Goal: Task Accomplishment & Management: Manage account settings

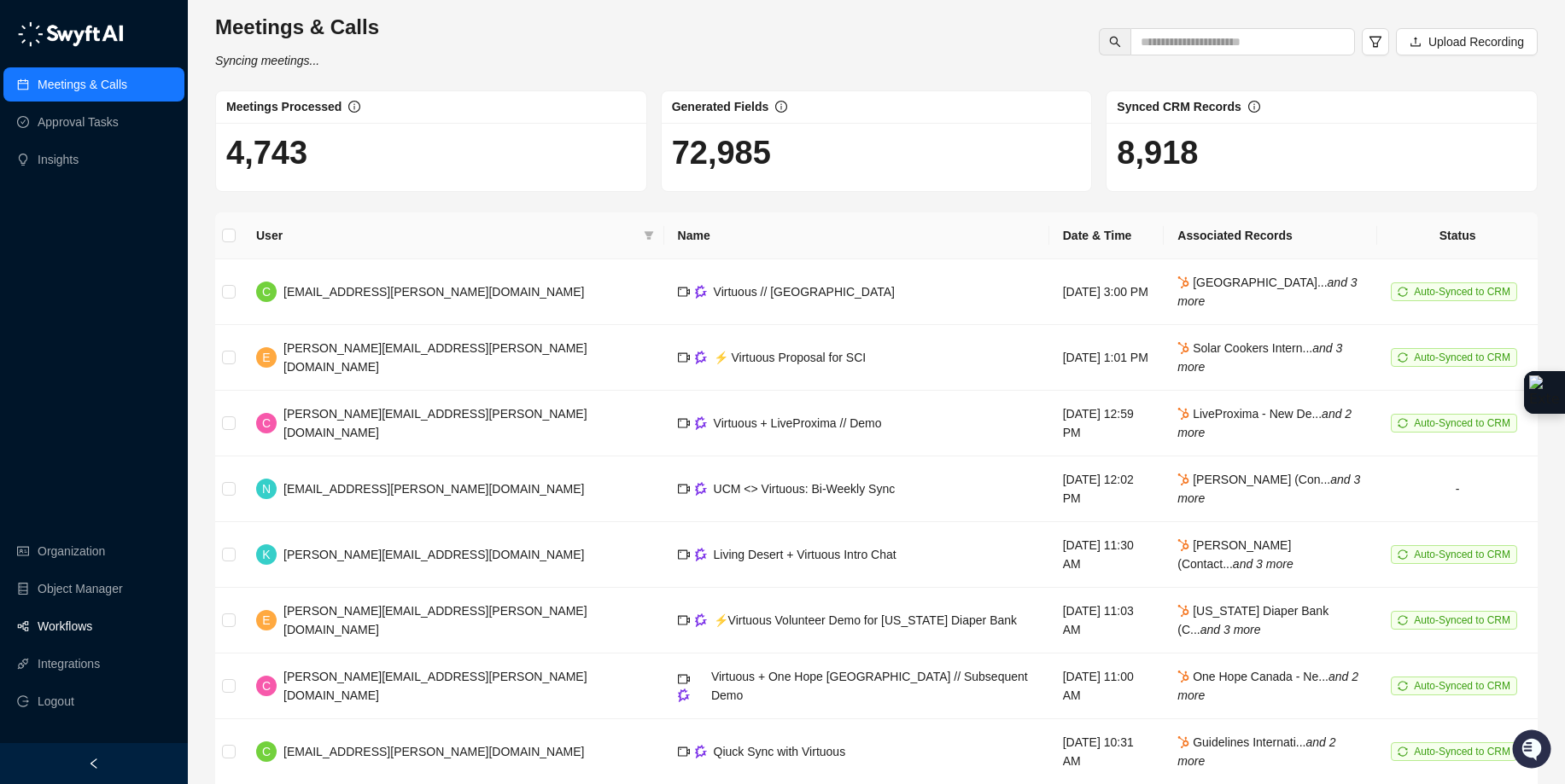
click at [77, 623] on link "Workflows" at bounding box center [65, 626] width 55 height 34
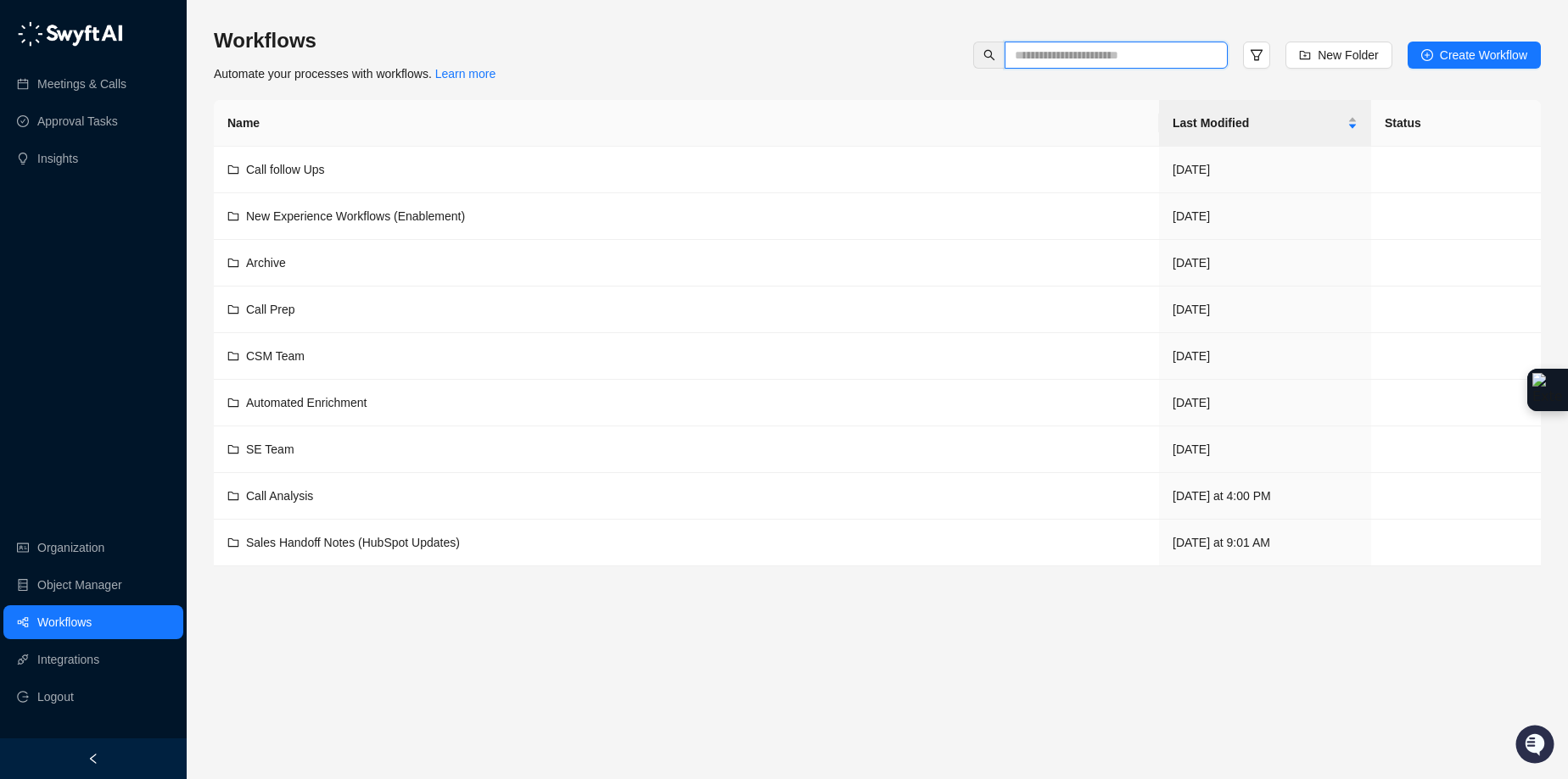
click at [1109, 52] on input "text" at bounding box center [1109, 55] width 189 height 19
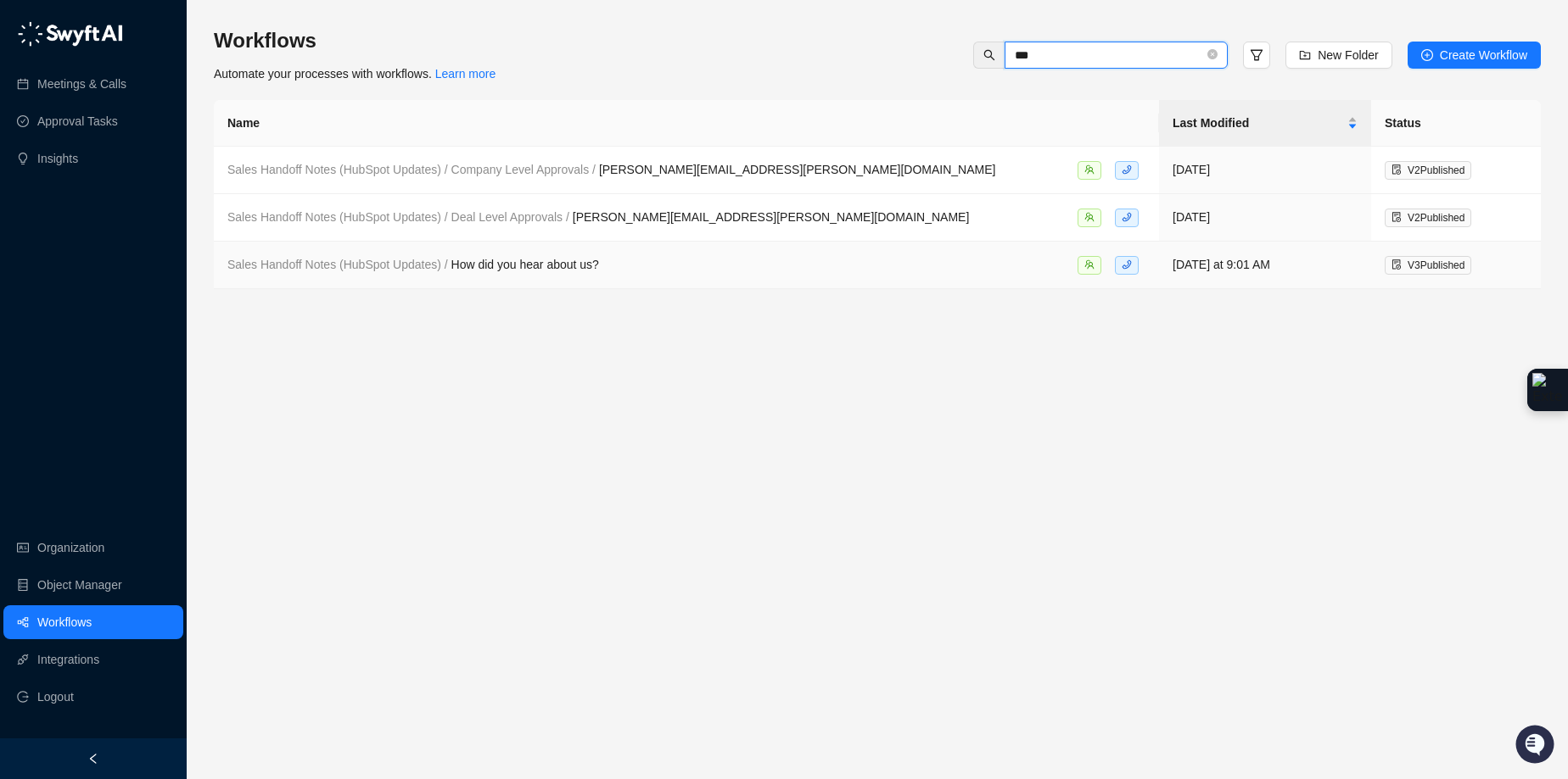
type input "***"
click at [651, 257] on div "Sales Handoff Notes (HubSpot Updates) / How did you hear about us?" at bounding box center [686, 265] width 918 height 20
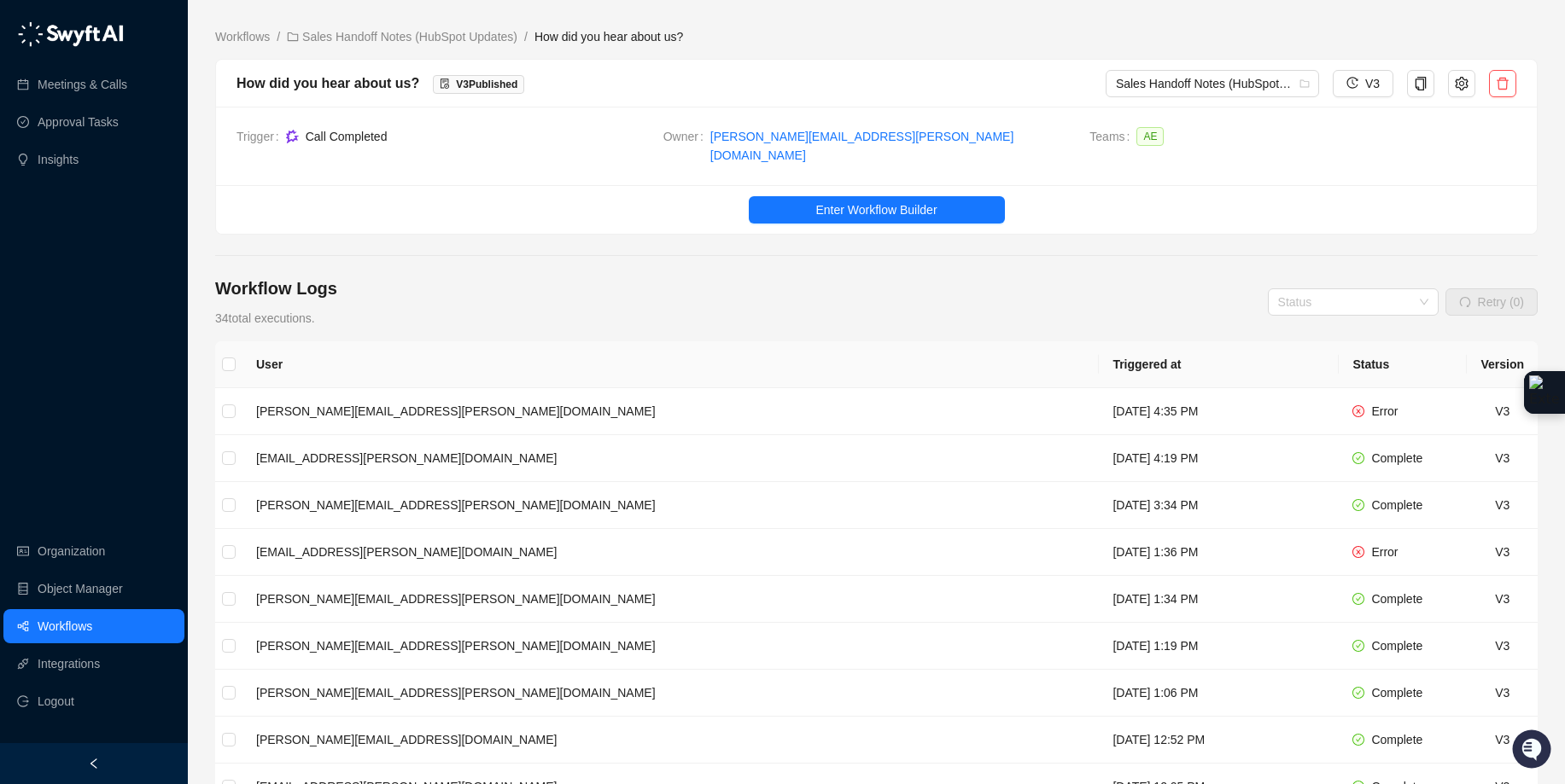
click at [854, 213] on ul "Enter Workflow Builder" at bounding box center [877, 210] width 1321 height 49
click at [859, 204] on span "Enter Workflow Builder" at bounding box center [876, 210] width 121 height 19
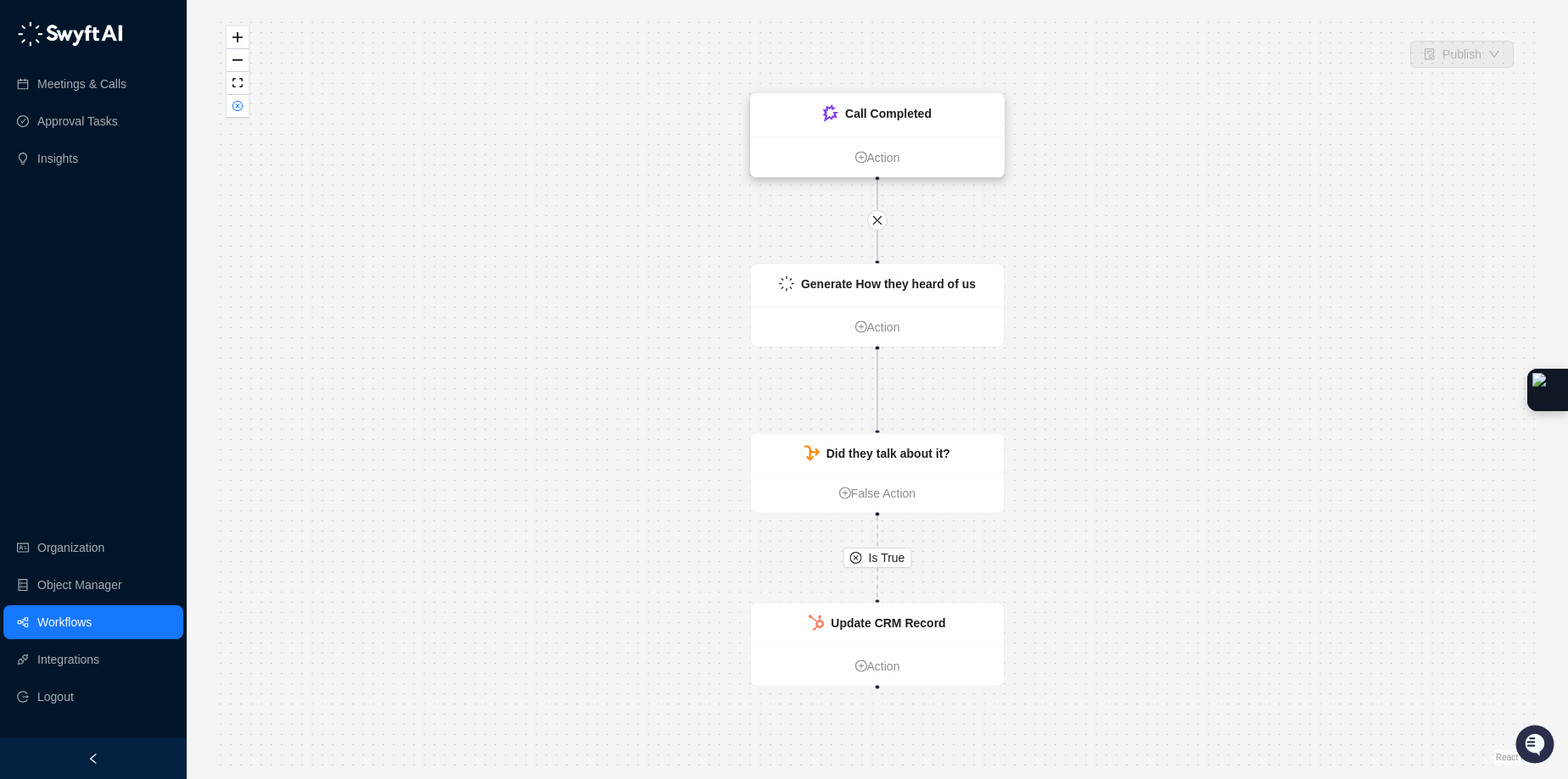
click at [966, 128] on div "Call Completed" at bounding box center [877, 115] width 253 height 43
click at [962, 133] on div "Call Completed" at bounding box center [877, 115] width 253 height 43
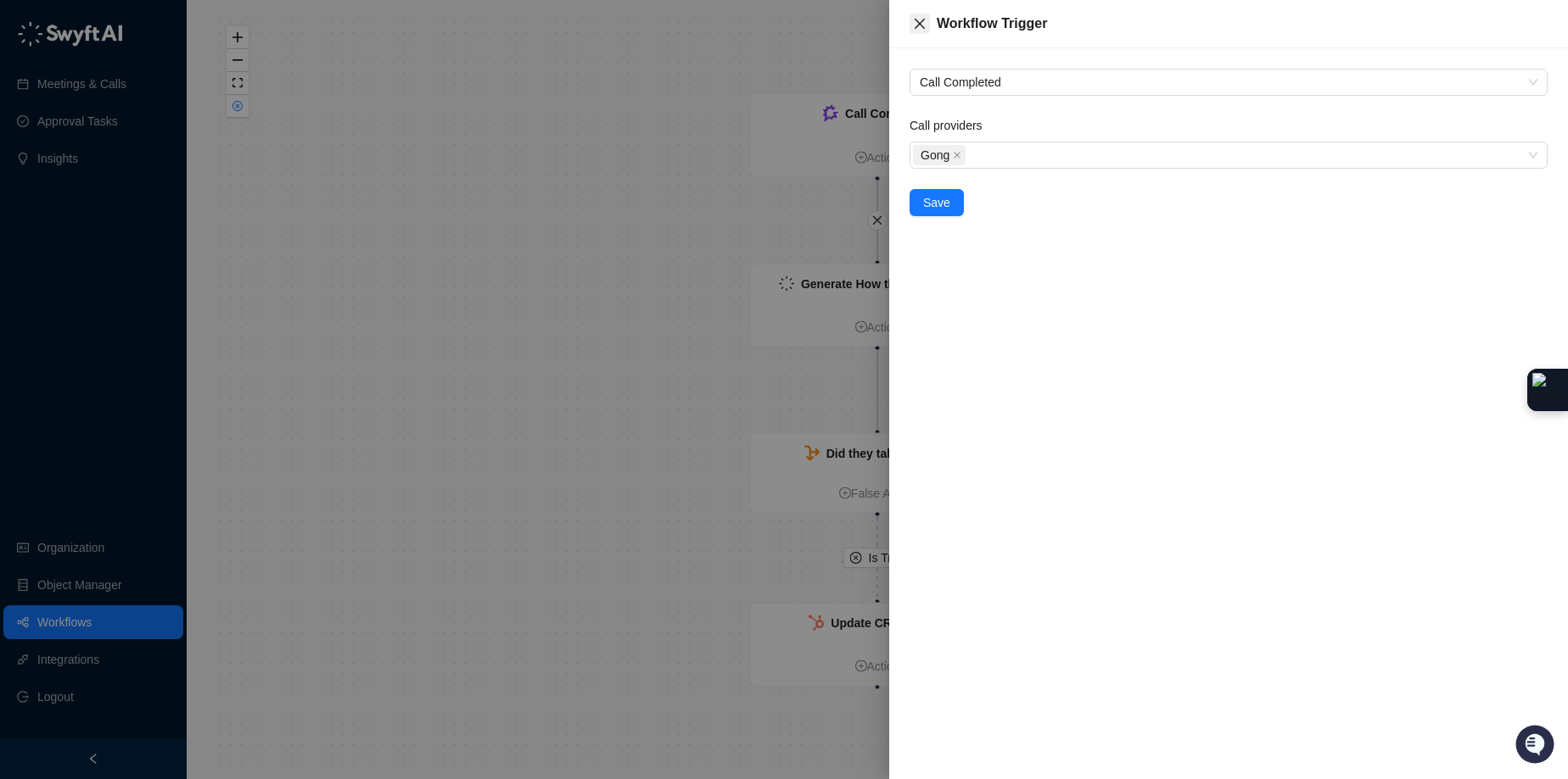
click at [916, 15] on button "Close" at bounding box center [920, 23] width 21 height 21
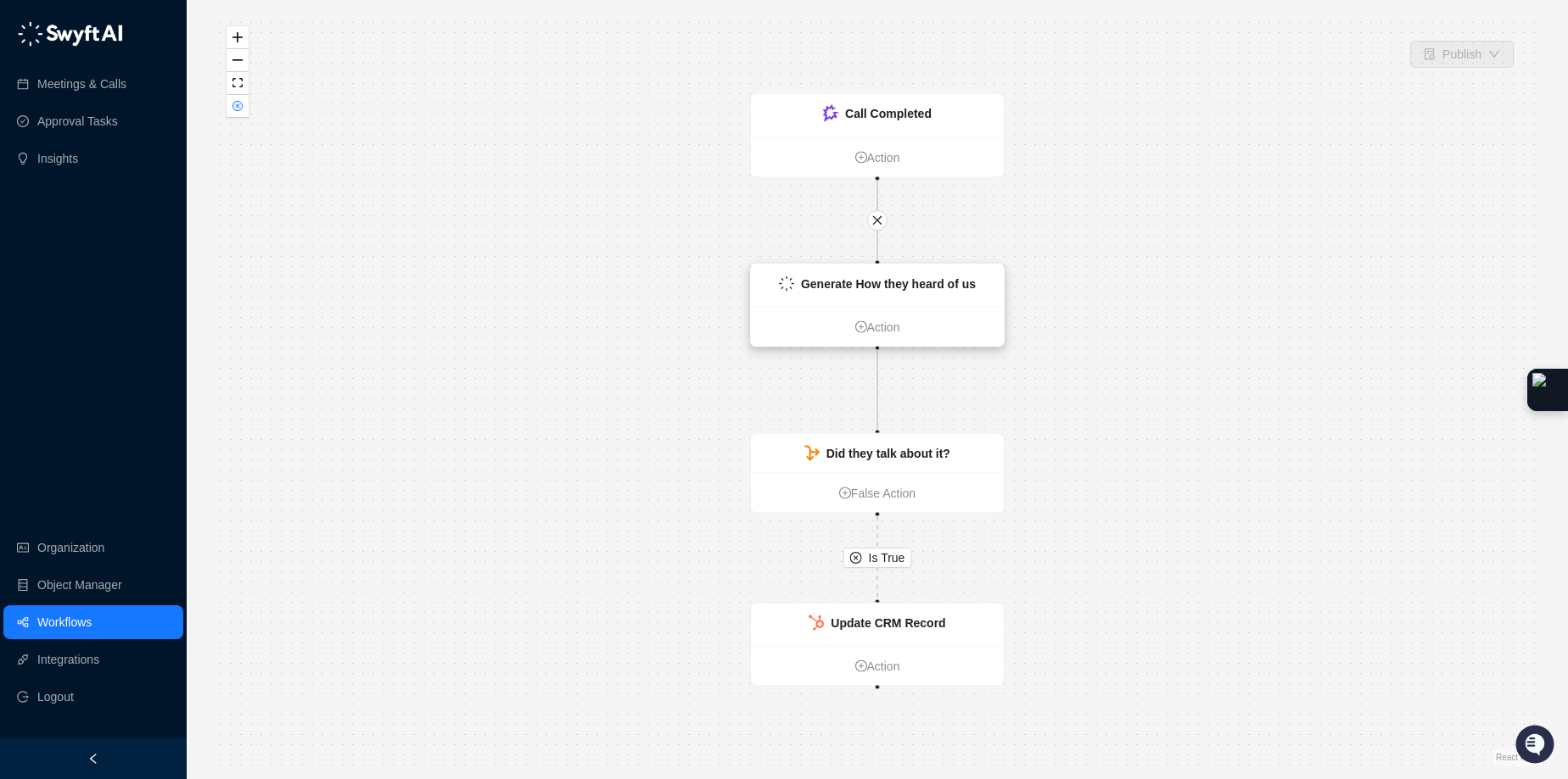
click at [971, 283] on strong "Generate How they heard of us" at bounding box center [888, 283] width 175 height 13
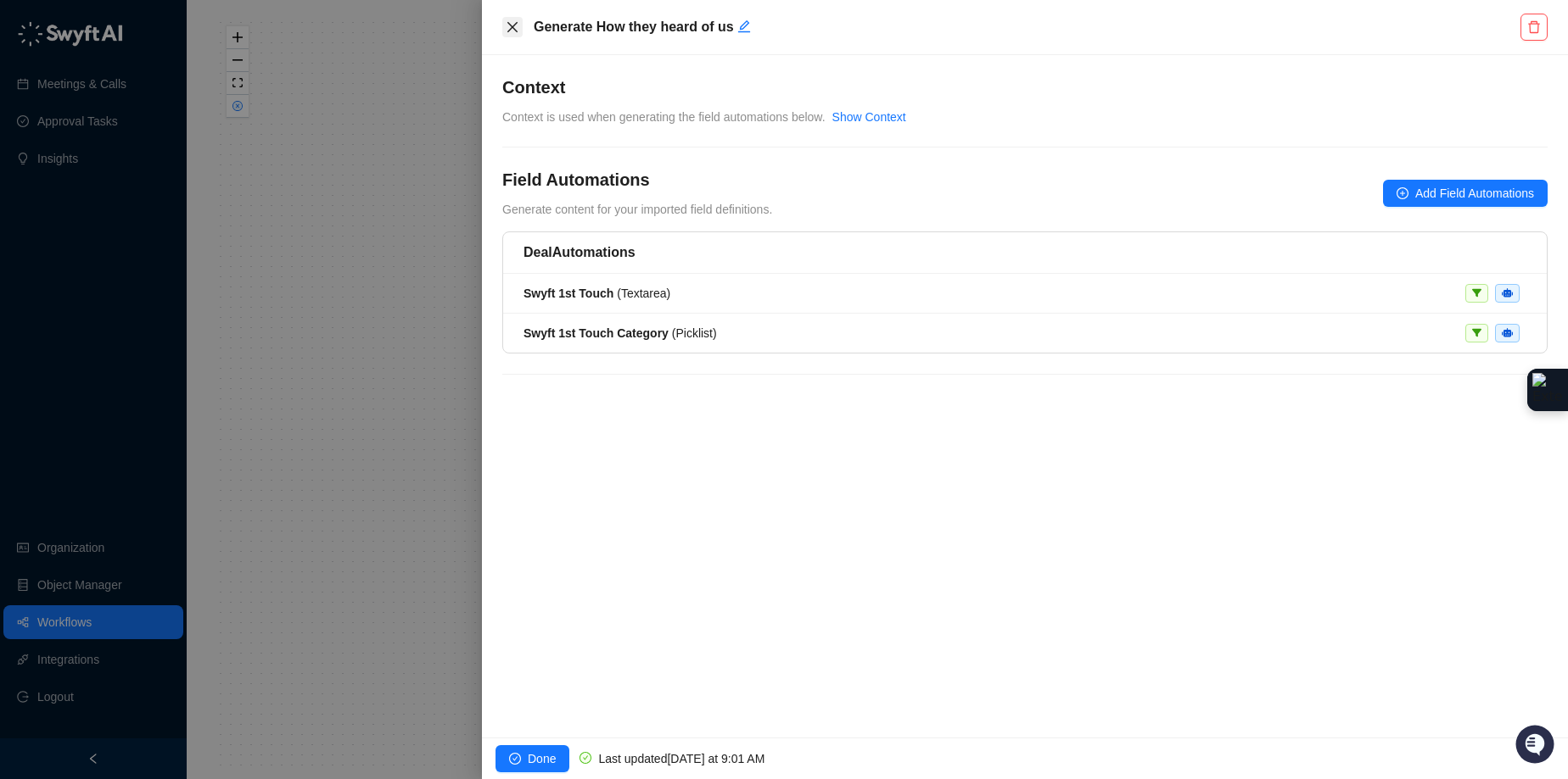
click at [515, 26] on icon "close" at bounding box center [513, 27] width 13 height 13
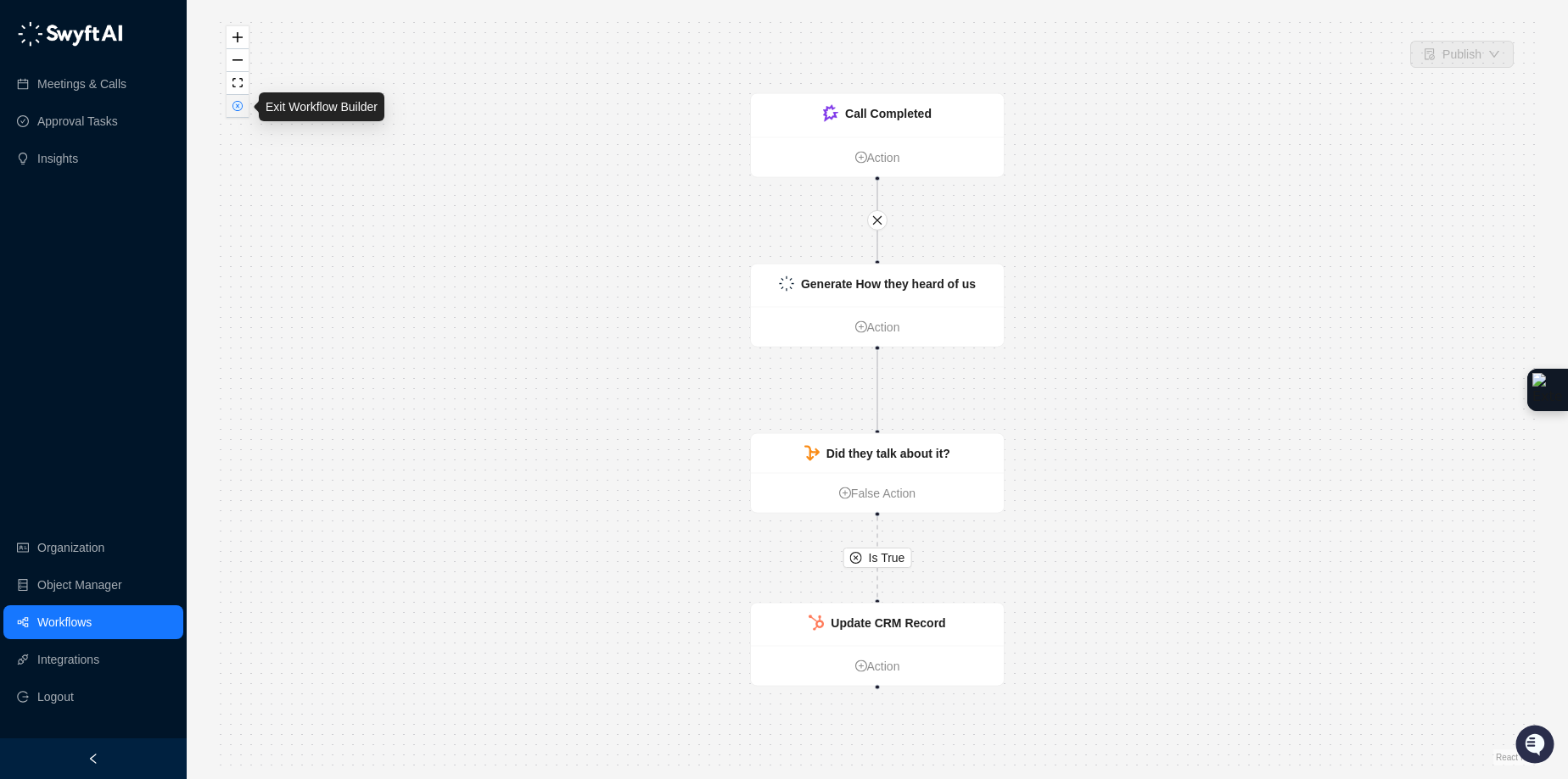
click at [236, 113] on button "button" at bounding box center [237, 106] width 22 height 23
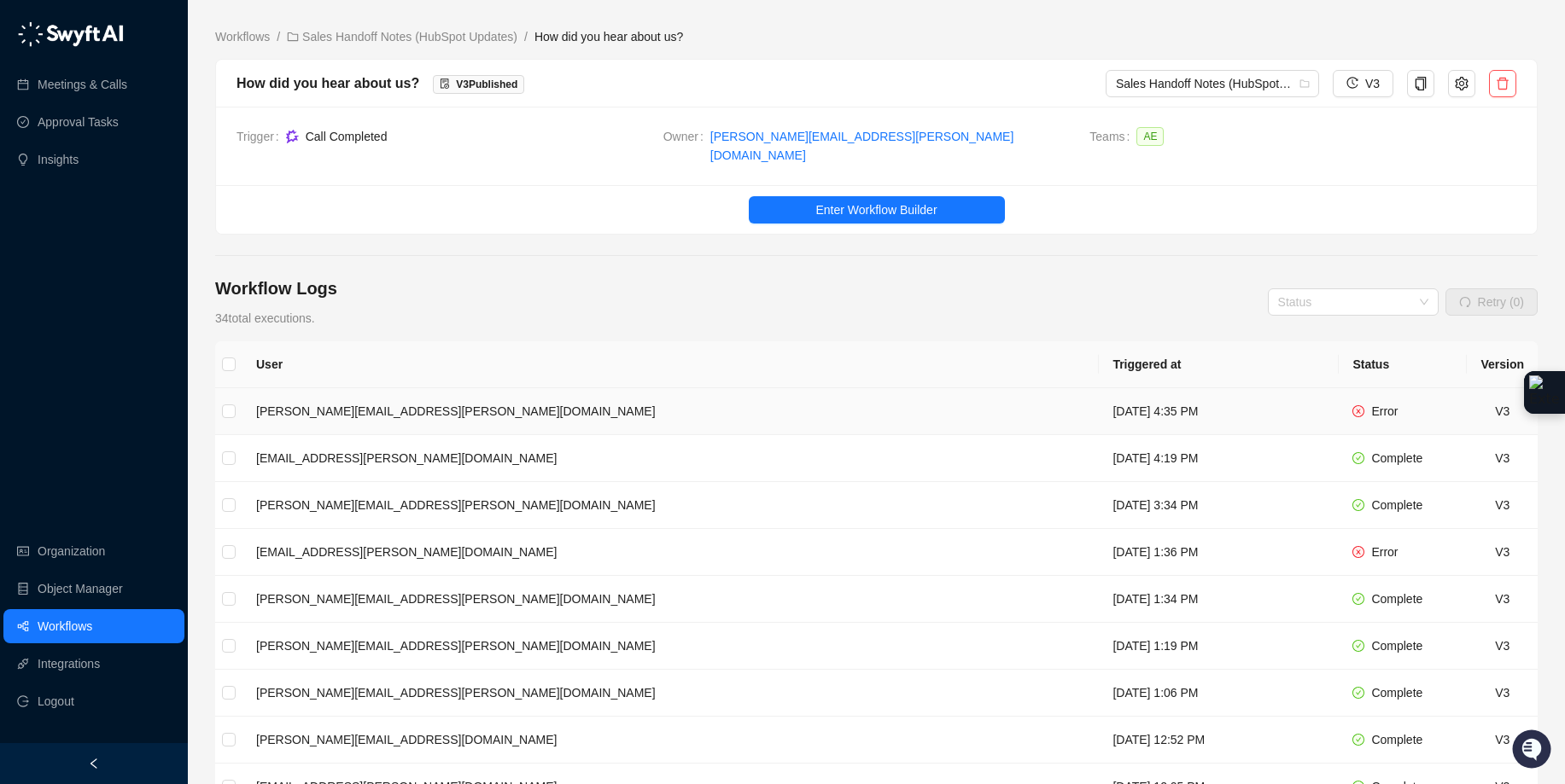
click at [1099, 408] on td "[DATE] 4:35 PM" at bounding box center [1219, 412] width 240 height 47
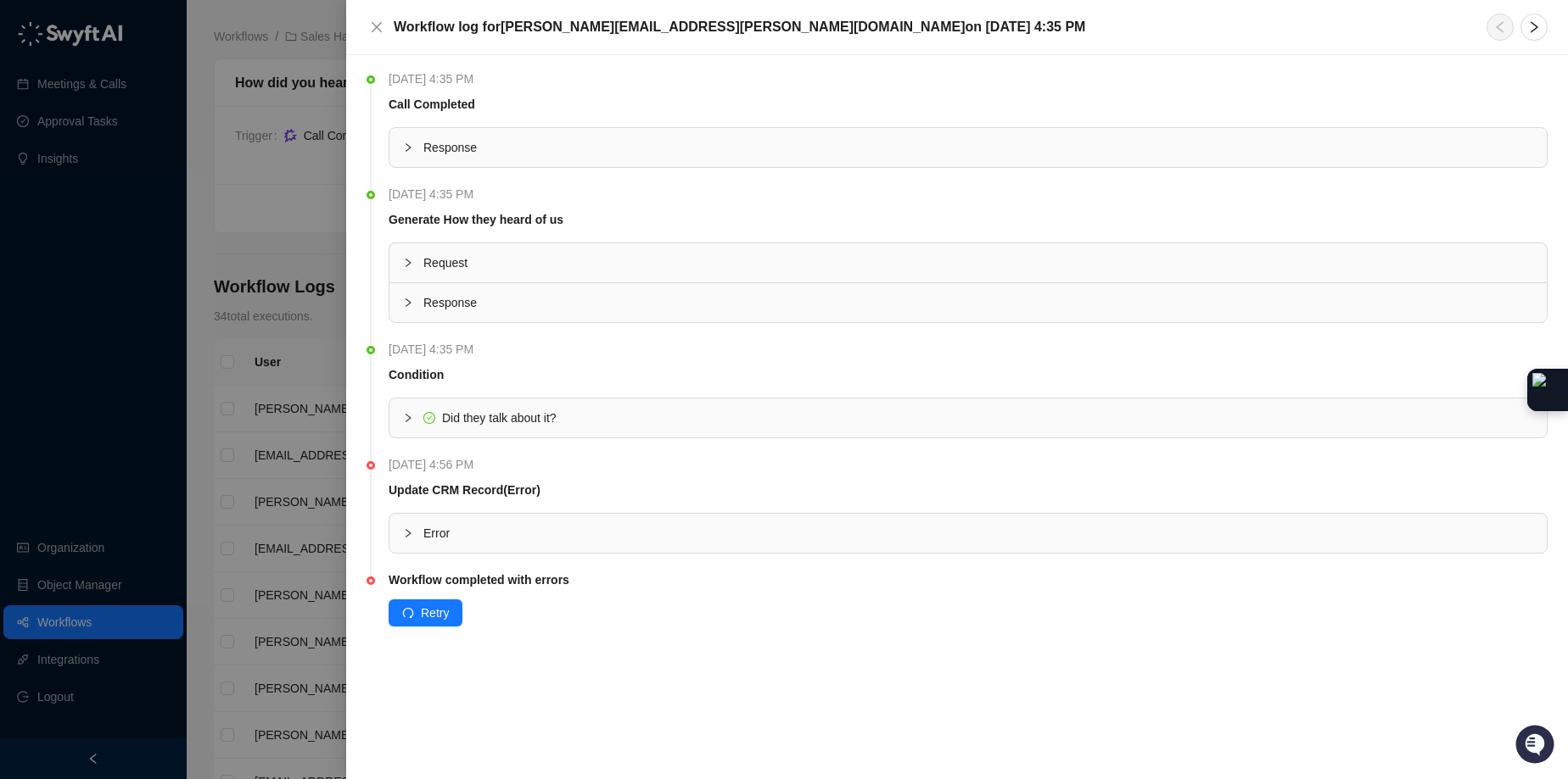
click at [411, 532] on icon "collapsed" at bounding box center [407, 533] width 10 height 10
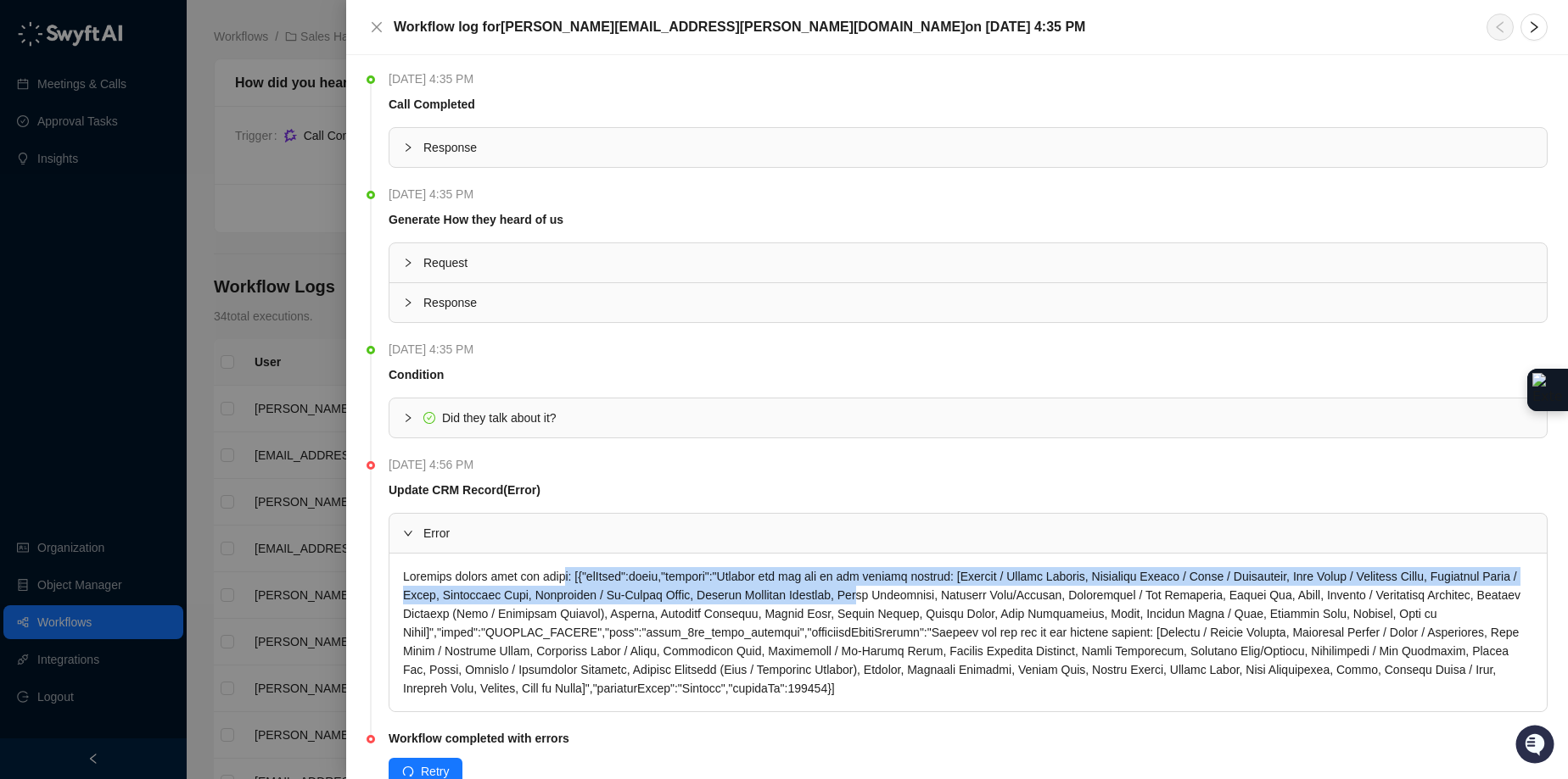
drag, startPoint x: 561, startPoint y: 576, endPoint x: 990, endPoint y: 591, distance: 429.3
click at [990, 591] on div at bounding box center [968, 633] width 1157 height 158
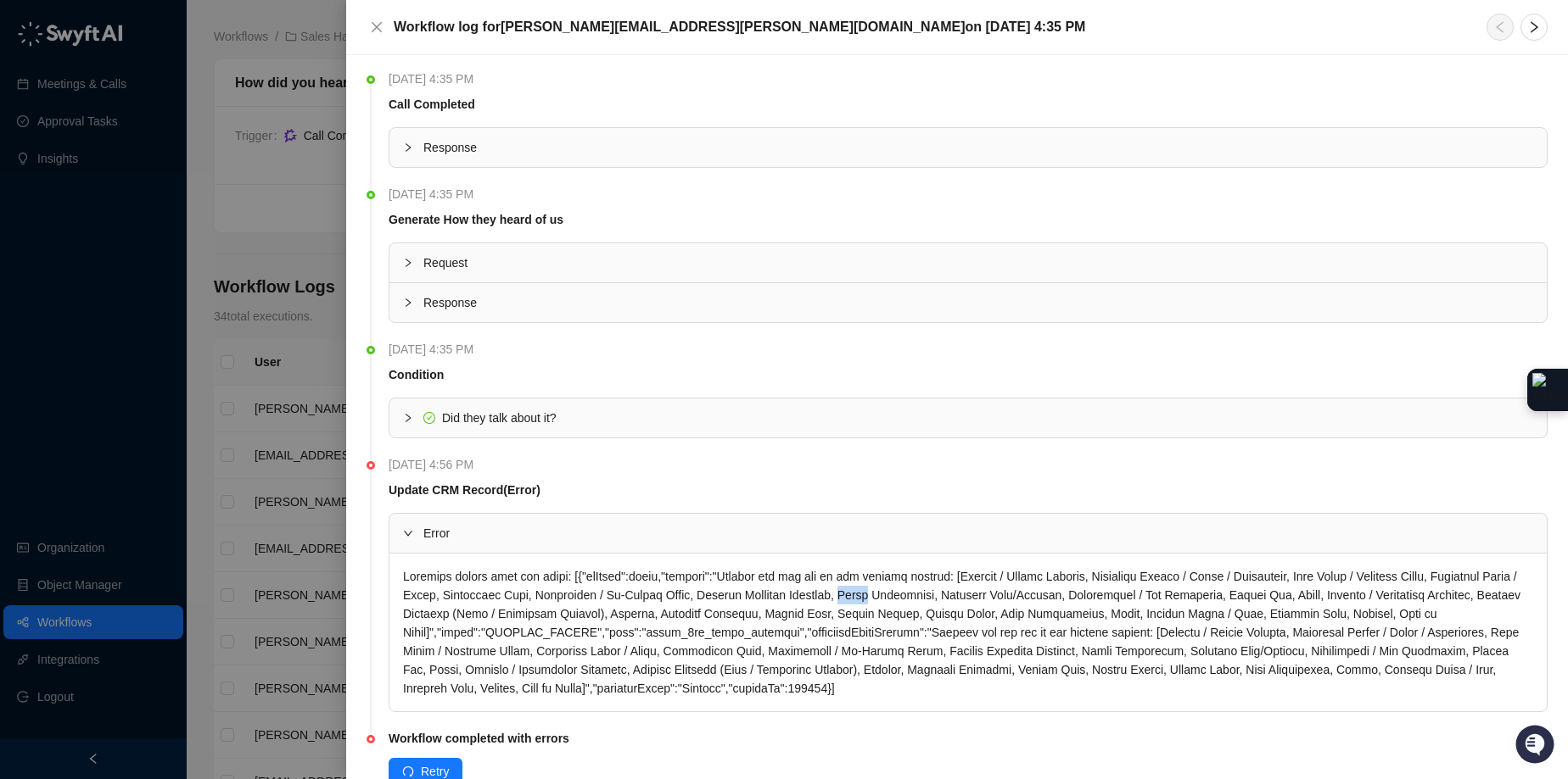
click at [990, 591] on div at bounding box center [968, 633] width 1157 height 158
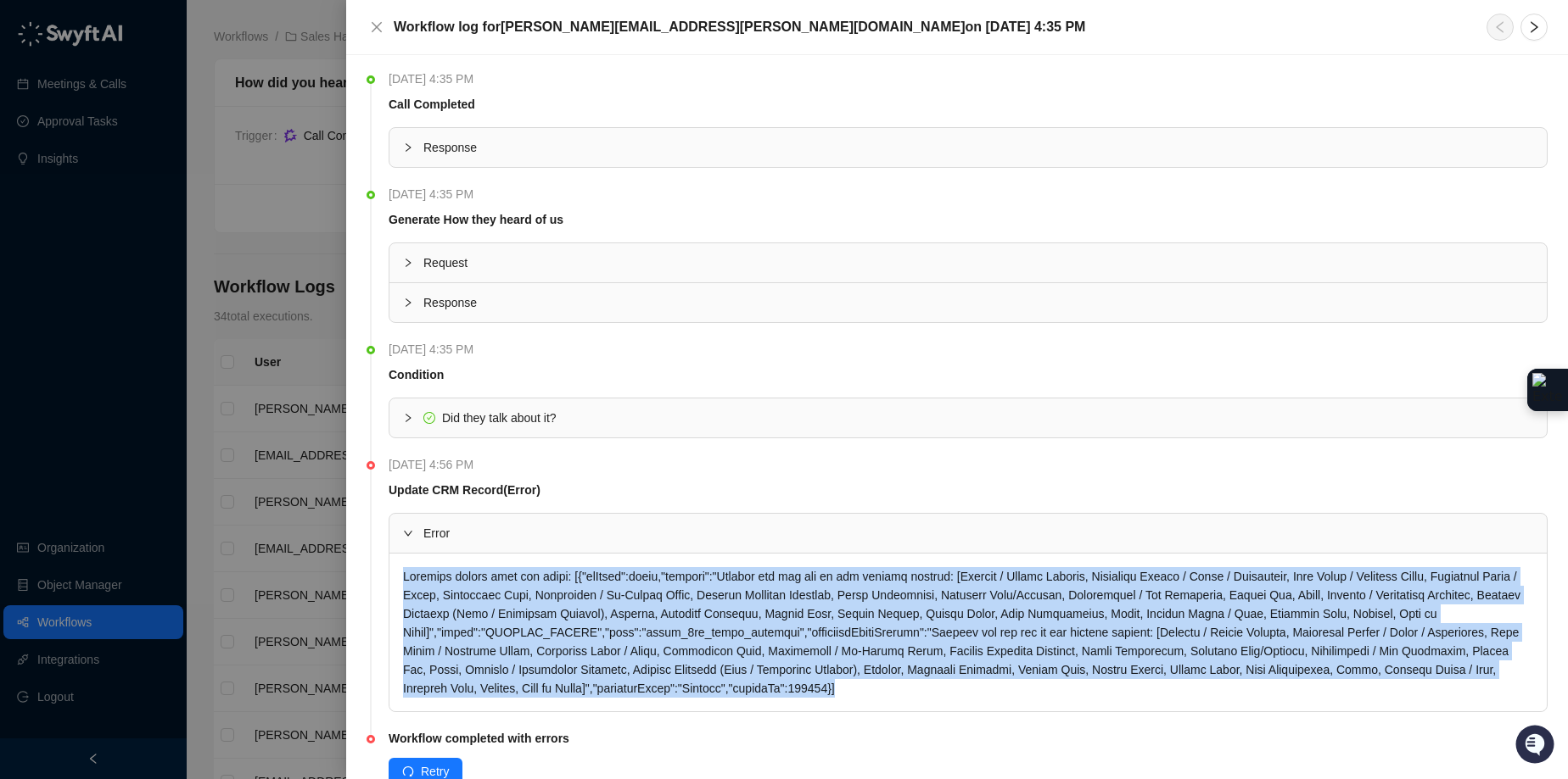
click at [990, 591] on div at bounding box center [968, 633] width 1157 height 158
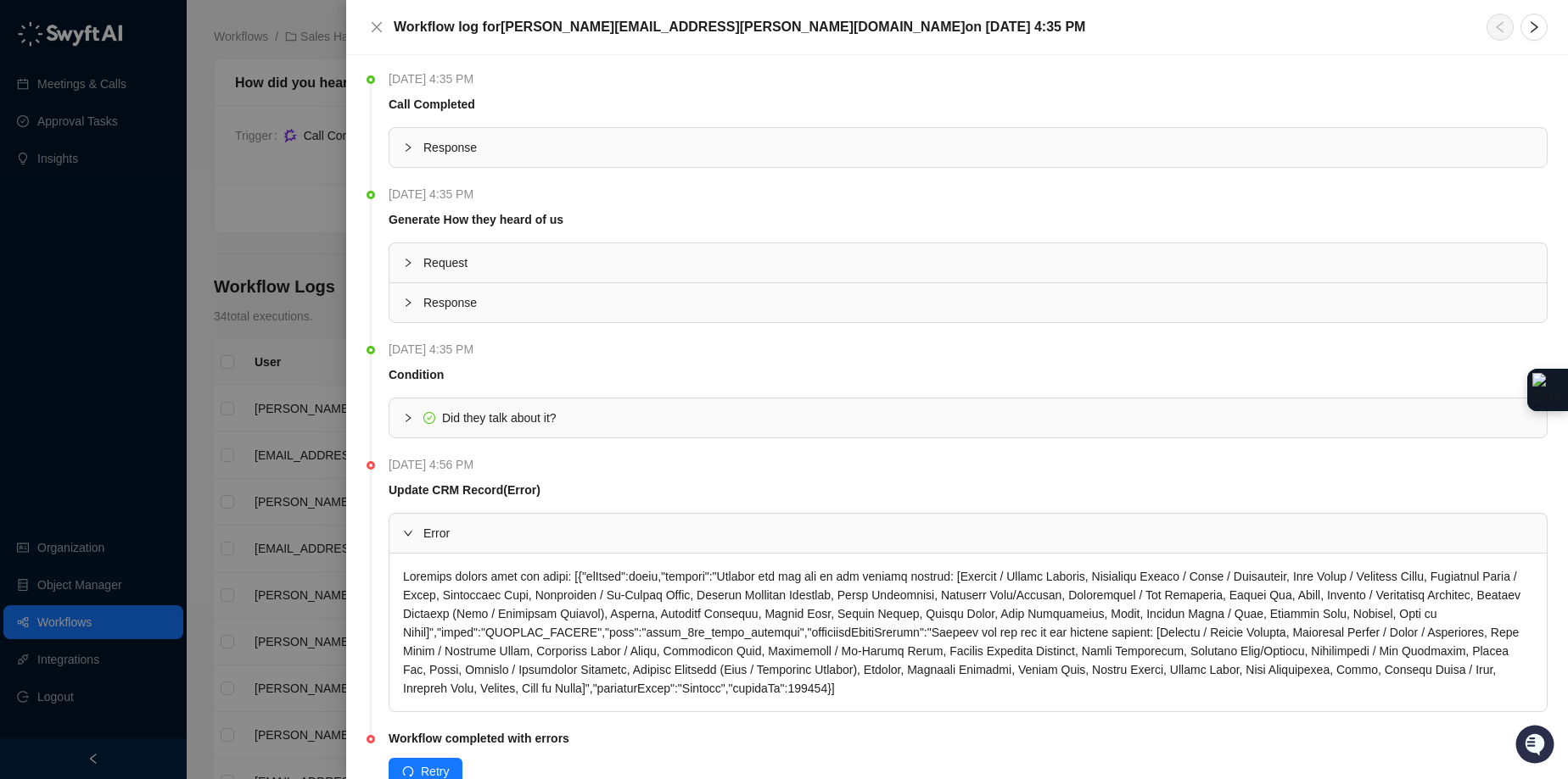
click at [414, 308] on div at bounding box center [413, 303] width 21 height 19
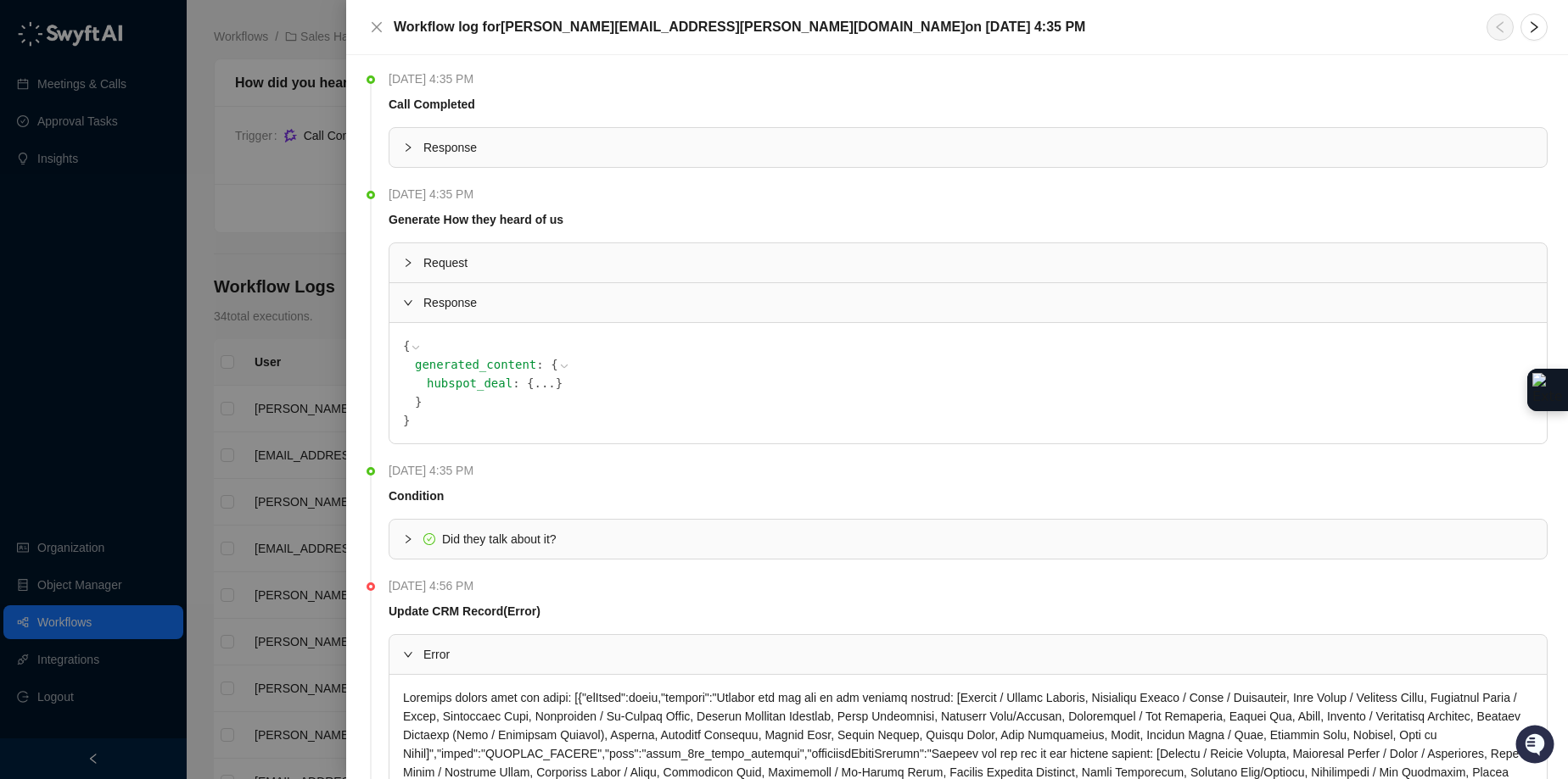
click at [407, 271] on div at bounding box center [413, 263] width 21 height 19
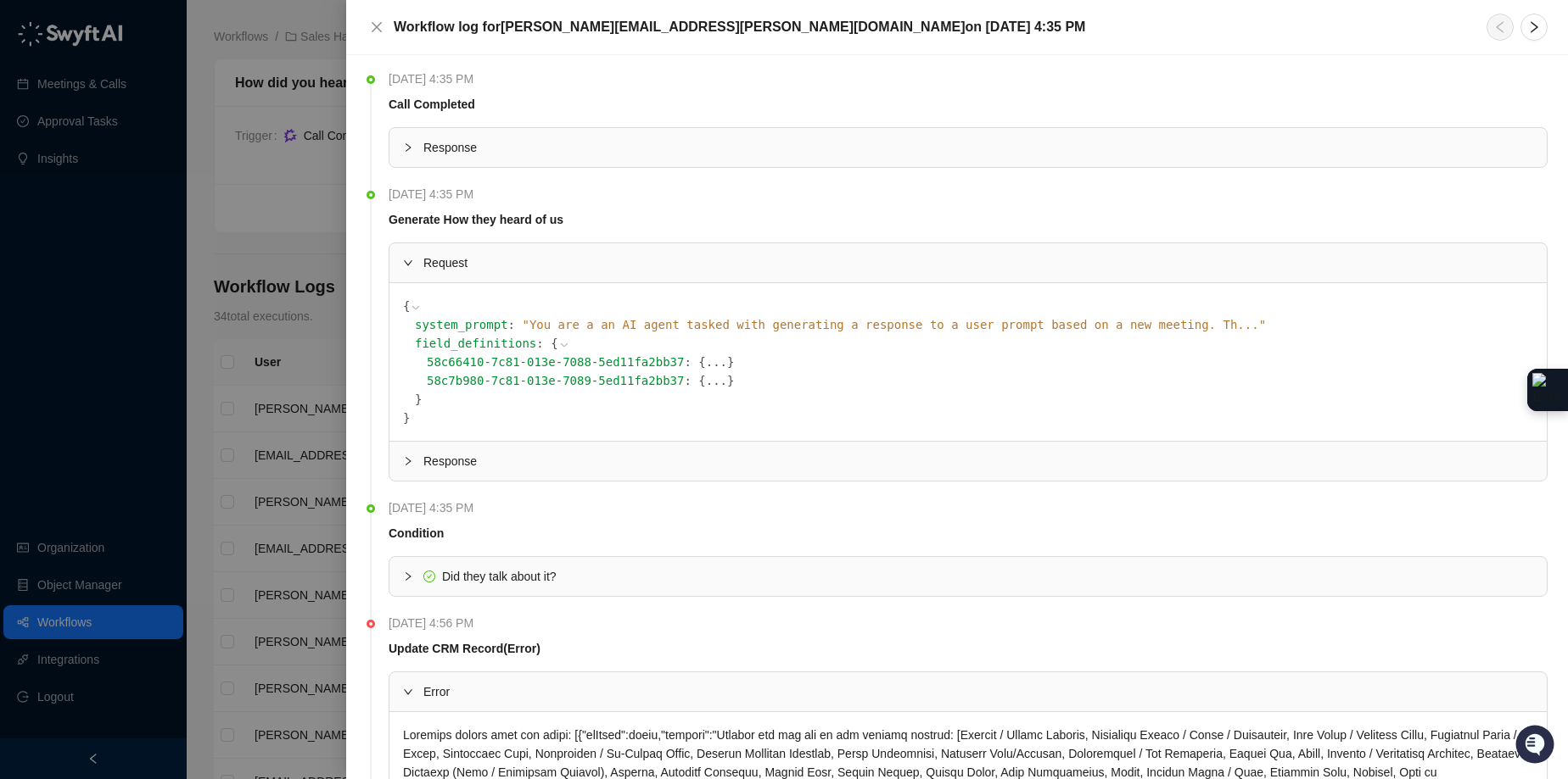
click at [742, 324] on span "" You are a an AI agent tasked with generating a response to a user prompt base…" at bounding box center [894, 325] width 744 height 13
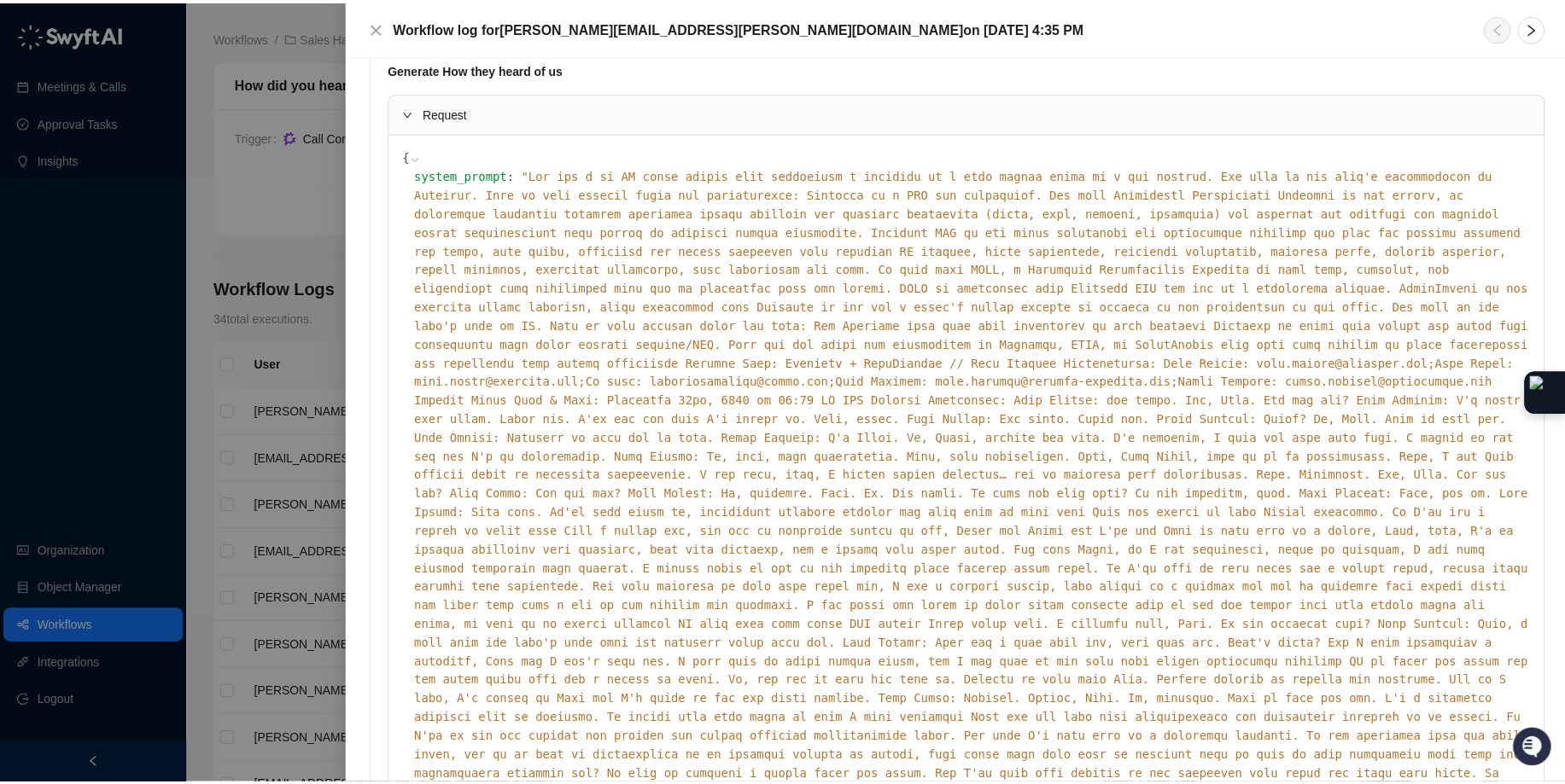
scroll to position [153, 0]
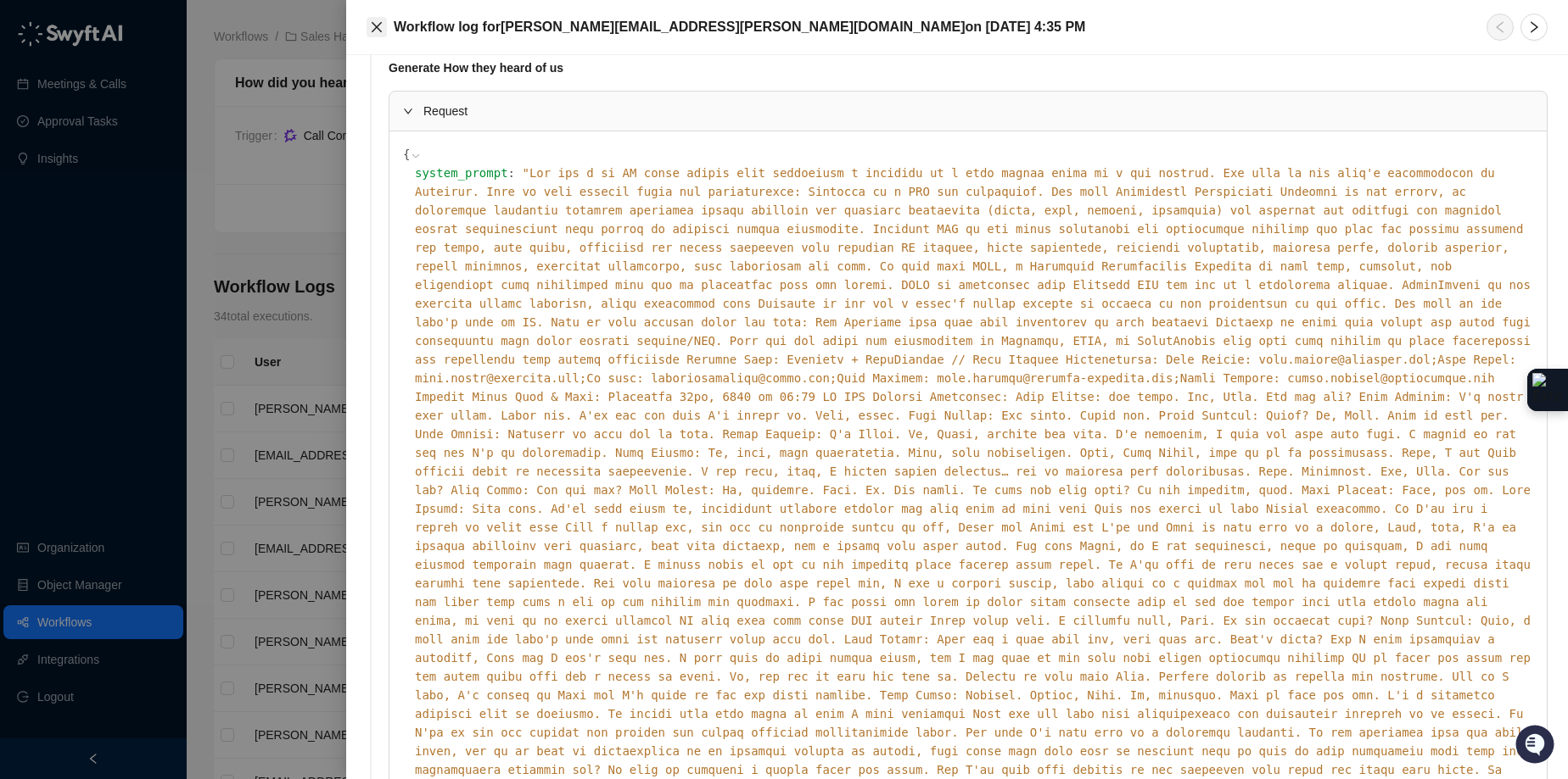
drag, startPoint x: 380, startPoint y: 10, endPoint x: 377, endPoint y: 20, distance: 10.4
click at [380, 12] on div "Workflow log for chad.deteau@virtuous.org on Monday, 09/29/25, 4:35 PM" at bounding box center [957, 27] width 1222 height 55
click at [376, 22] on icon "close" at bounding box center [377, 27] width 13 height 13
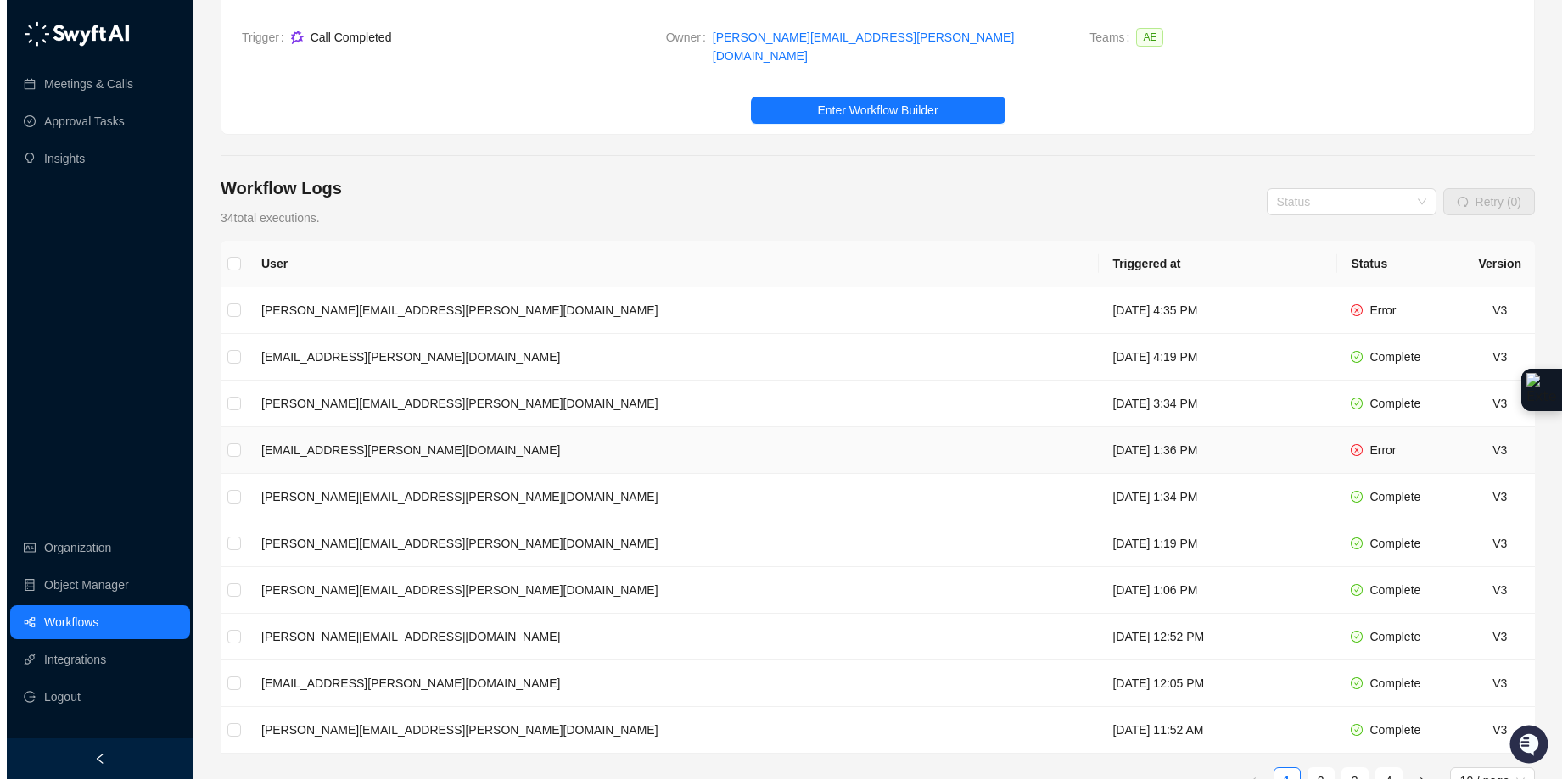
scroll to position [98, 0]
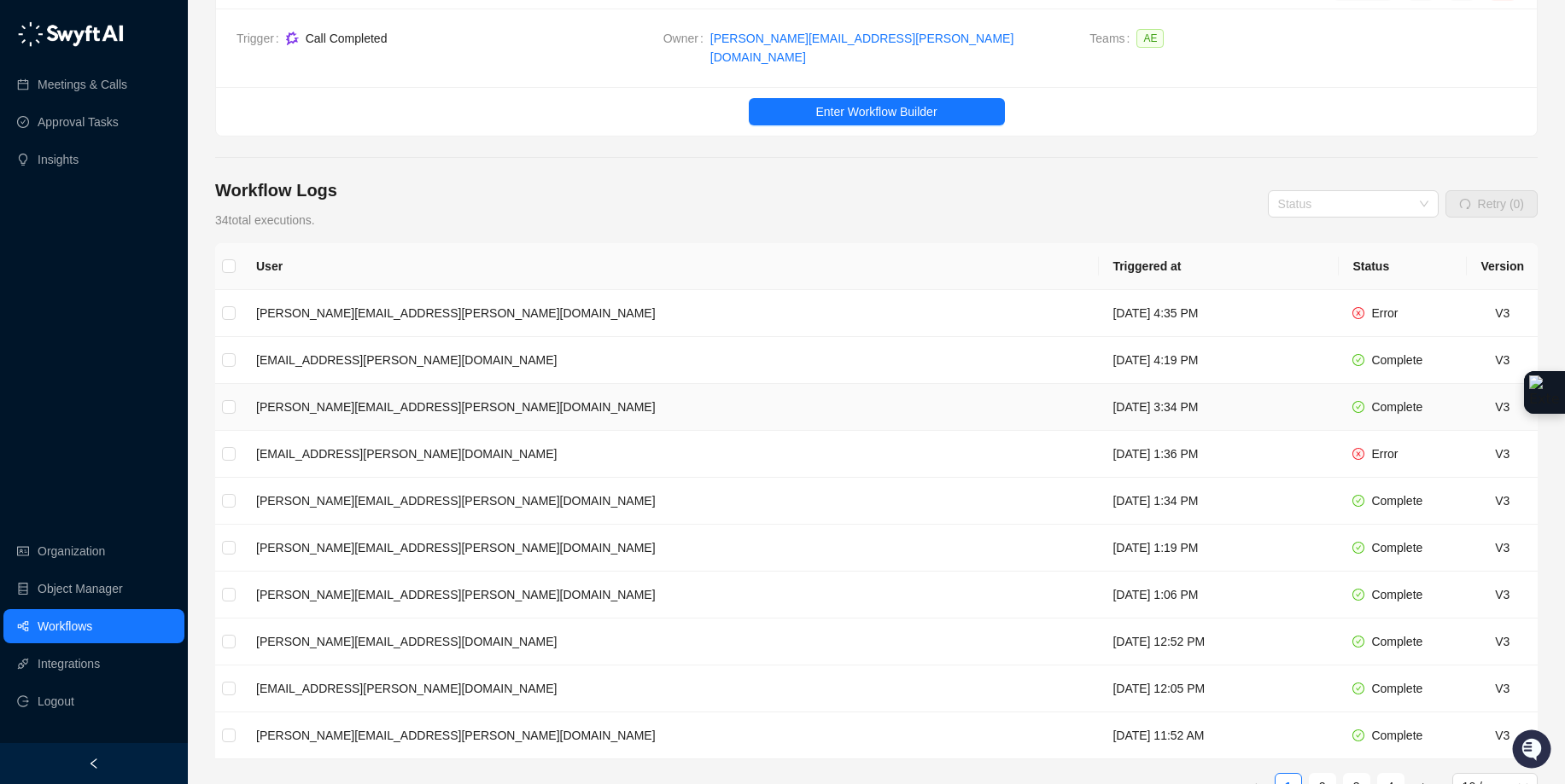
click at [616, 384] on td "[PERSON_NAME][EMAIL_ADDRESS][PERSON_NAME][DOMAIN_NAME]" at bounding box center [671, 408] width 856 height 47
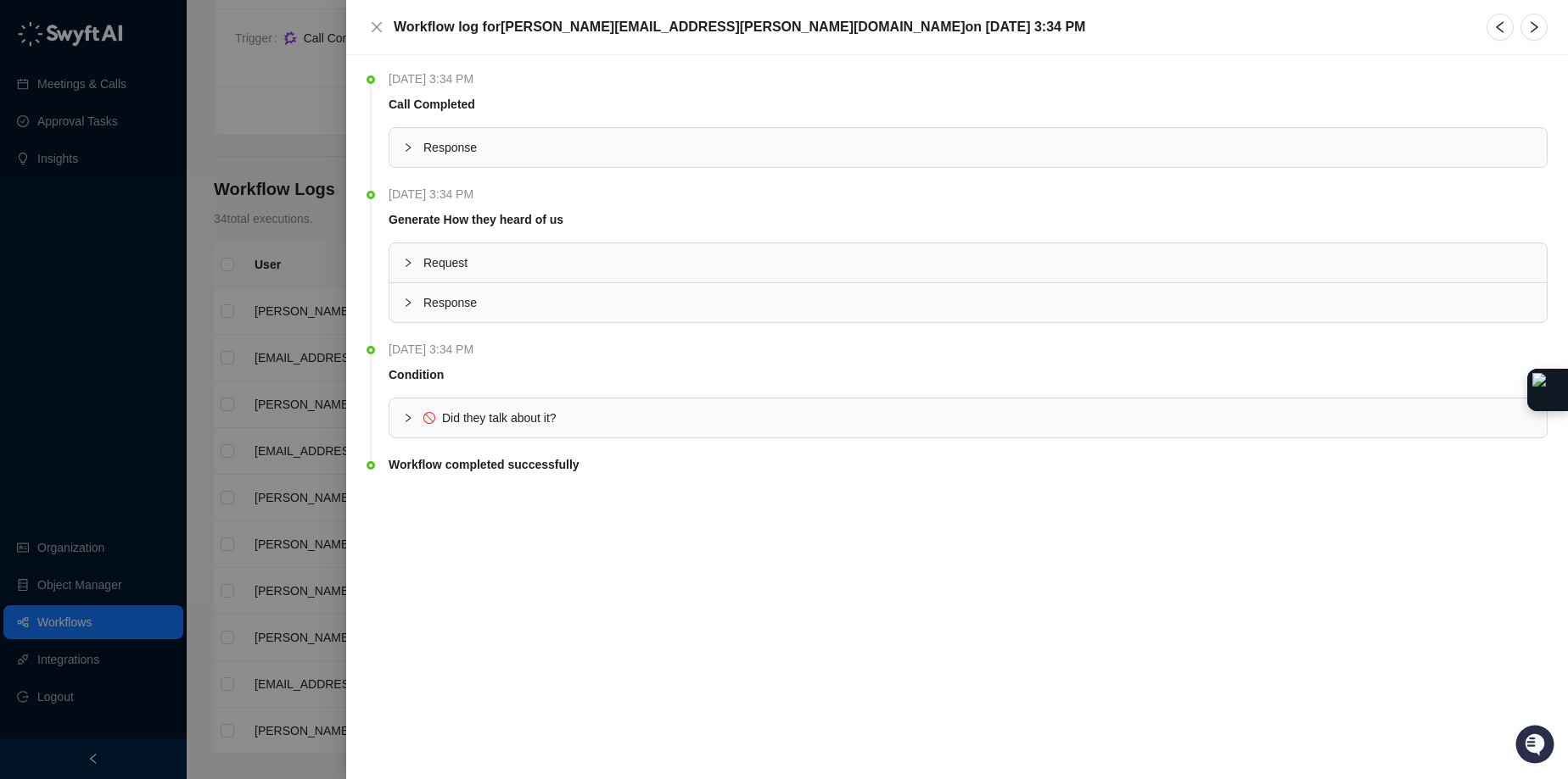
click at [310, 359] on div at bounding box center [784, 390] width 1568 height 779
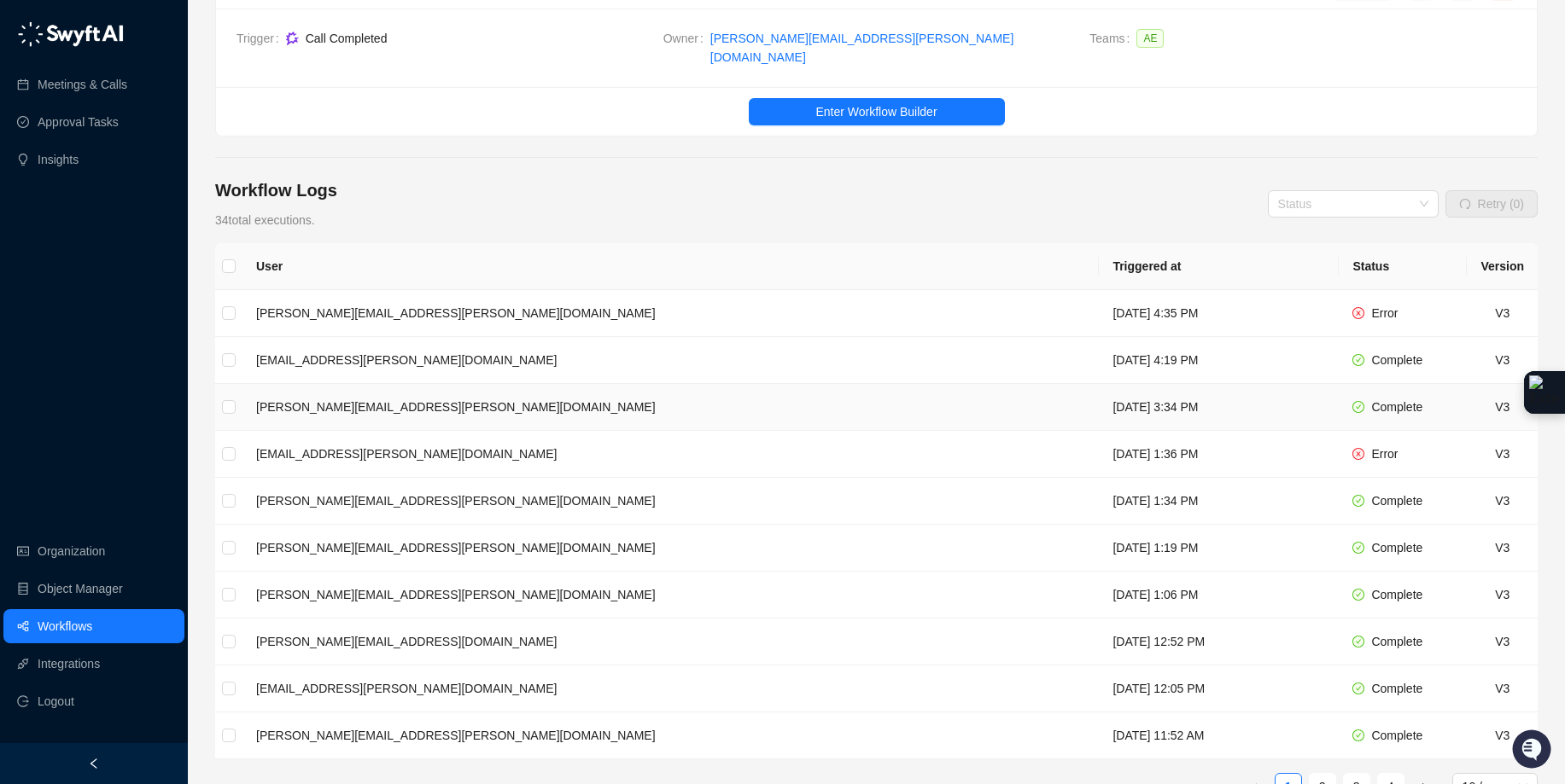
click at [510, 384] on td "[PERSON_NAME][EMAIL_ADDRESS][PERSON_NAME][DOMAIN_NAME]" at bounding box center [671, 408] width 856 height 47
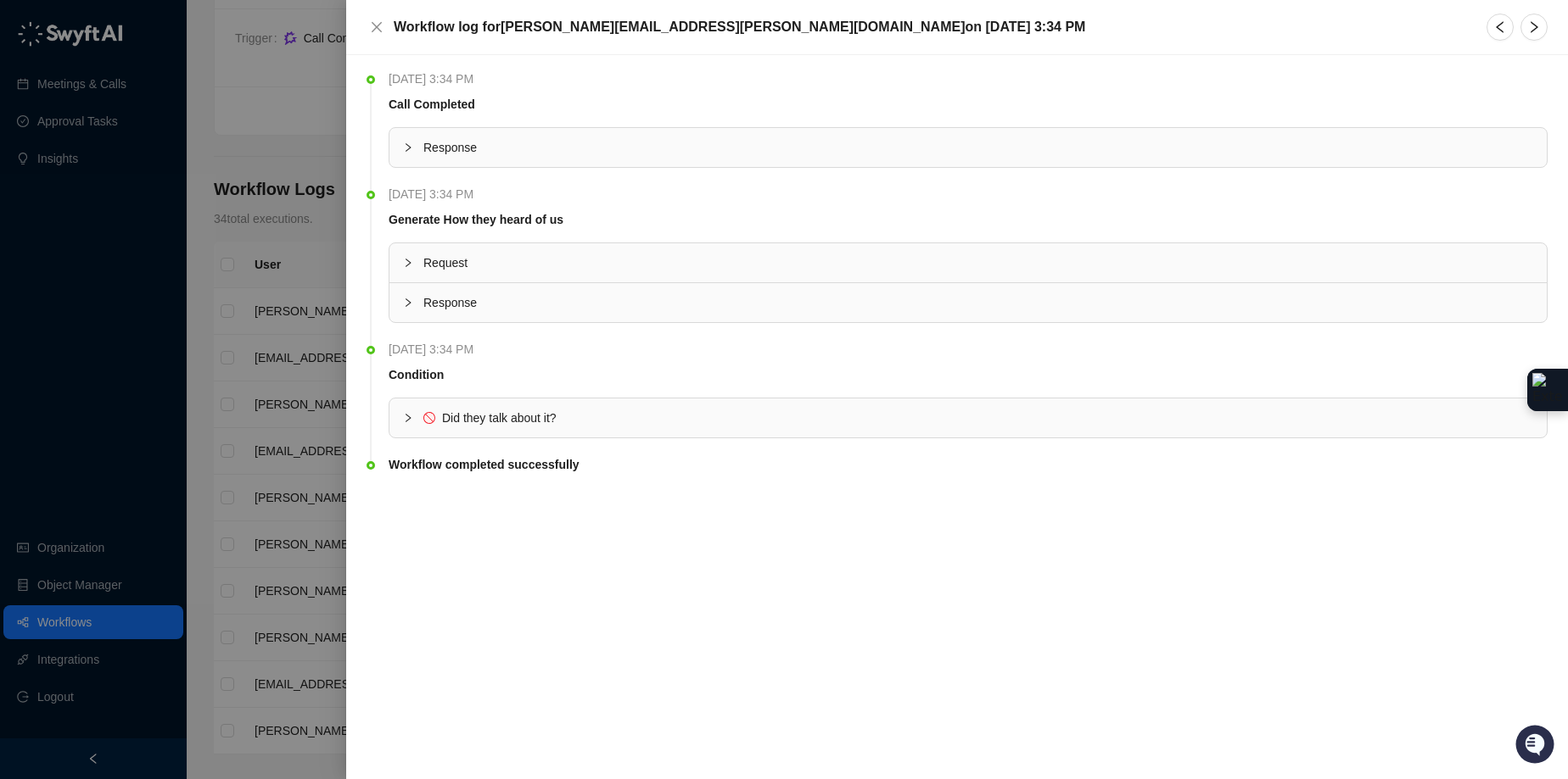
click at [309, 339] on div at bounding box center [784, 390] width 1568 height 779
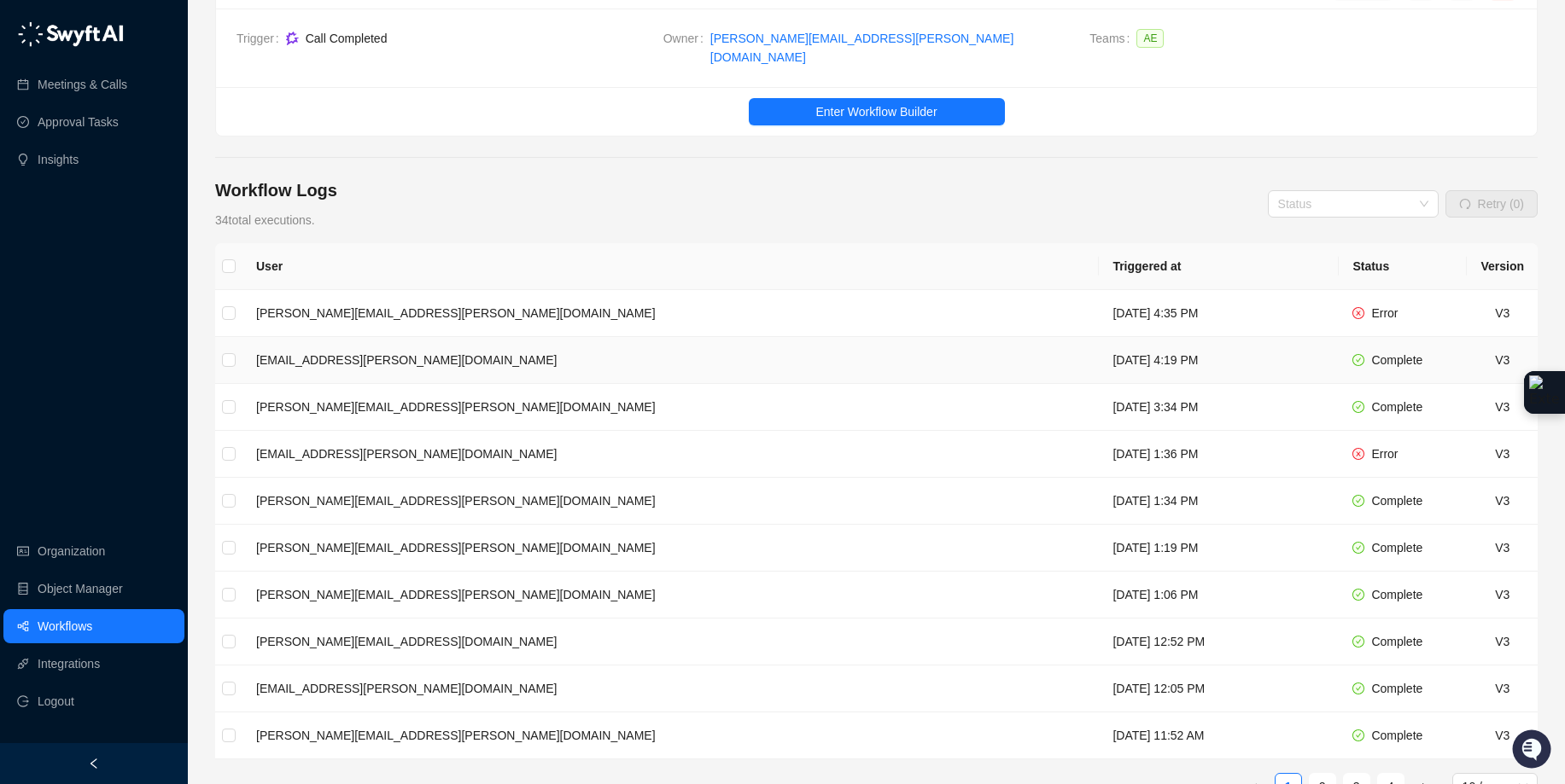
click at [325, 347] on td "[EMAIL_ADDRESS][PERSON_NAME][DOMAIN_NAME]" at bounding box center [671, 361] width 856 height 47
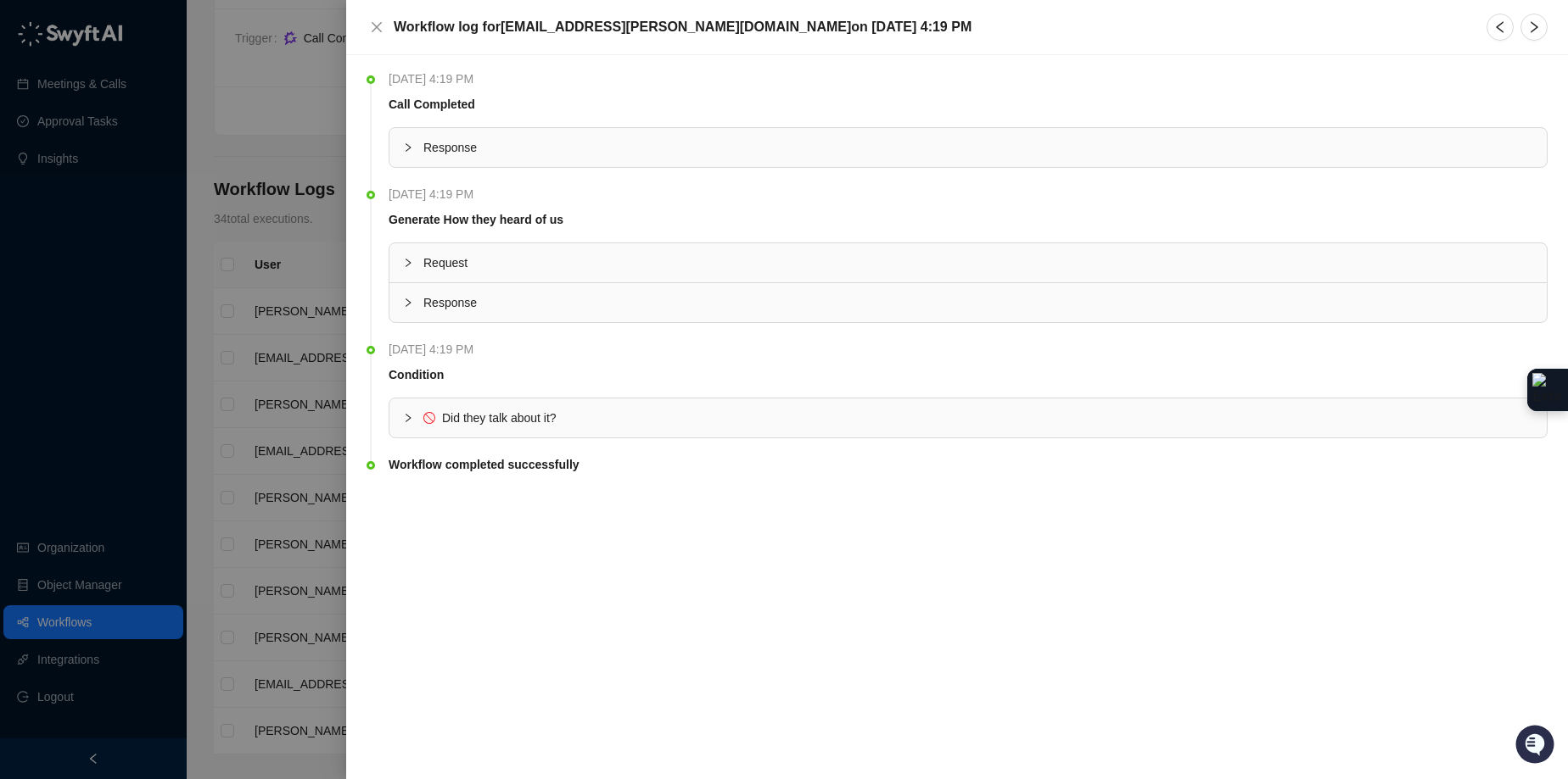
click at [277, 228] on div at bounding box center [784, 390] width 1568 height 779
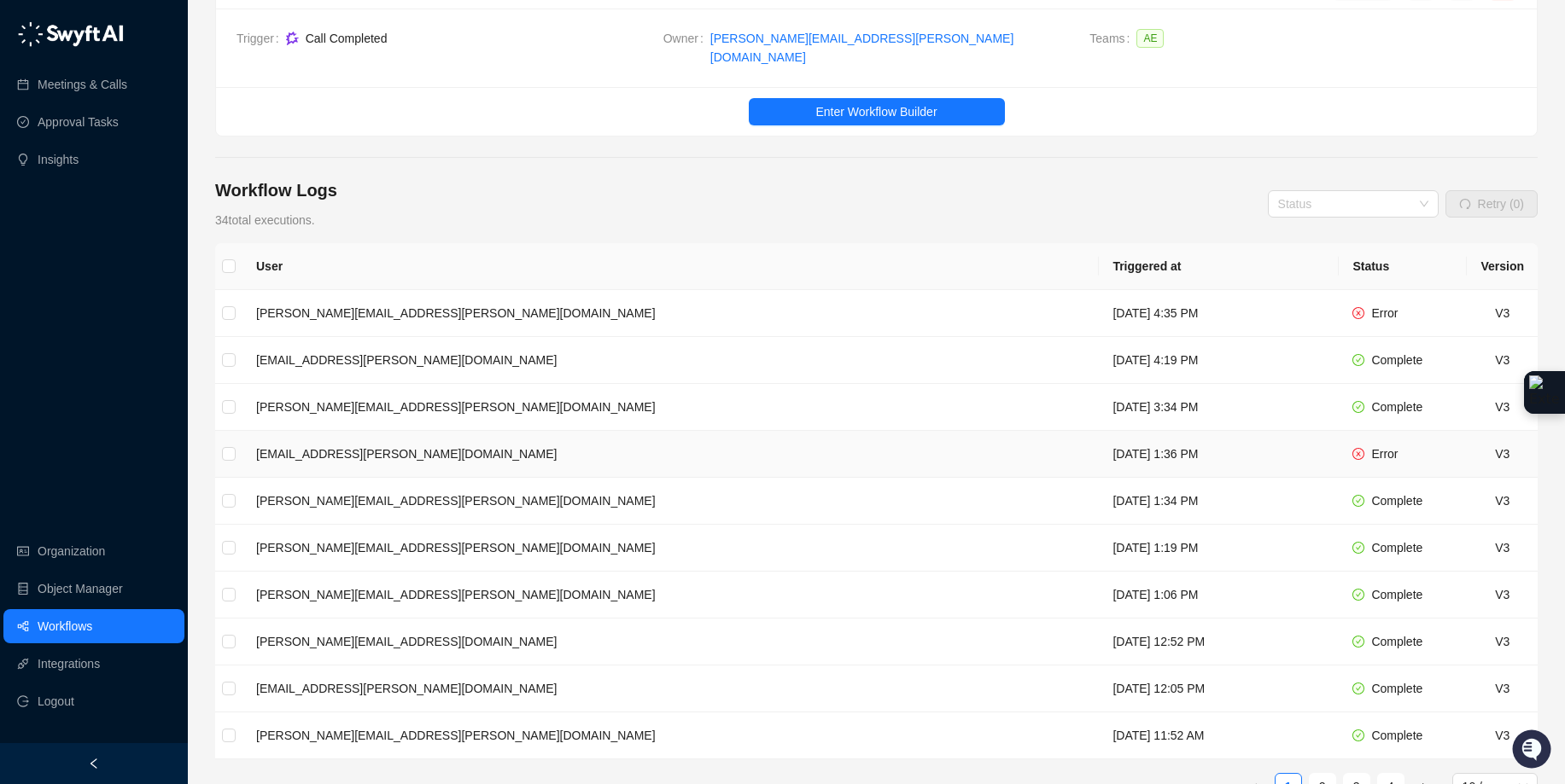
click at [318, 448] on td "[EMAIL_ADDRESS][PERSON_NAME][DOMAIN_NAME]" at bounding box center [671, 454] width 856 height 47
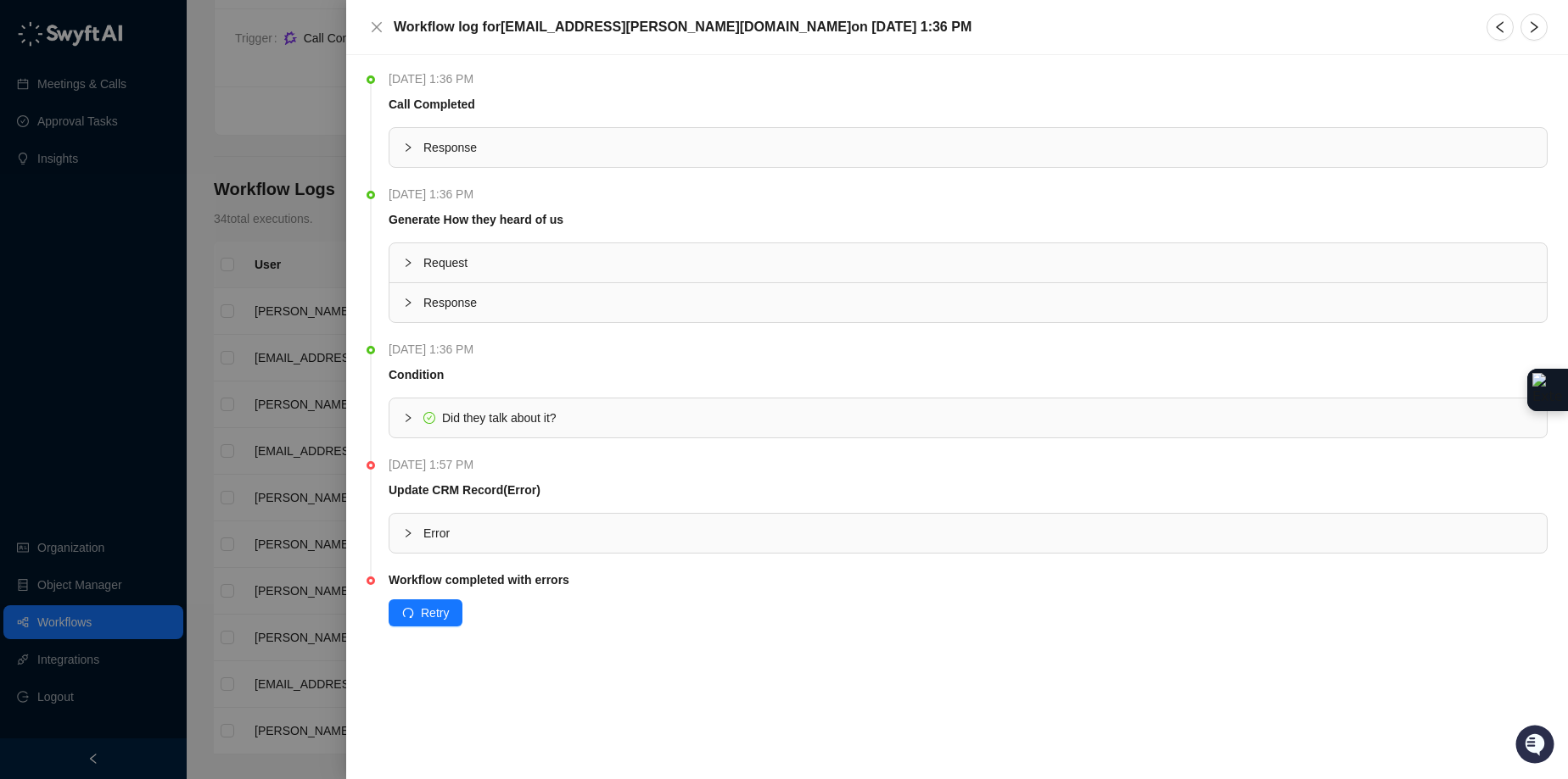
click at [403, 538] on icon "collapsed" at bounding box center [407, 533] width 10 height 10
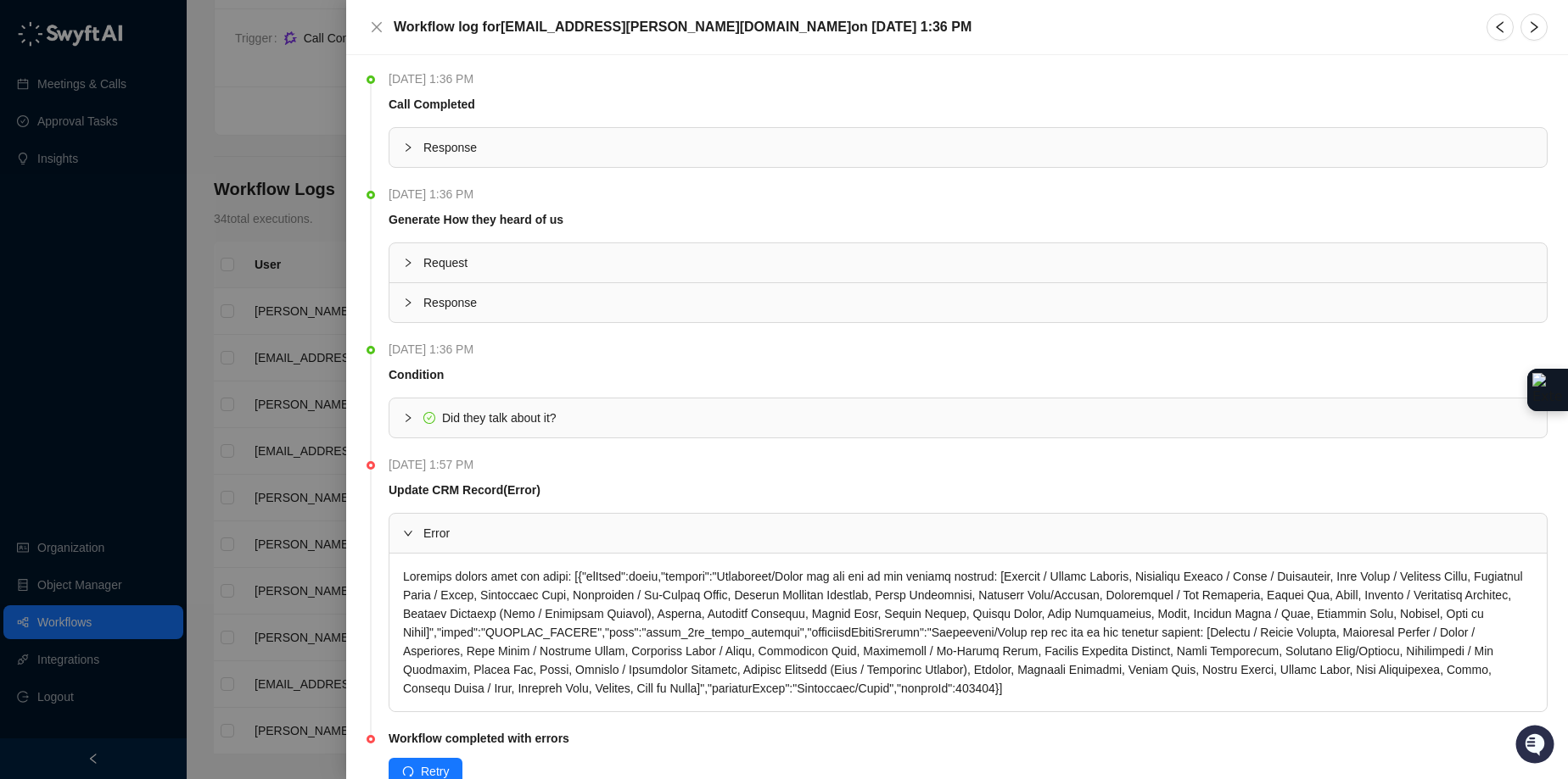
click at [447, 561] on div at bounding box center [968, 633] width 1157 height 158
click at [436, 575] on div at bounding box center [968, 633] width 1157 height 158
click at [407, 413] on icon "collapsed" at bounding box center [407, 418] width 10 height 10
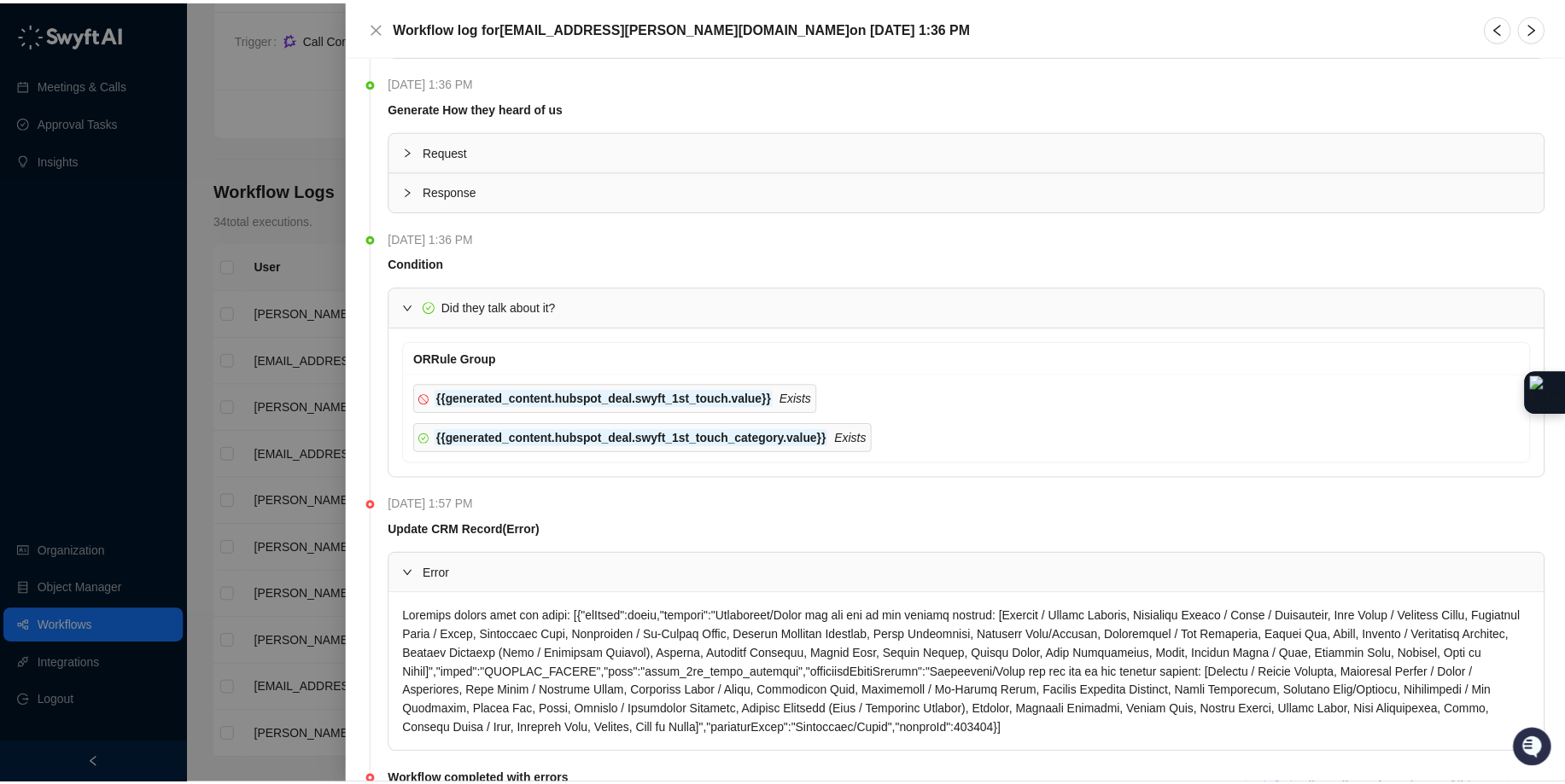
scroll to position [199, 0]
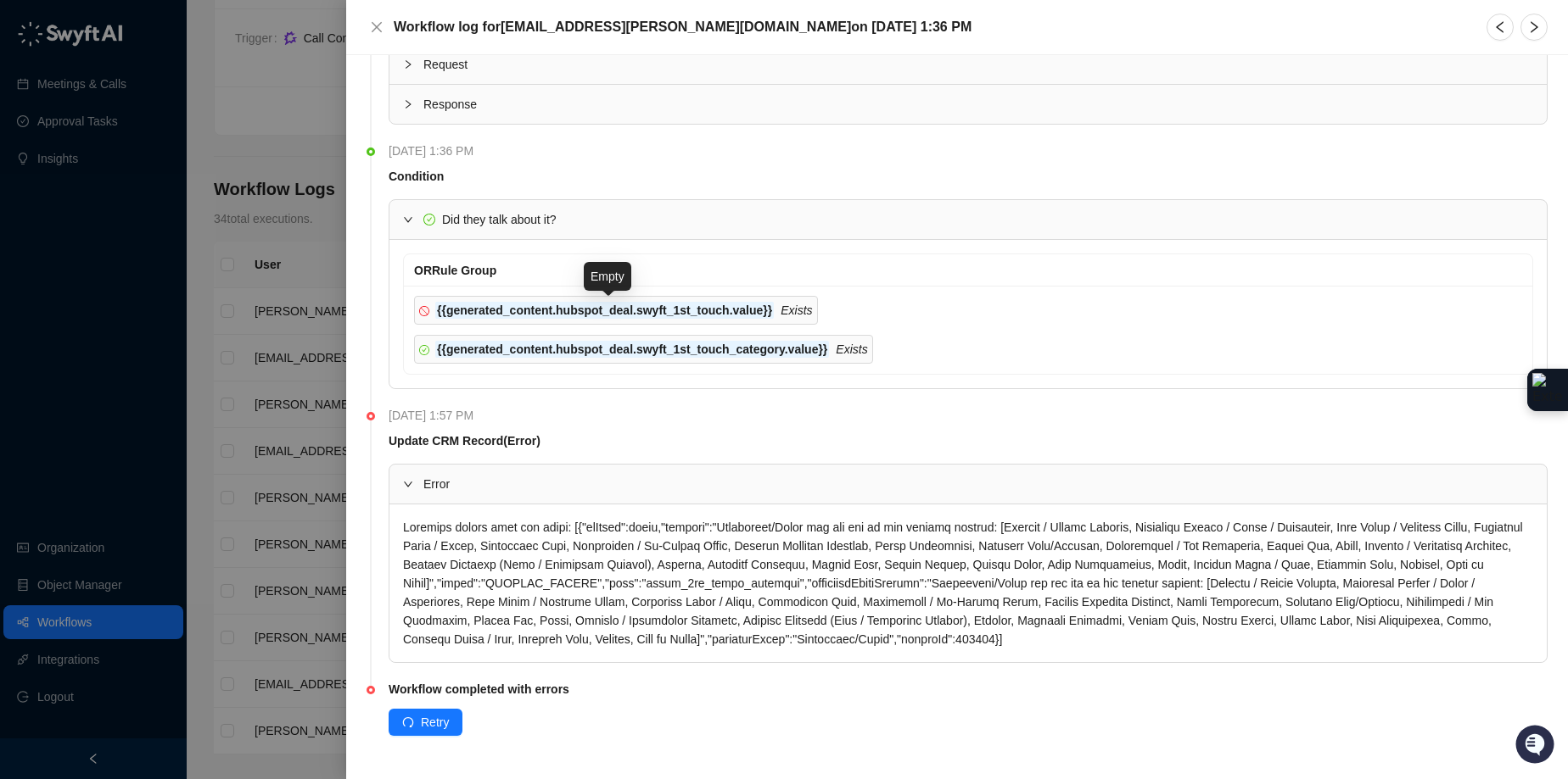
click at [709, 313] on strong "{{generated_content.hubspot_deal.swyft_1st_touch.value}}" at bounding box center [604, 310] width 335 height 13
click at [710, 313] on strong "{{generated_content.hubspot_deal.swyft_1st_touch.value}}" at bounding box center [604, 310] width 335 height 13
click at [710, 313] on strong "{{generated_content.hubspot_deal.swyft_1st_touch.value}}" at bounding box center [604, 310] width 335 height 13
click at [629, 523] on div at bounding box center [968, 584] width 1157 height 158
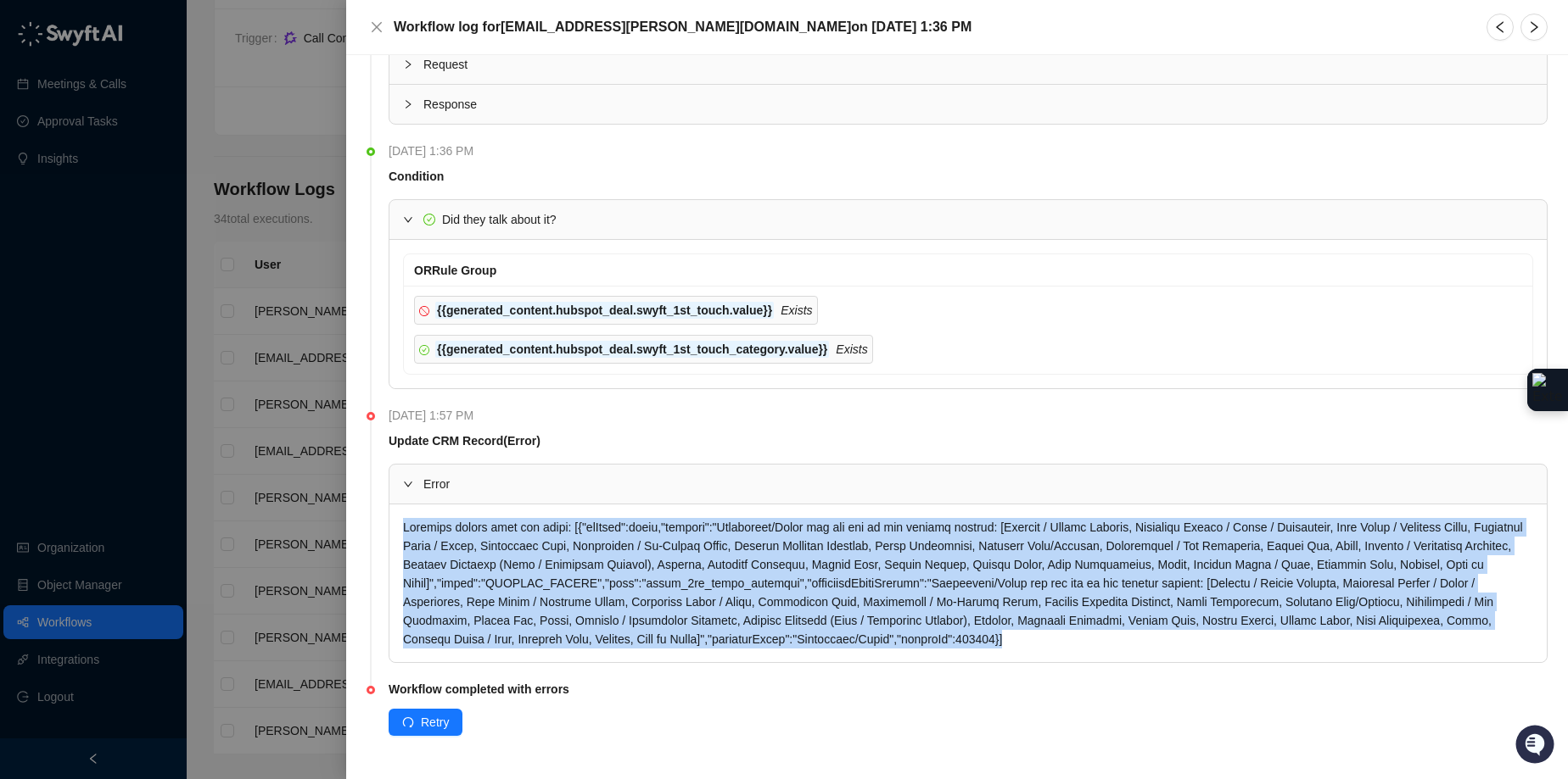
click at [629, 523] on div at bounding box center [968, 584] width 1157 height 158
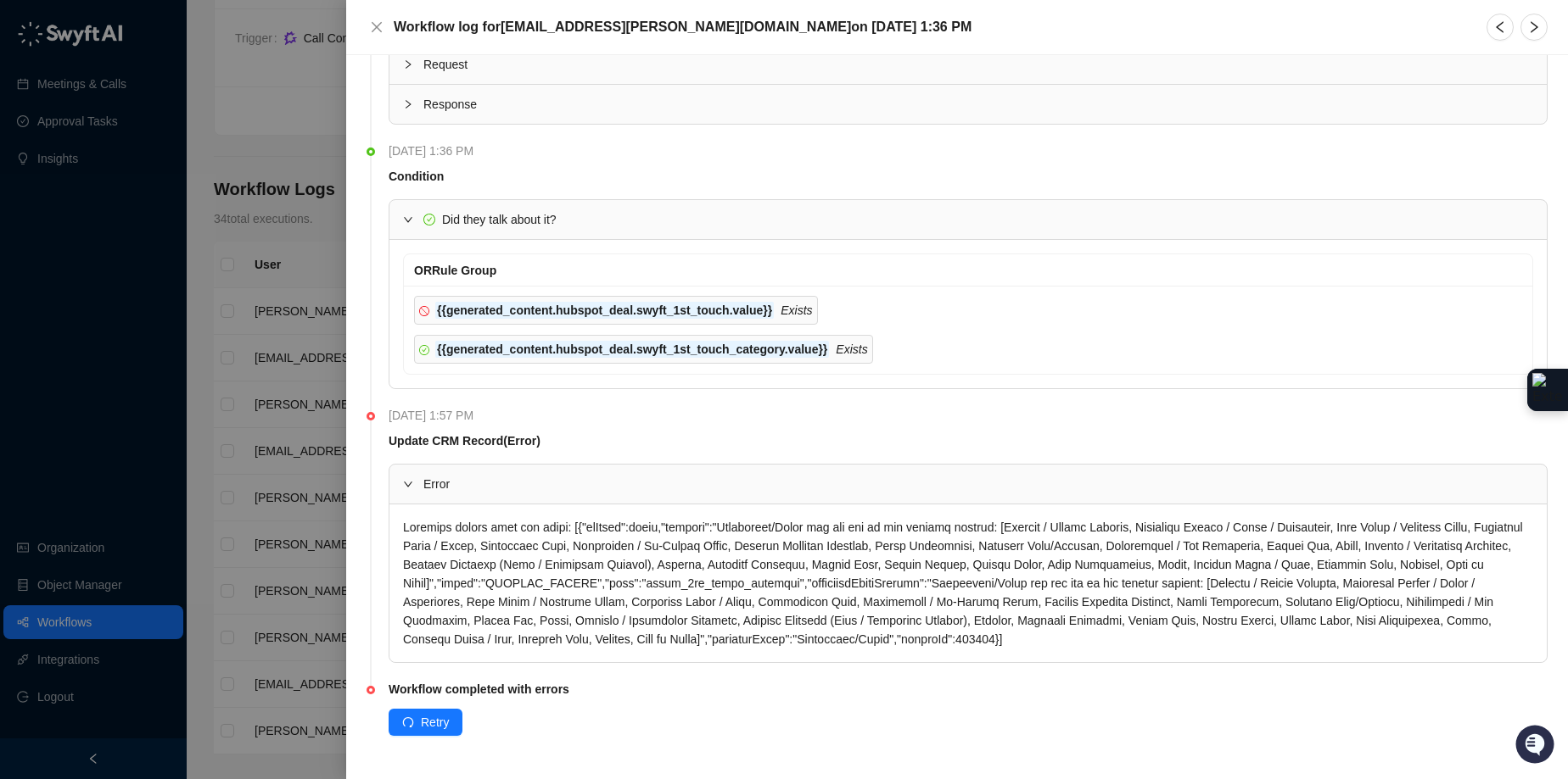
click at [318, 226] on div at bounding box center [784, 390] width 1568 height 779
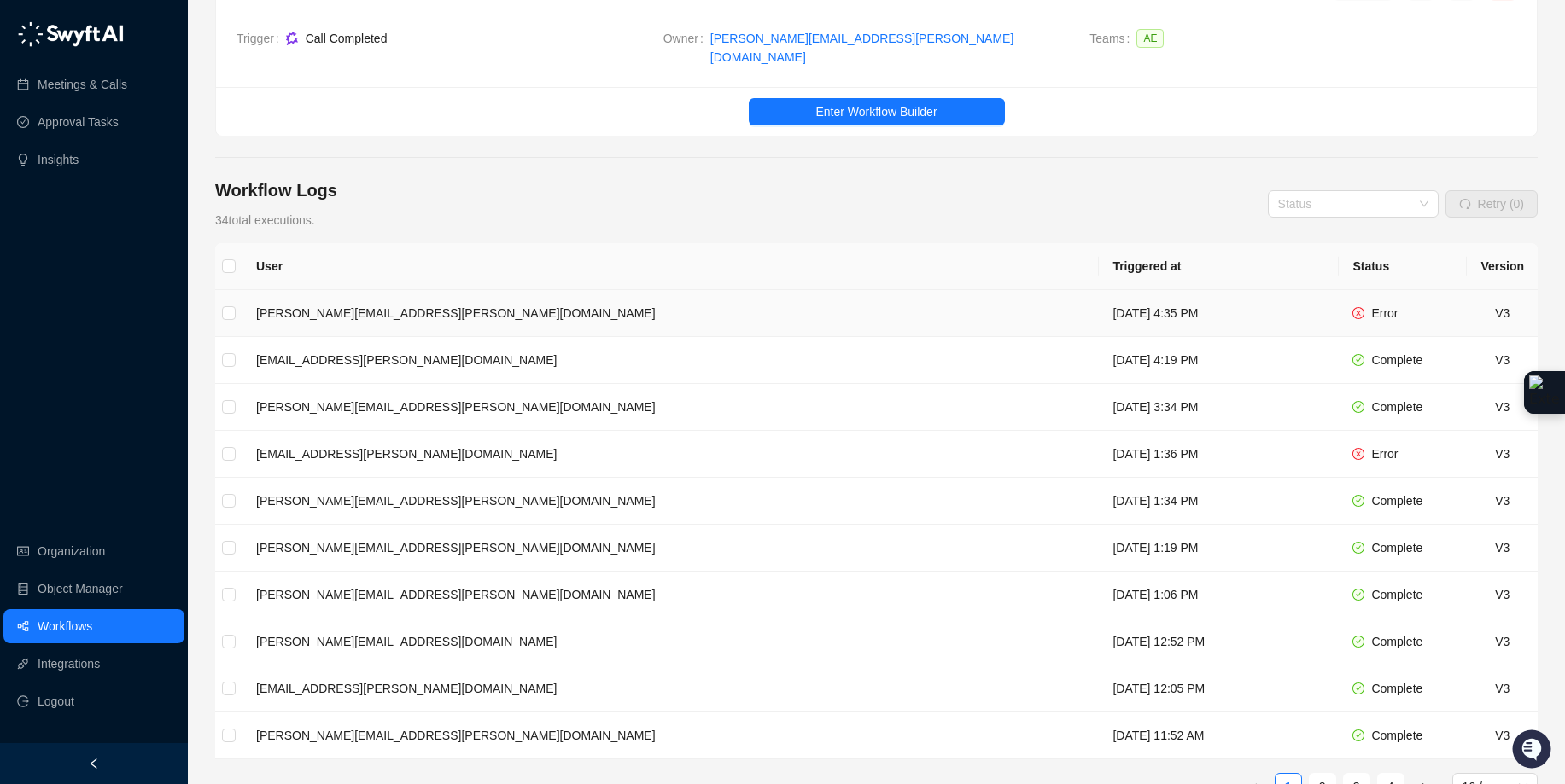
click at [1099, 290] on td "[DATE] 4:35 PM" at bounding box center [1219, 314] width 240 height 47
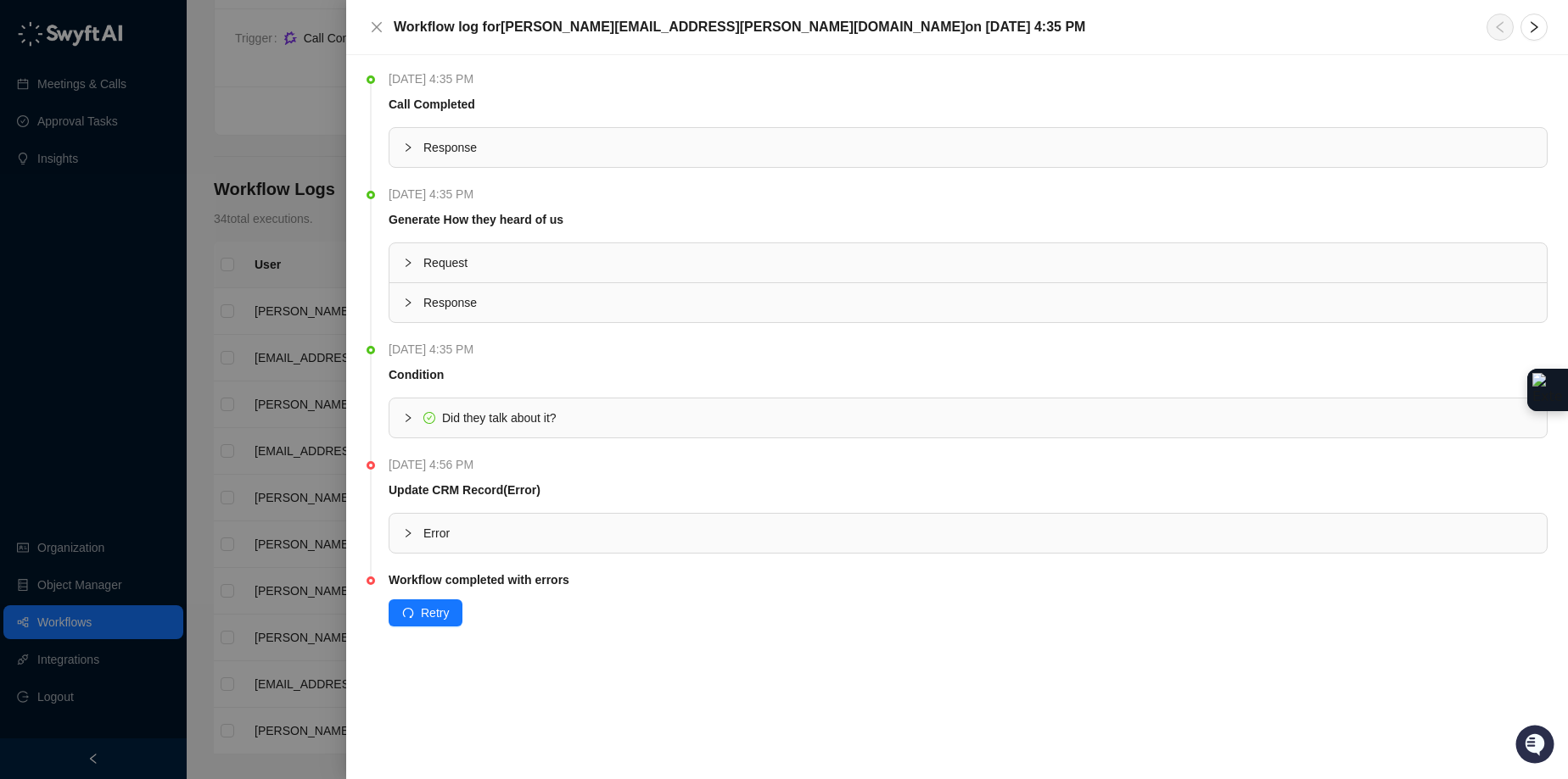
click at [407, 417] on icon "collapsed" at bounding box center [407, 418] width 10 height 10
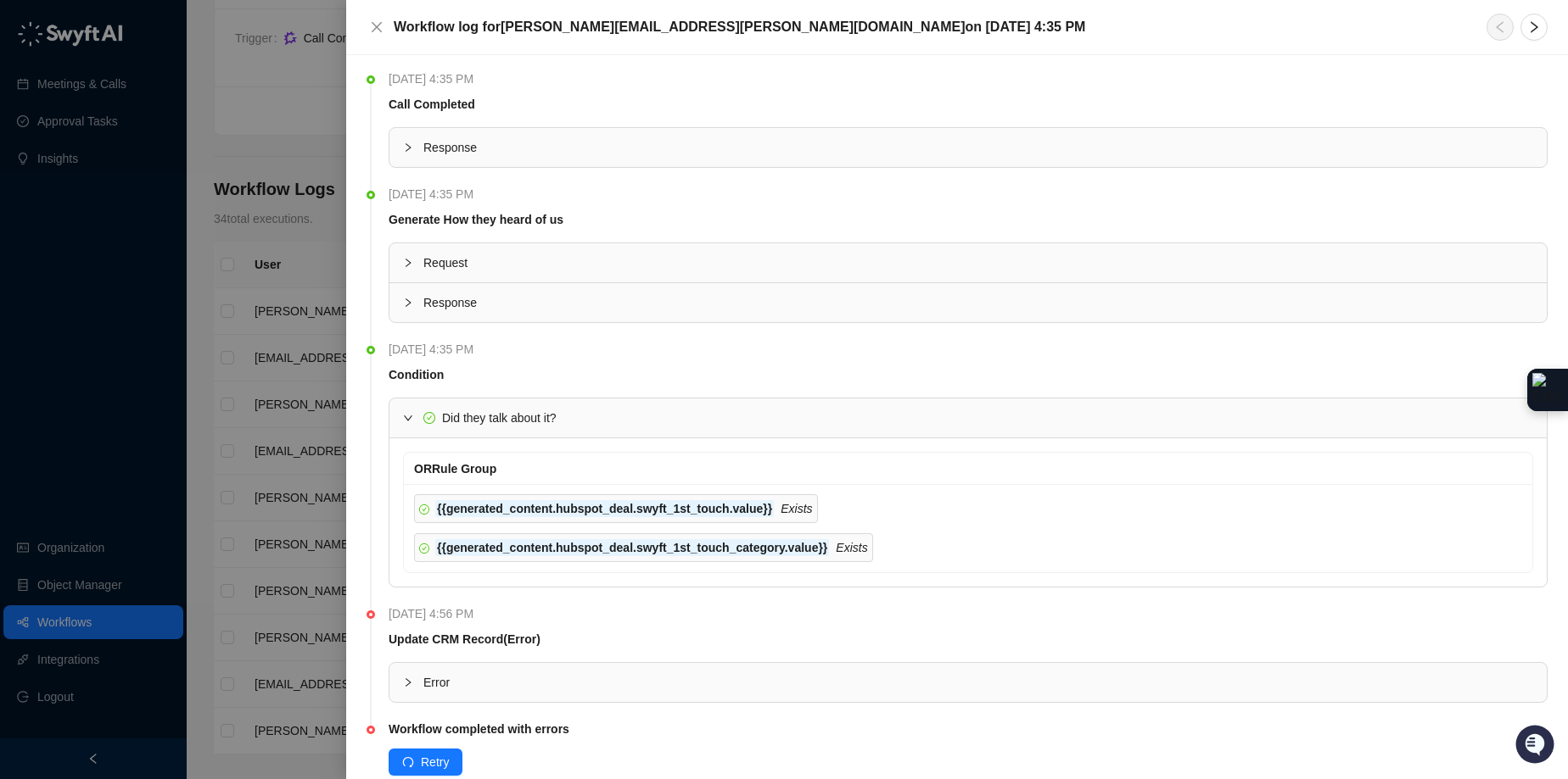
click at [407, 417] on icon "expanded" at bounding box center [407, 418] width 10 height 10
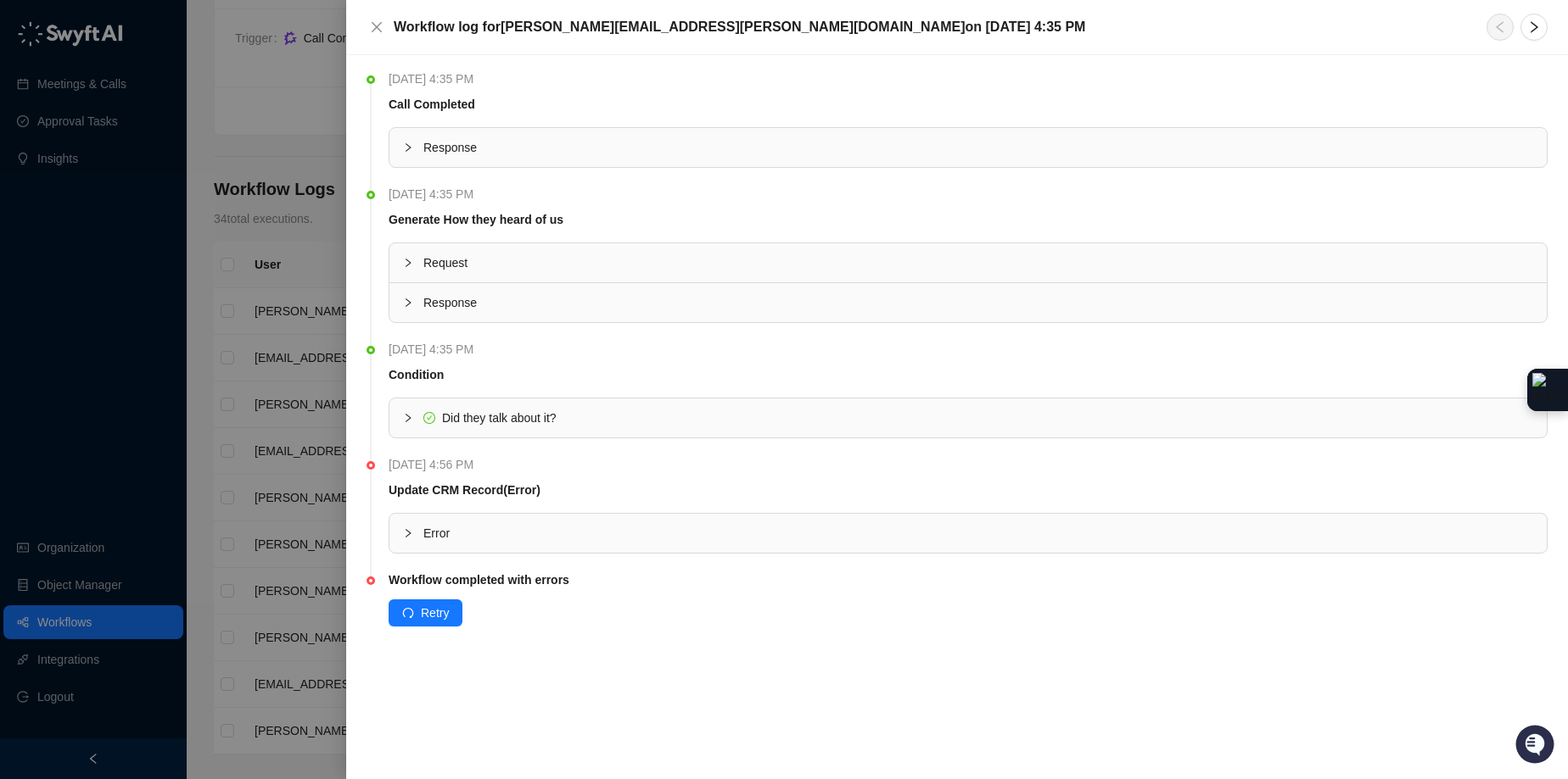
click at [406, 524] on div at bounding box center [413, 533] width 21 height 19
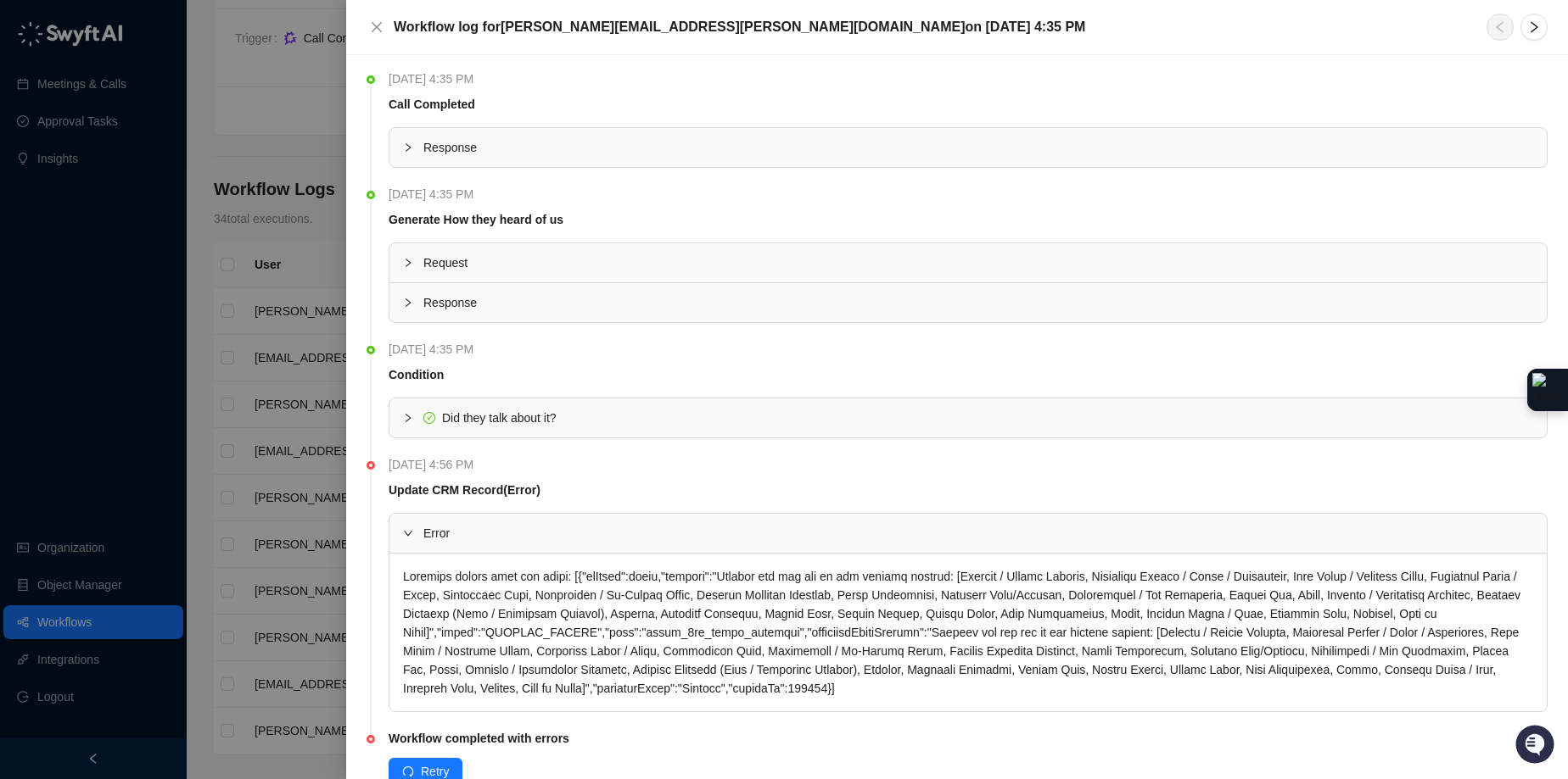
click at [297, 234] on div at bounding box center [784, 390] width 1568 height 779
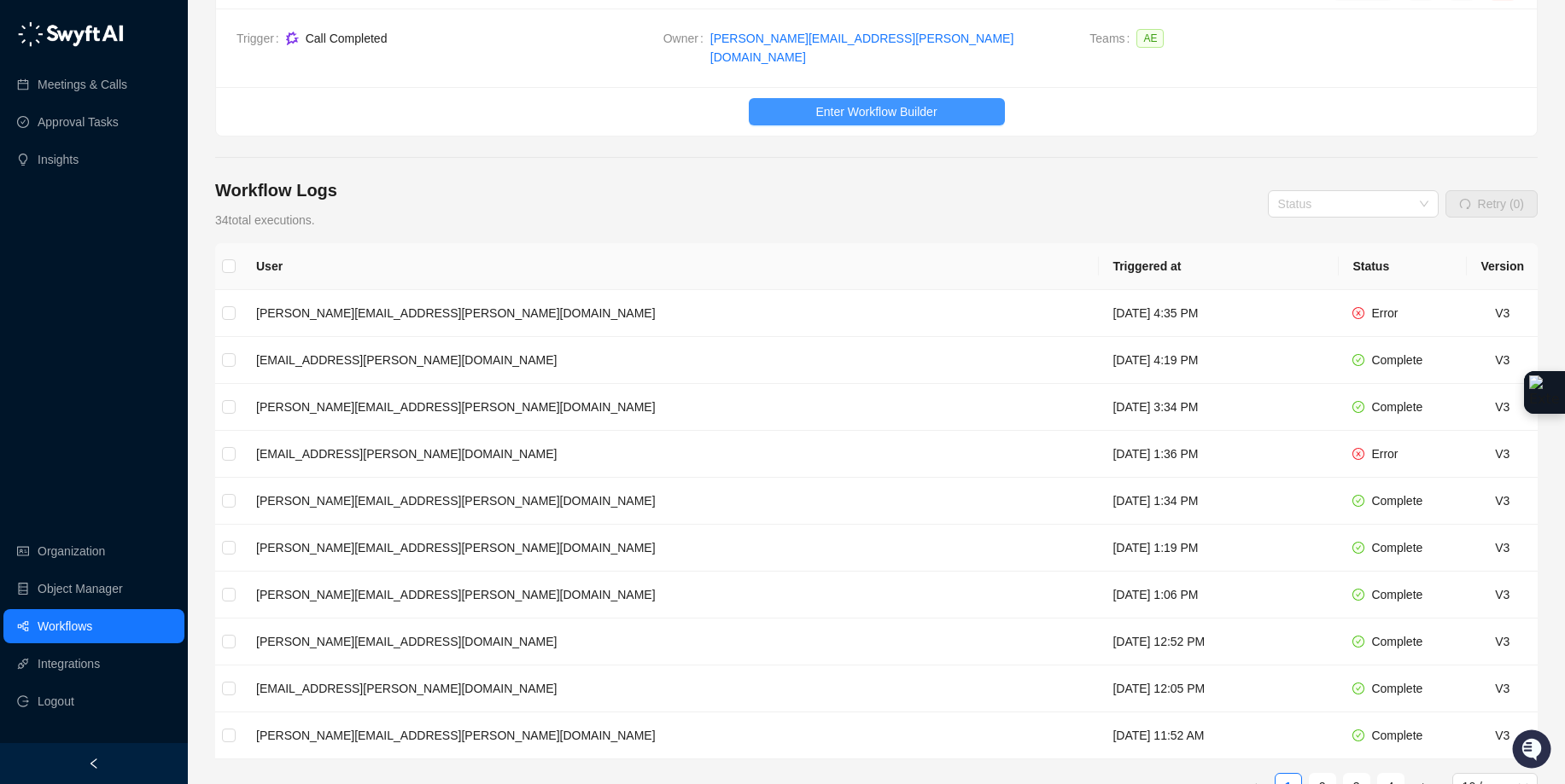
click at [880, 105] on span "Enter Workflow Builder" at bounding box center [876, 111] width 121 height 19
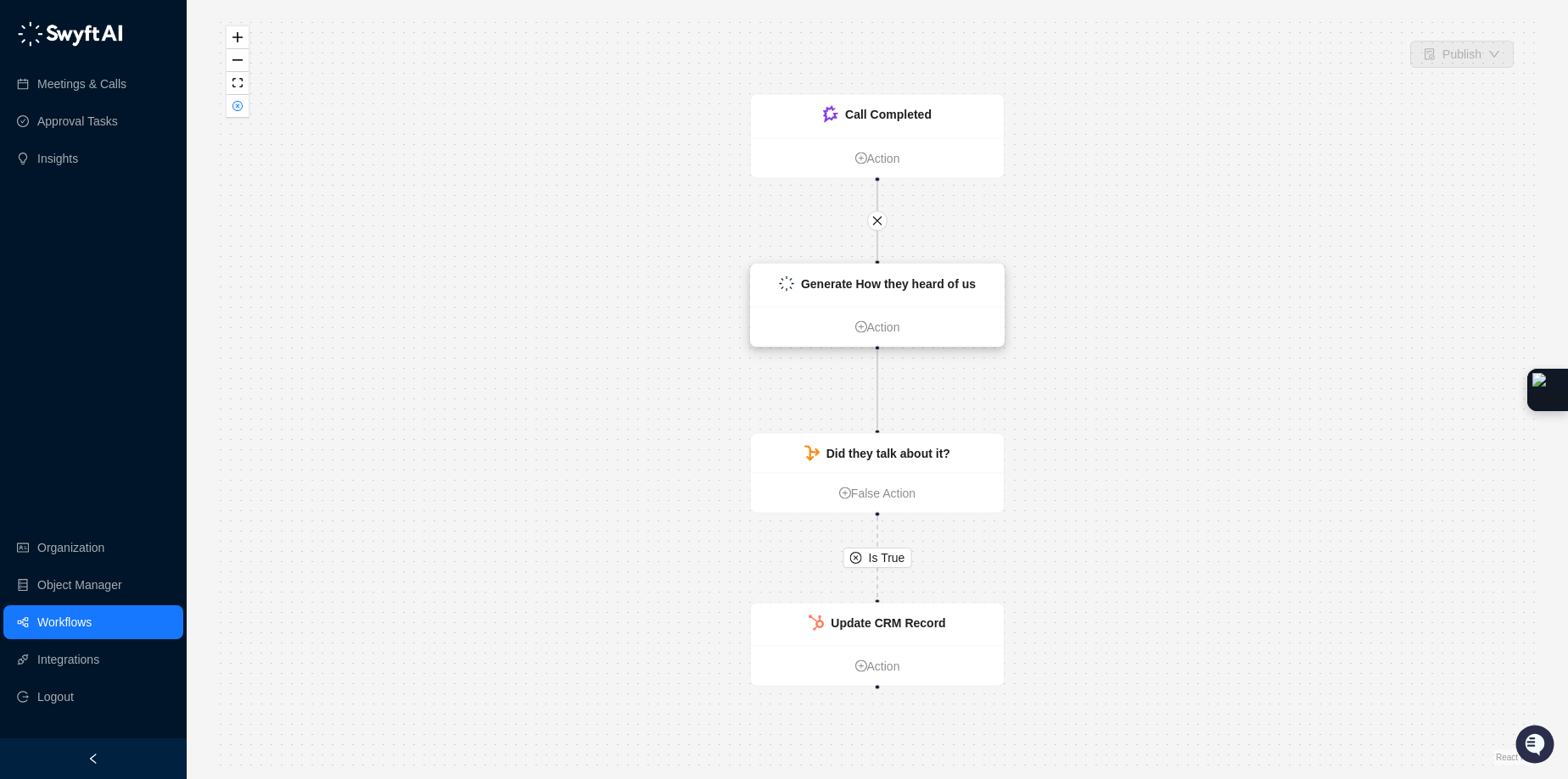
click at [930, 290] on div "Generate How they heard of us" at bounding box center [888, 284] width 175 height 19
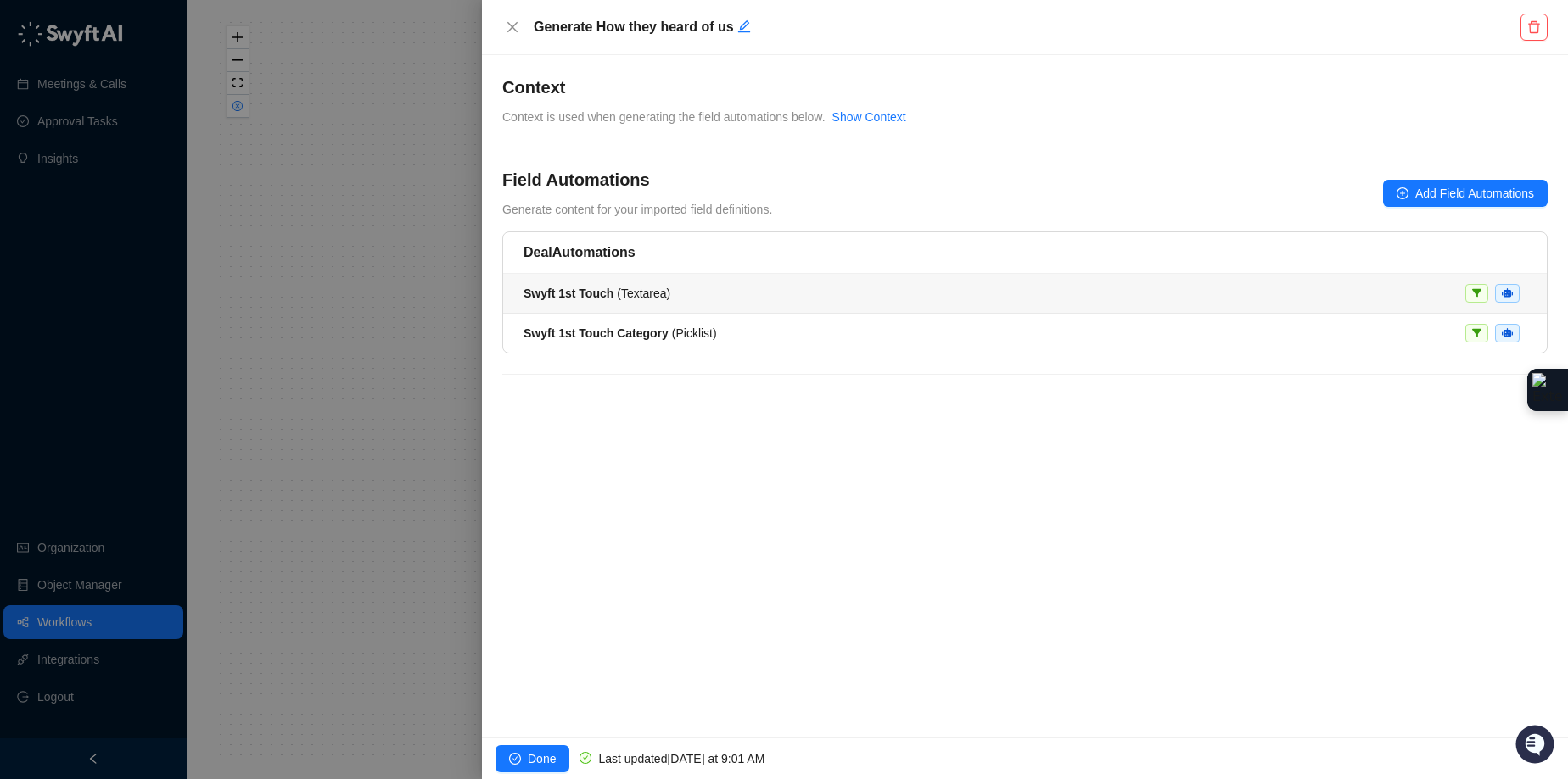
click at [900, 296] on div "Swyft 1st Touch ( Textarea )" at bounding box center [1025, 294] width 1003 height 19
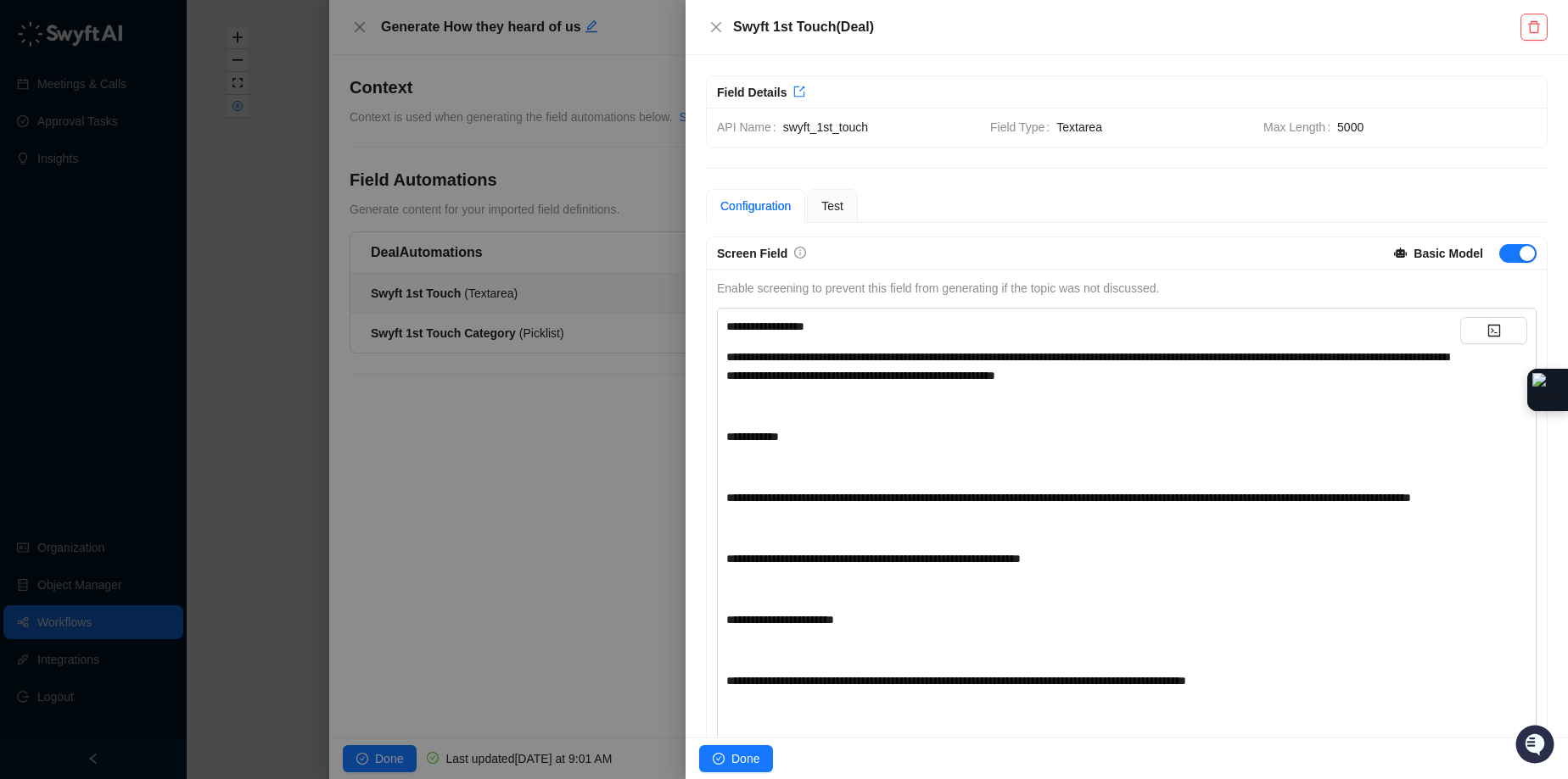
click at [520, 412] on div at bounding box center [784, 390] width 1568 height 779
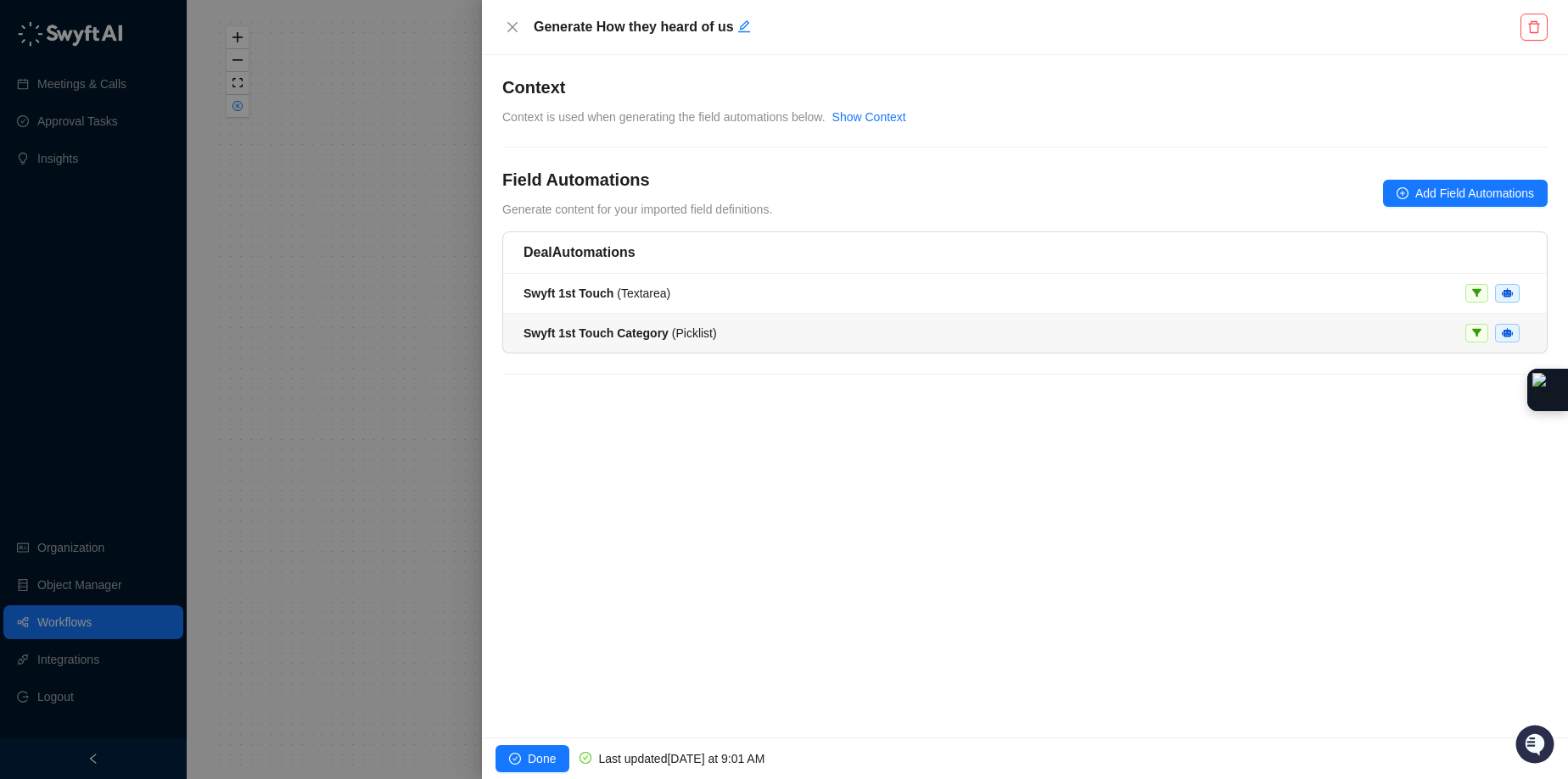
click at [592, 328] on strong "Swyft 1st Touch Category" at bounding box center [596, 333] width 146 height 13
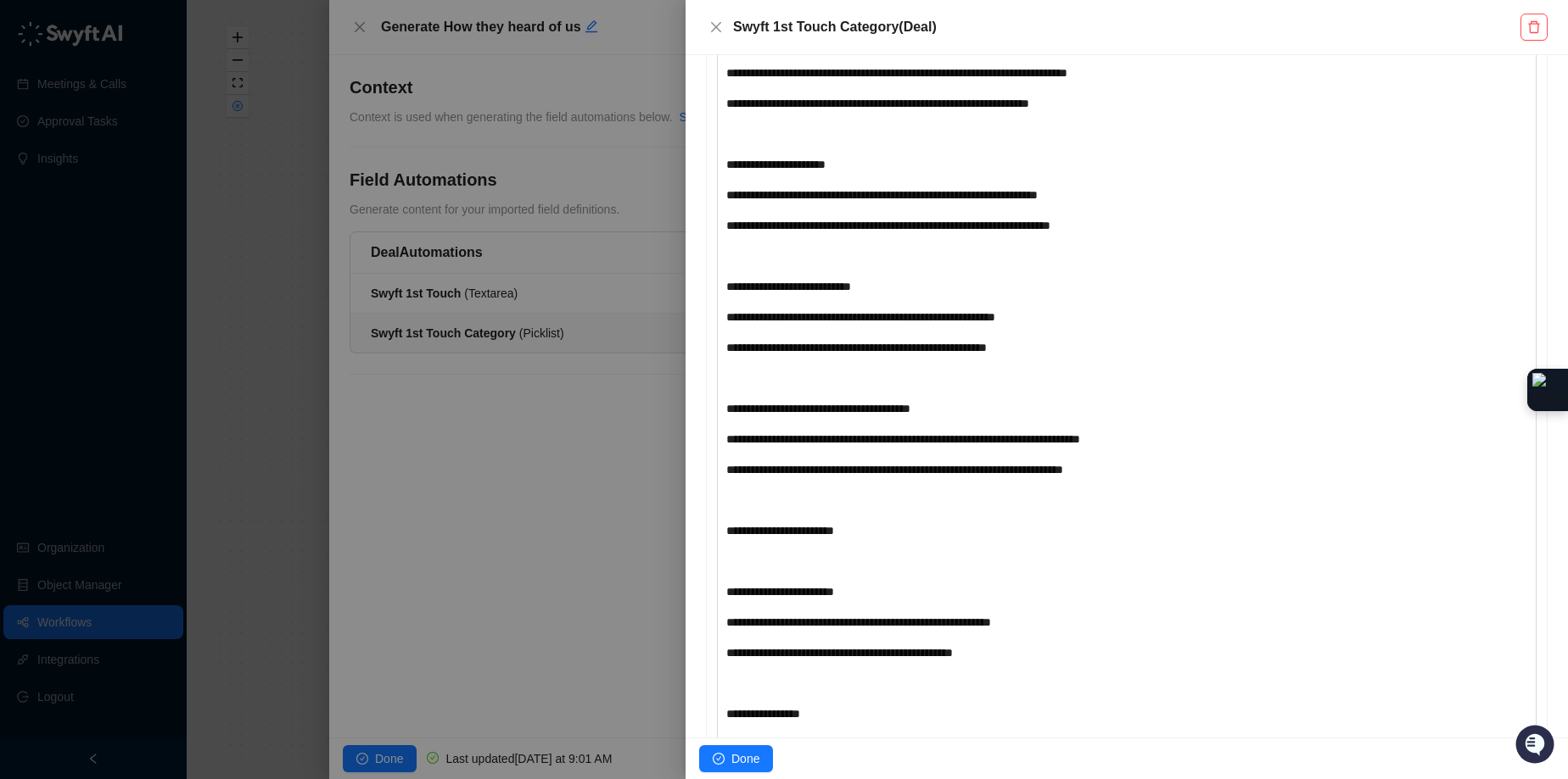
scroll to position [3615, 0]
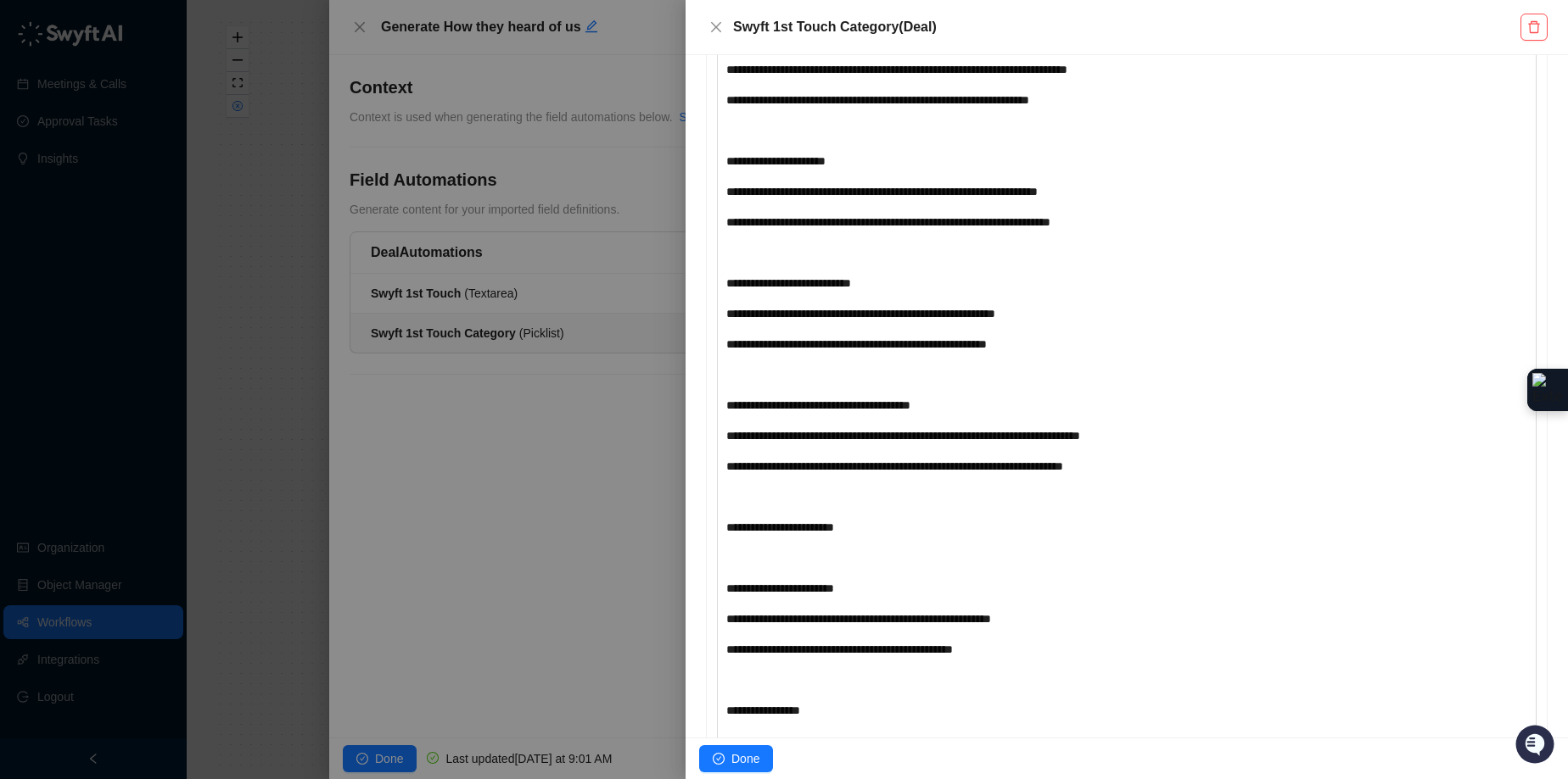
click at [851, 289] on span "**********" at bounding box center [788, 283] width 125 height 12
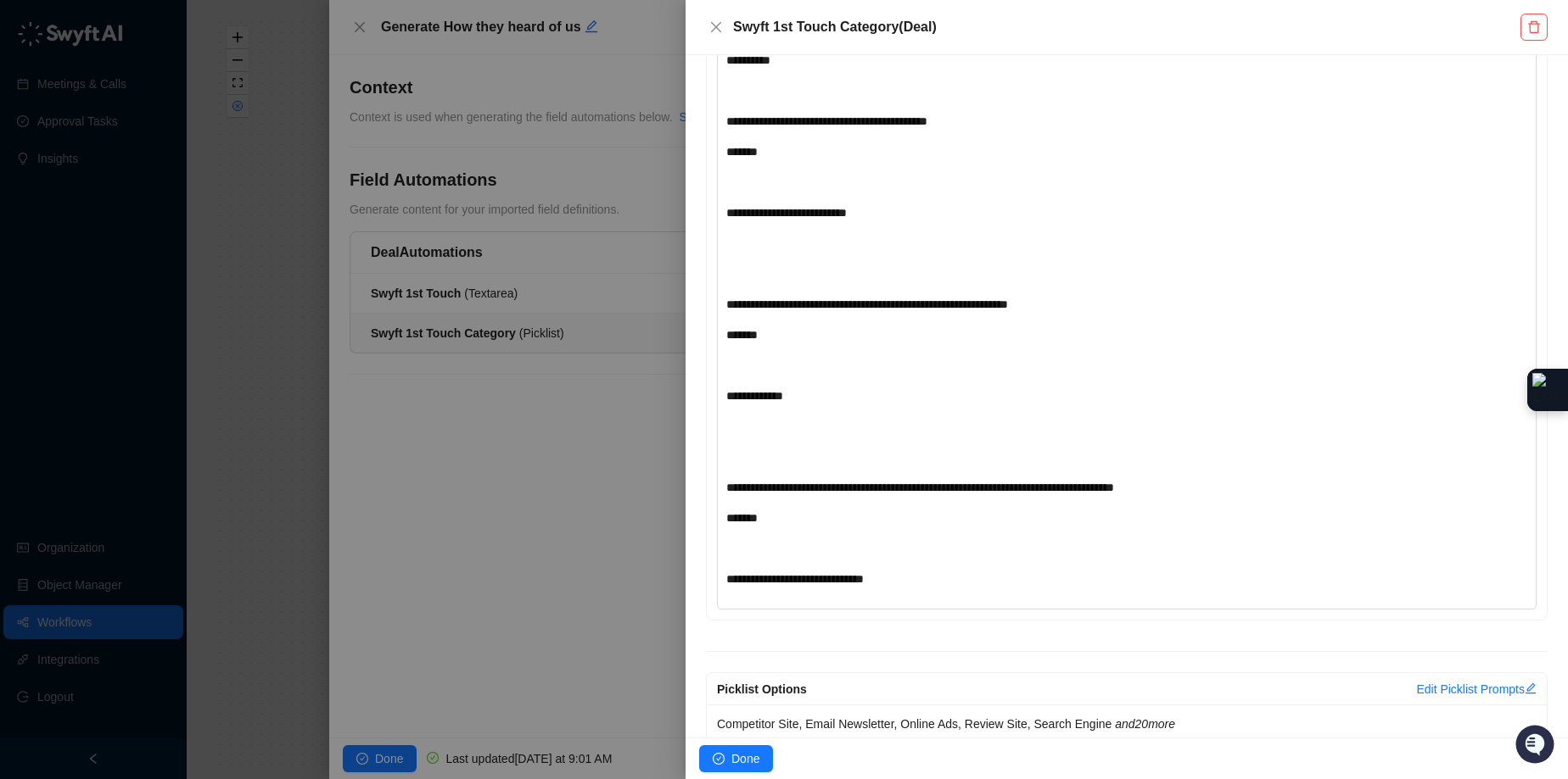
scroll to position [5625, 0]
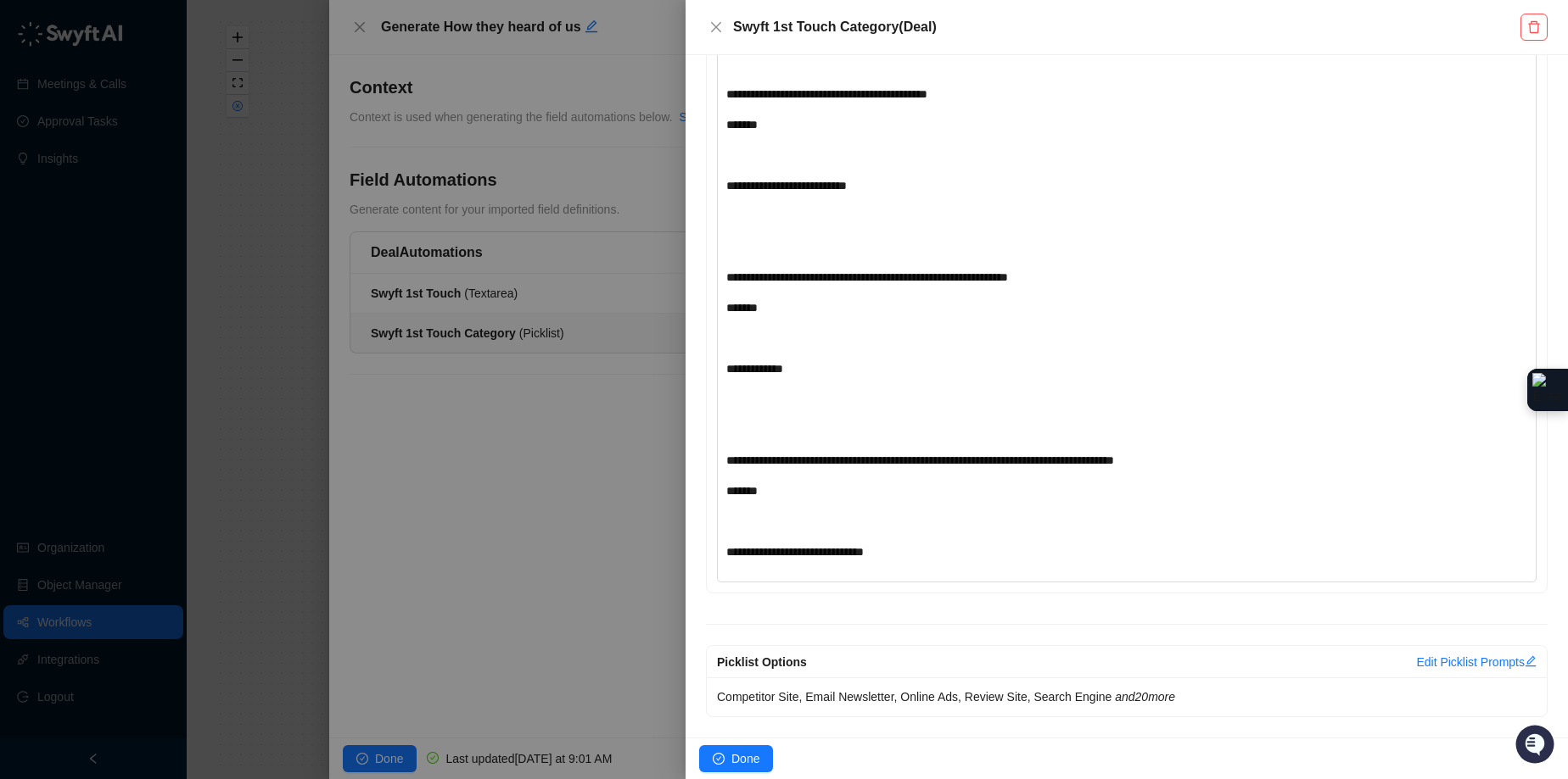
click at [907, 432] on div "﻿" at bounding box center [1093, 430] width 734 height 19
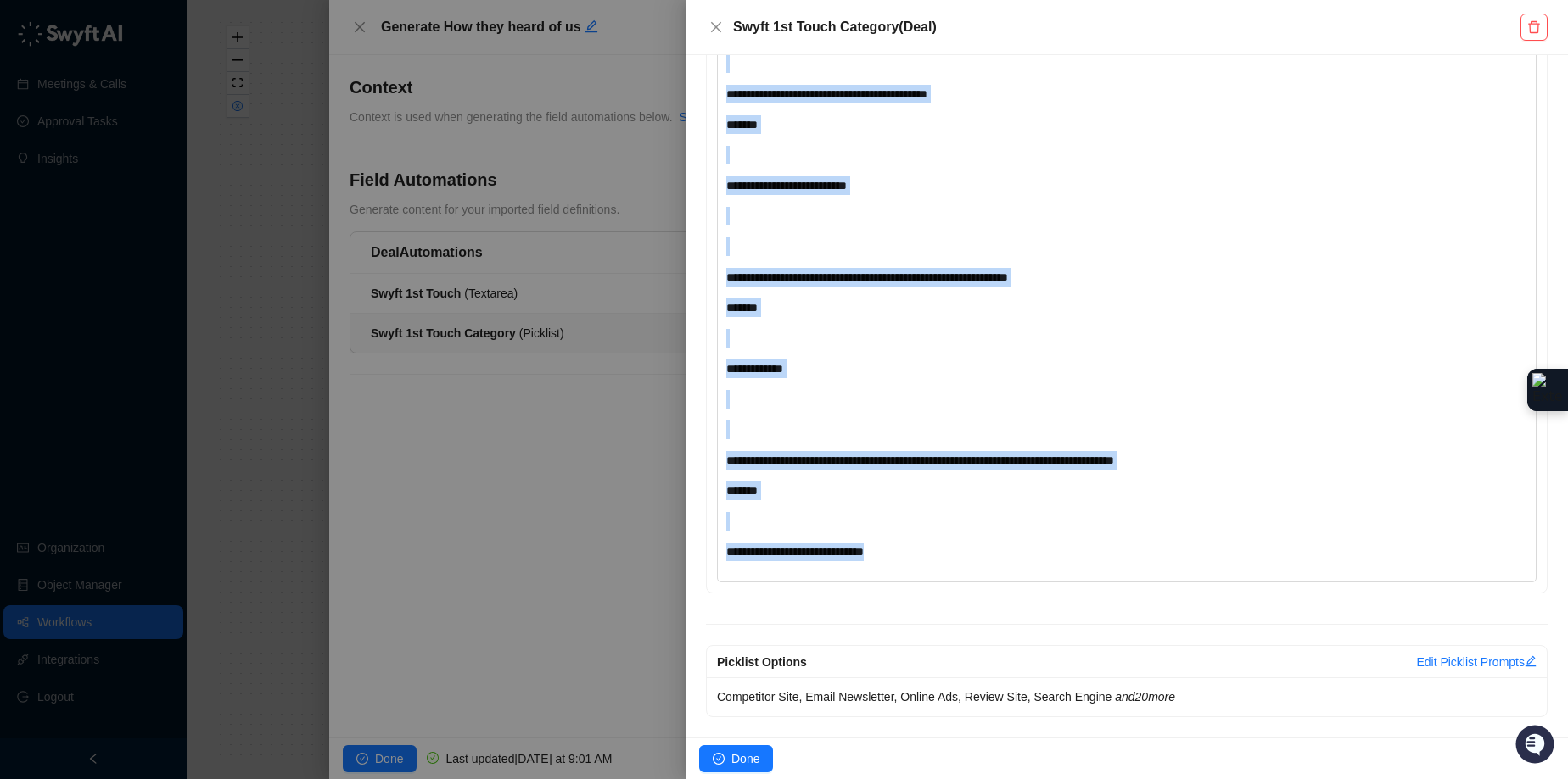
copy div "**********"
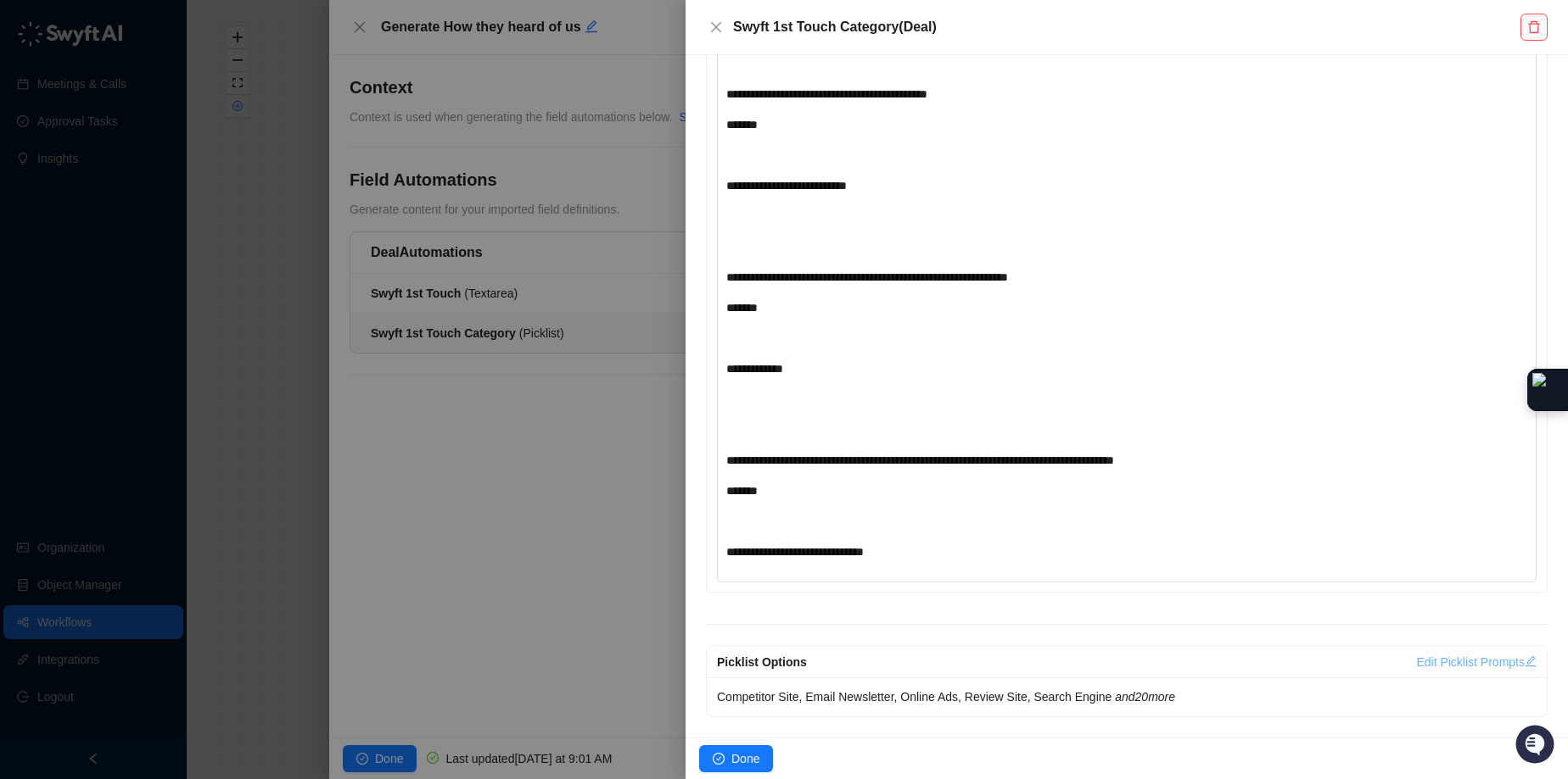
click at [1425, 658] on link "Edit Picklist Prompts" at bounding box center [1476, 662] width 120 height 13
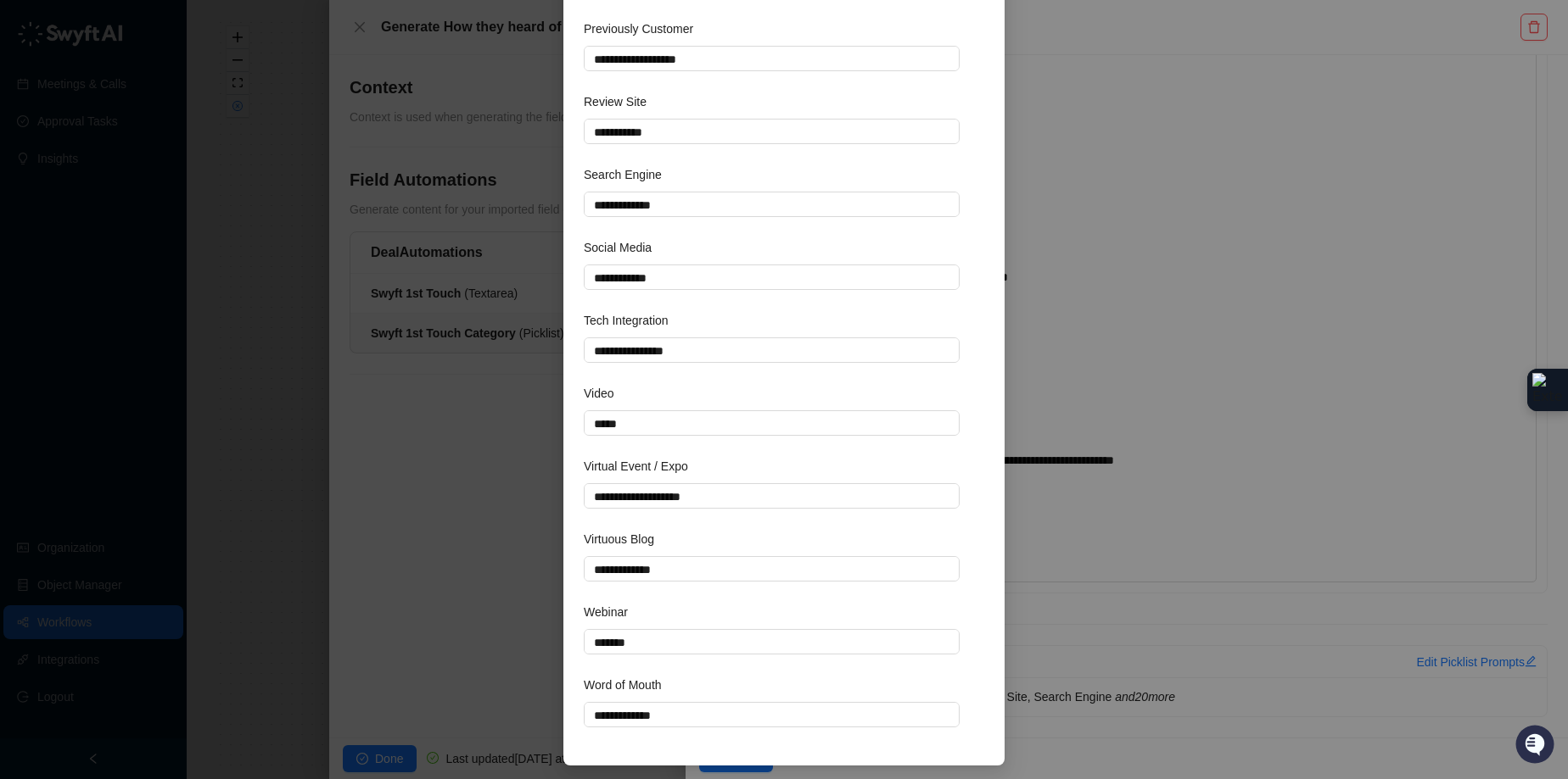
scroll to position [1648, 0]
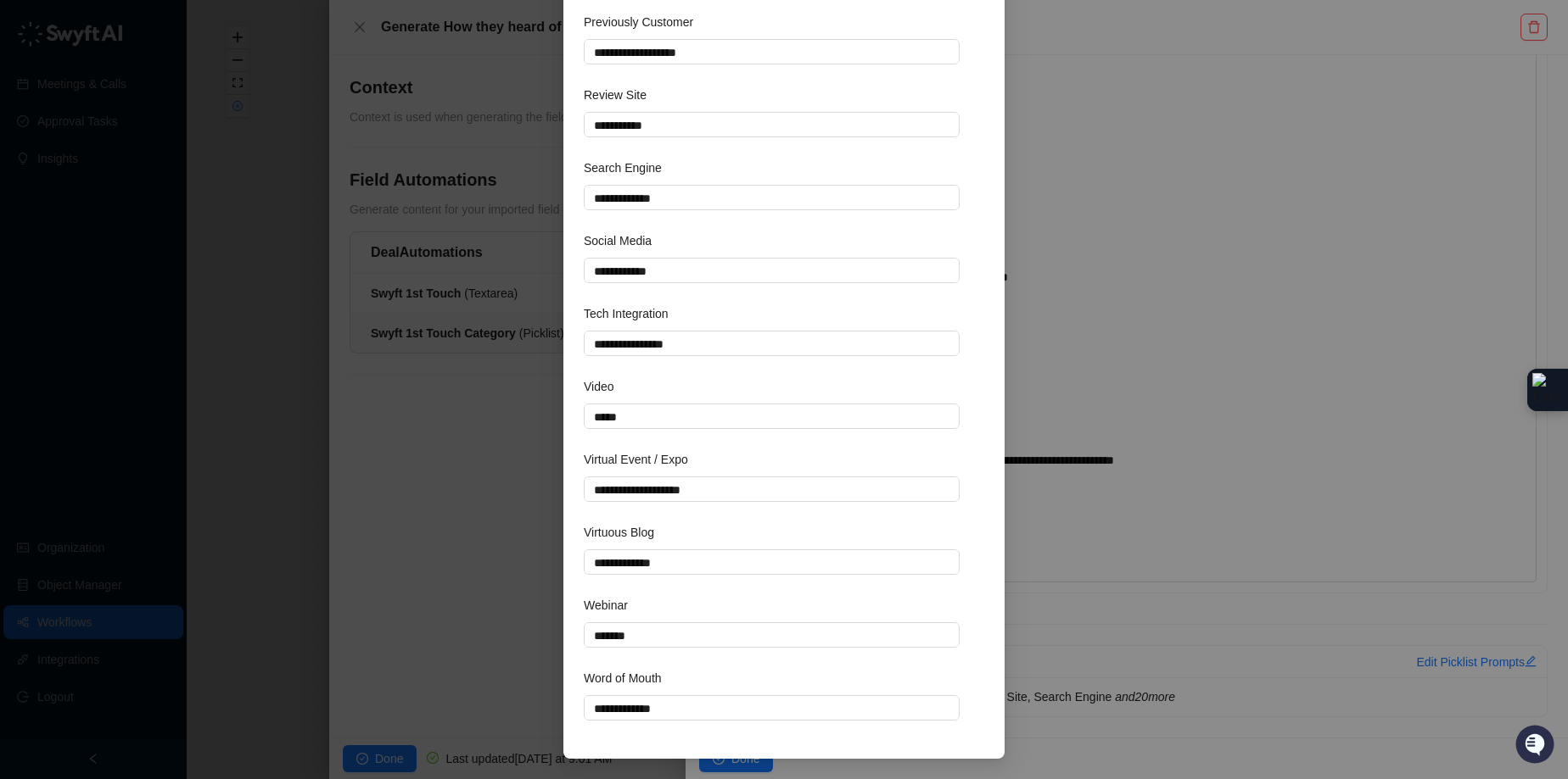
click at [1114, 285] on div "**********" at bounding box center [784, 390] width 1568 height 779
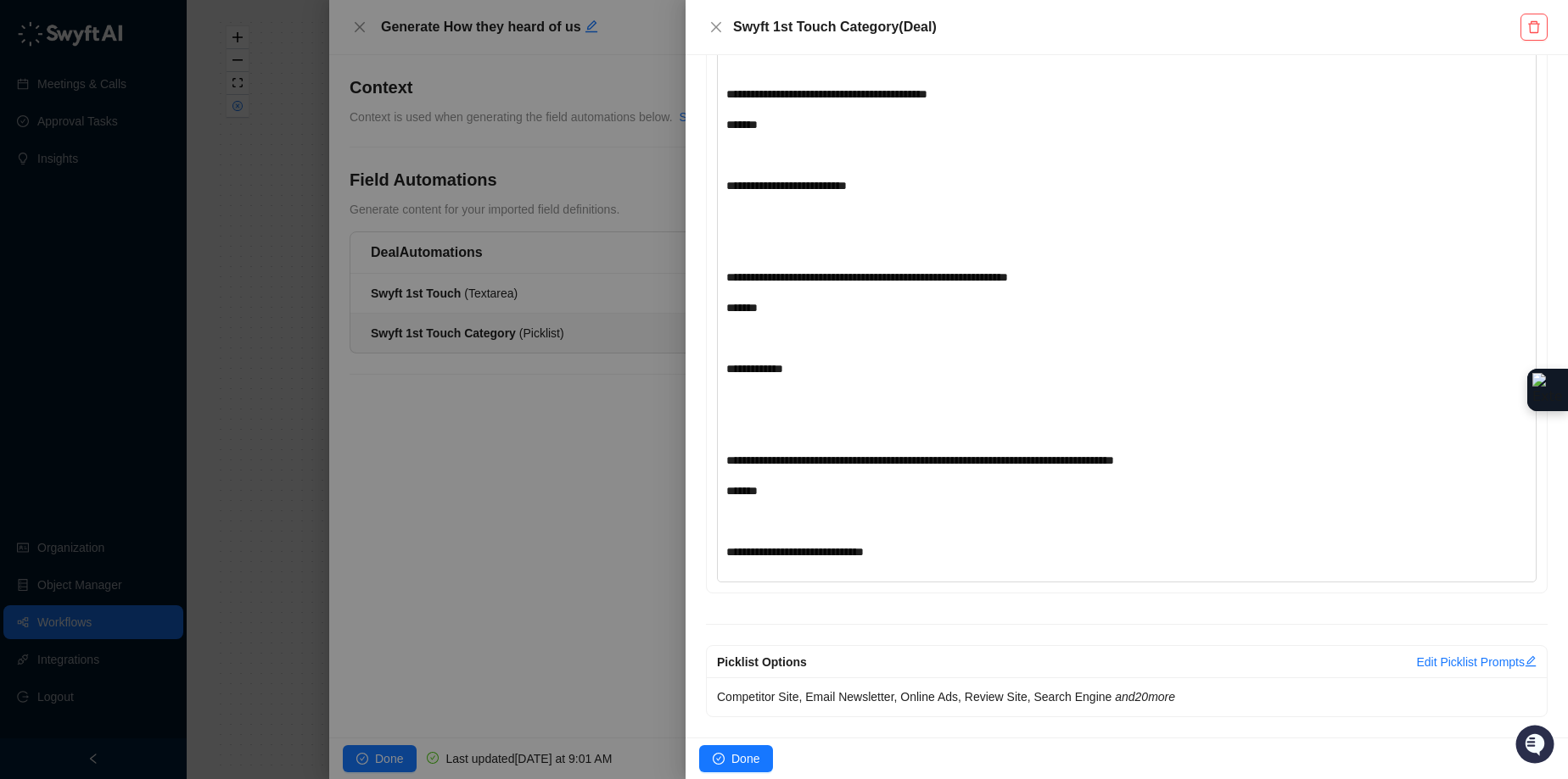
scroll to position [1563, 0]
type textarea "**********"
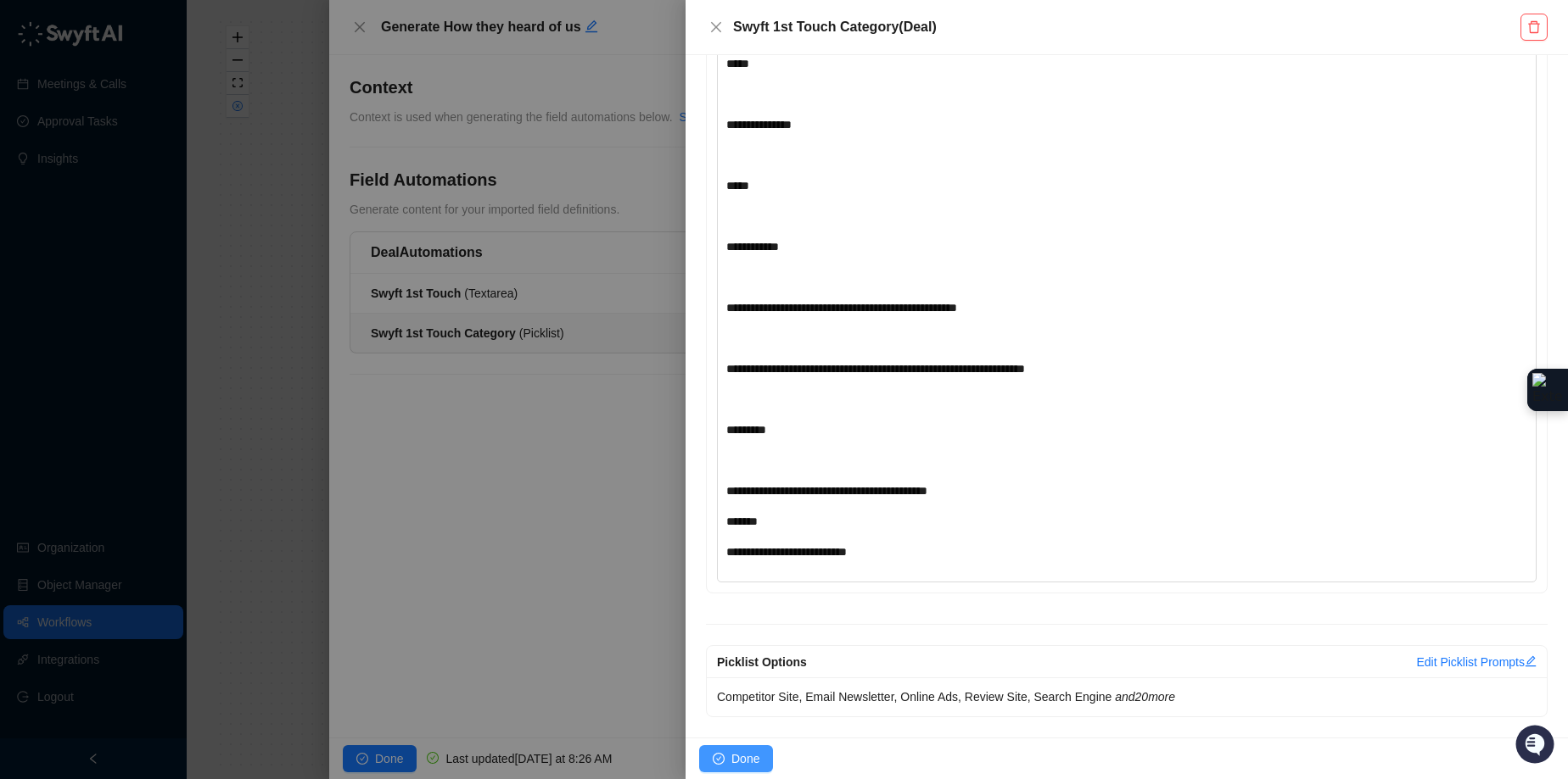
click at [744, 752] on span "Done" at bounding box center [746, 759] width 28 height 19
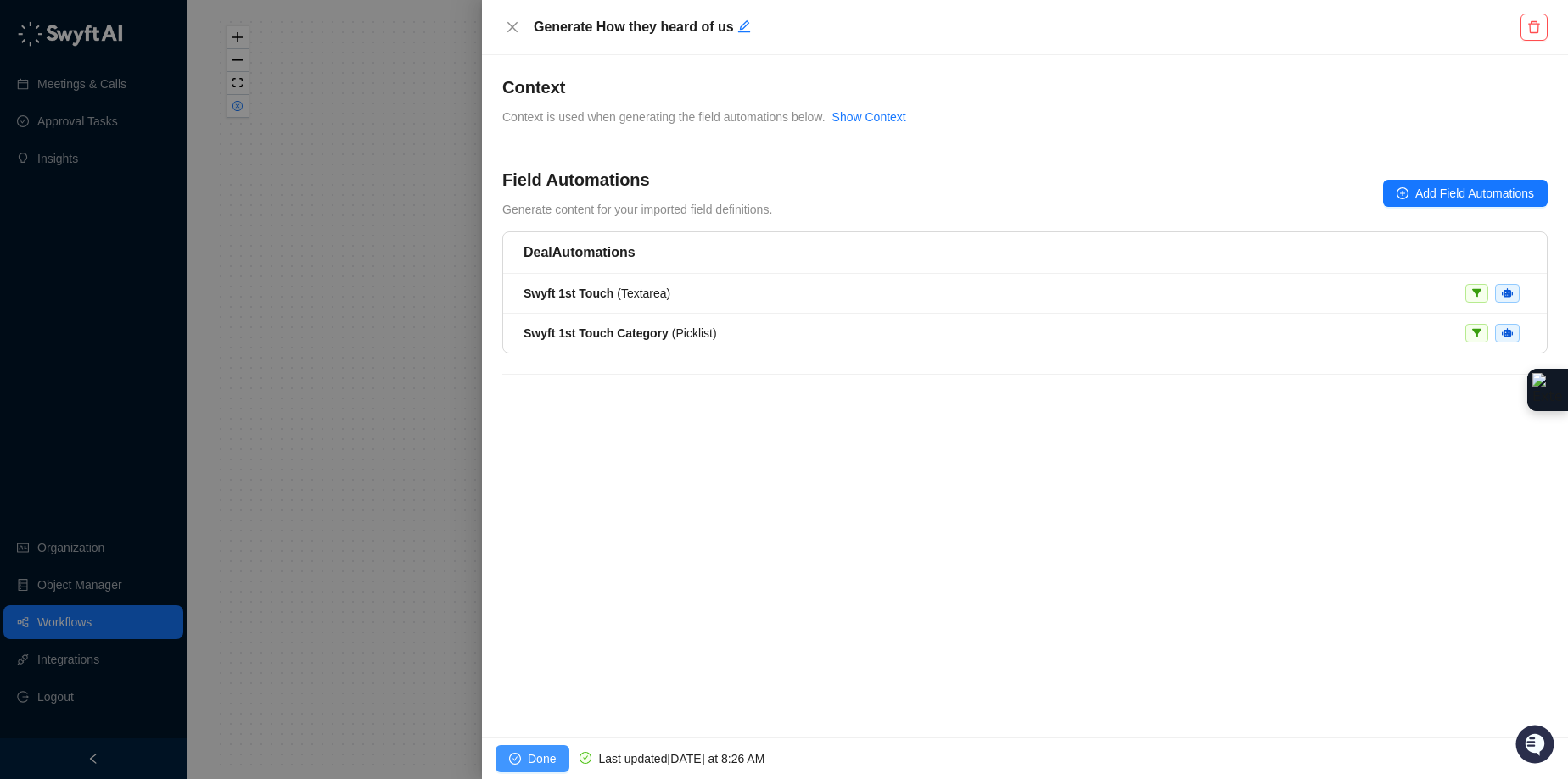
click at [514, 752] on button "Done" at bounding box center [532, 758] width 74 height 27
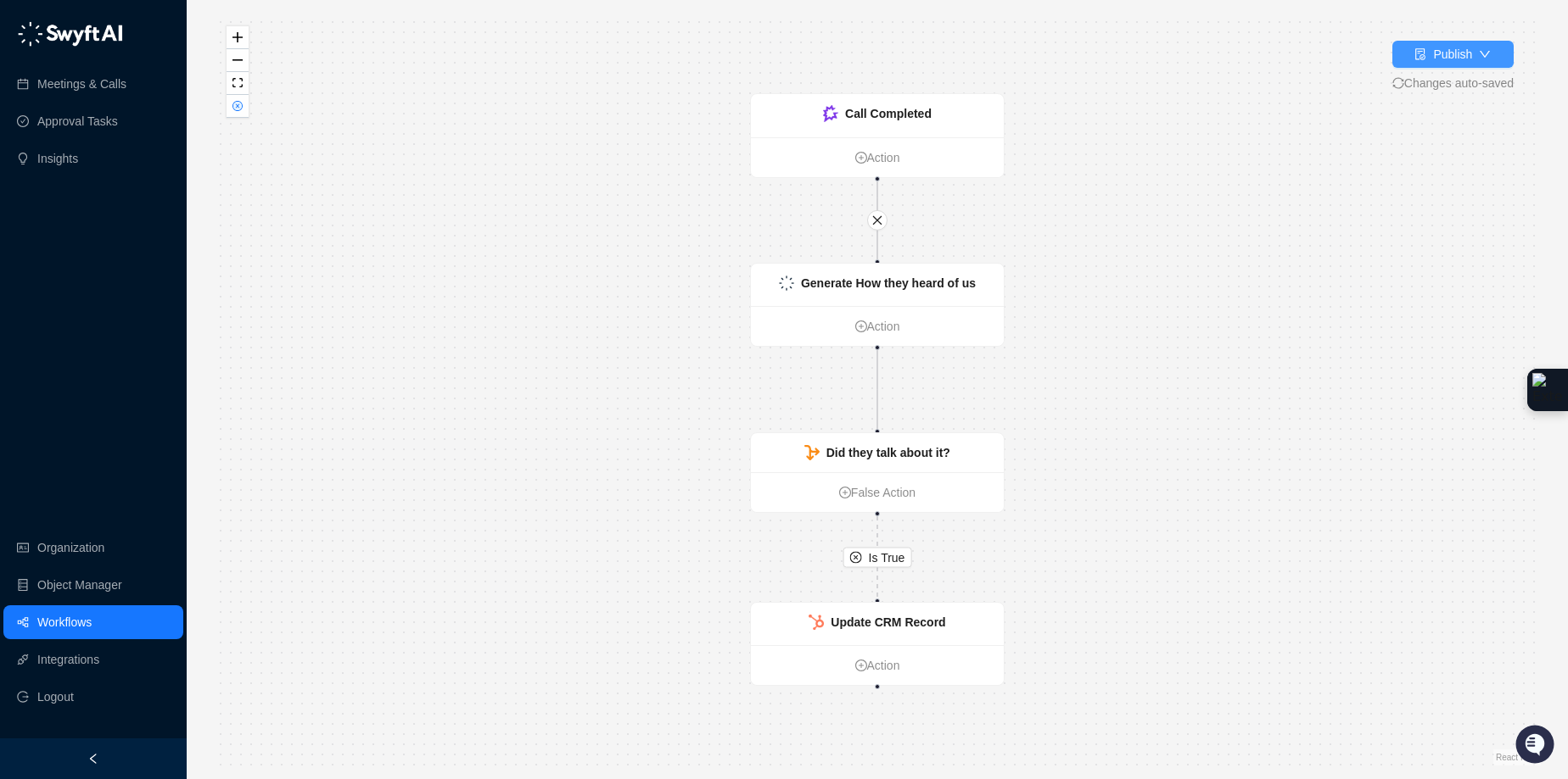
click at [1433, 52] on div "Publish" at bounding box center [1453, 54] width 39 height 19
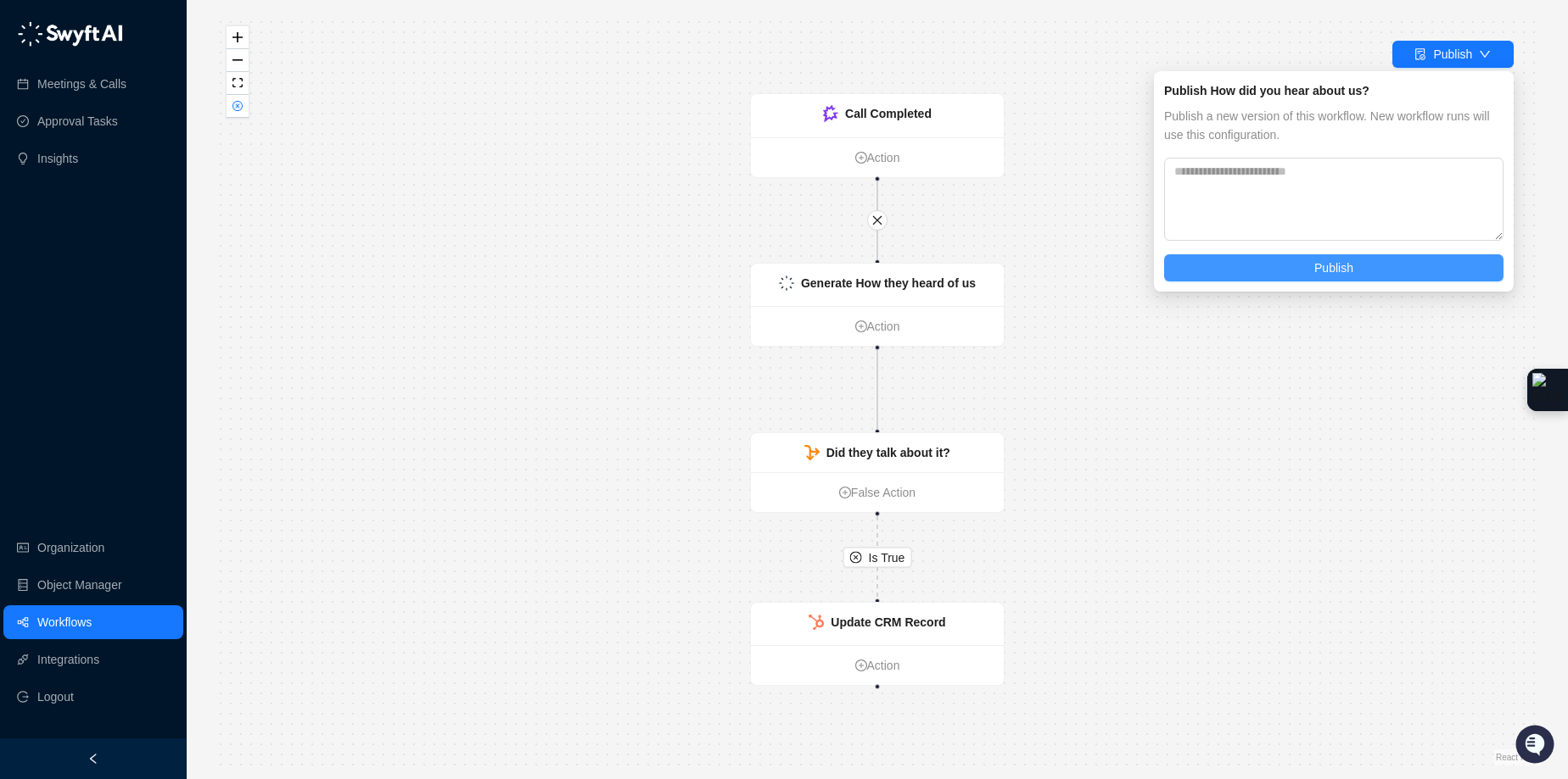
click at [1340, 268] on span "Publish" at bounding box center [1334, 268] width 39 height 19
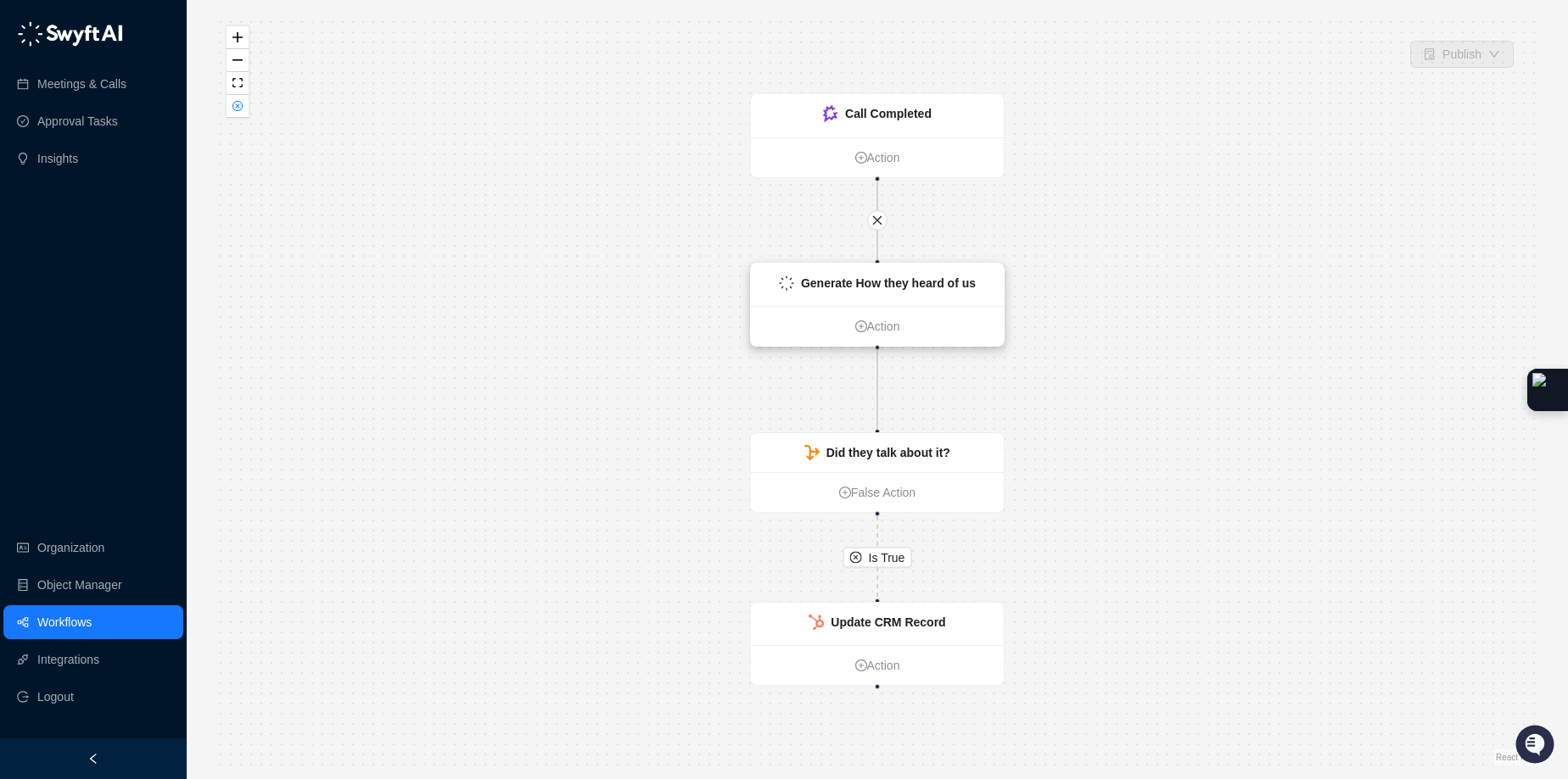
click at [914, 294] on div "Generate How they heard of us" at bounding box center [877, 284] width 253 height 42
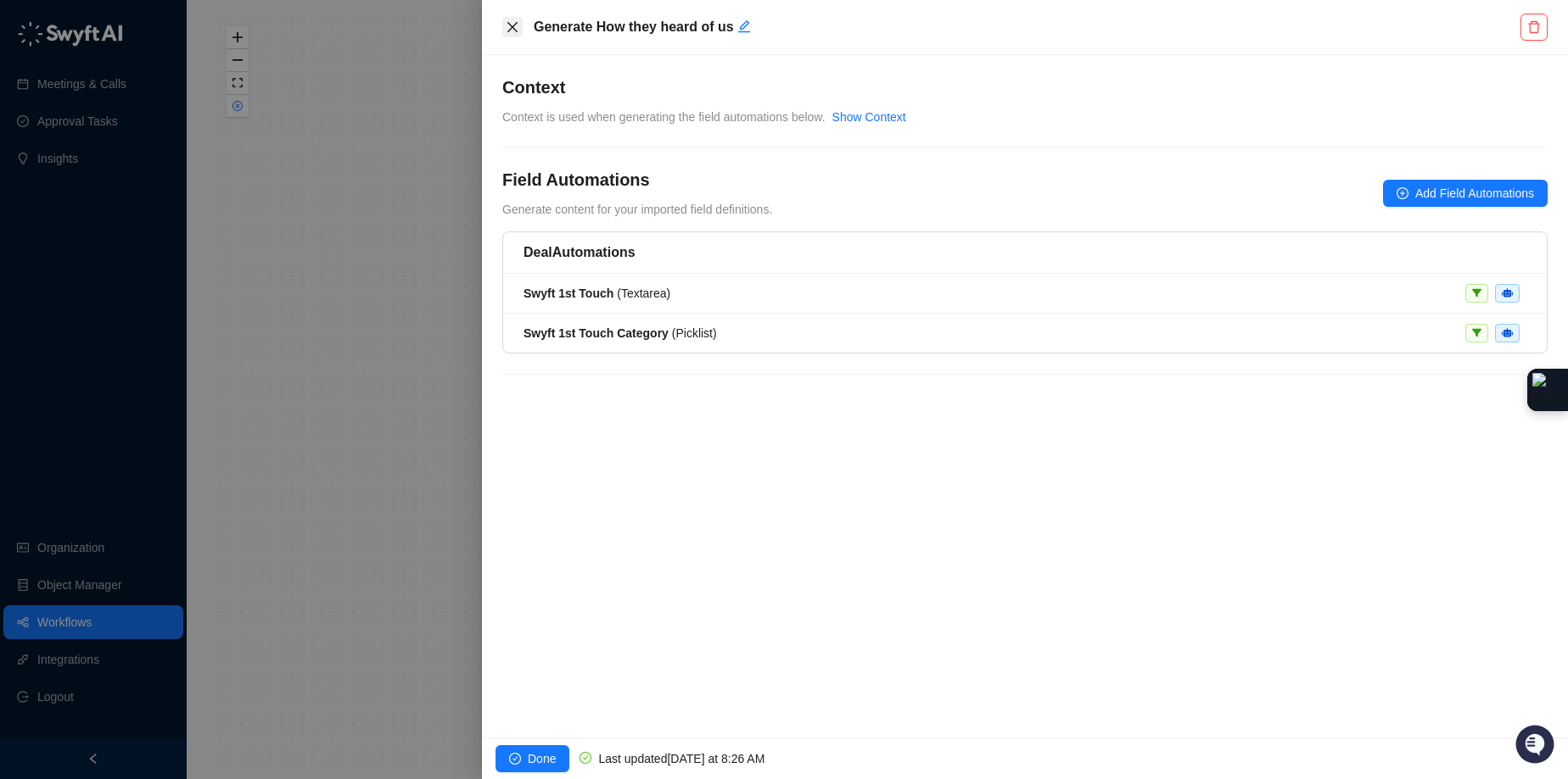
click at [516, 32] on icon "close" at bounding box center [513, 27] width 13 height 13
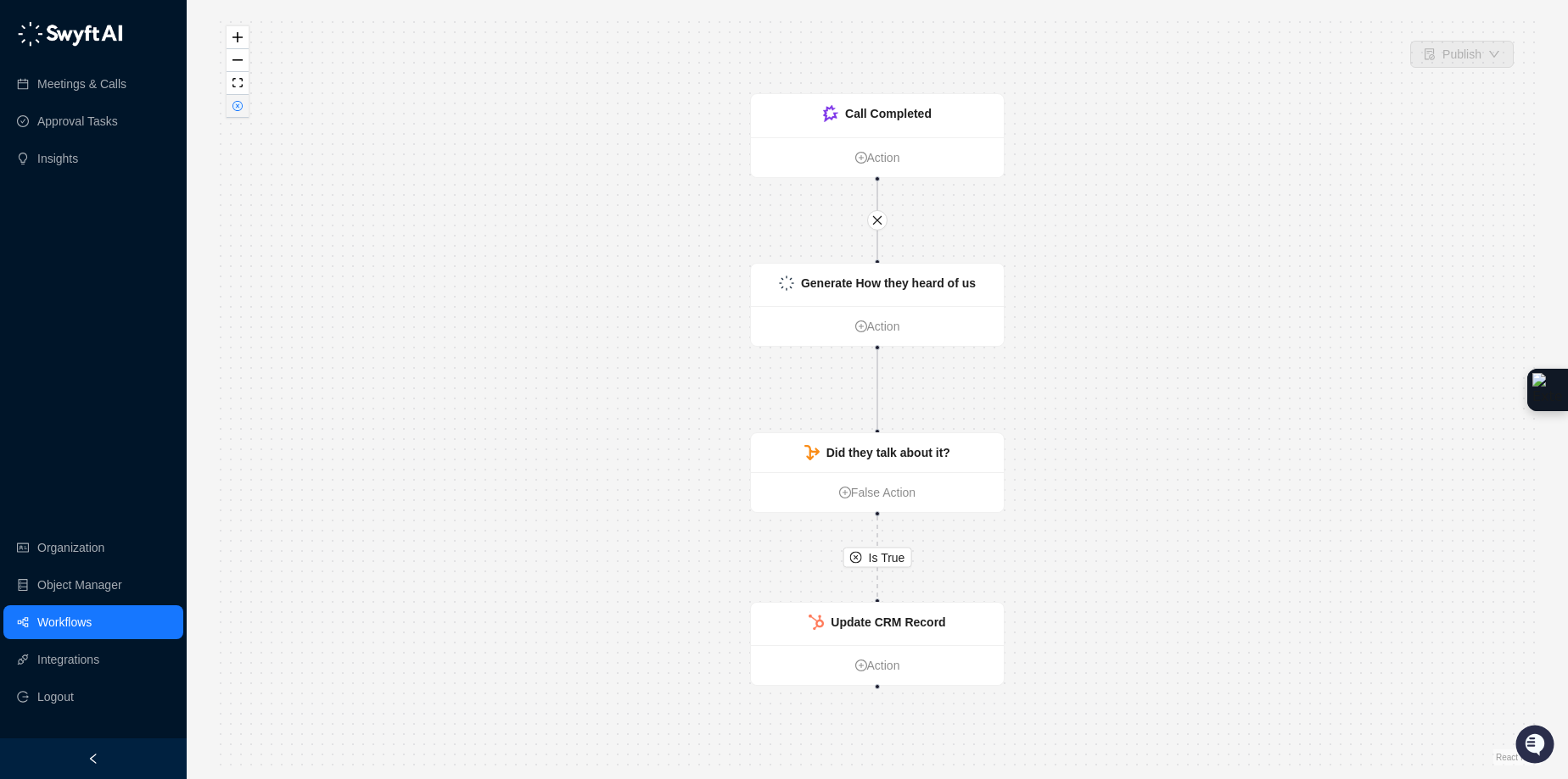
click at [241, 108] on icon "close-circle" at bounding box center [238, 106] width 10 height 10
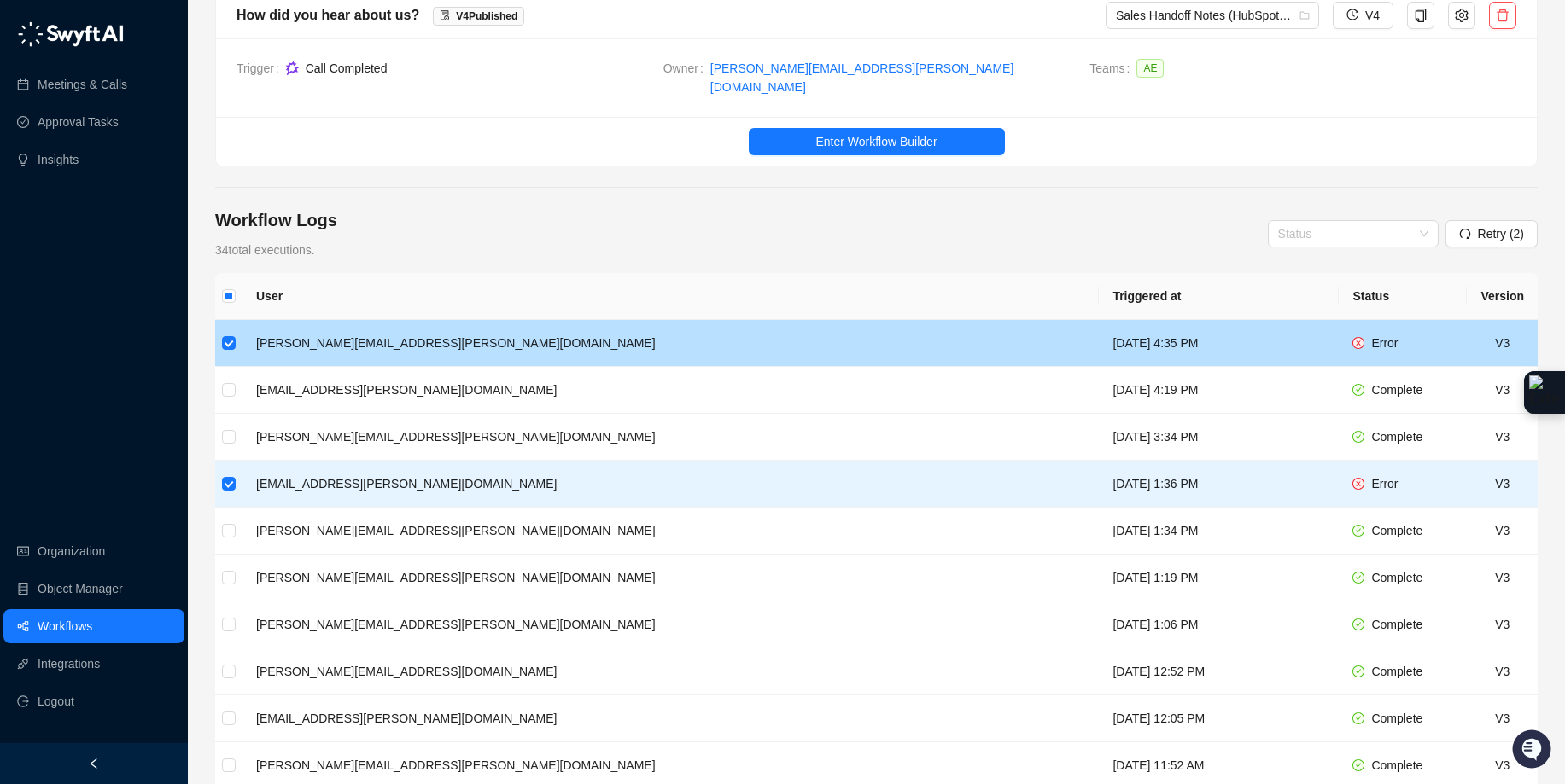
scroll to position [69, 0]
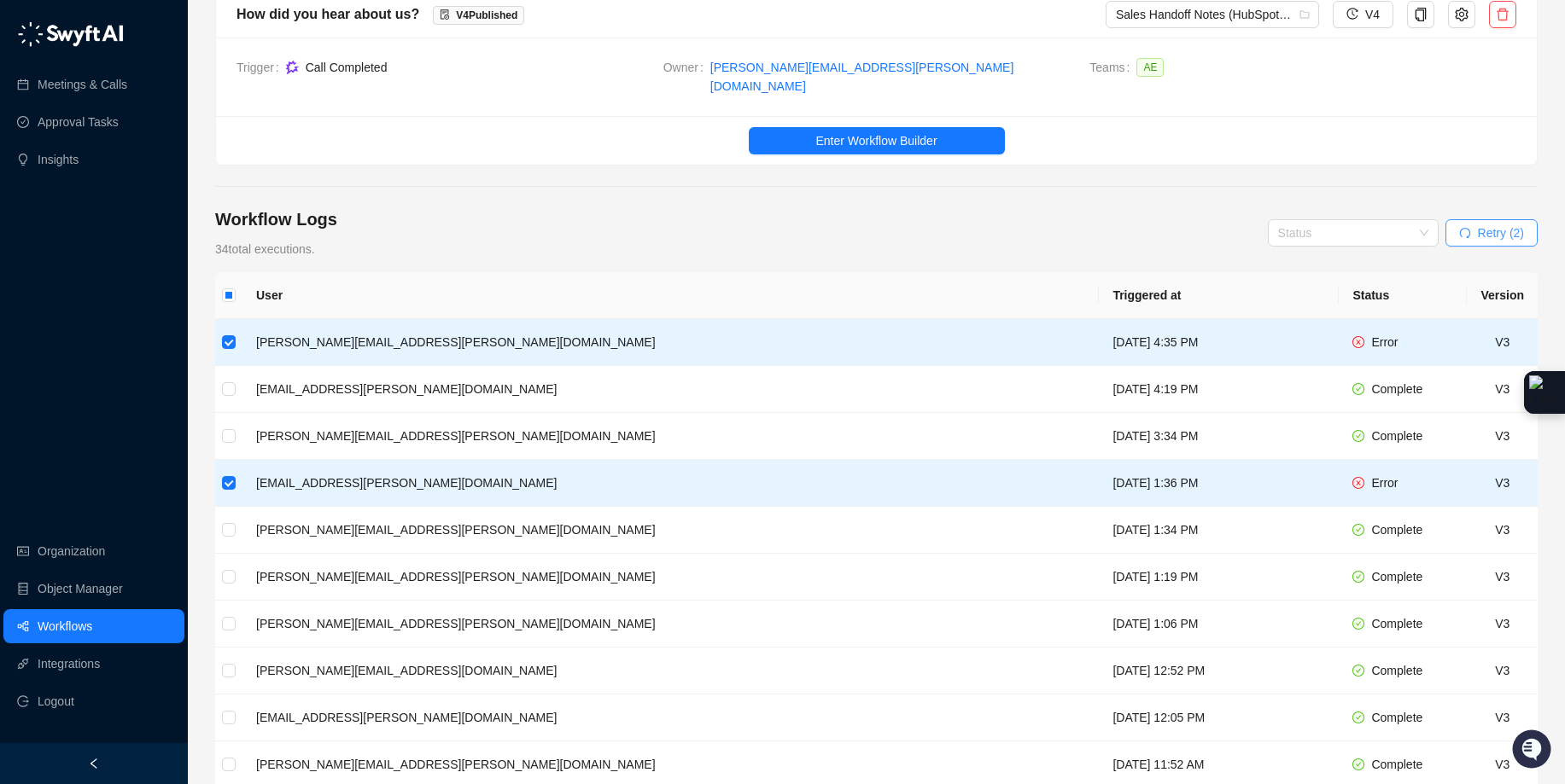
click at [1483, 229] on span "Retry (2)" at bounding box center [1501, 233] width 46 height 19
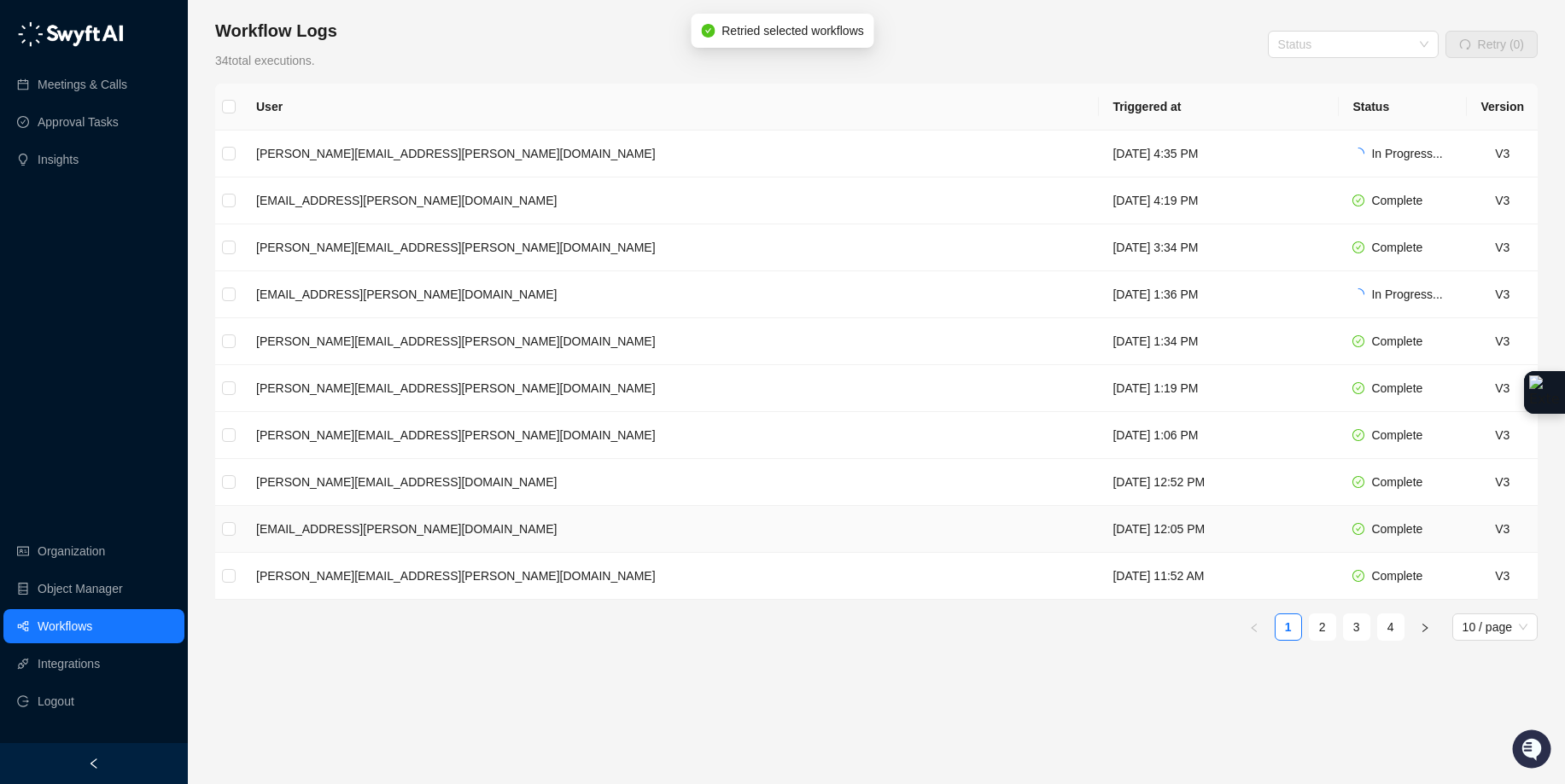
scroll to position [254, 0]
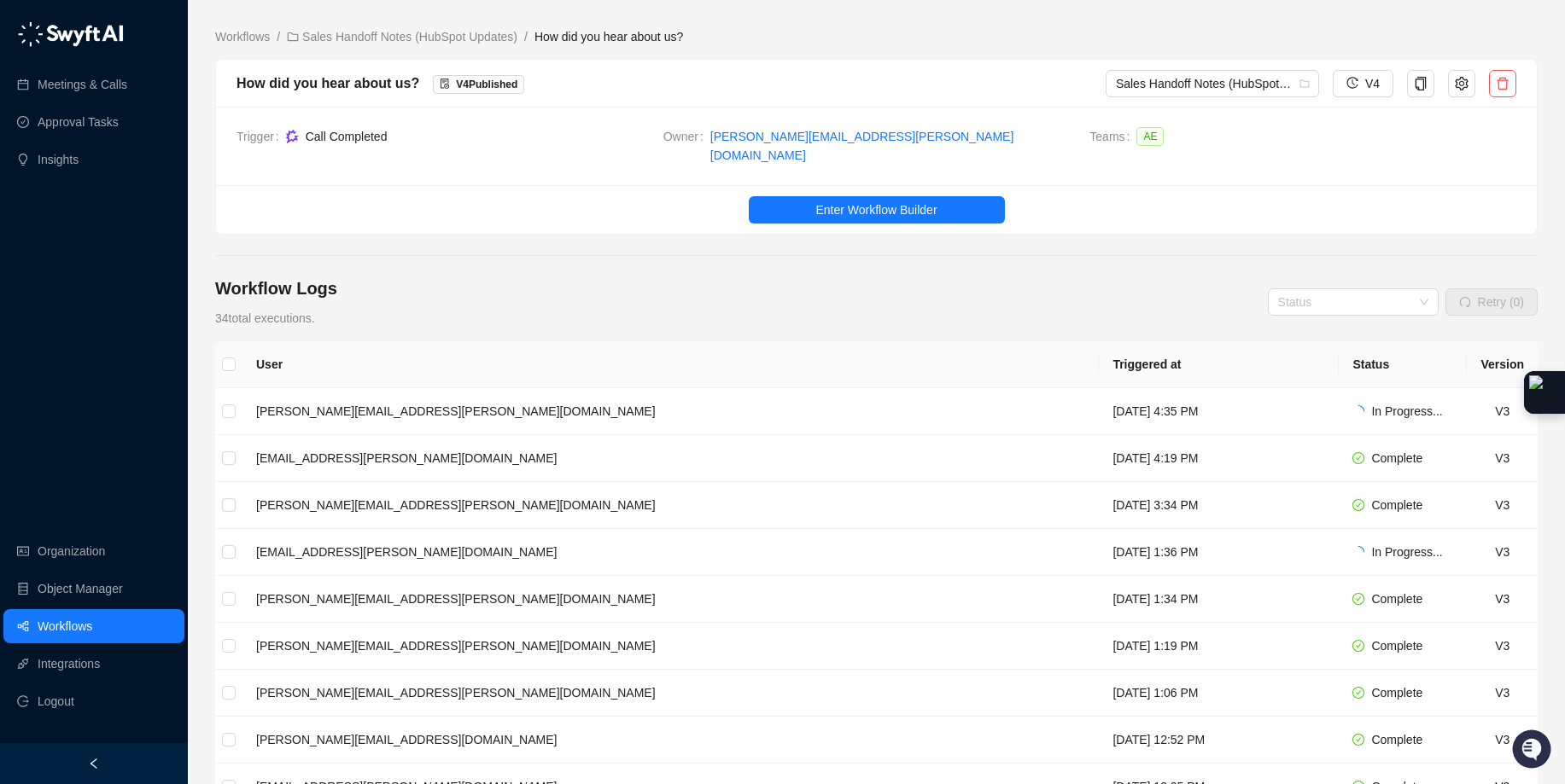
scroll to position [4, 0]
click at [1099, 547] on td "[DATE] 1:36 PM" at bounding box center [1219, 553] width 240 height 47
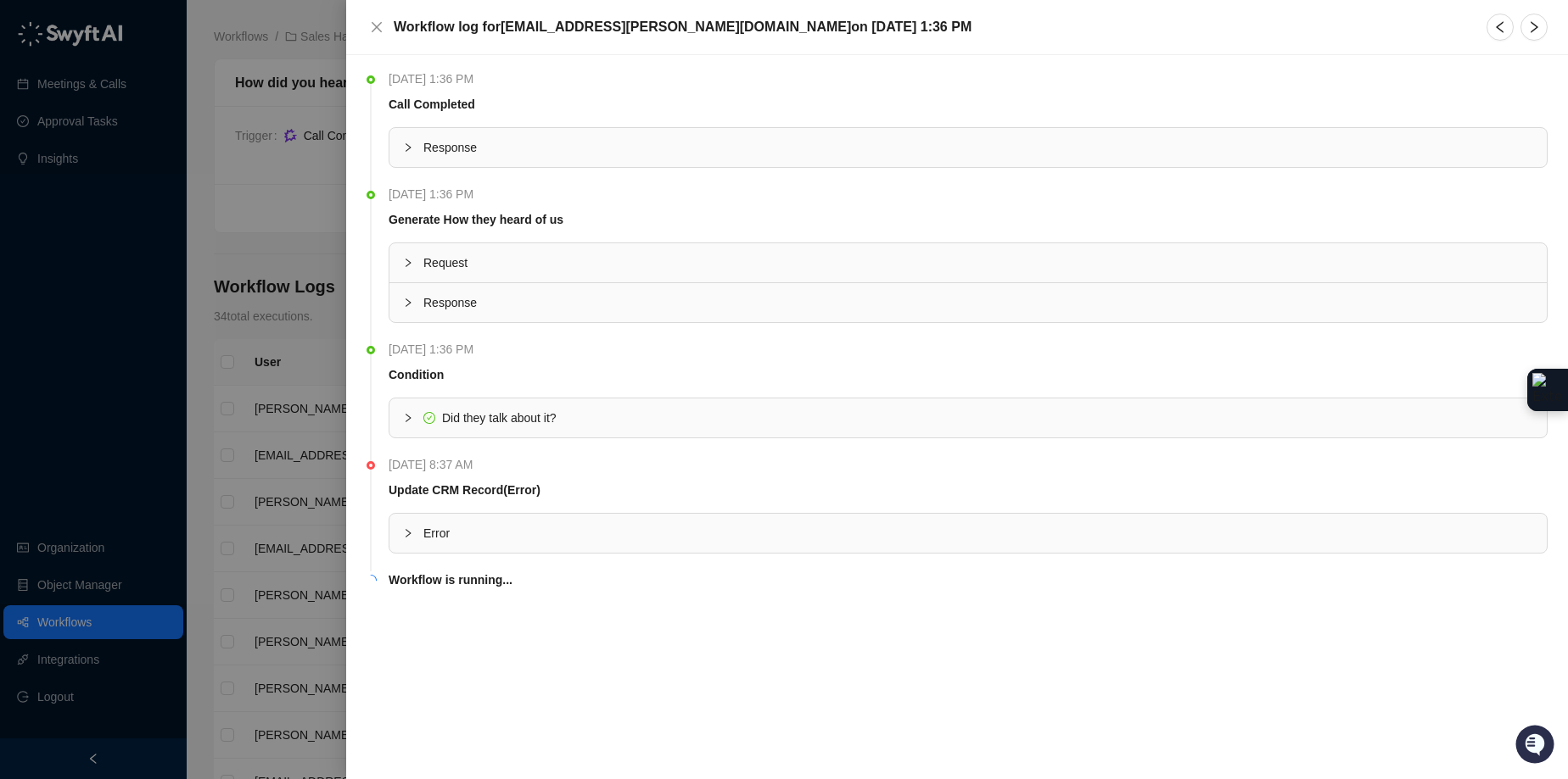
click at [375, 37] on div "Workflow log for [EMAIL_ADDRESS][PERSON_NAME][DOMAIN_NAME] [DATE][DATE] 1:36 PM" at bounding box center [957, 26] width 1181 height 27
click at [376, 31] on icon "close" at bounding box center [377, 27] width 13 height 13
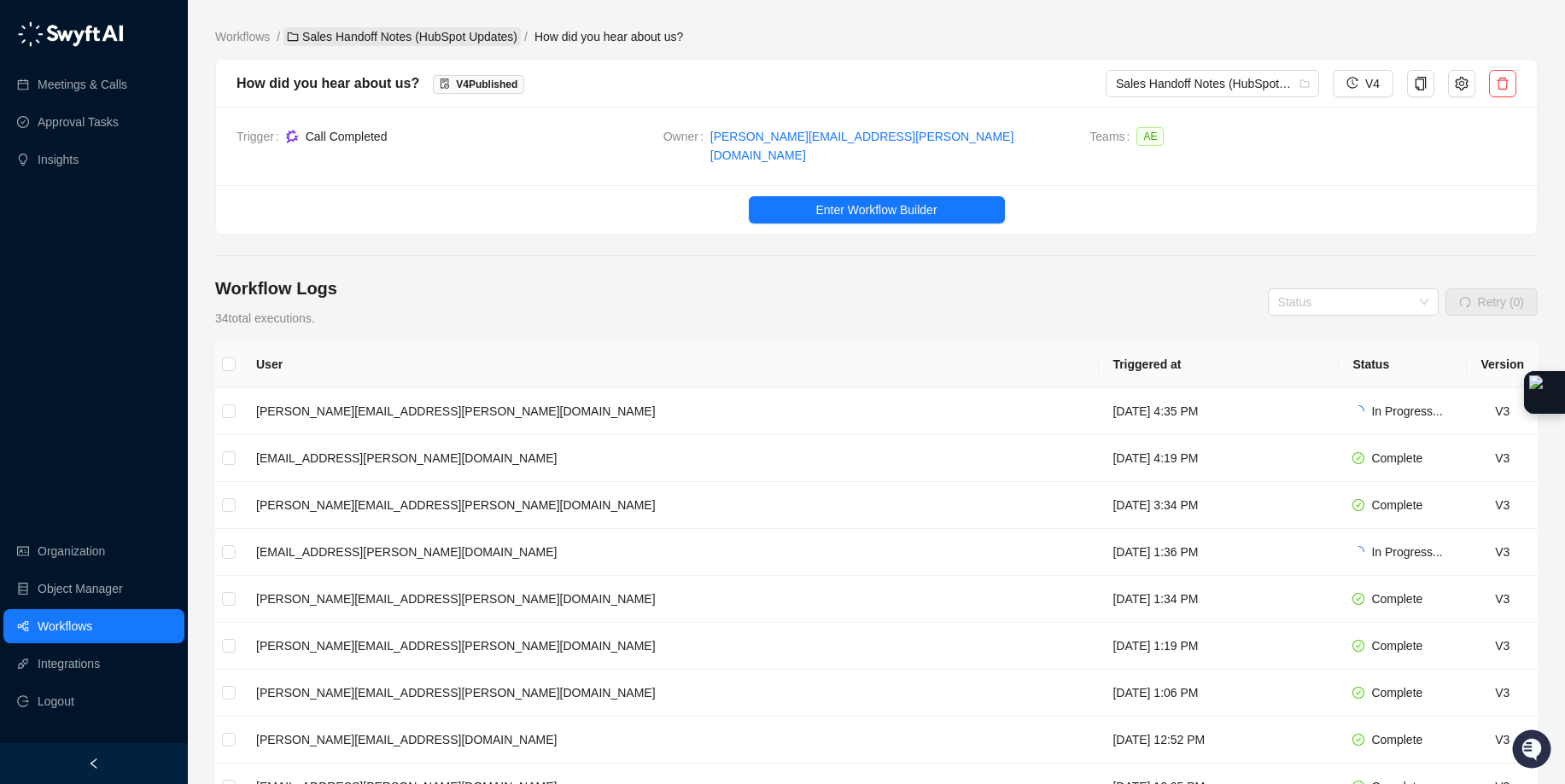
click at [299, 37] on icon "folder" at bounding box center [293, 37] width 12 height 12
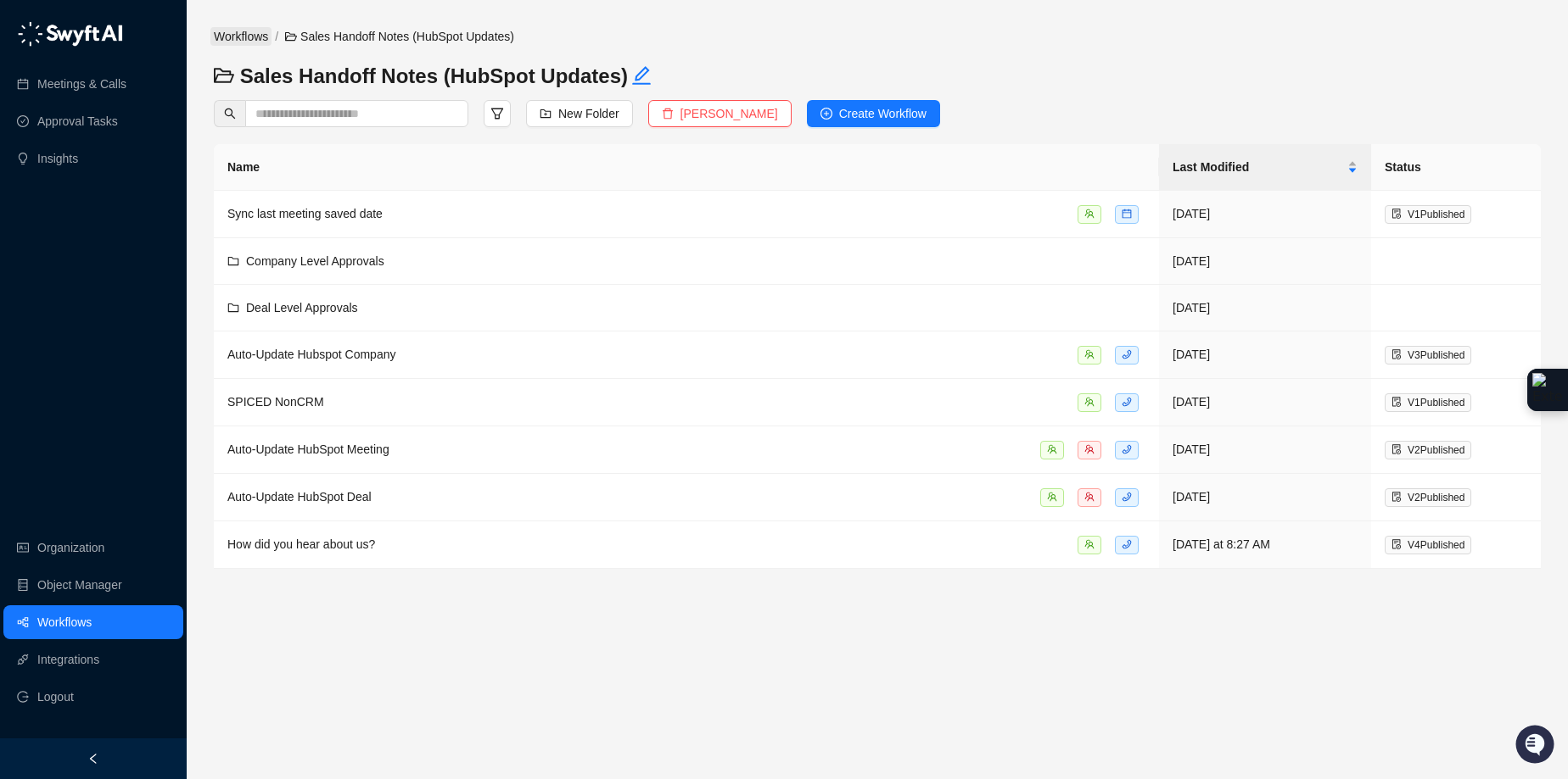
click at [257, 37] on link "Workflows" at bounding box center [240, 37] width 61 height 19
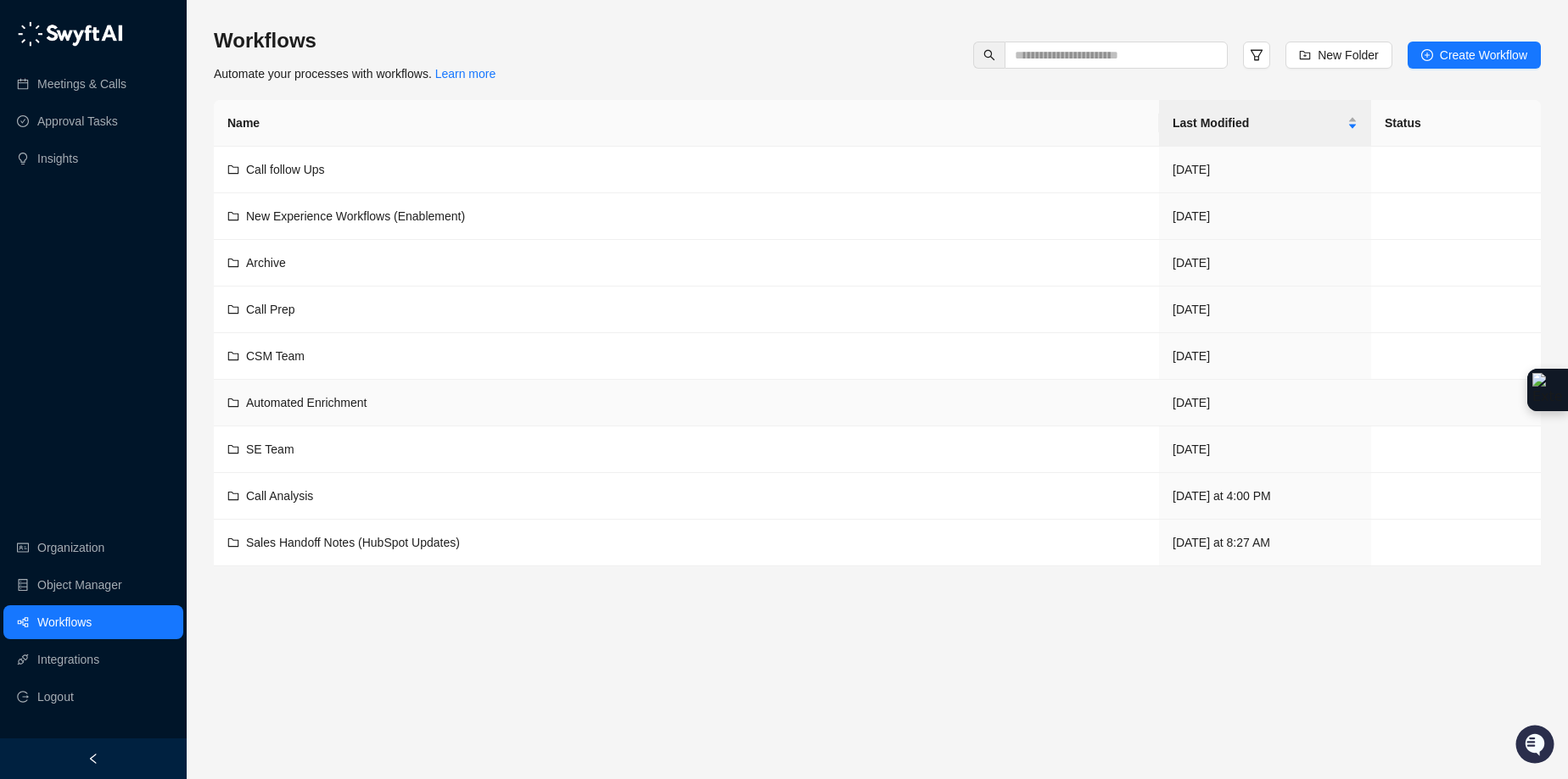
click at [330, 397] on span "Automated Enrichment" at bounding box center [306, 403] width 120 height 13
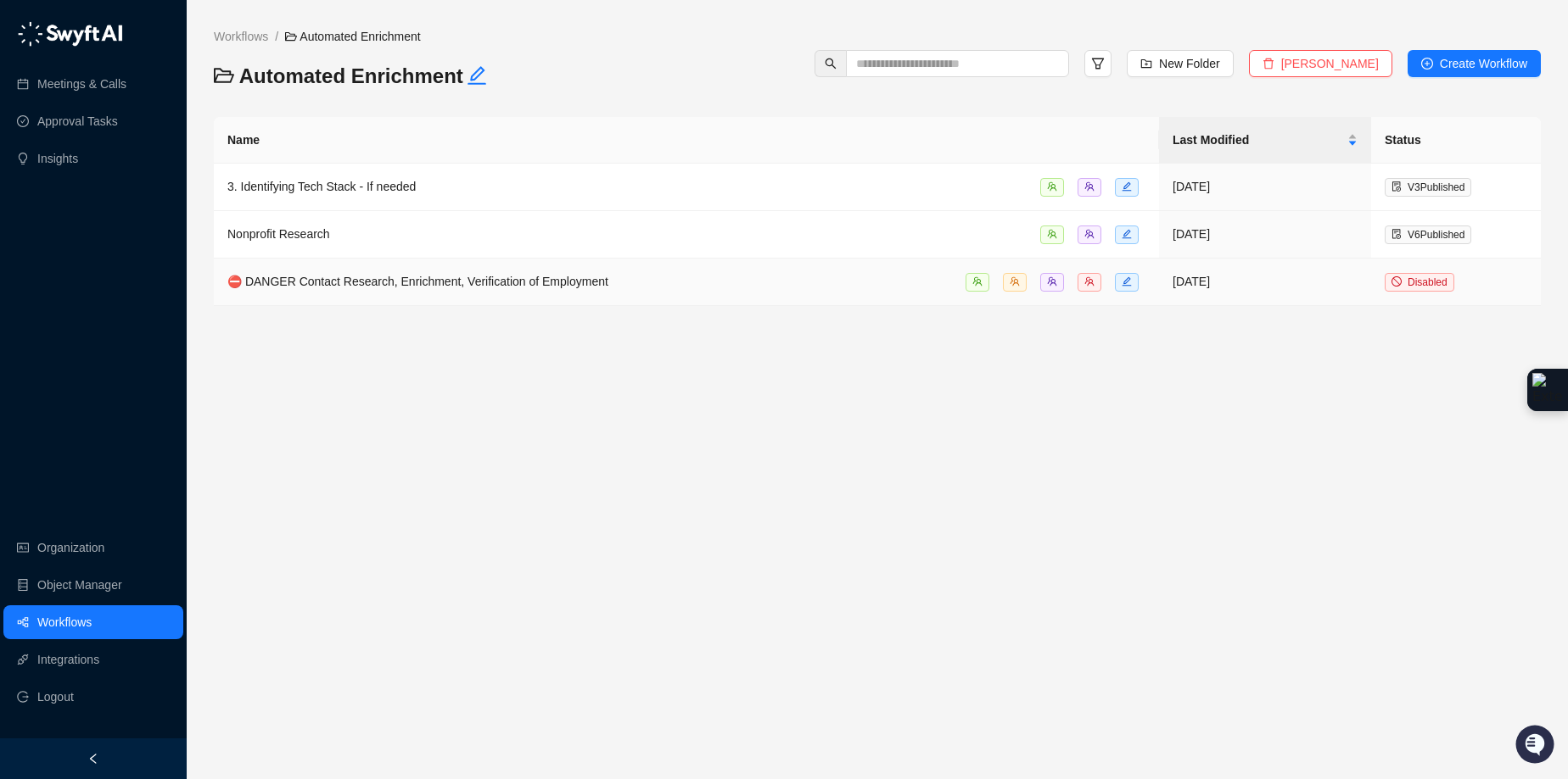
click at [659, 292] on td "⛔️ DANGER Contact Research, Enrichment, Verification of Employment" at bounding box center [686, 283] width 945 height 48
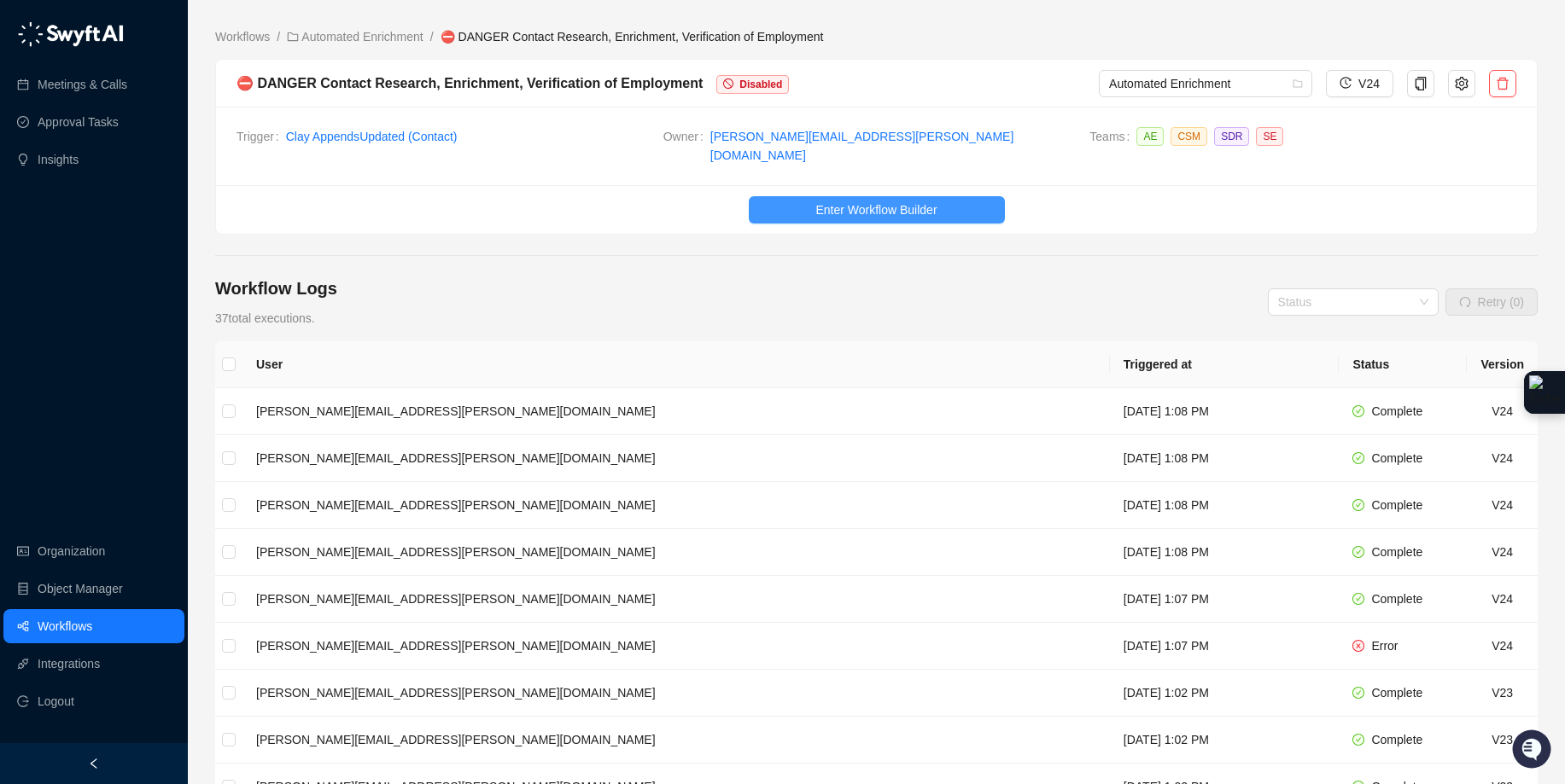
click at [882, 196] on button "Enter Workflow Builder" at bounding box center [876, 210] width 256 height 27
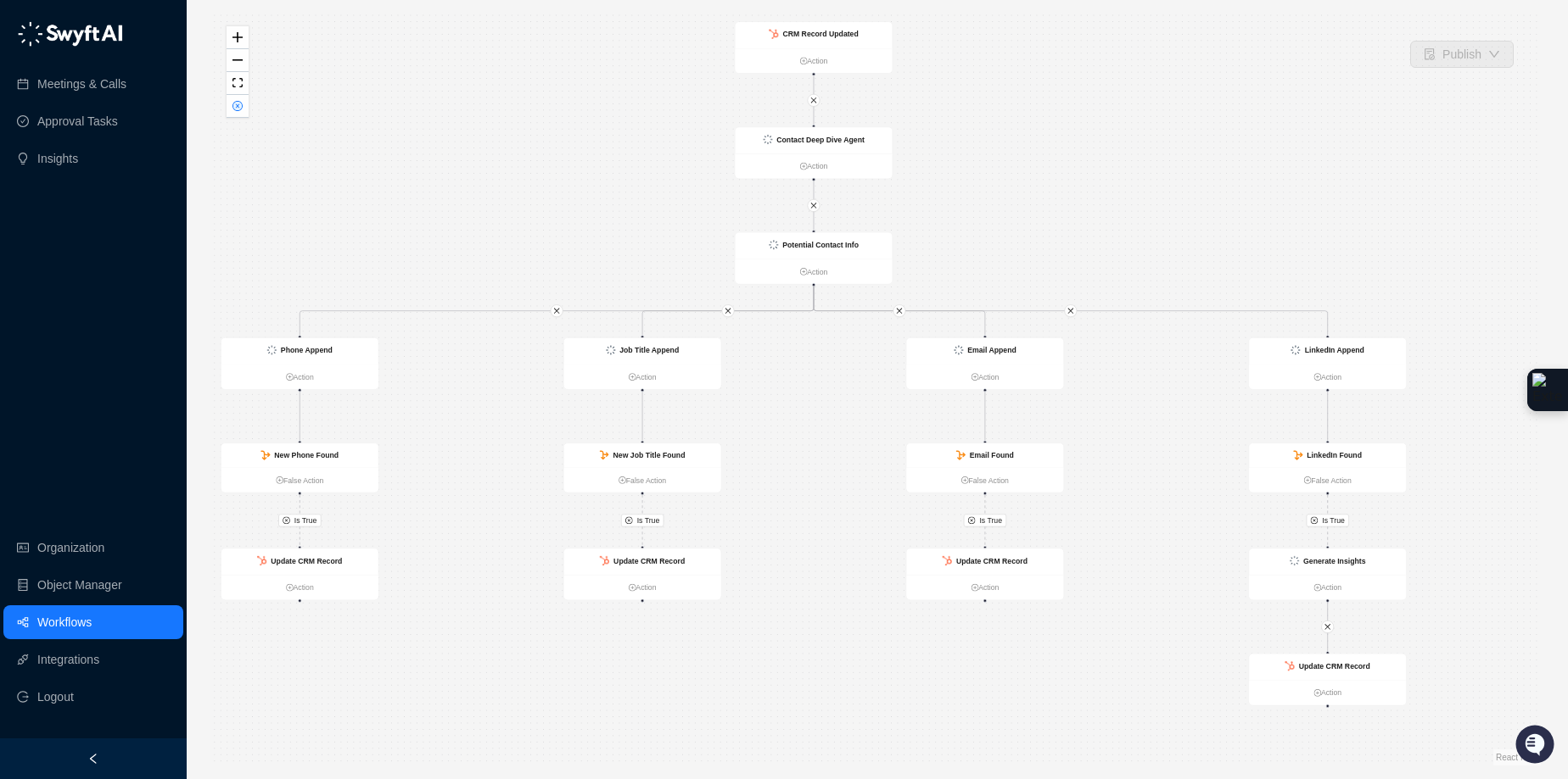
drag, startPoint x: 1137, startPoint y: 187, endPoint x: 1073, endPoint y: 161, distance: 69.1
click at [1073, 161] on div "Is True Is True Is True Is True Contact Deep Dive Agent Action Potential Contac…" at bounding box center [877, 389] width 1327 height 752
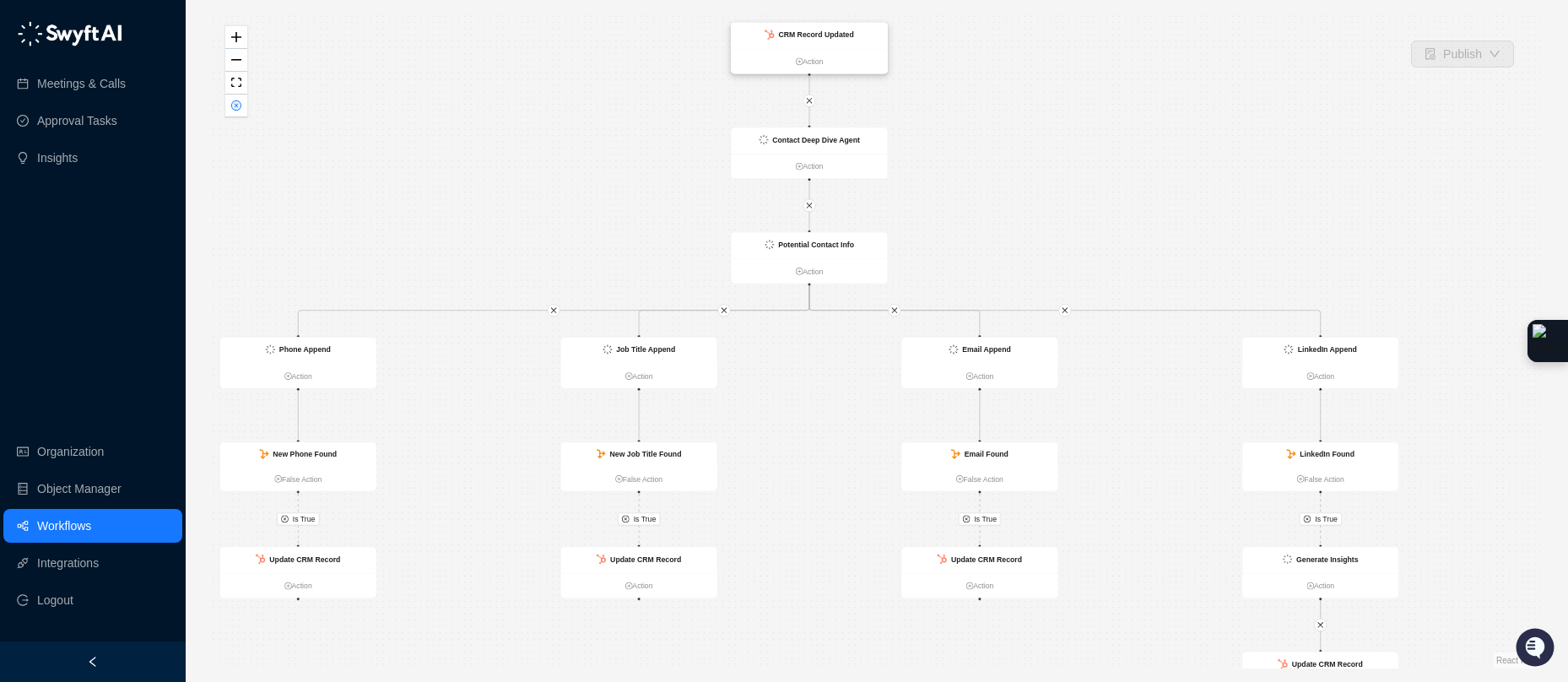
click at [810, 36] on strong "CRM Record Updated" at bounding box center [815, 35] width 75 height 8
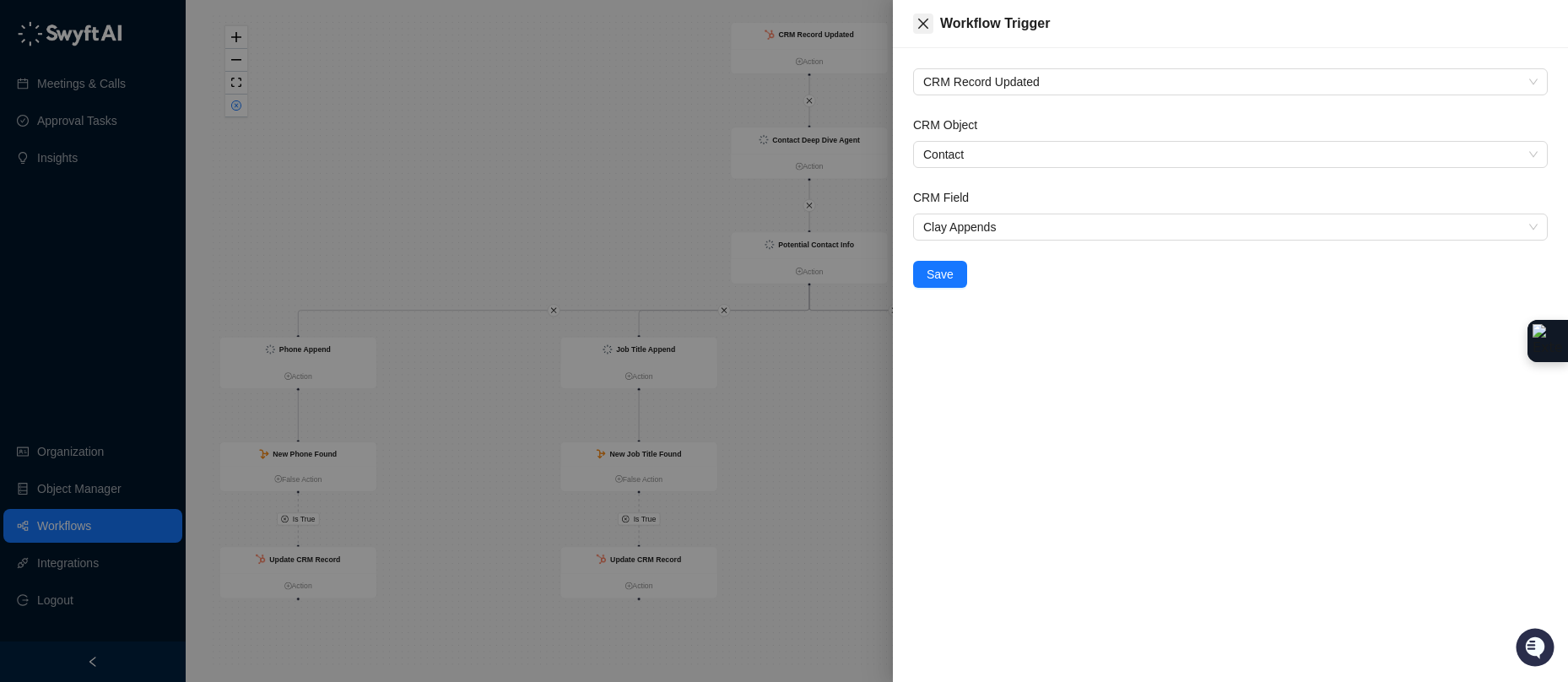
click at [930, 23] on button "Close" at bounding box center [924, 23] width 21 height 21
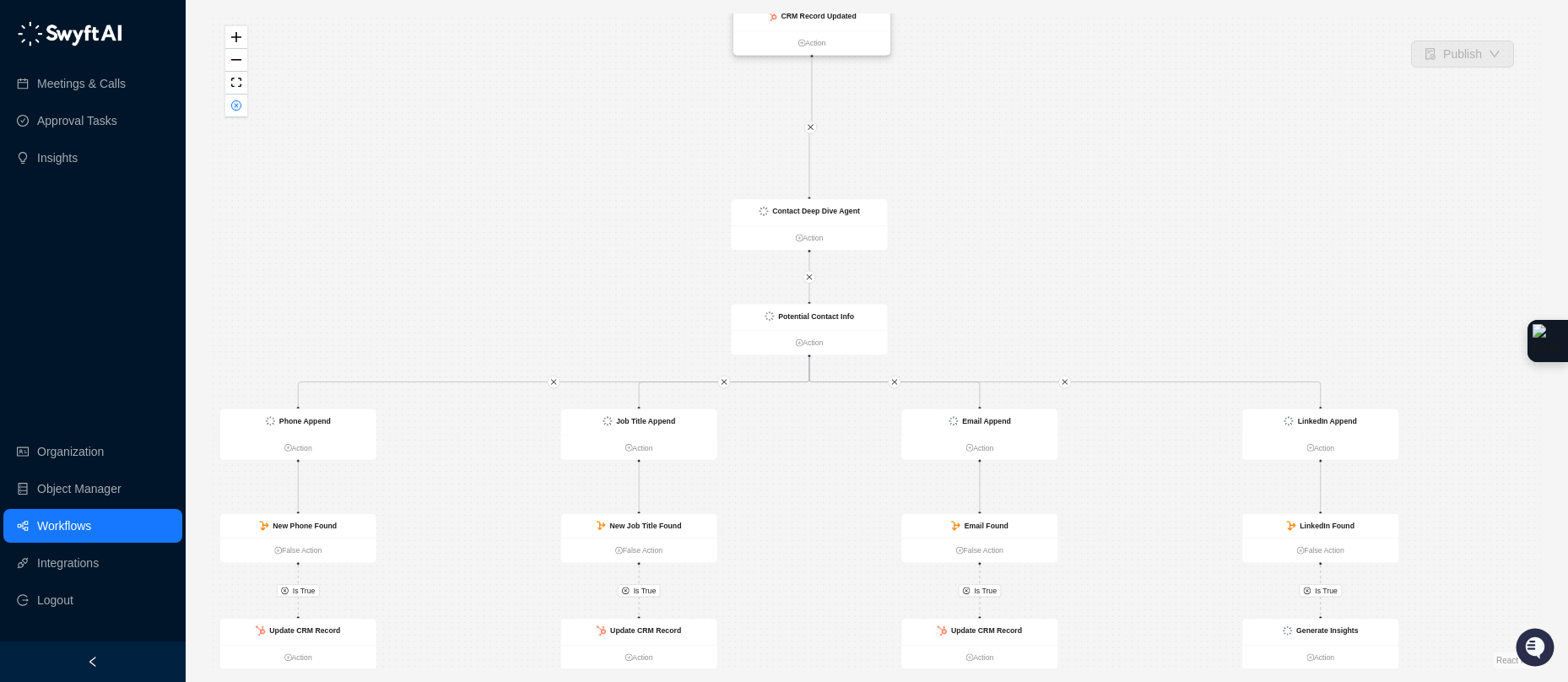
drag, startPoint x: 835, startPoint y: 39, endPoint x: 837, endPoint y: 21, distance: 18.1
click at [837, 21] on div "CRM Record Updated" at bounding box center [818, 16] width 75 height 12
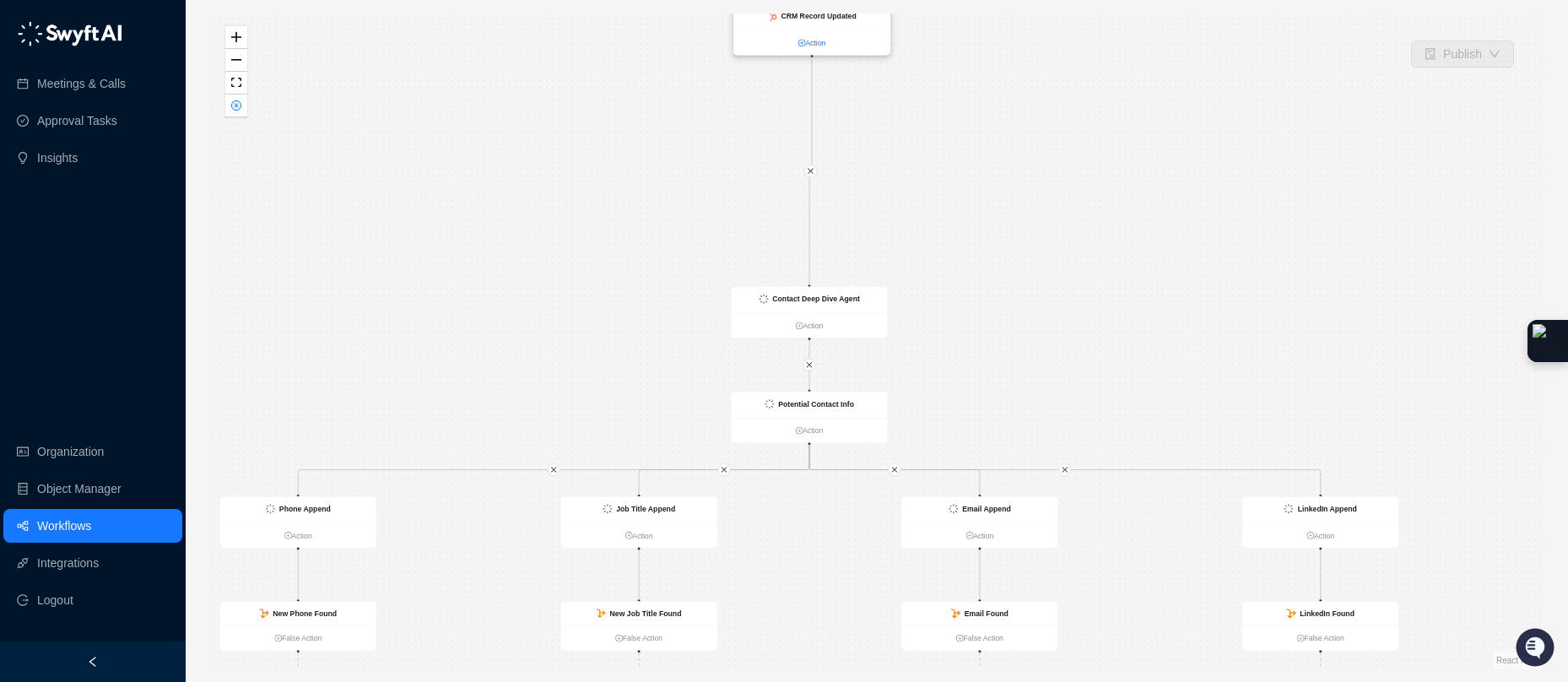
click at [816, 42] on link "Action" at bounding box center [811, 43] width 156 height 12
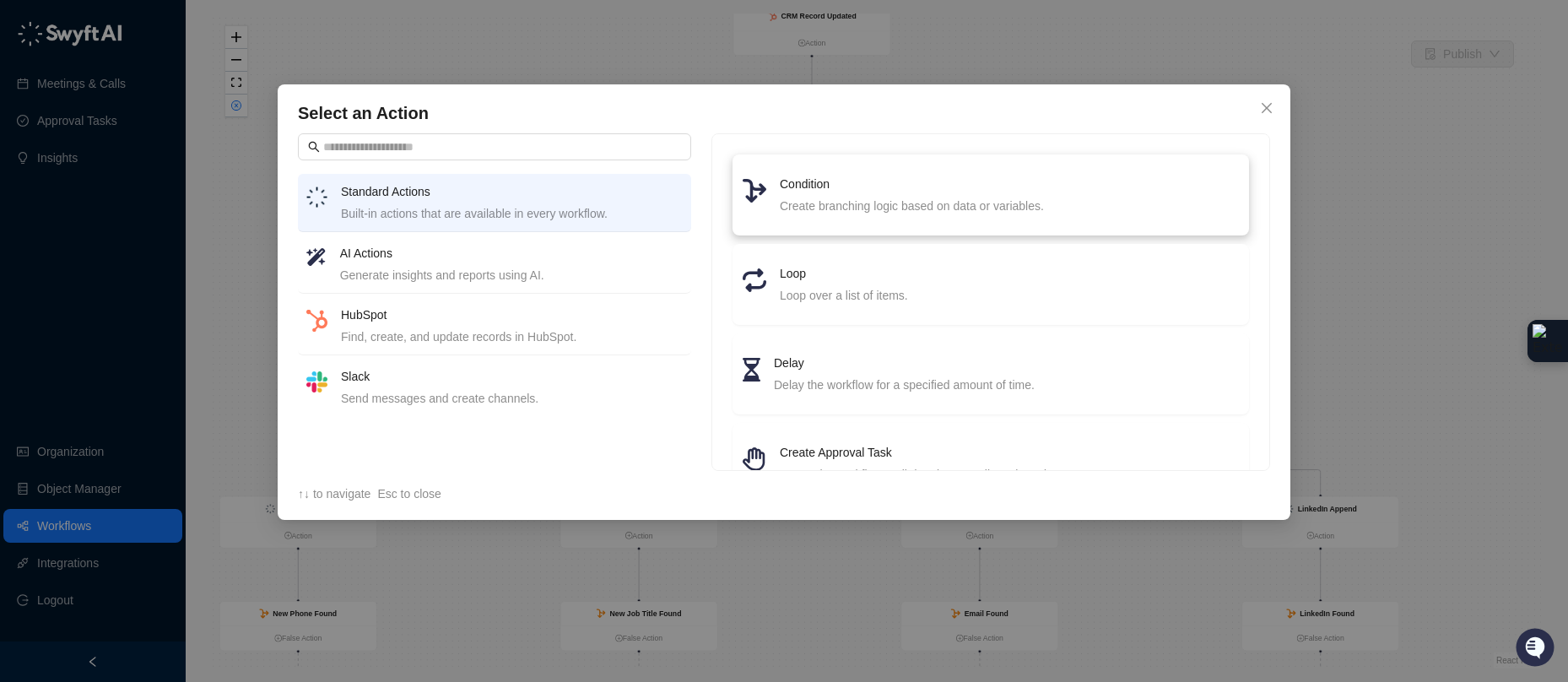
click at [766, 182] on icon at bounding box center [754, 191] width 23 height 23
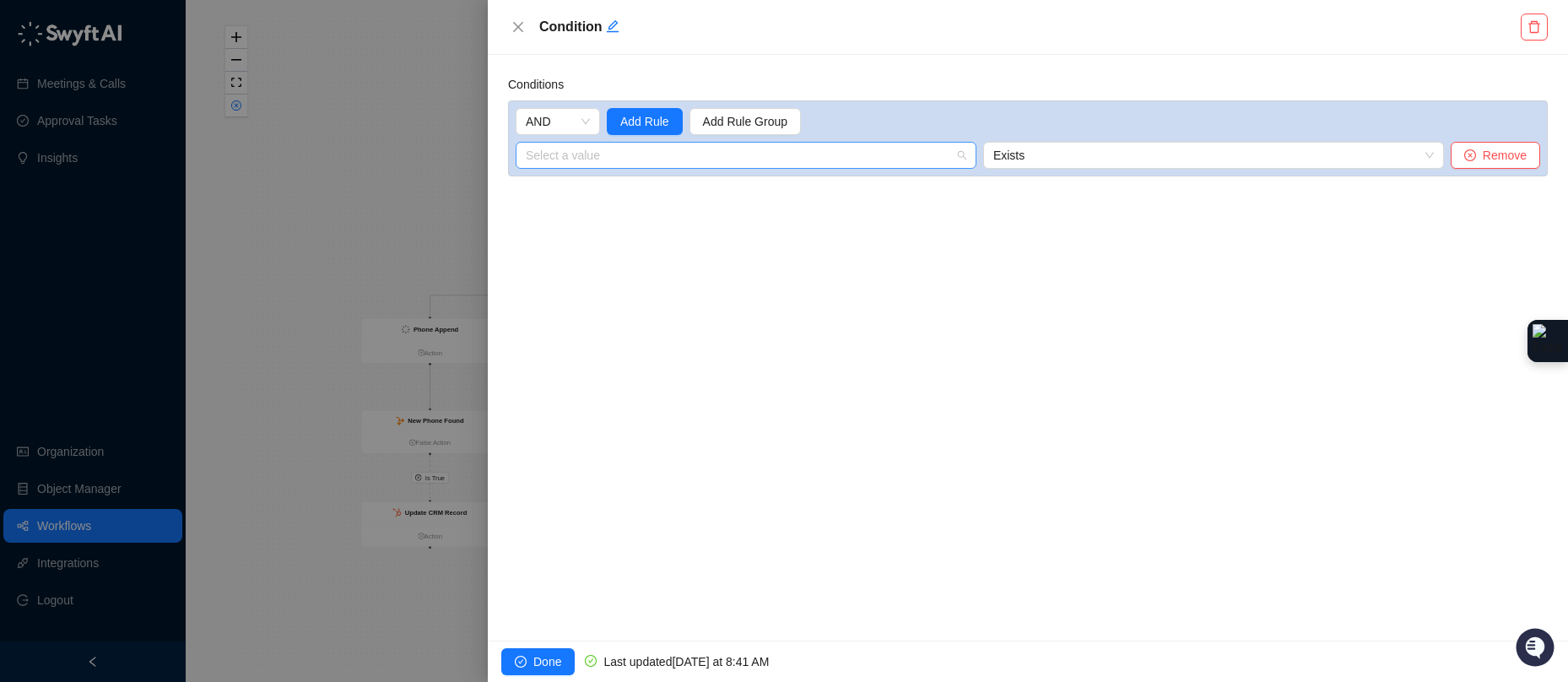
click at [600, 154] on input "search" at bounding box center [741, 155] width 431 height 25
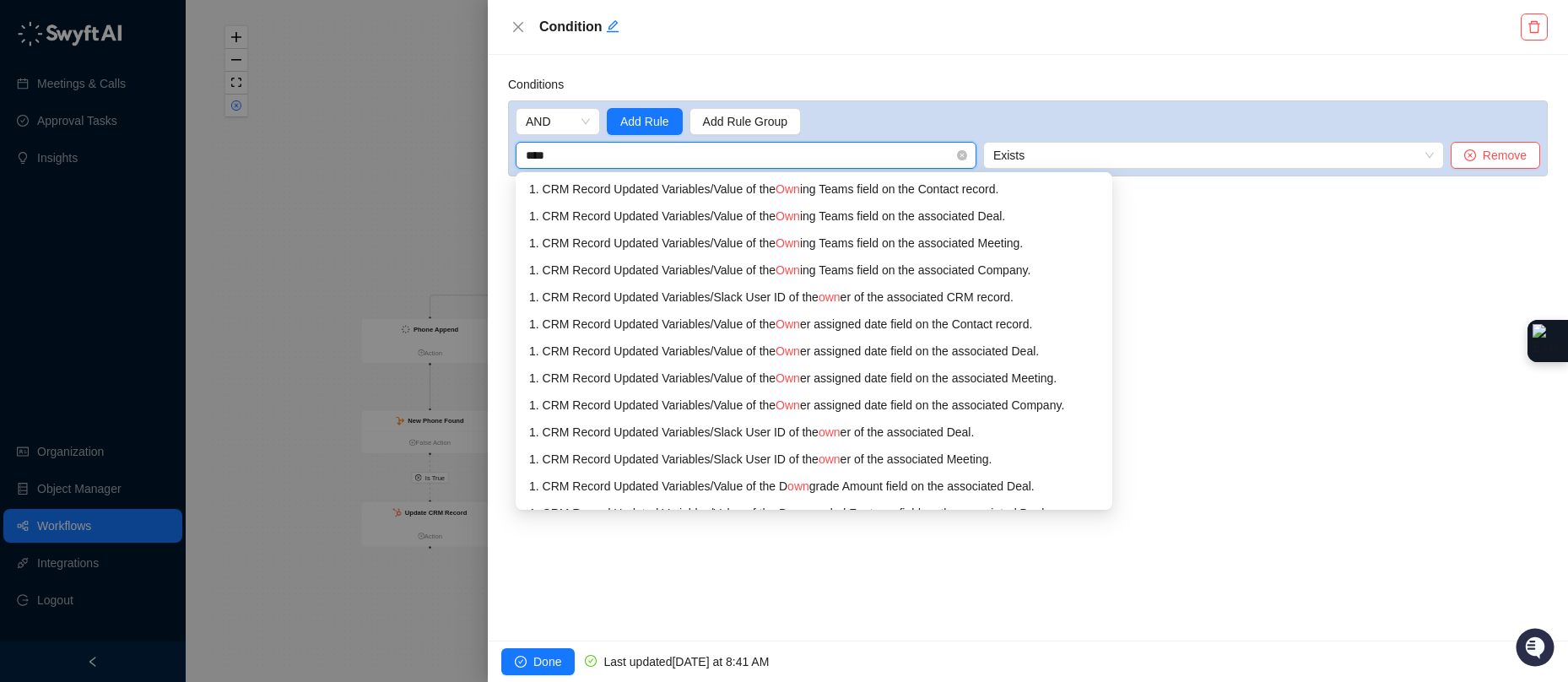
type input "*****"
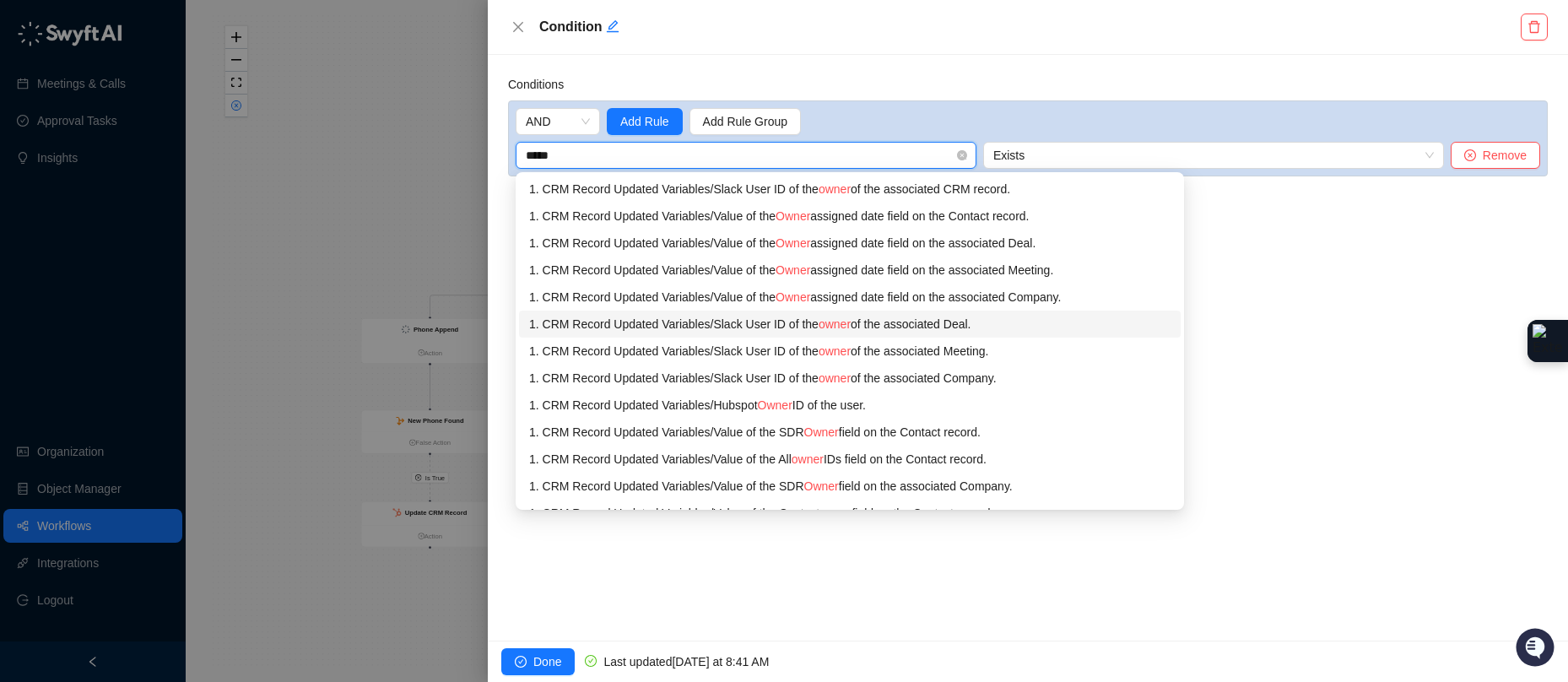
click at [892, 328] on div "1. CRM Record Updated Variables / Slack User ID of the owner of the associated …" at bounding box center [850, 324] width 642 height 19
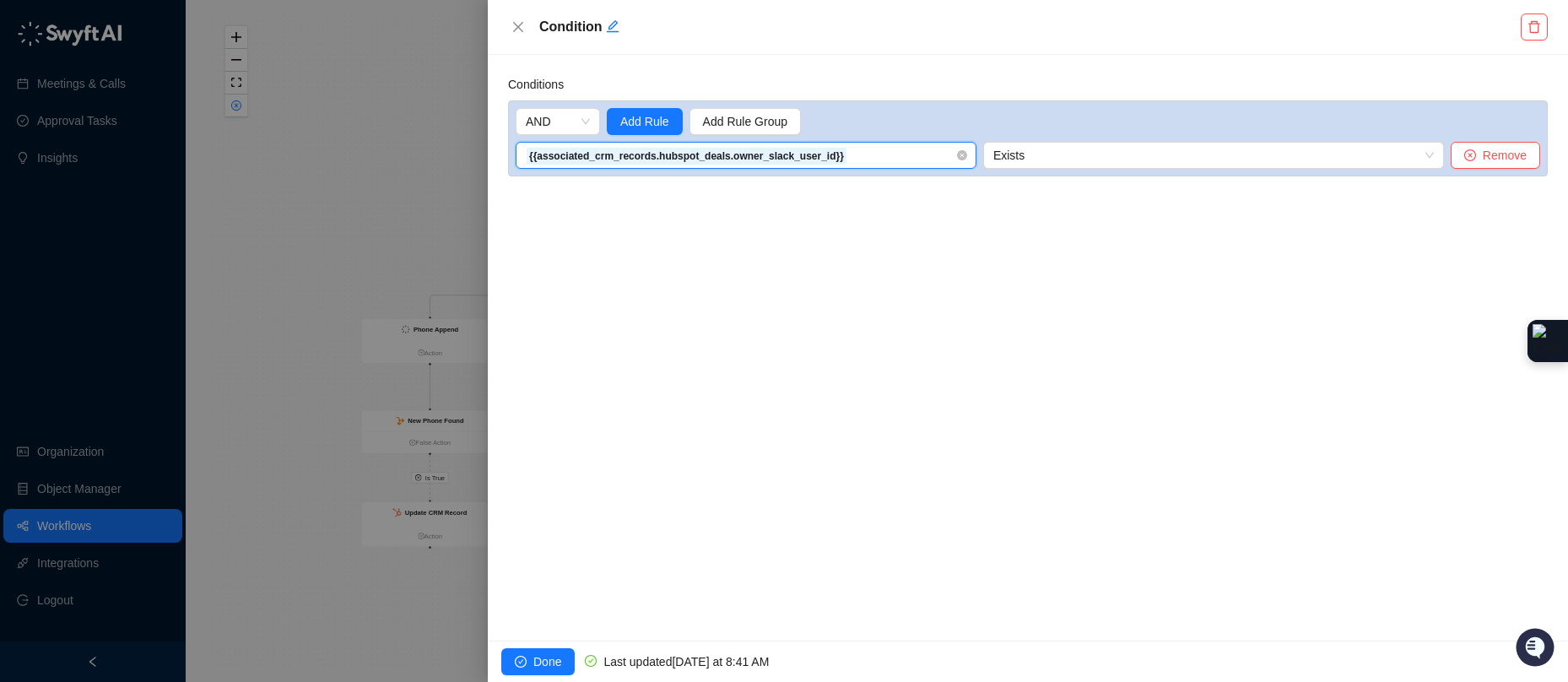
click at [967, 161] on span "{{associated_crm_records.hubspot_deals.owner_slack_user_id}}" at bounding box center [746, 155] width 441 height 25
click at [854, 160] on input "search" at bounding box center [741, 155] width 431 height 25
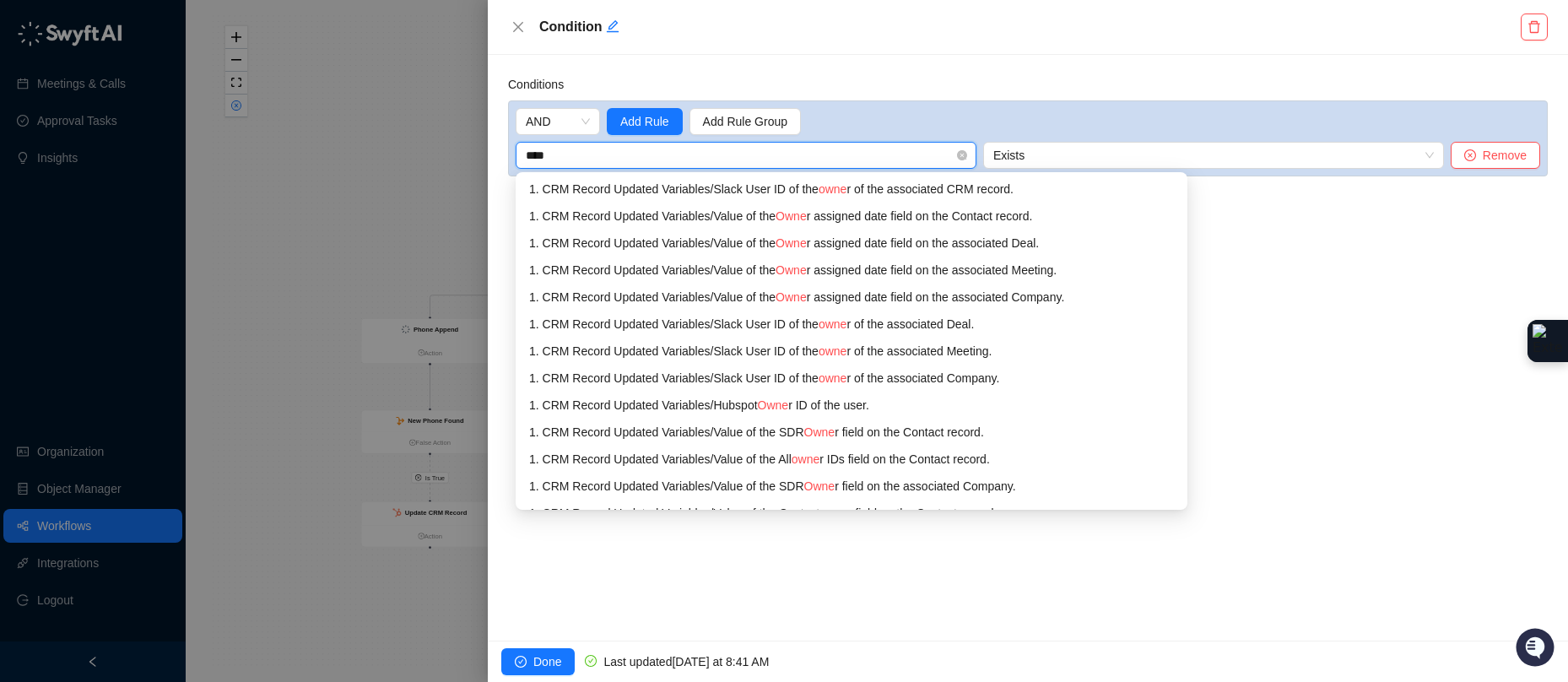
type input "*****"
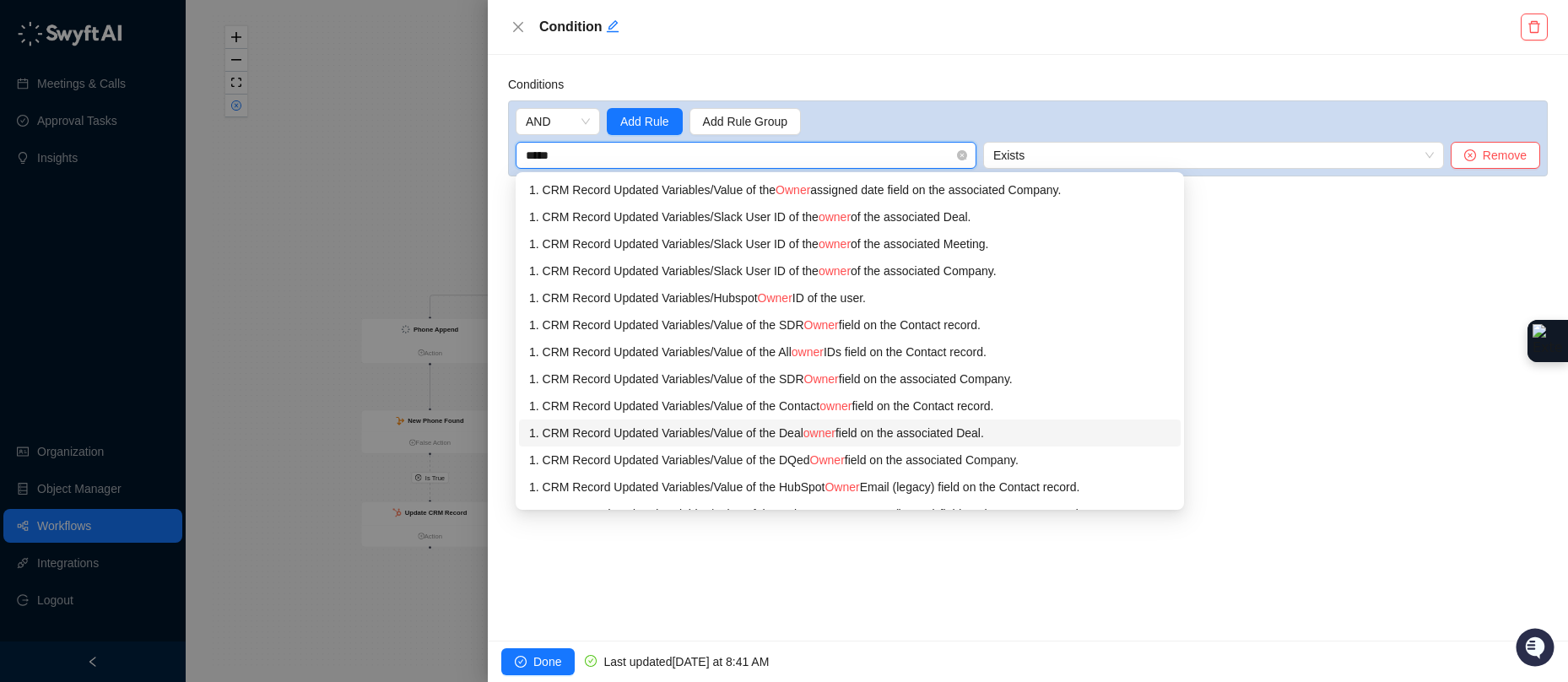
scroll to position [110, 0]
click at [882, 401] on div "1. CRM Record Updated Variables / Value of the Contact owner field on the Conta…" at bounding box center [850, 403] width 642 height 19
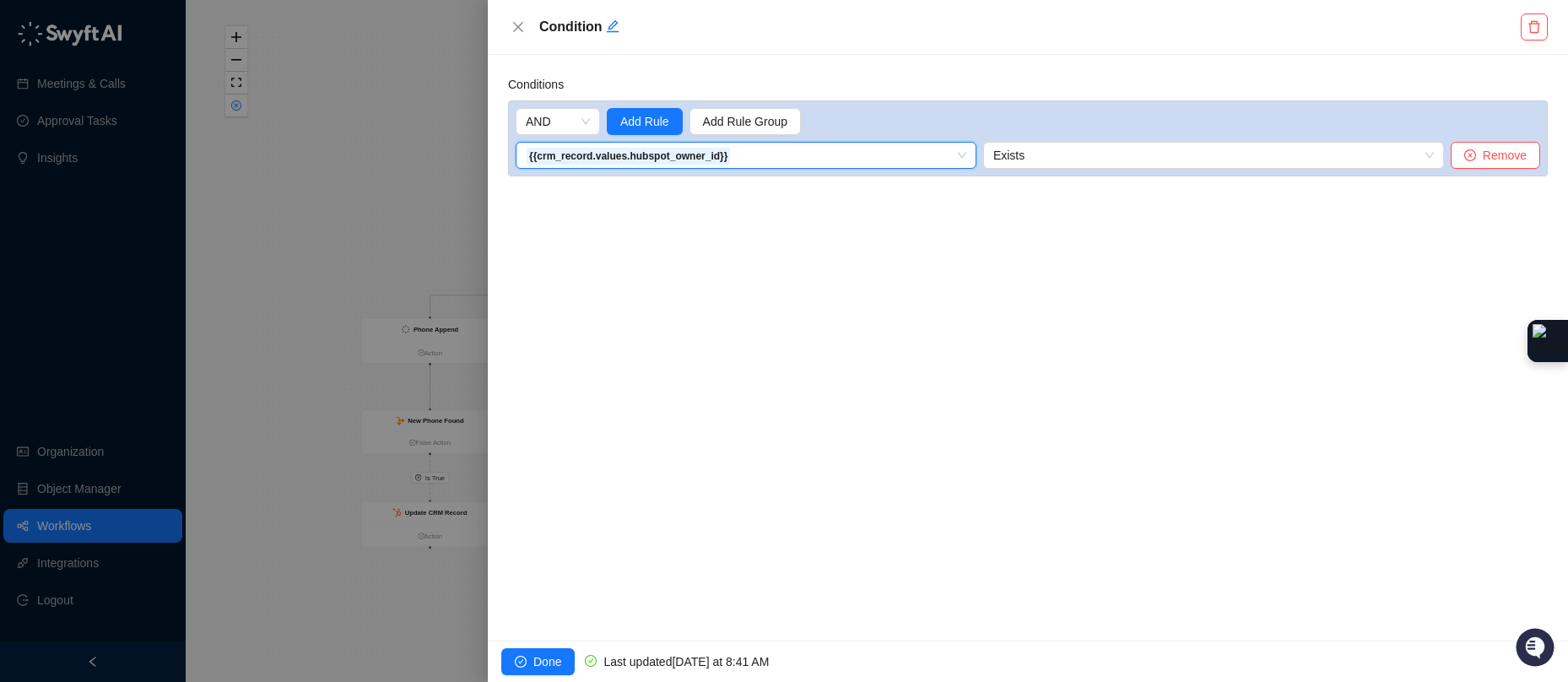
click at [1038, 146] on span "Exists" at bounding box center [1214, 155] width 441 height 25
click at [1024, 163] on span "Exists" at bounding box center [1214, 155] width 441 height 25
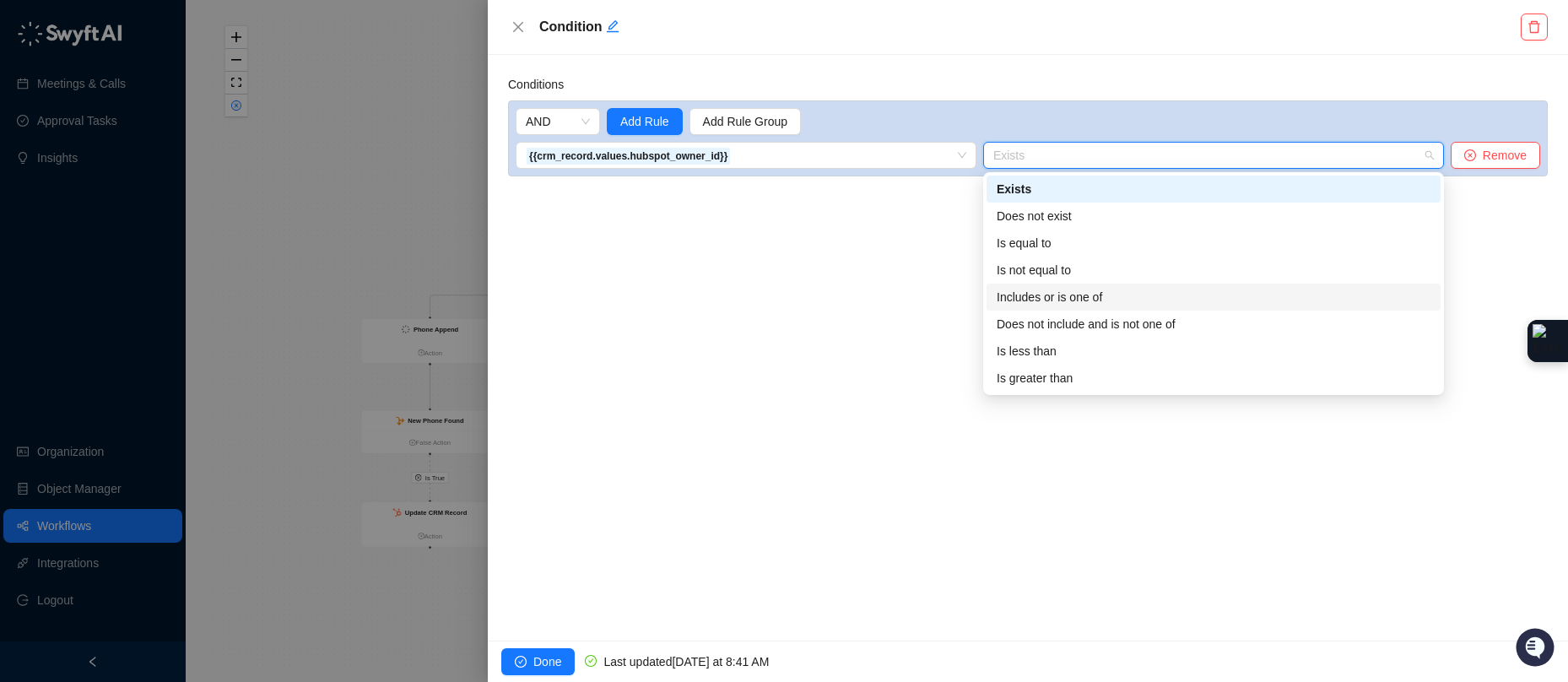
click at [1075, 293] on div "Includes or is one of" at bounding box center [1213, 297] width 433 height 19
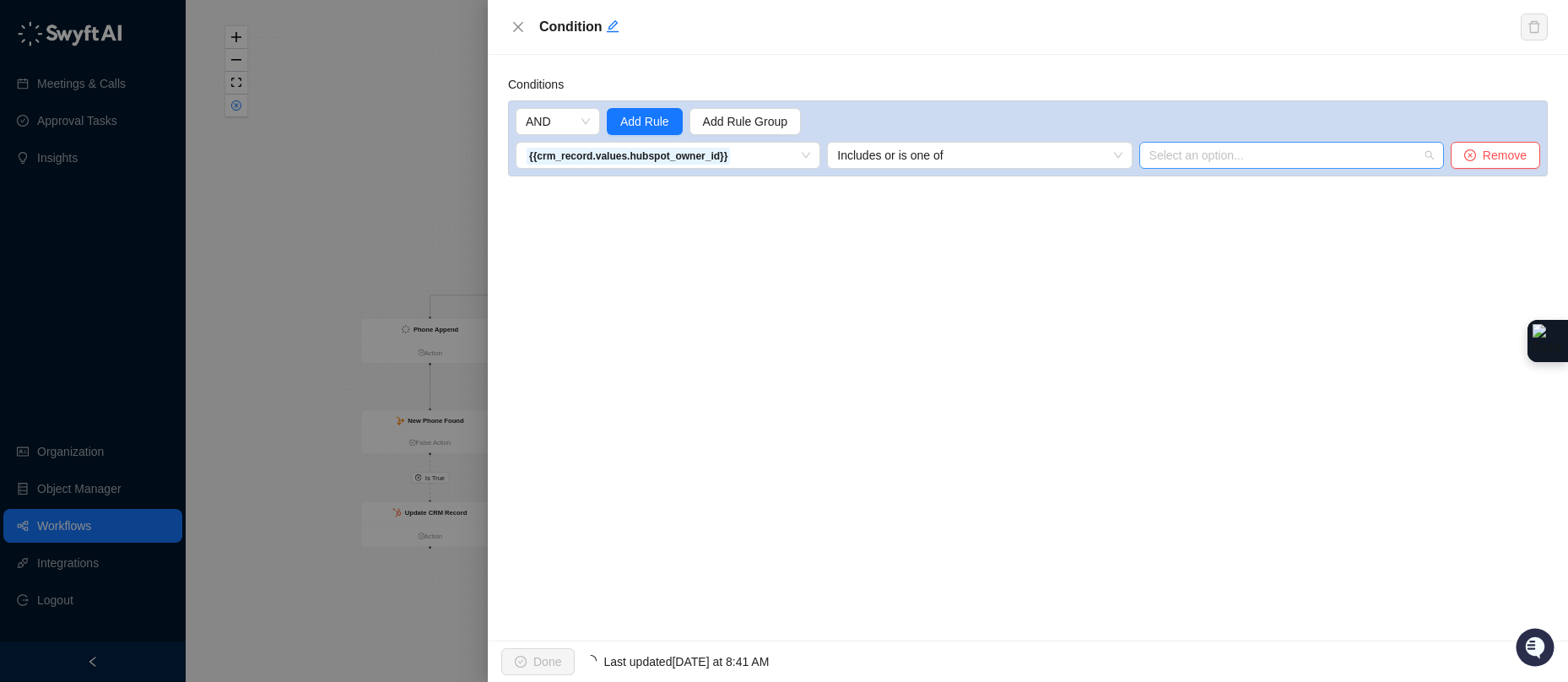
click at [1199, 163] on div "Select an option..." at bounding box center [1292, 155] width 304 height 27
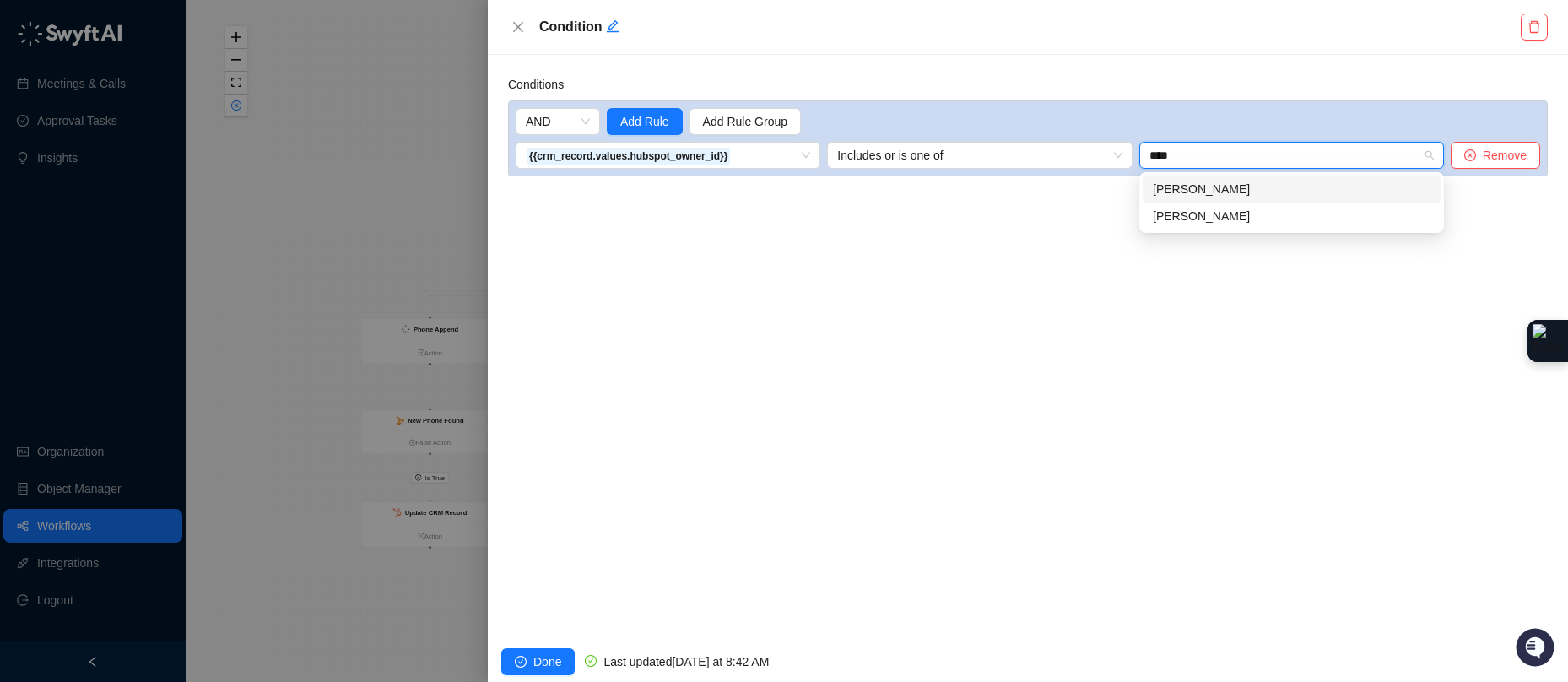
type input "*****"
click at [1187, 194] on div "[PERSON_NAME]" at bounding box center [1291, 189] width 277 height 19
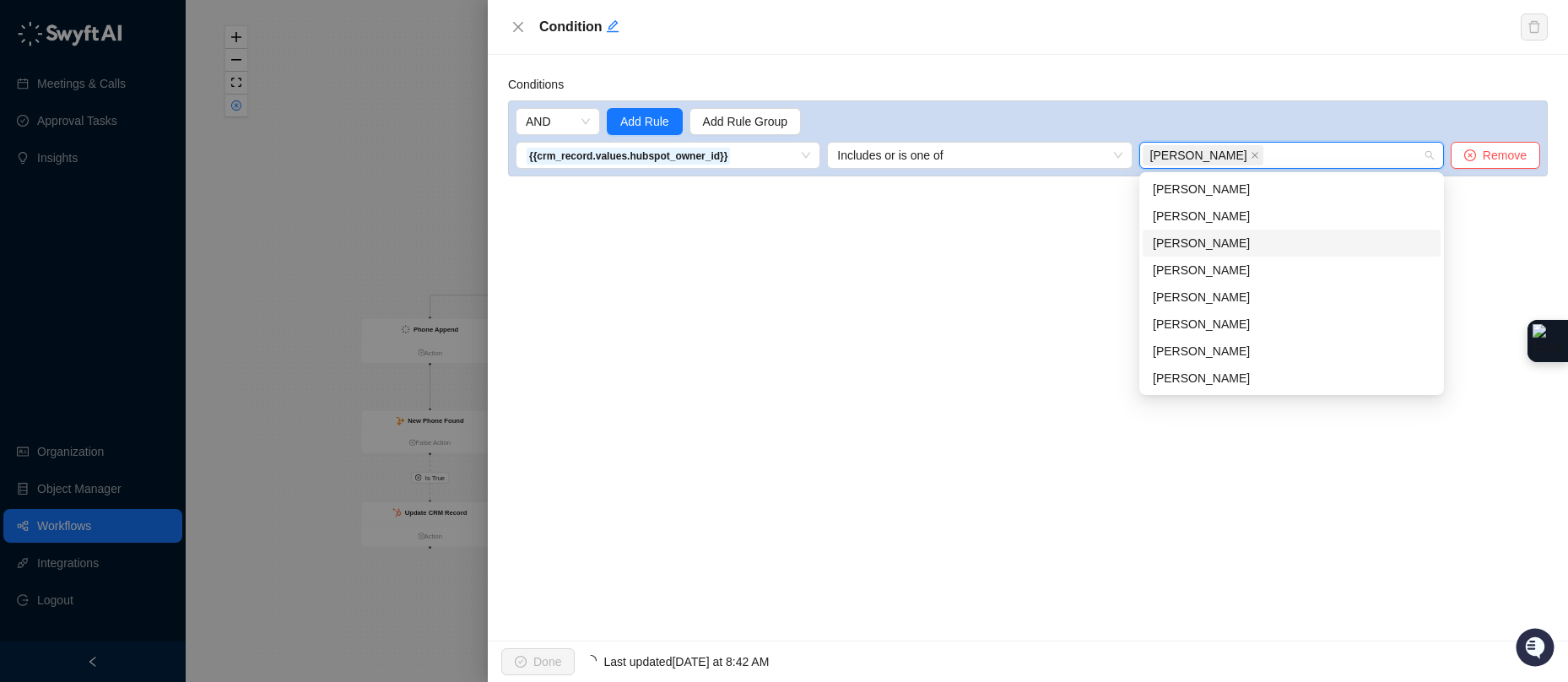
click at [969, 334] on div "Conditions AND Add Rule Add Rule Group {{crm_record.values.hubspot_owner_id}} 1…" at bounding box center [1027, 348] width 1081 height 586
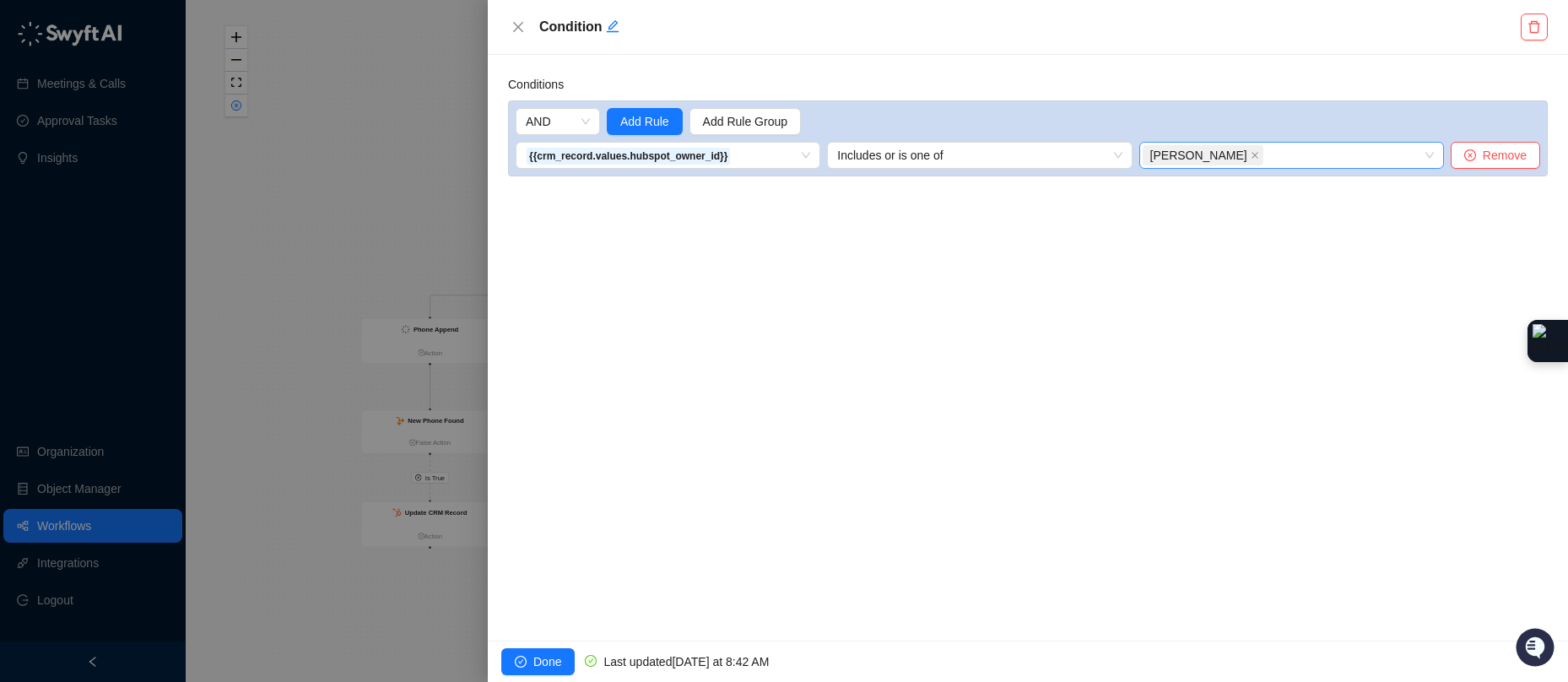
click at [1275, 158] on div "[PERSON_NAME]" at bounding box center [1282, 155] width 280 height 23
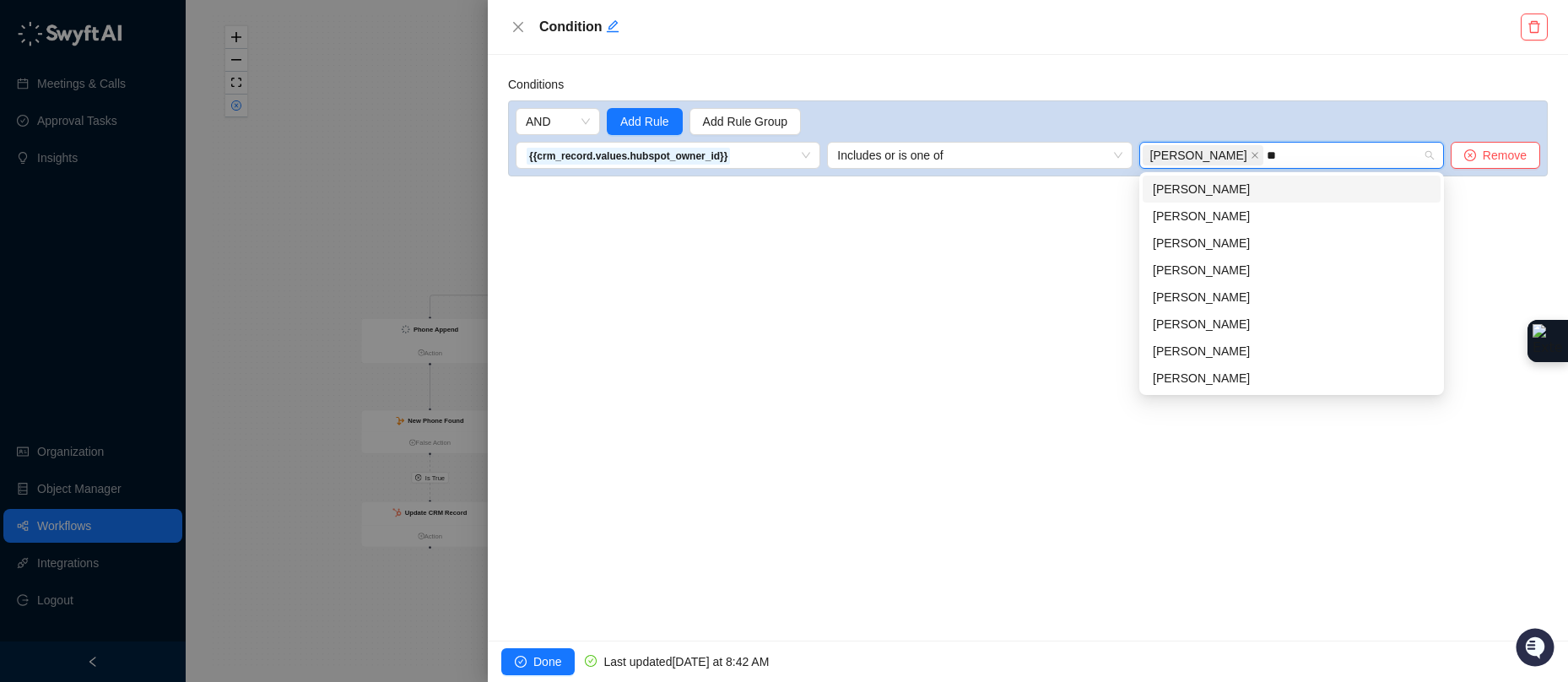
type input "***"
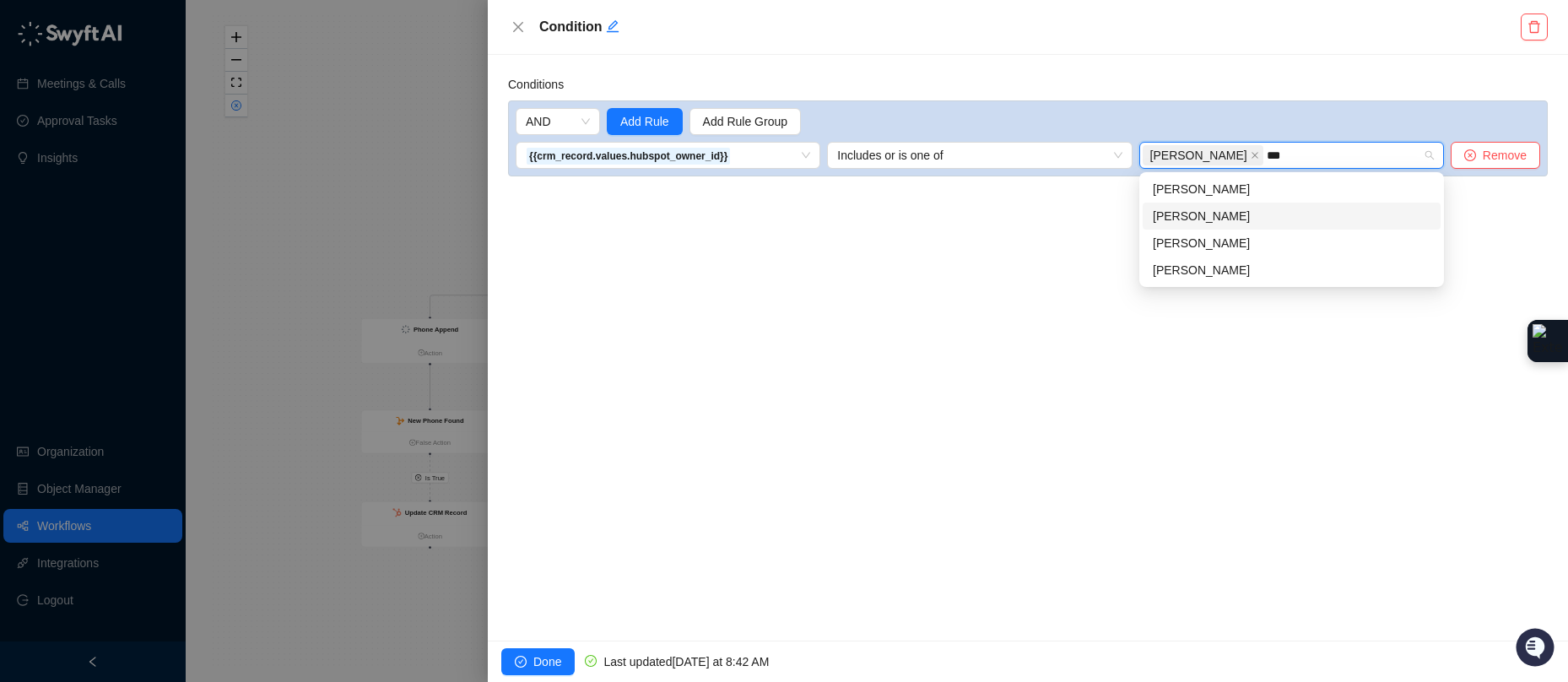
click at [1225, 213] on div "[PERSON_NAME]" at bounding box center [1291, 216] width 277 height 19
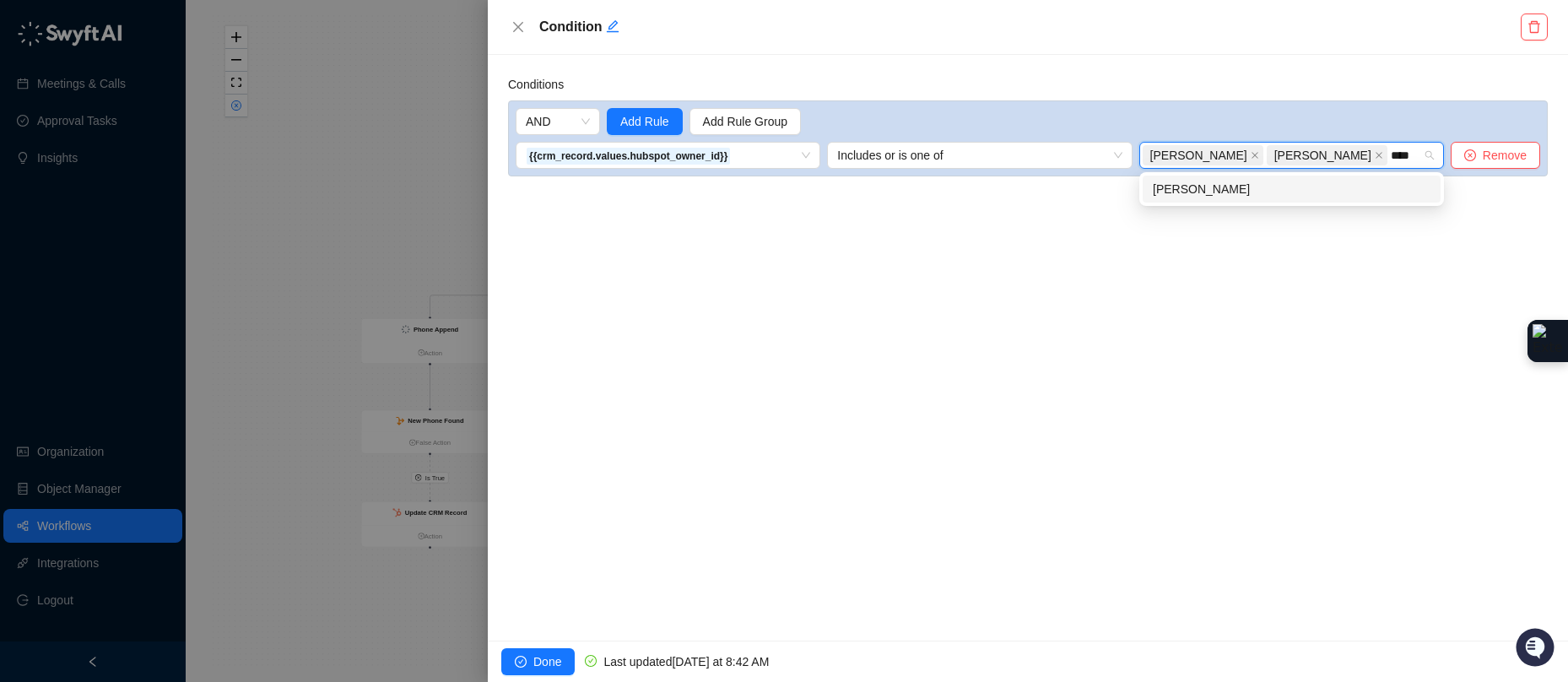
type input "*****"
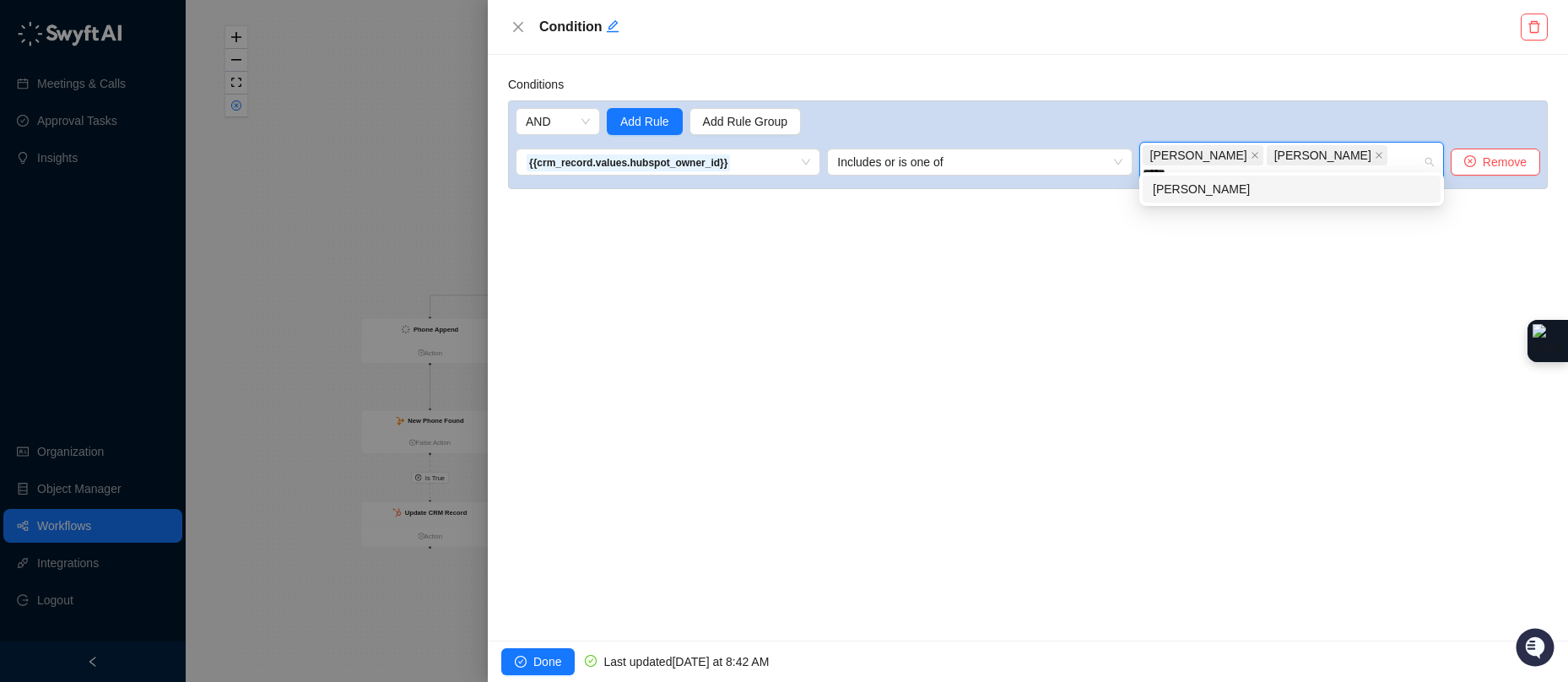
click at [1247, 190] on div "[PERSON_NAME]" at bounding box center [1291, 189] width 277 height 19
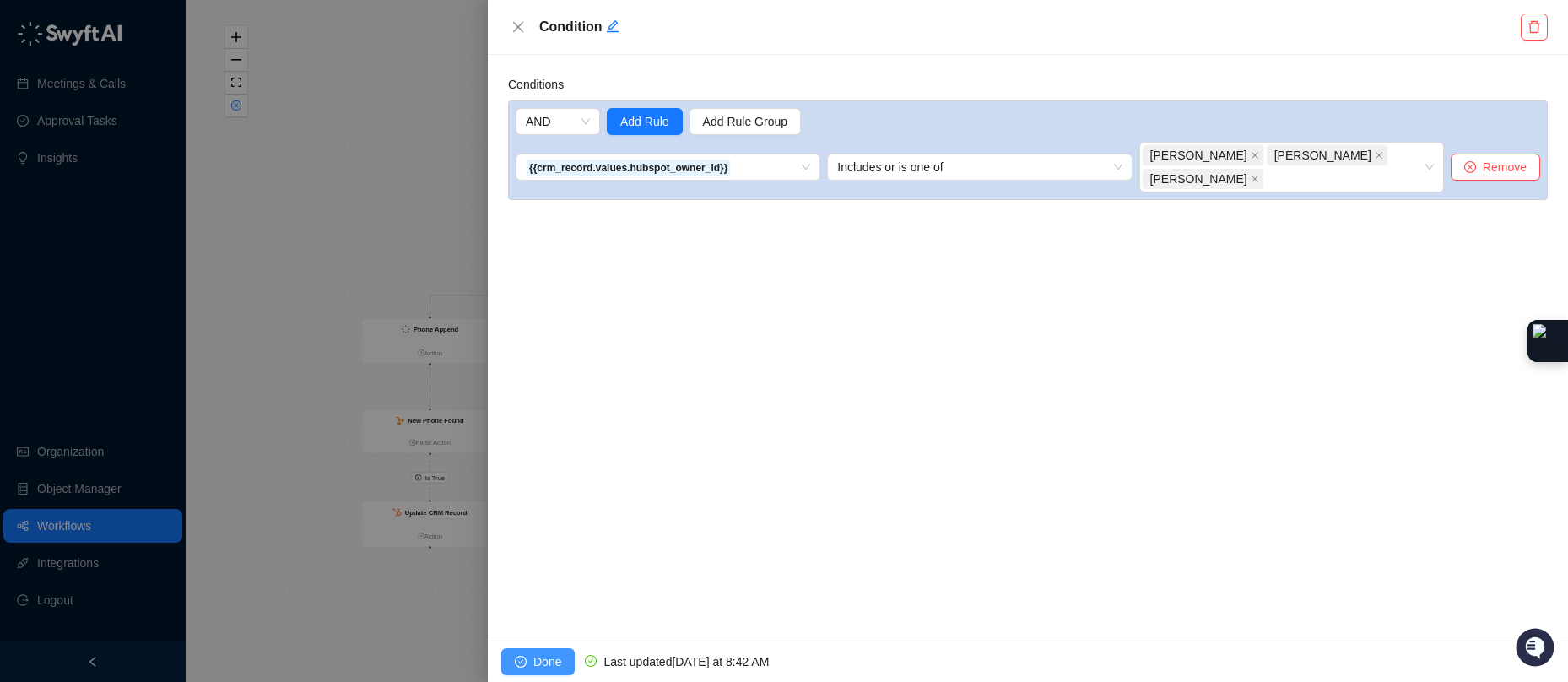
click at [526, 662] on icon "check-circle" at bounding box center [520, 661] width 12 height 12
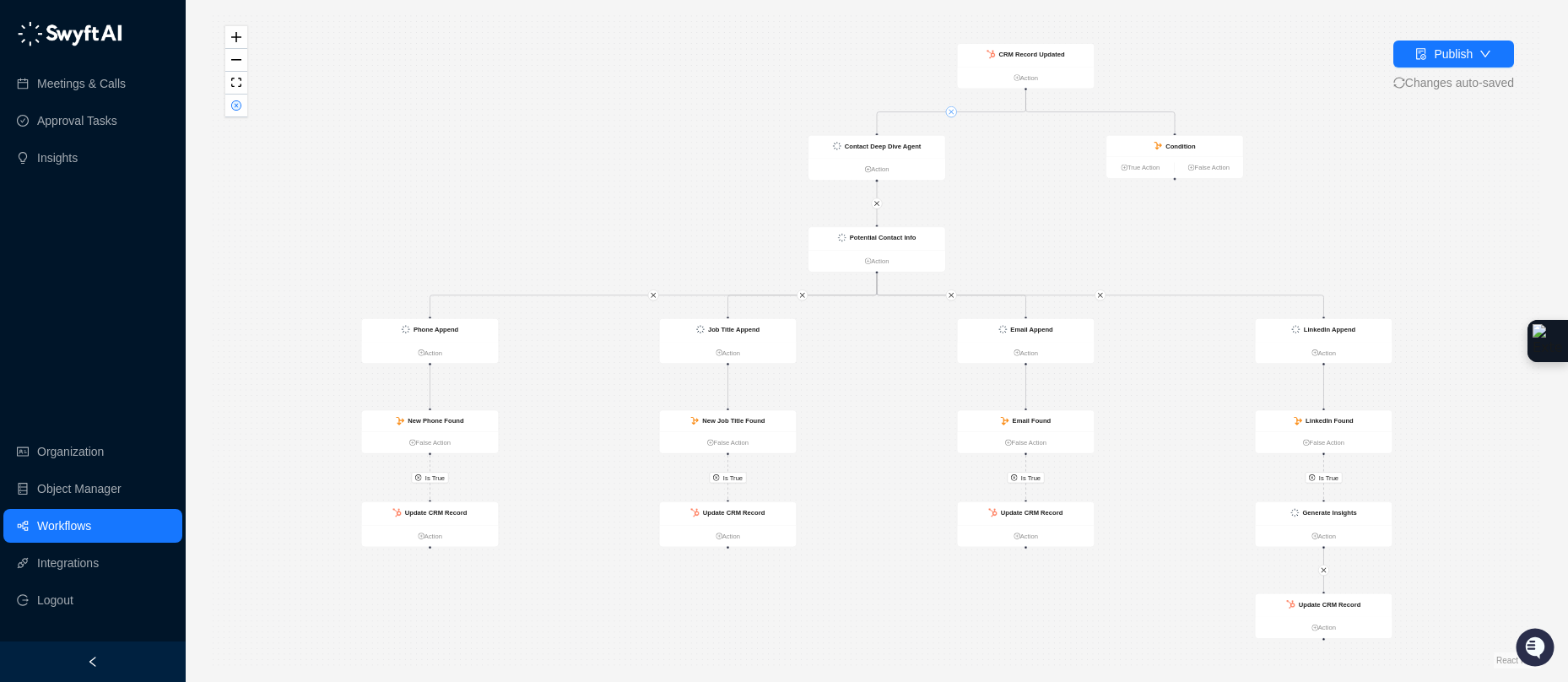
click at [954, 112] on button "button" at bounding box center [952, 112] width 11 height 11
drag, startPoint x: 1173, startPoint y: 179, endPoint x: 880, endPoint y: 135, distance: 296.3
click at [880, 135] on div "Contact Deep Dive Agent Action Potential Contact Info Action CRM Record Updated…" at bounding box center [722, 220] width 722 height 355
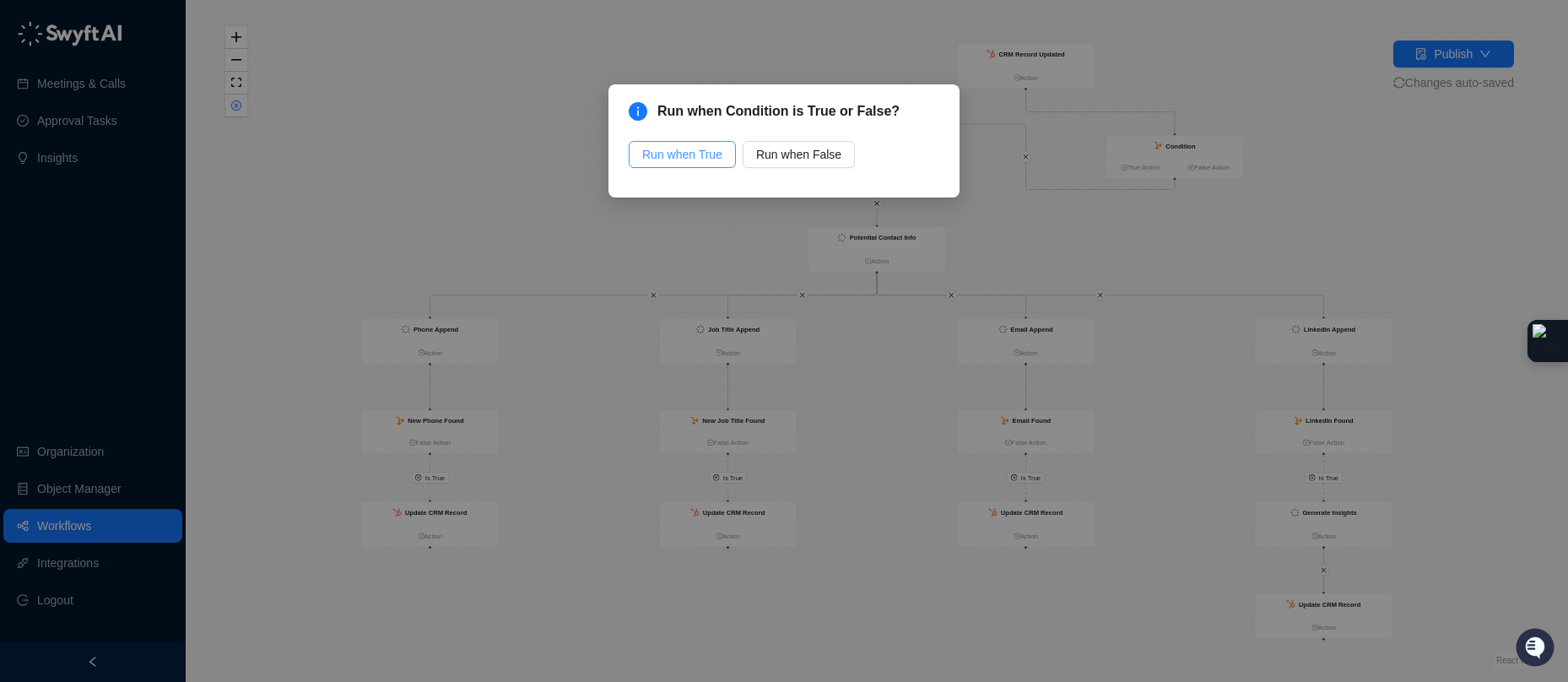
click at [704, 153] on span "Run when True" at bounding box center [683, 154] width 80 height 19
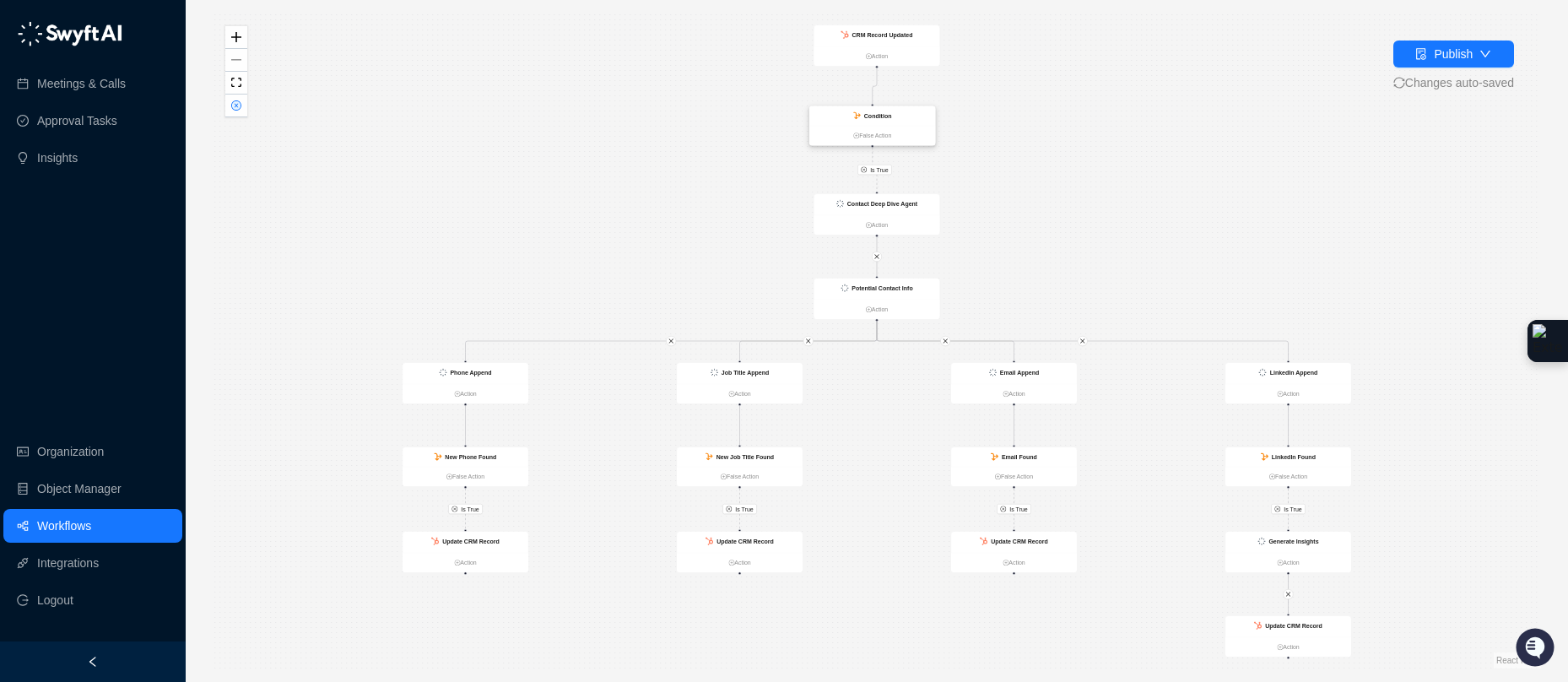
drag, startPoint x: 984, startPoint y: 132, endPoint x: 910, endPoint y: 128, distance: 74.1
click at [910, 128] on ul "False Action" at bounding box center [872, 136] width 126 height 21
click at [1415, 51] on icon "file-done" at bounding box center [1420, 54] width 12 height 12
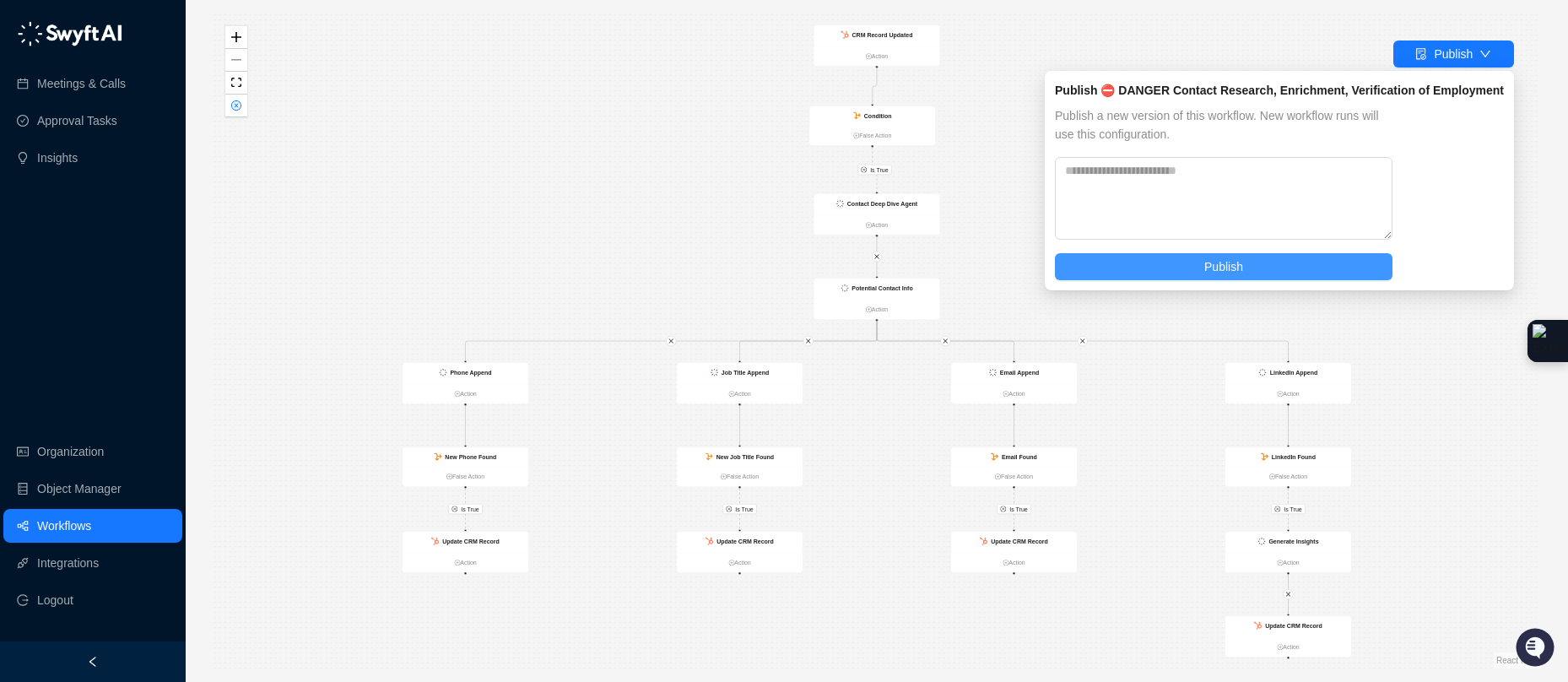
click at [1271, 264] on button "Publish" at bounding box center [1222, 266] width 337 height 27
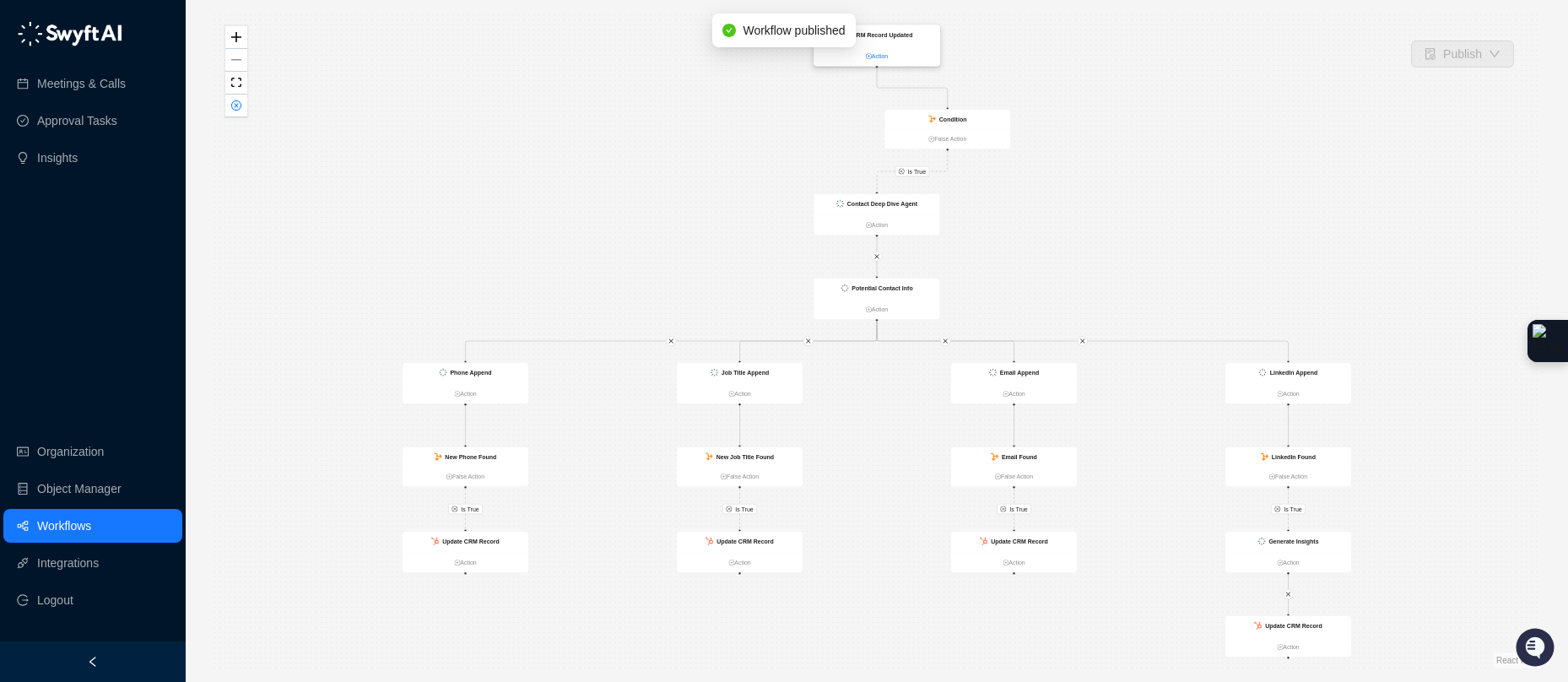
click at [925, 53] on link "Action" at bounding box center [877, 56] width 126 height 9
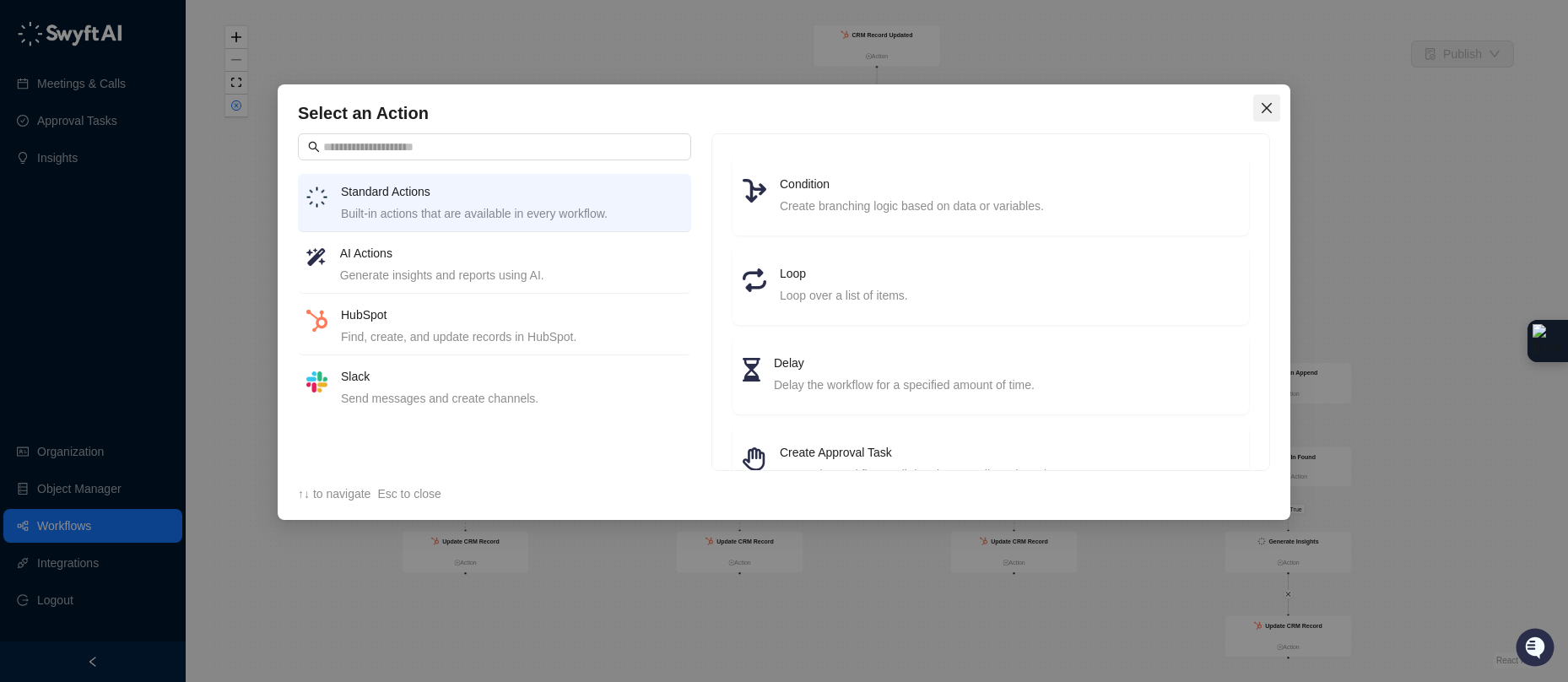
click at [1270, 106] on icon "close" at bounding box center [1266, 107] width 13 height 13
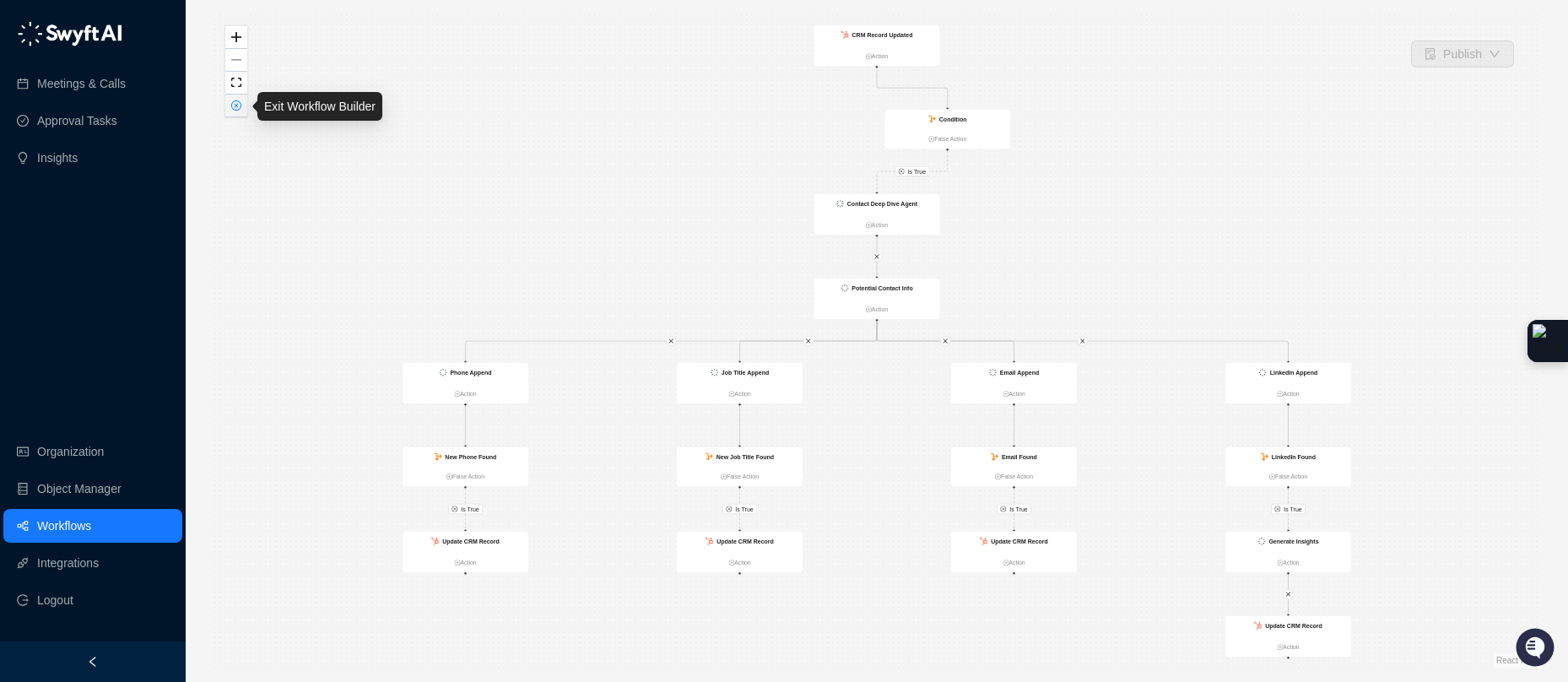
click at [241, 109] on icon "close-circle" at bounding box center [236, 106] width 10 height 10
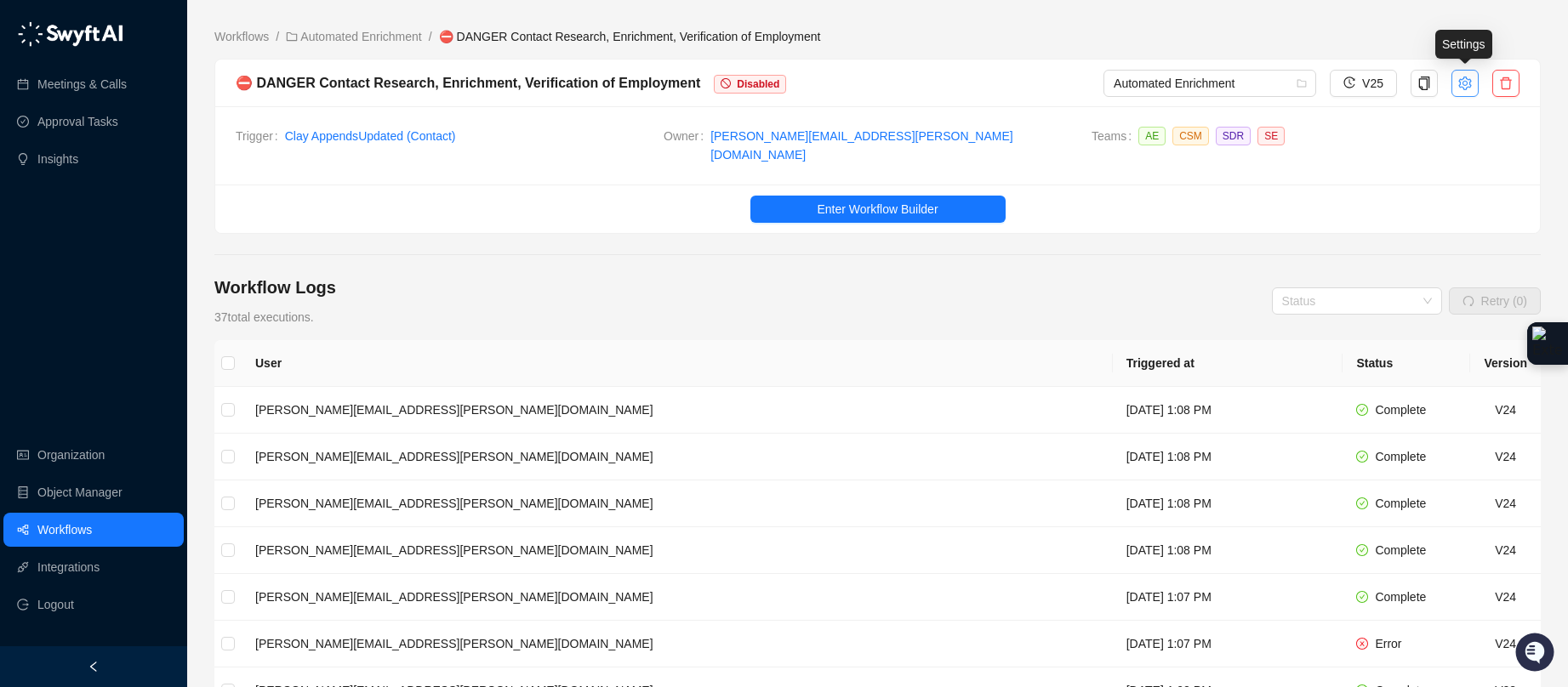
click at [1463, 82] on icon "setting" at bounding box center [1465, 83] width 13 height 13
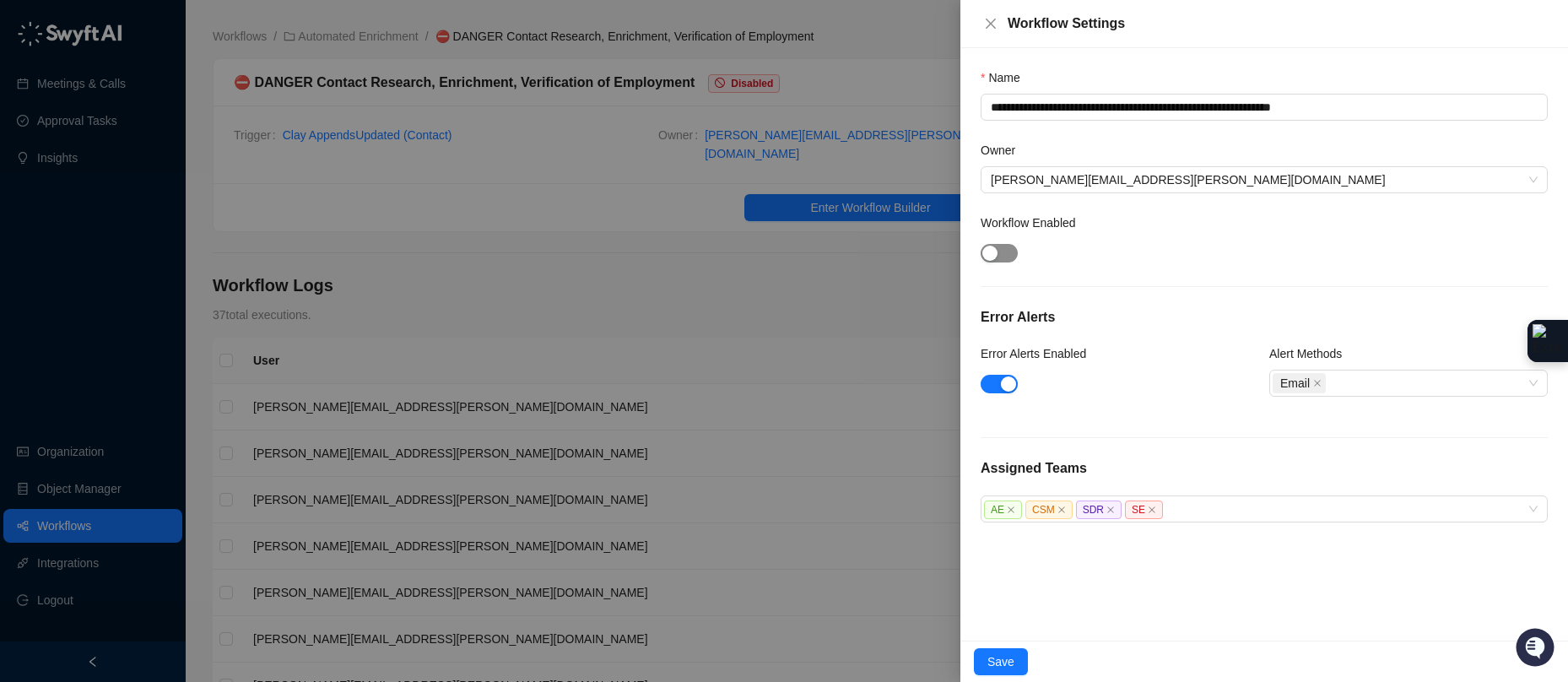
click at [999, 254] on span "button" at bounding box center [999, 253] width 37 height 19
click at [924, 303] on div at bounding box center [784, 341] width 1568 height 682
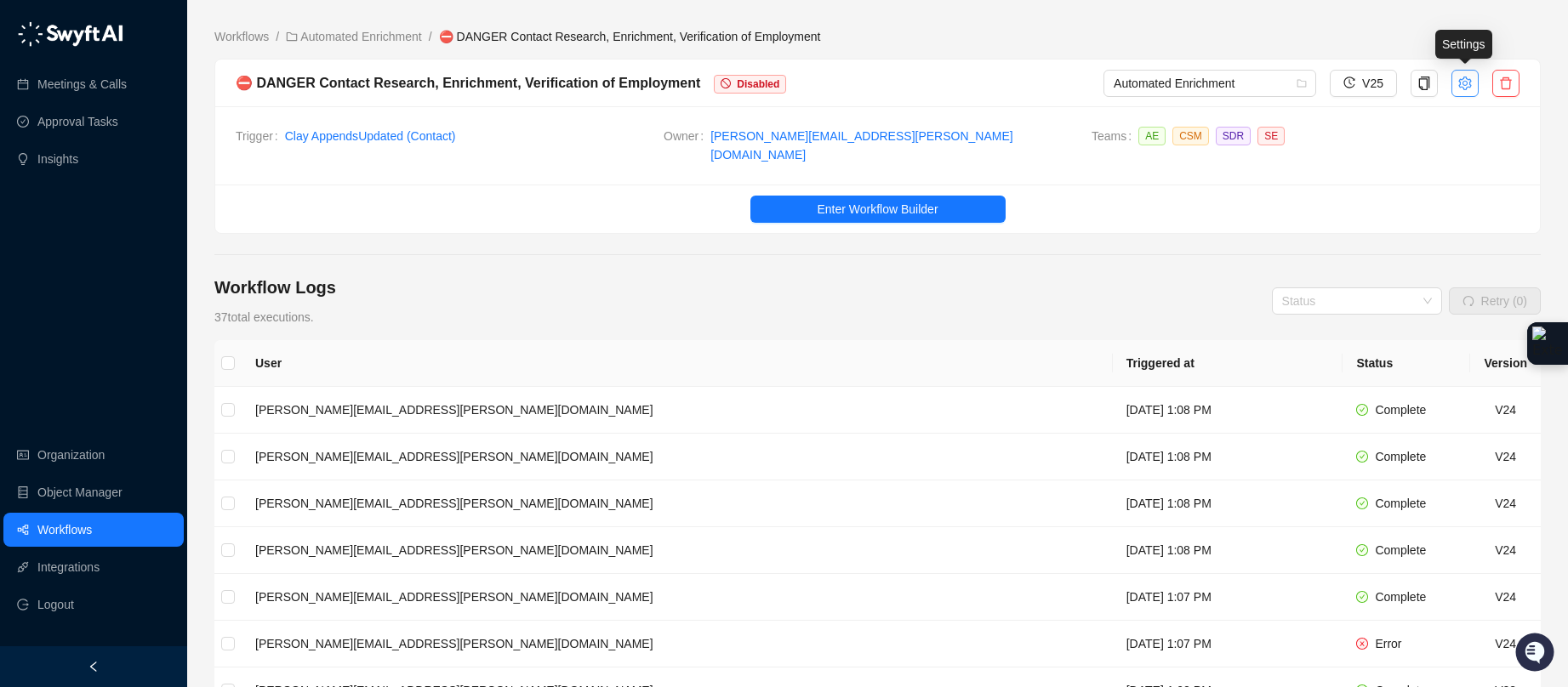
click at [1461, 84] on icon "setting" at bounding box center [1465, 83] width 13 height 13
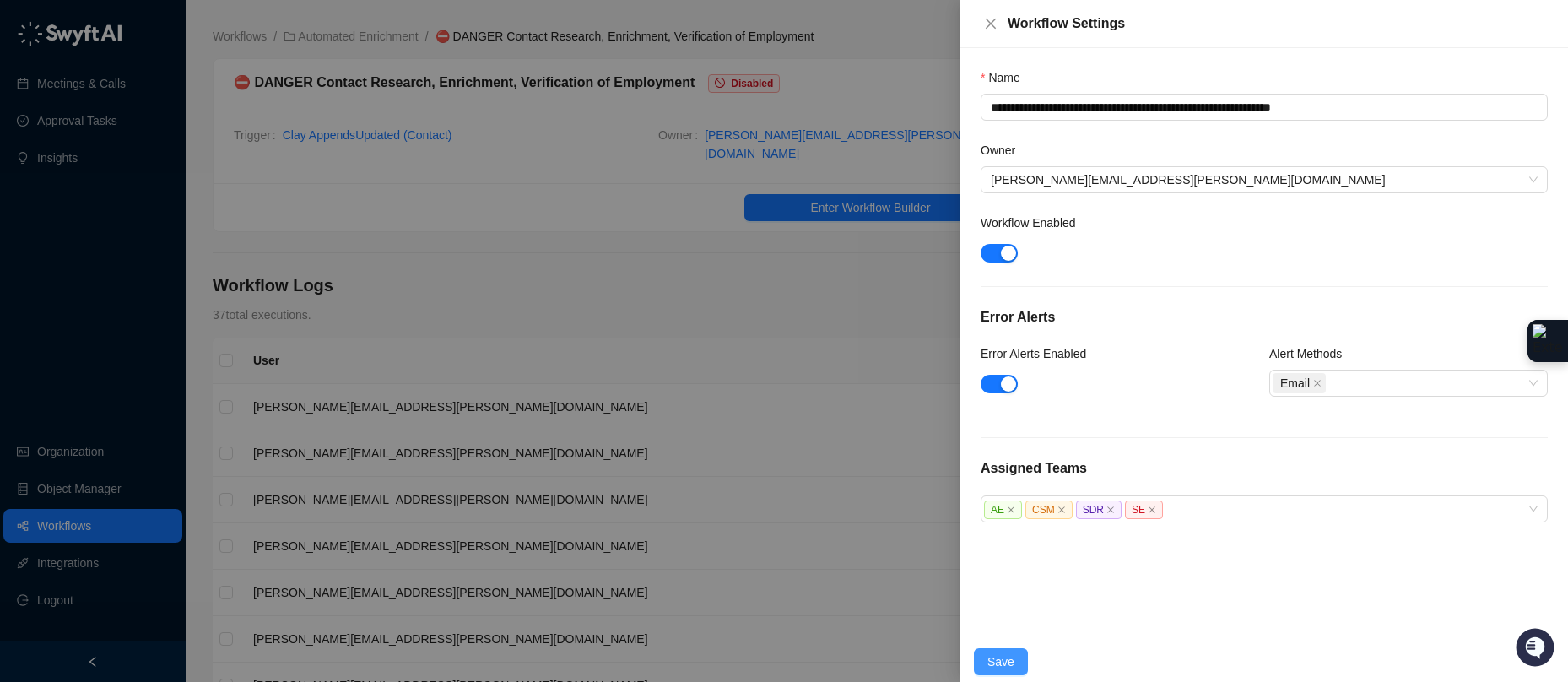
click at [1006, 667] on span "Save" at bounding box center [1000, 661] width 27 height 19
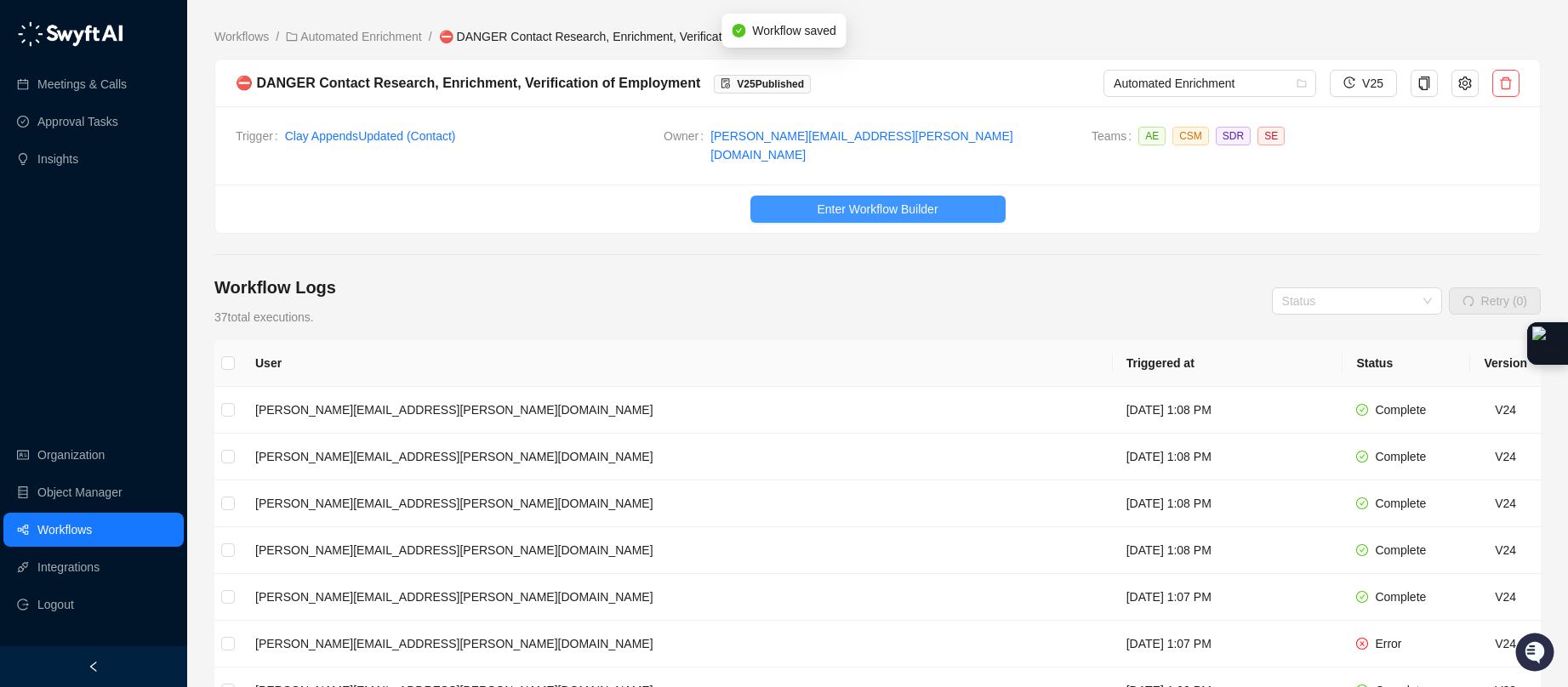
click at [903, 201] on span "Enter Workflow Builder" at bounding box center [877, 209] width 121 height 19
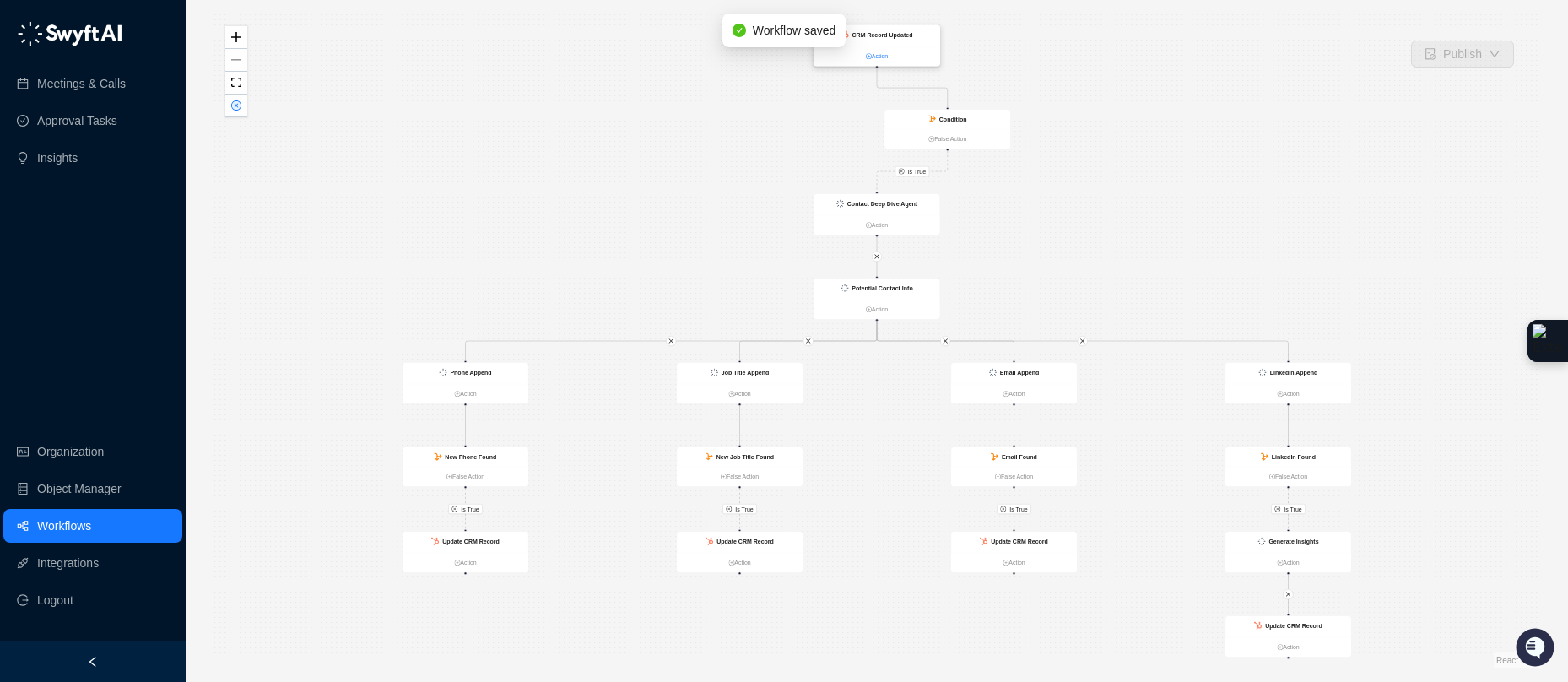
click at [930, 60] on link "Action" at bounding box center [877, 56] width 126 height 9
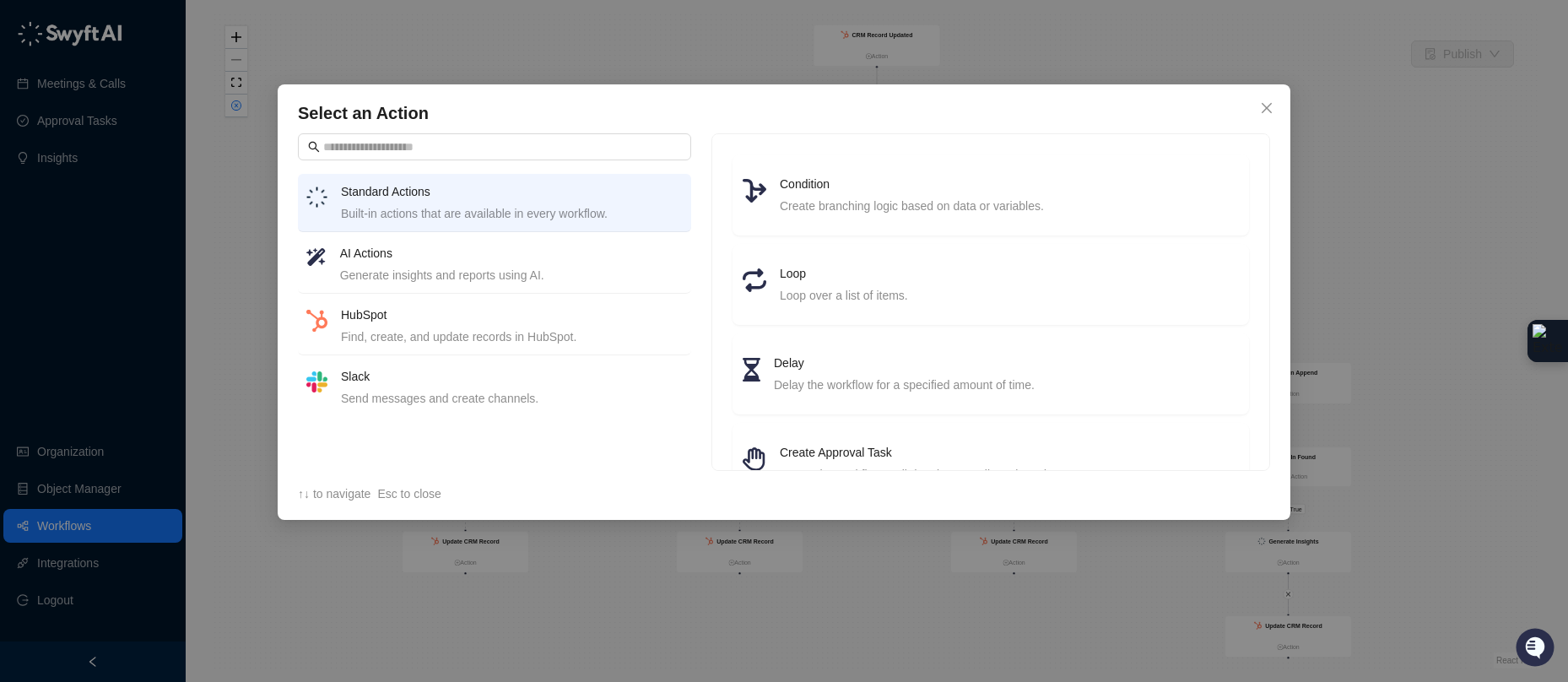
click at [945, 11] on div "Select an Action Standard Actions Built-in actions that are available in every …" at bounding box center [784, 341] width 1568 height 682
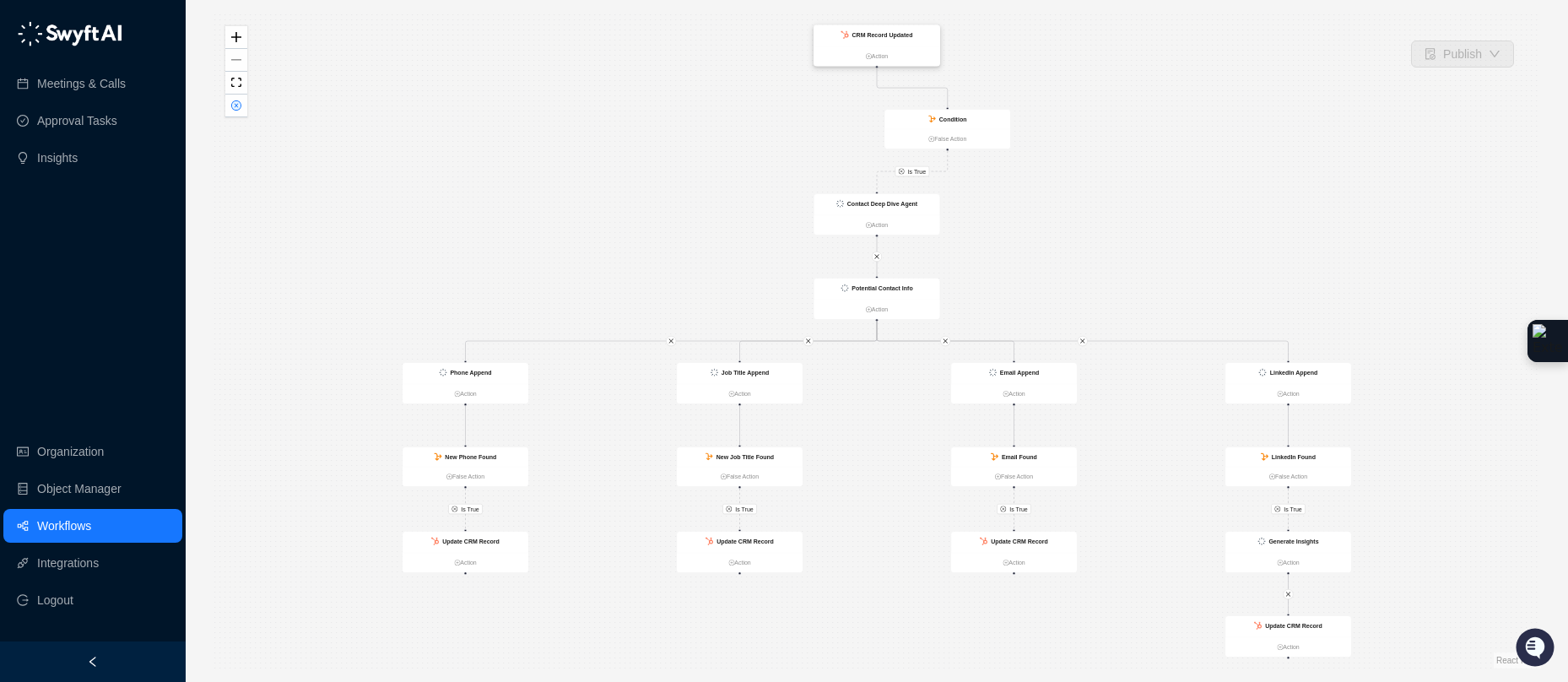
click at [927, 31] on div "CRM Record Updated" at bounding box center [877, 36] width 126 height 21
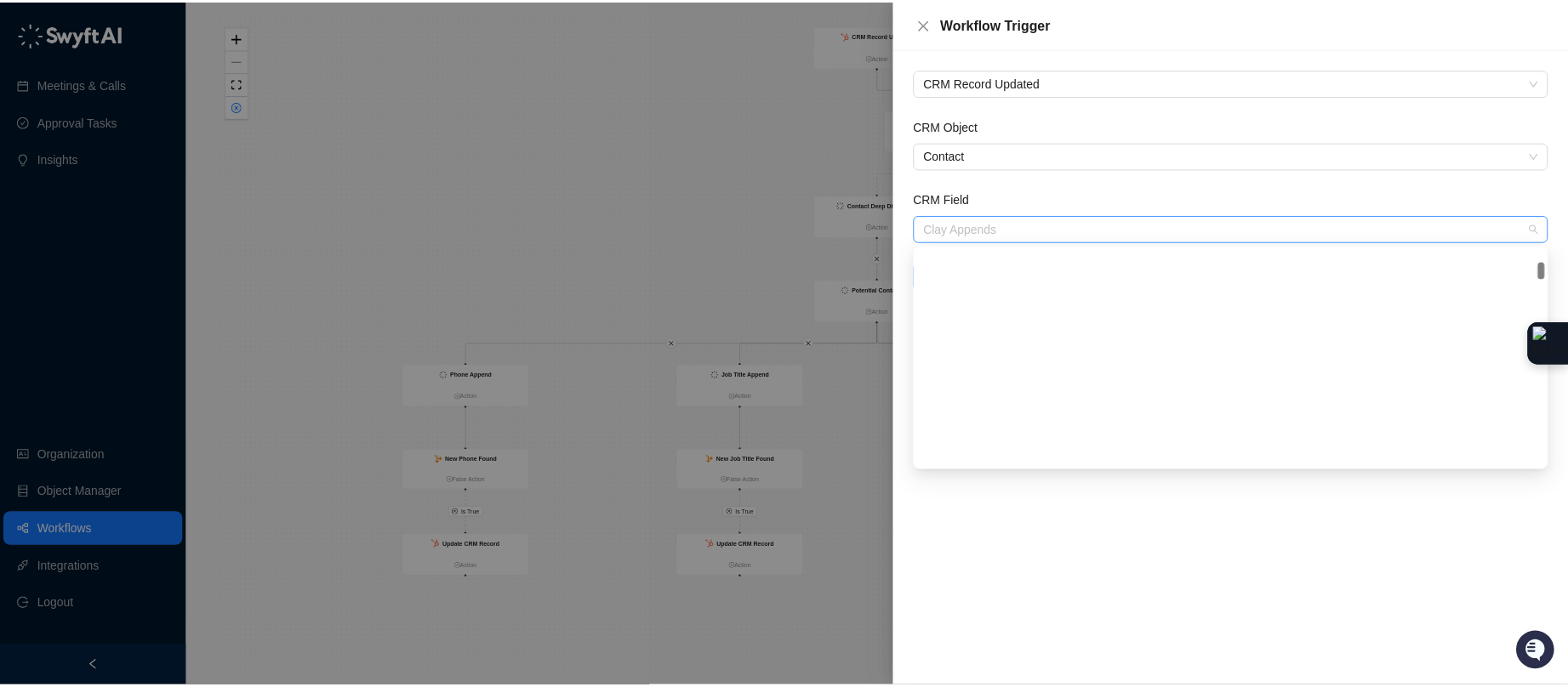
scroll to position [1496, 0]
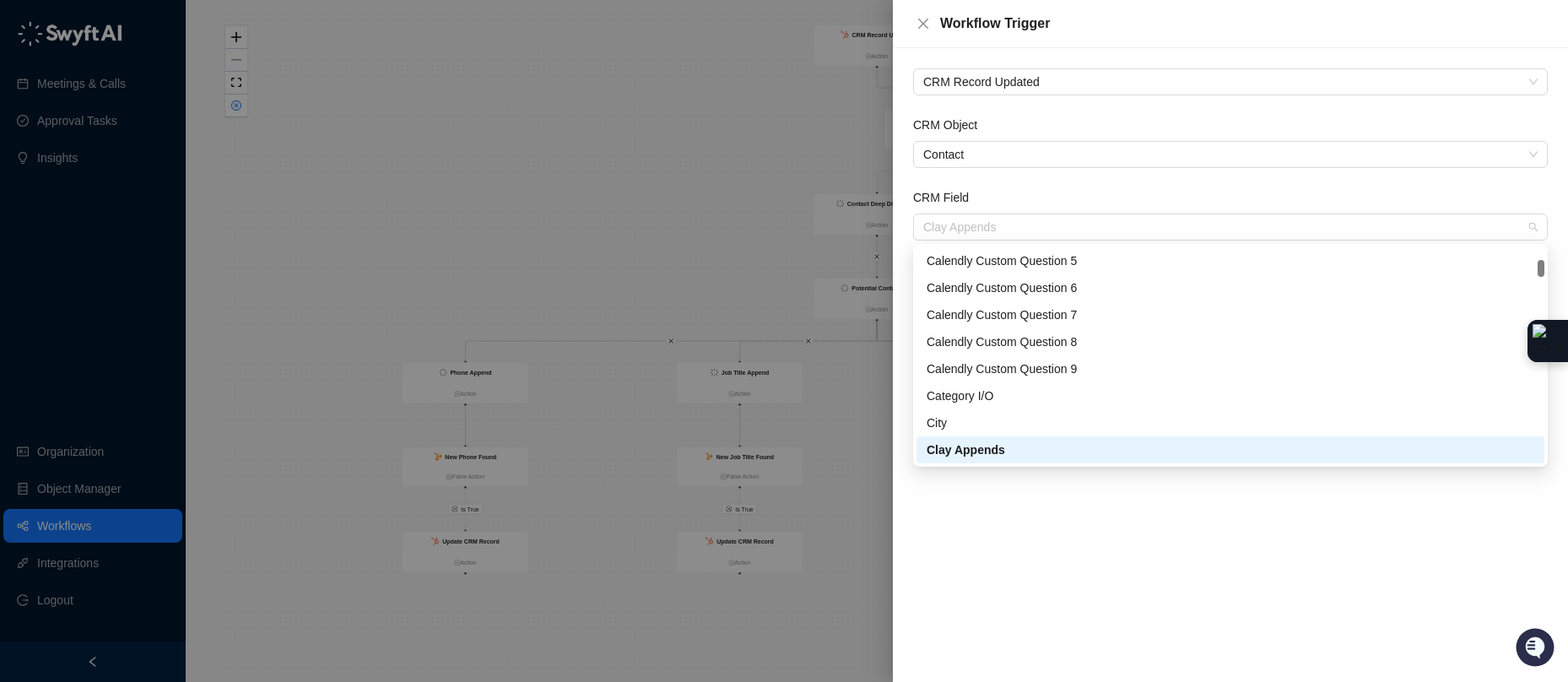
drag, startPoint x: 1004, startPoint y: 228, endPoint x: 940, endPoint y: 210, distance: 66.5
click at [940, 210] on div "CRM Field Clay Appends" at bounding box center [1230, 214] width 634 height 52
click at [740, 224] on div at bounding box center [784, 341] width 1568 height 682
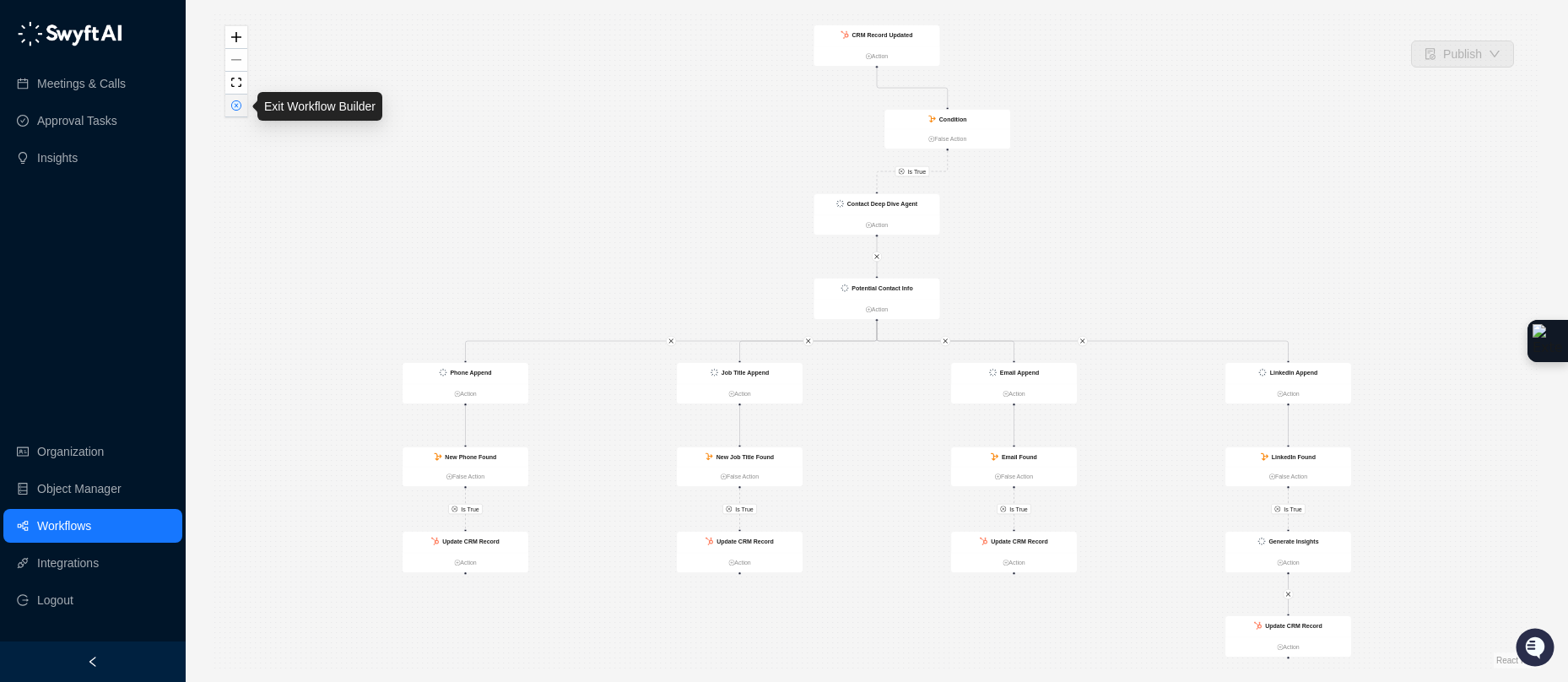
click at [234, 106] on icon "close-circle" at bounding box center [235, 105] width 8 height 8
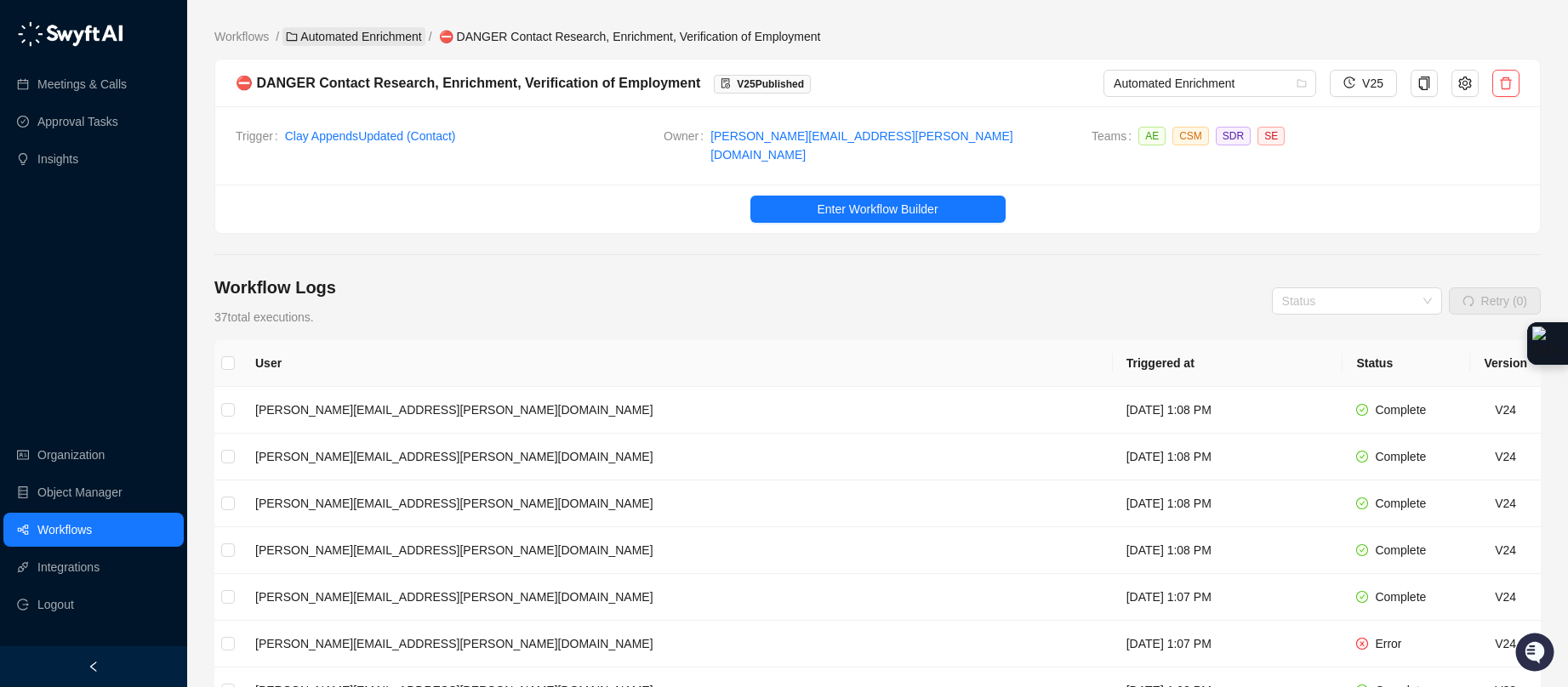
click at [400, 37] on link "Automated Enrichment" at bounding box center [354, 37] width 143 height 19
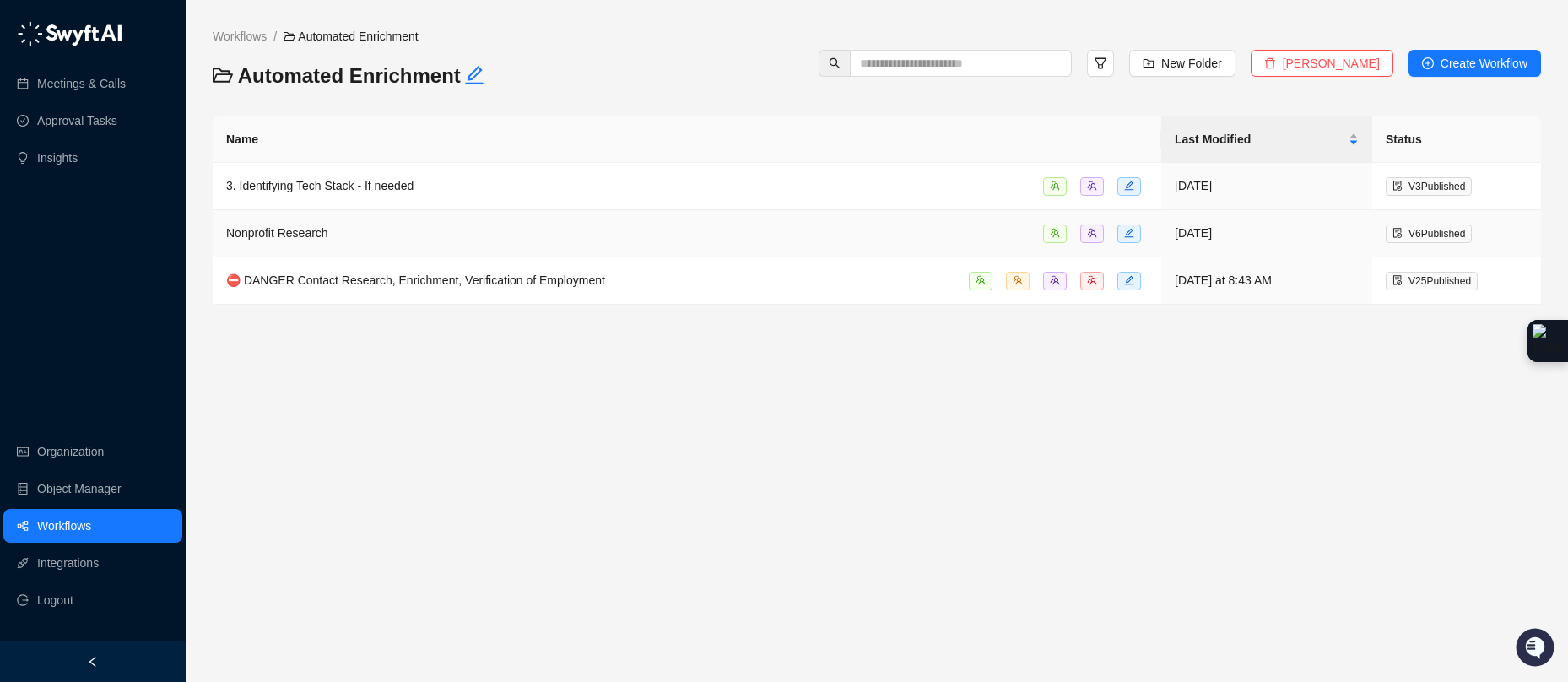
click at [467, 228] on div "Nonprofit Research" at bounding box center [686, 233] width 922 height 20
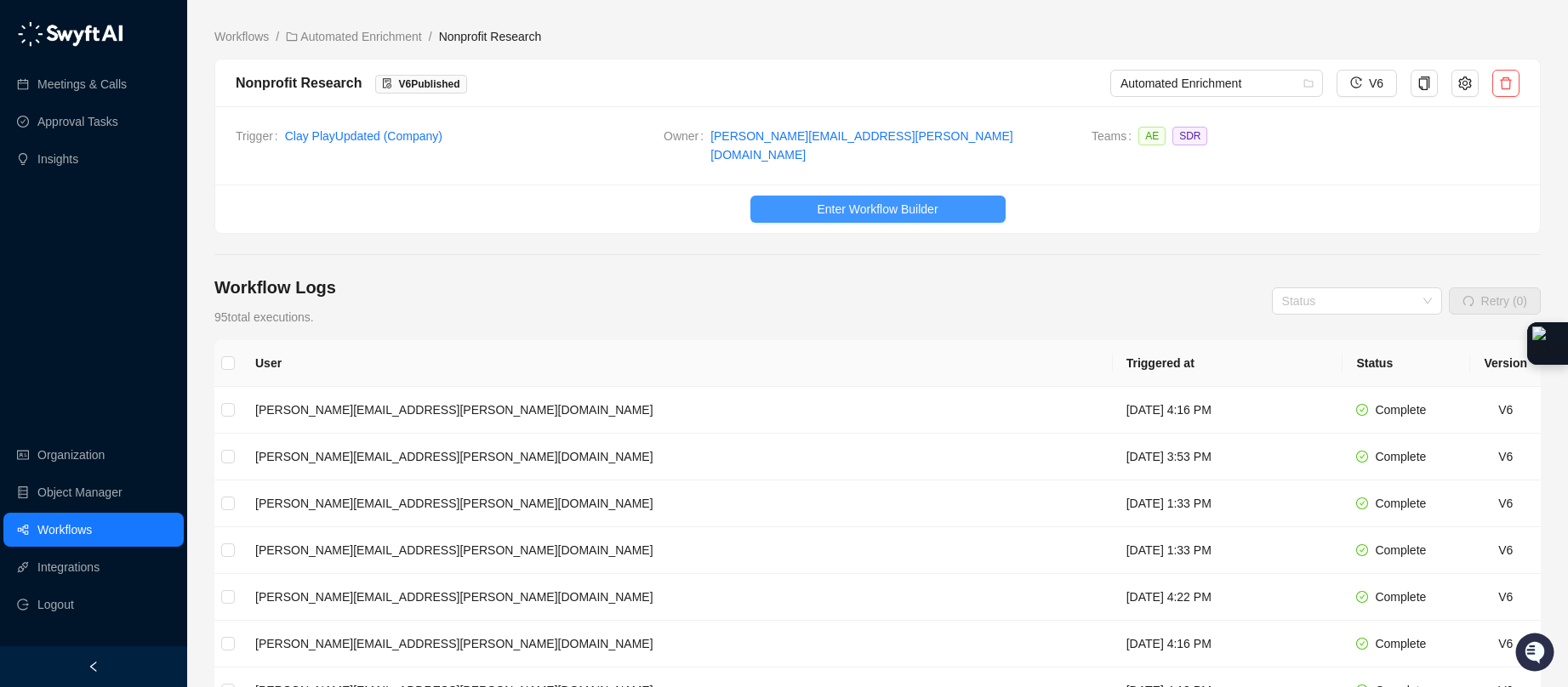
click at [796, 196] on button "Enter Workflow Builder" at bounding box center [878, 209] width 255 height 27
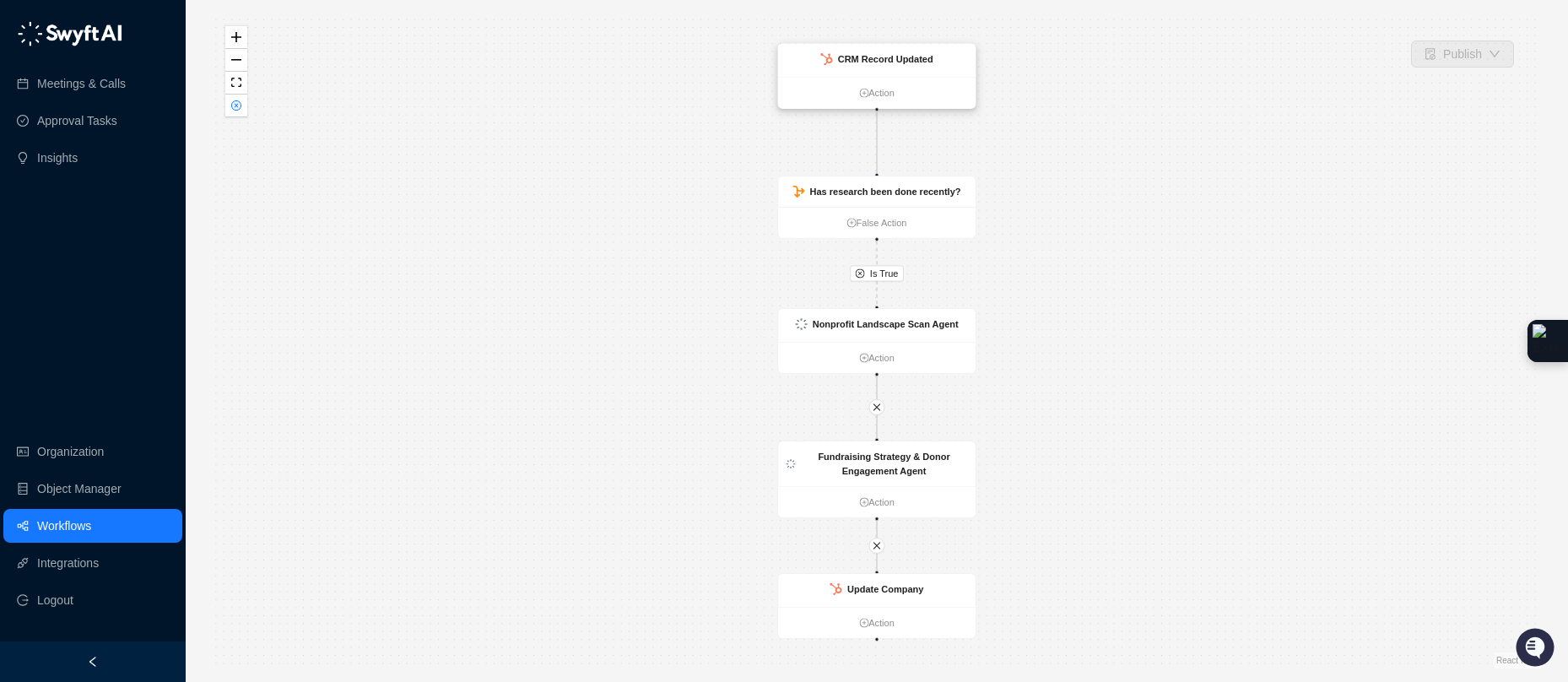
click at [870, 60] on strong "CRM Record Updated" at bounding box center [885, 60] width 95 height 11
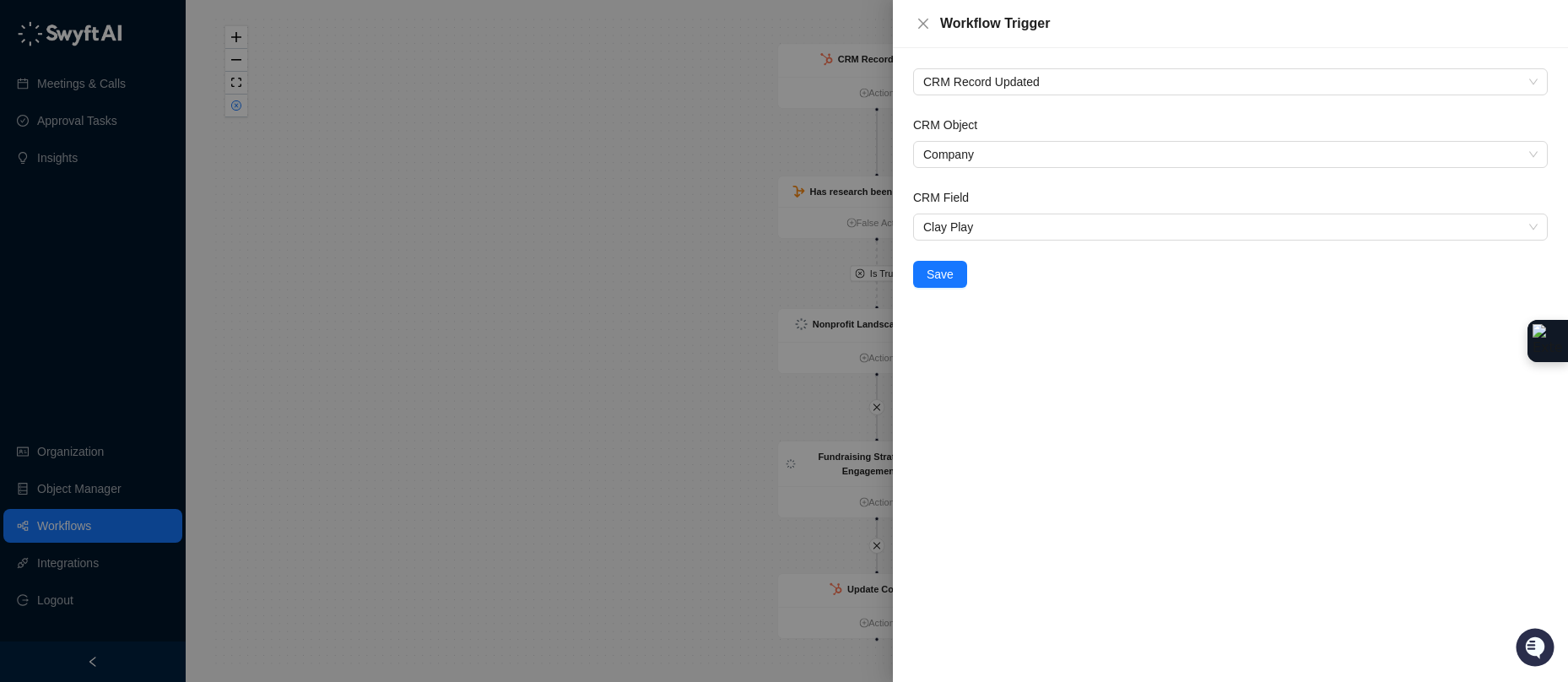
click at [630, 120] on div at bounding box center [784, 341] width 1568 height 682
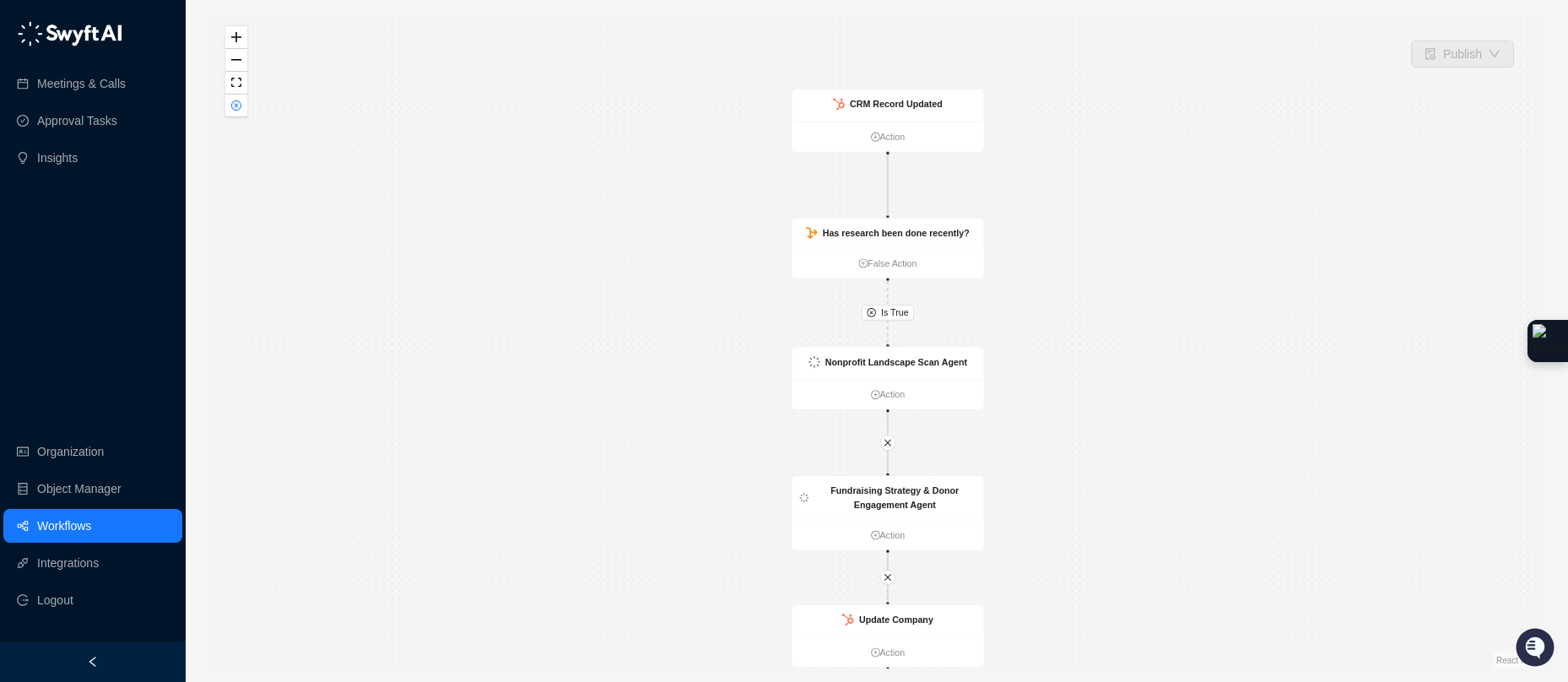
drag, startPoint x: 1064, startPoint y: 433, endPoint x: 1070, endPoint y: 472, distance: 39.5
click at [1070, 472] on div "Is True CRM Record Updated Action Has research been done recently? False Action…" at bounding box center [877, 340] width 1328 height 655
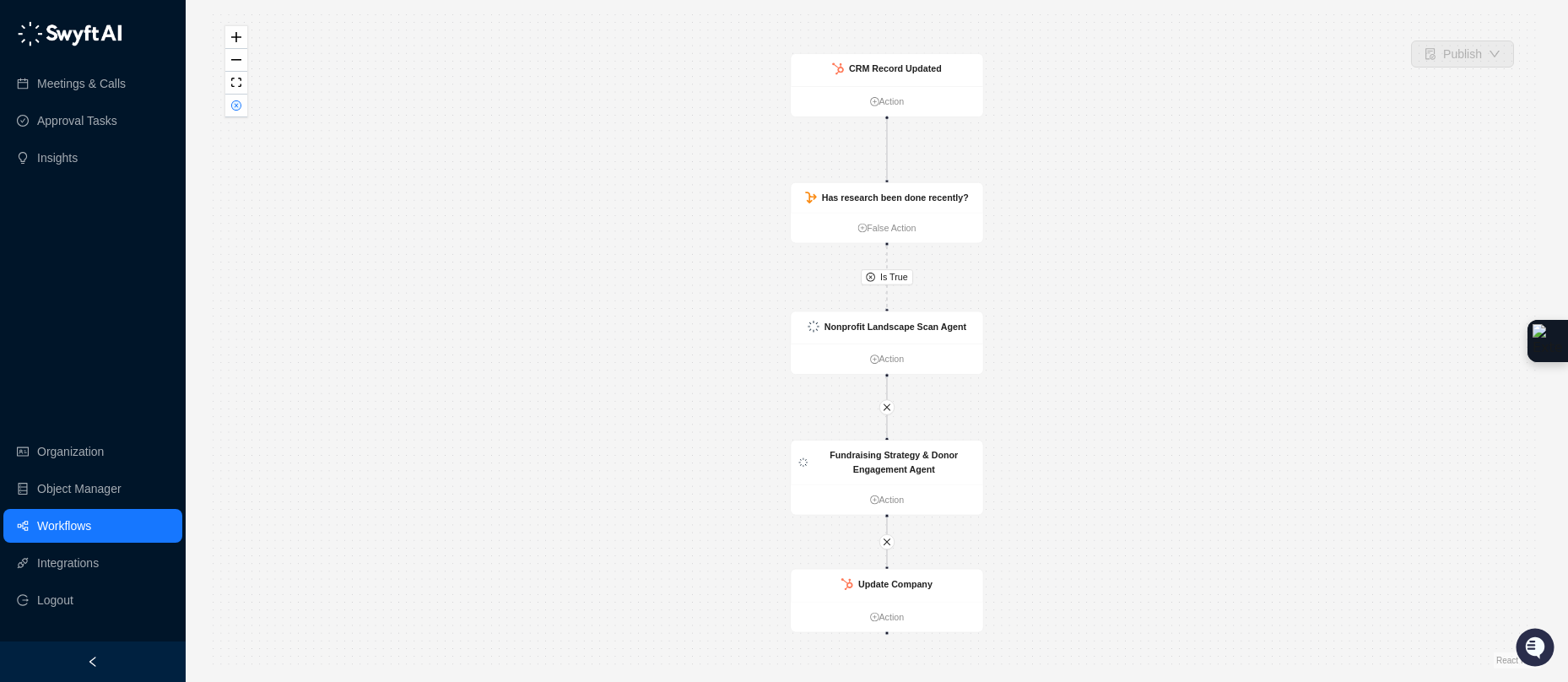
drag, startPoint x: 1081, startPoint y: 468, endPoint x: 1076, endPoint y: 417, distance: 51.2
click at [1077, 418] on div "Is True CRM Record Updated Action Has research been done recently? False Action…" at bounding box center [877, 340] width 1328 height 655
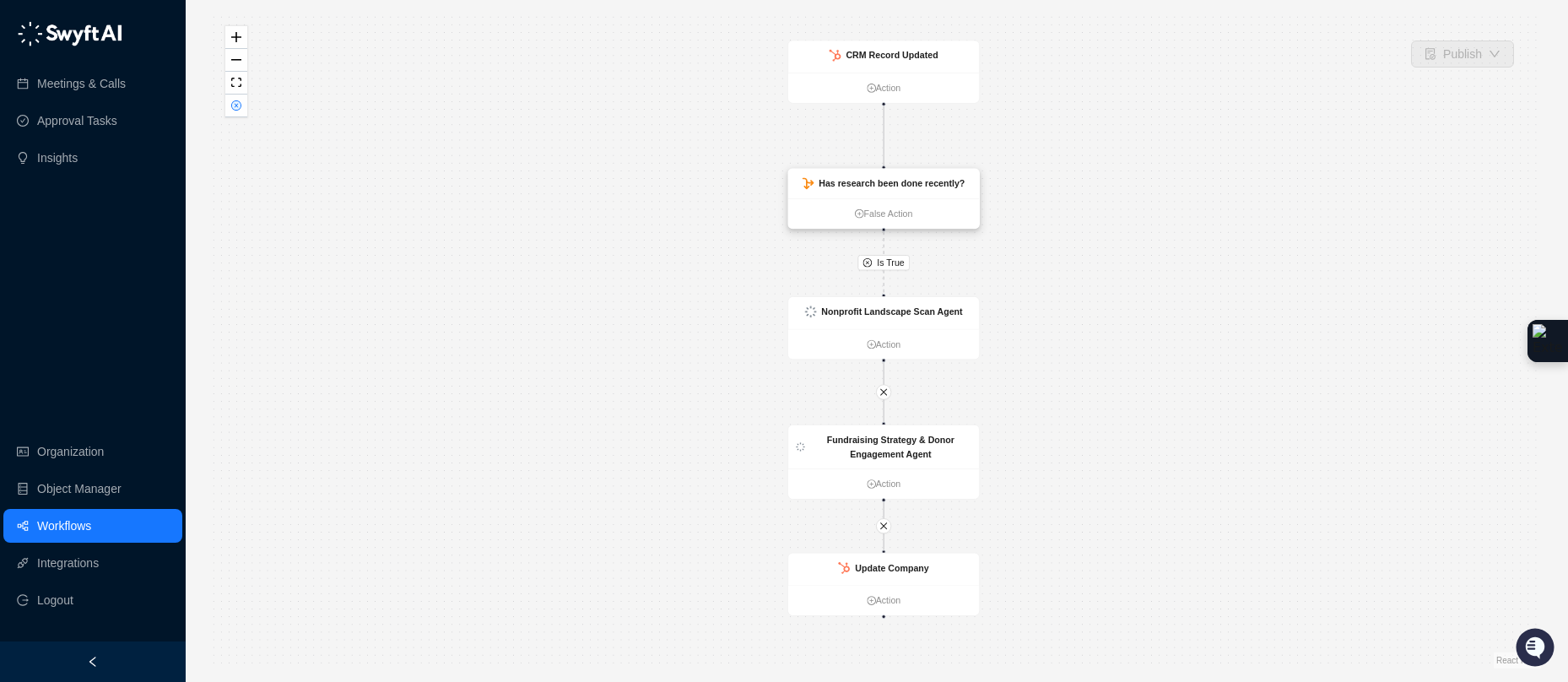
click at [872, 179] on strong "Has research been done recently?" at bounding box center [891, 183] width 146 height 10
click at [879, 181] on strong "Has research been done recently?" at bounding box center [891, 182] width 146 height 10
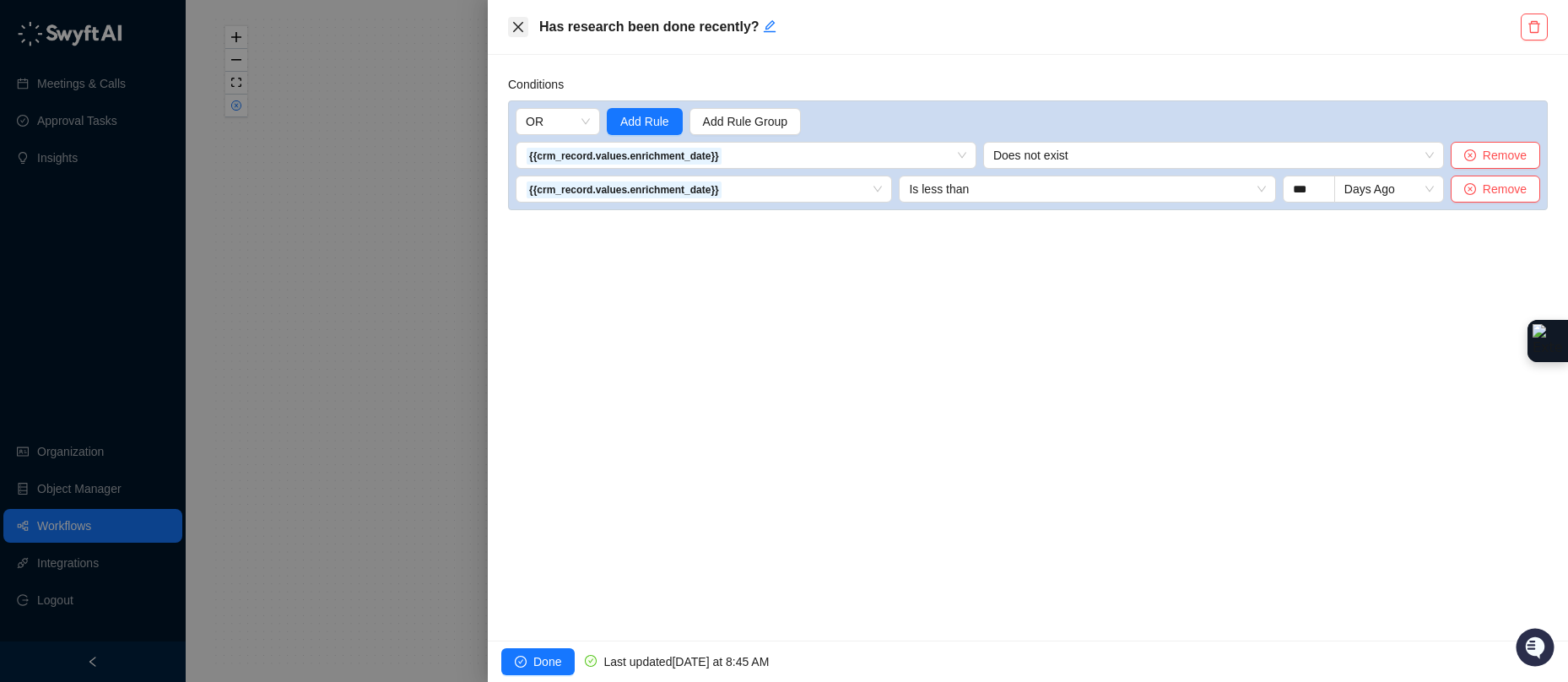
click at [517, 27] on icon "close" at bounding box center [517, 26] width 10 height 10
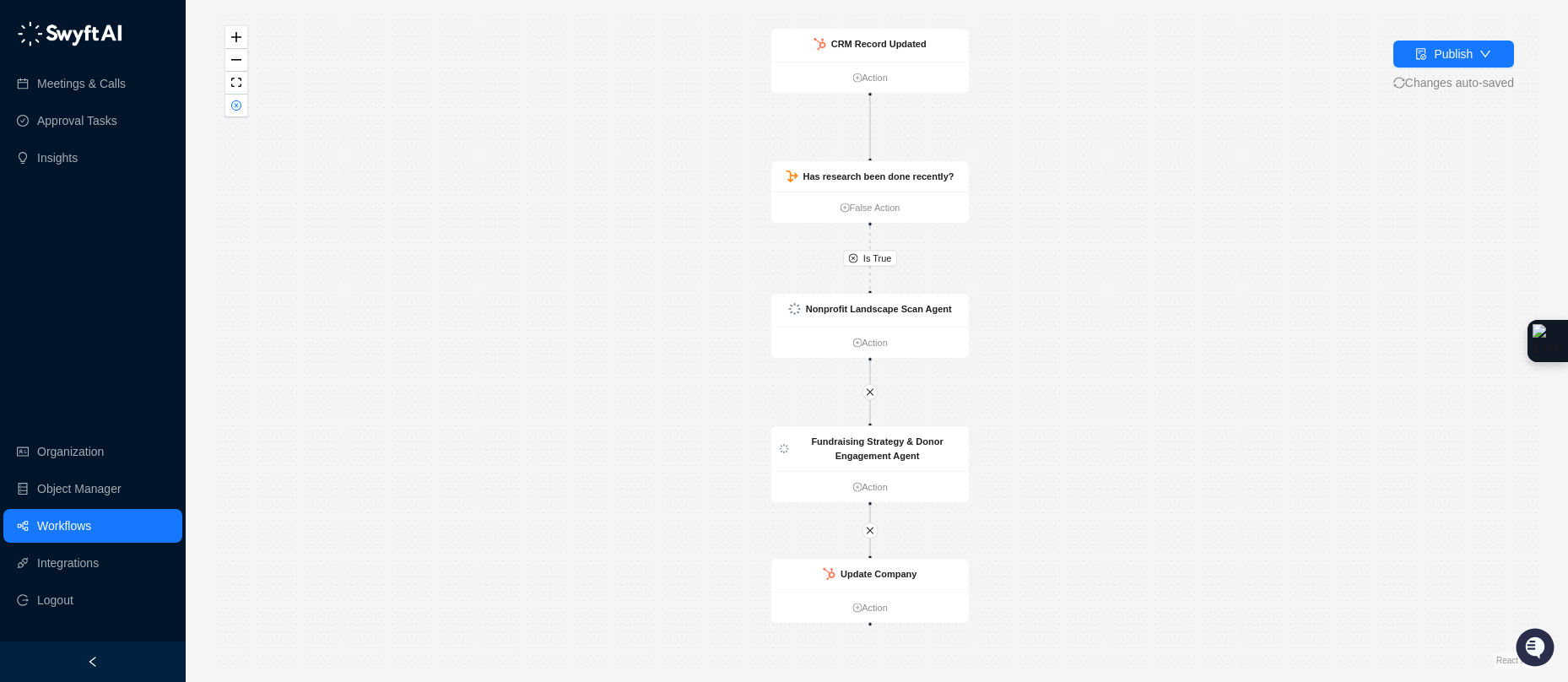
drag, startPoint x: 1174, startPoint y: 365, endPoint x: 1167, endPoint y: 350, distance: 16.6
click at [1167, 350] on div "Is True CRM Record Updated Action Has research been done recently? False Action…" at bounding box center [877, 340] width 1328 height 655
click at [241, 113] on button "button" at bounding box center [235, 106] width 21 height 22
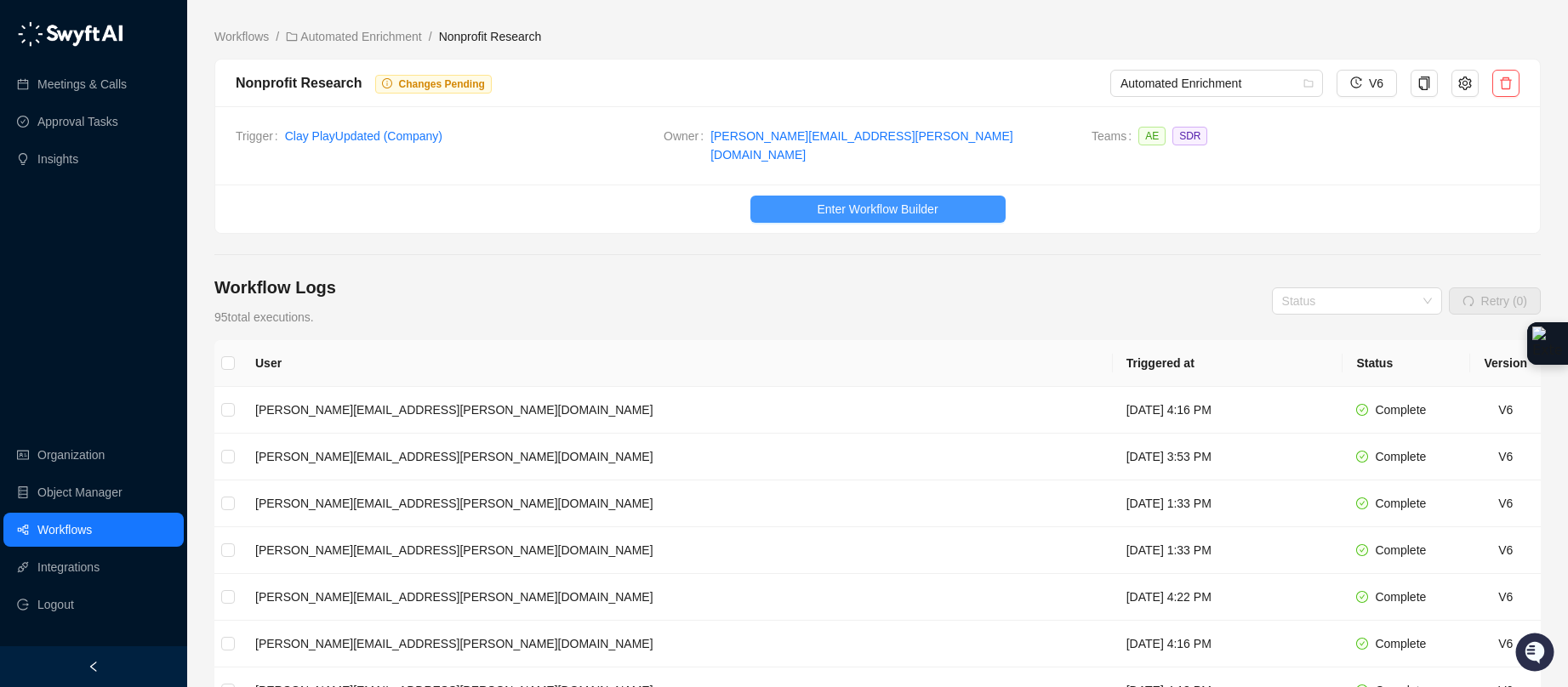
click at [922, 200] on span "Enter Workflow Builder" at bounding box center [877, 209] width 121 height 19
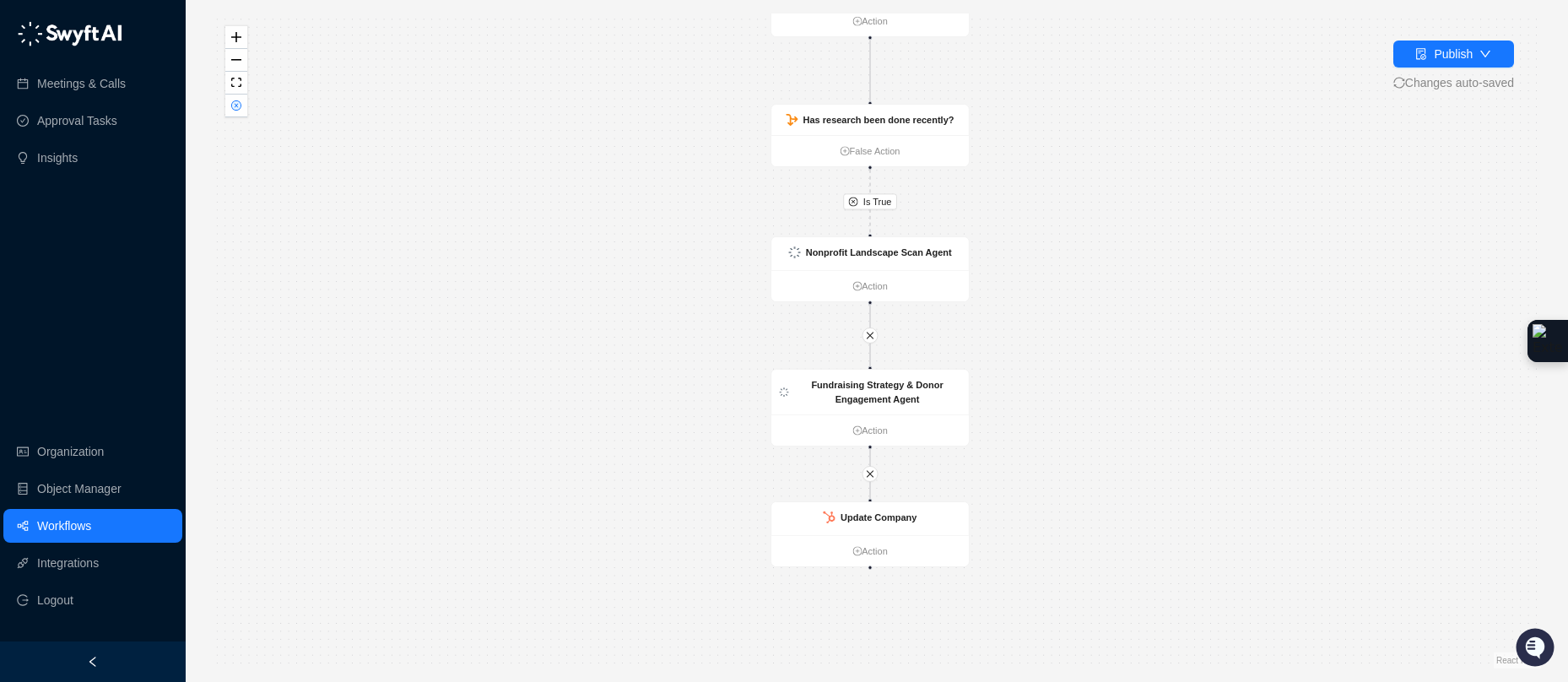
drag, startPoint x: 1178, startPoint y: 374, endPoint x: 1170, endPoint y: 302, distance: 72.4
click at [1170, 302] on div "Is True CRM Record Updated Action Has research been done recently? False Action…" at bounding box center [877, 340] width 1328 height 655
click at [238, 109] on icon "close-circle" at bounding box center [236, 106] width 10 height 10
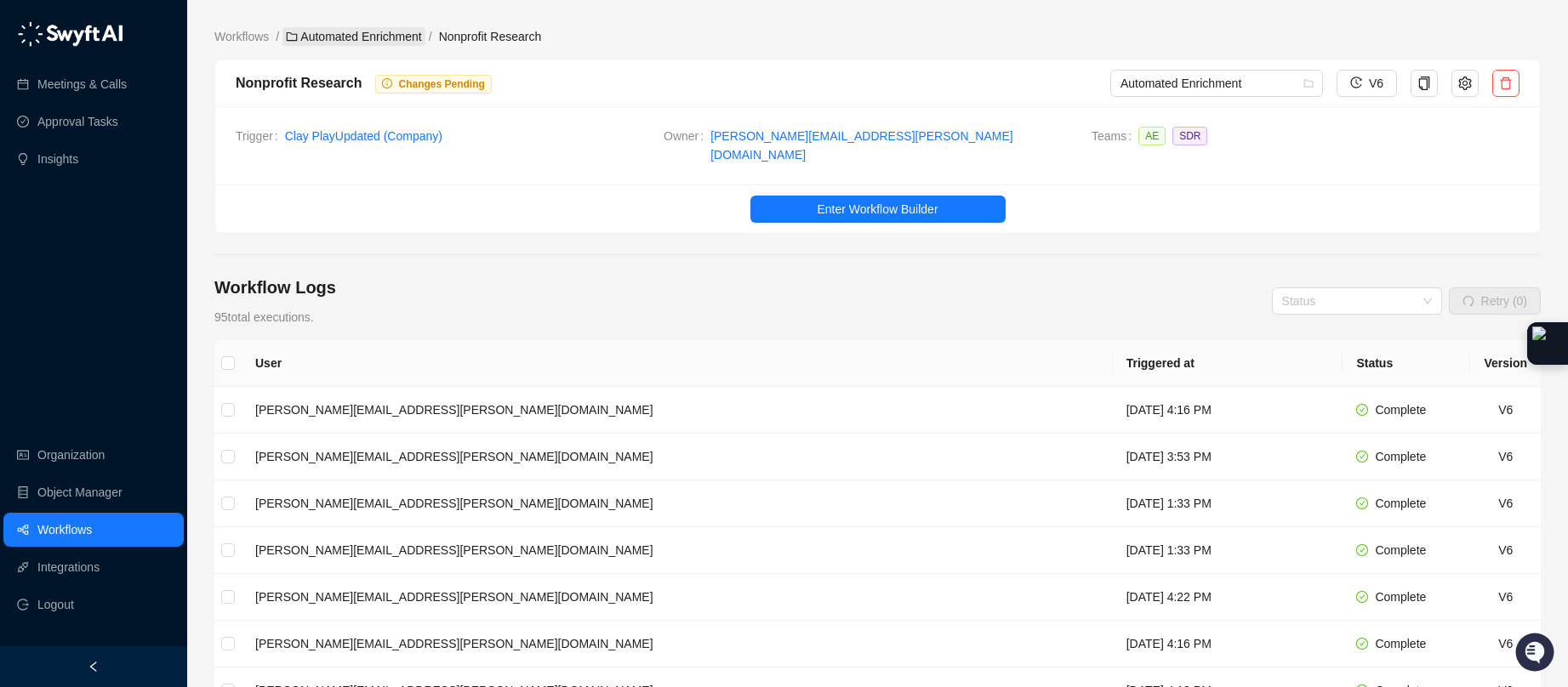
click at [383, 40] on link "Automated Enrichment" at bounding box center [354, 37] width 143 height 19
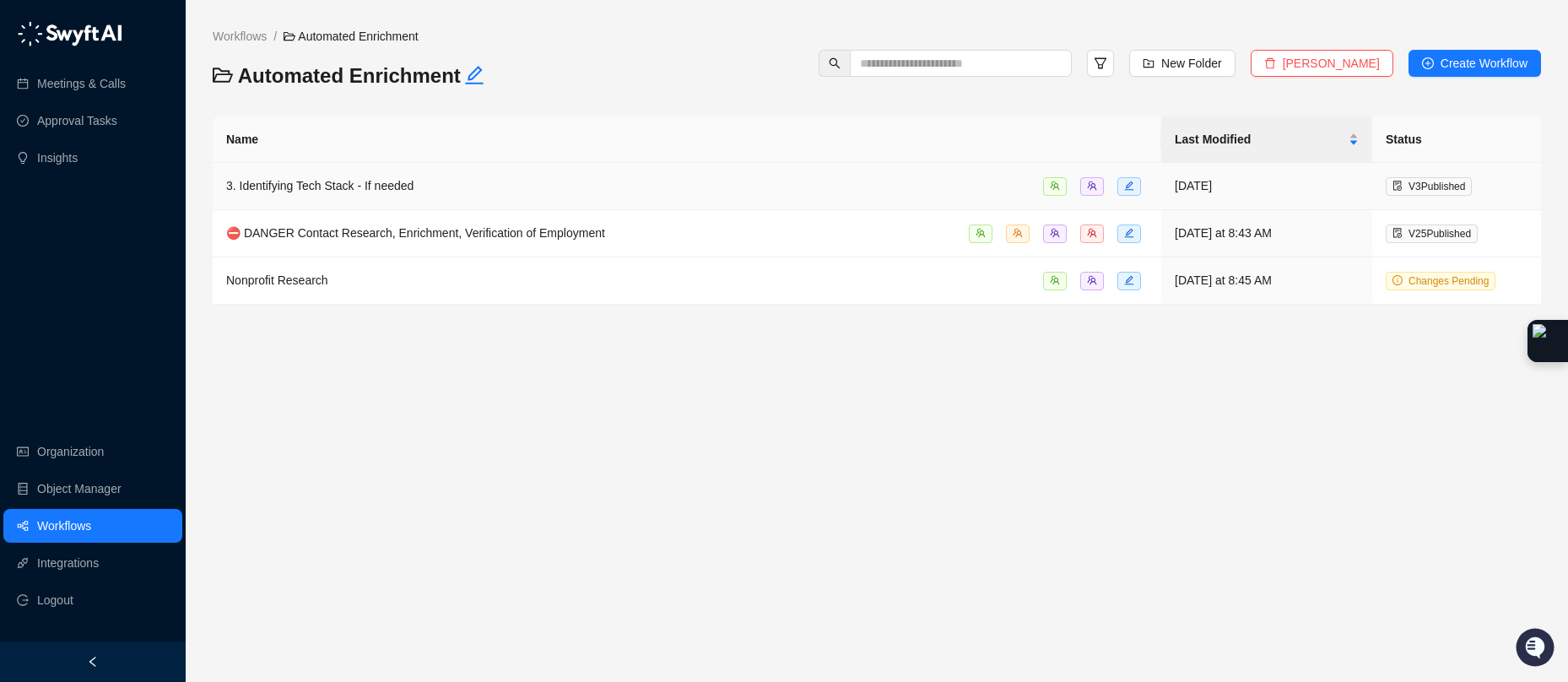
click at [356, 192] on span "3. Identifying Tech Stack - If needed" at bounding box center [319, 186] width 188 height 13
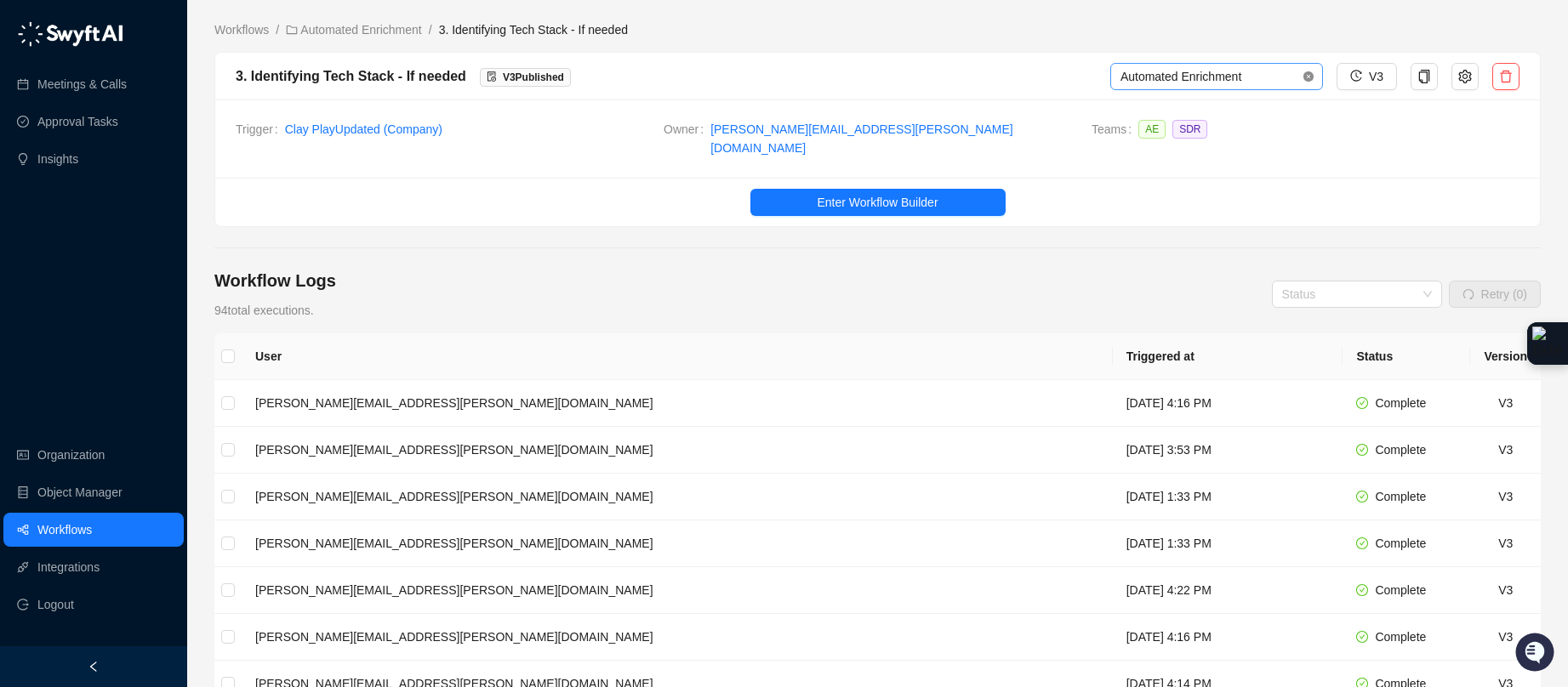
scroll to position [4, 0]
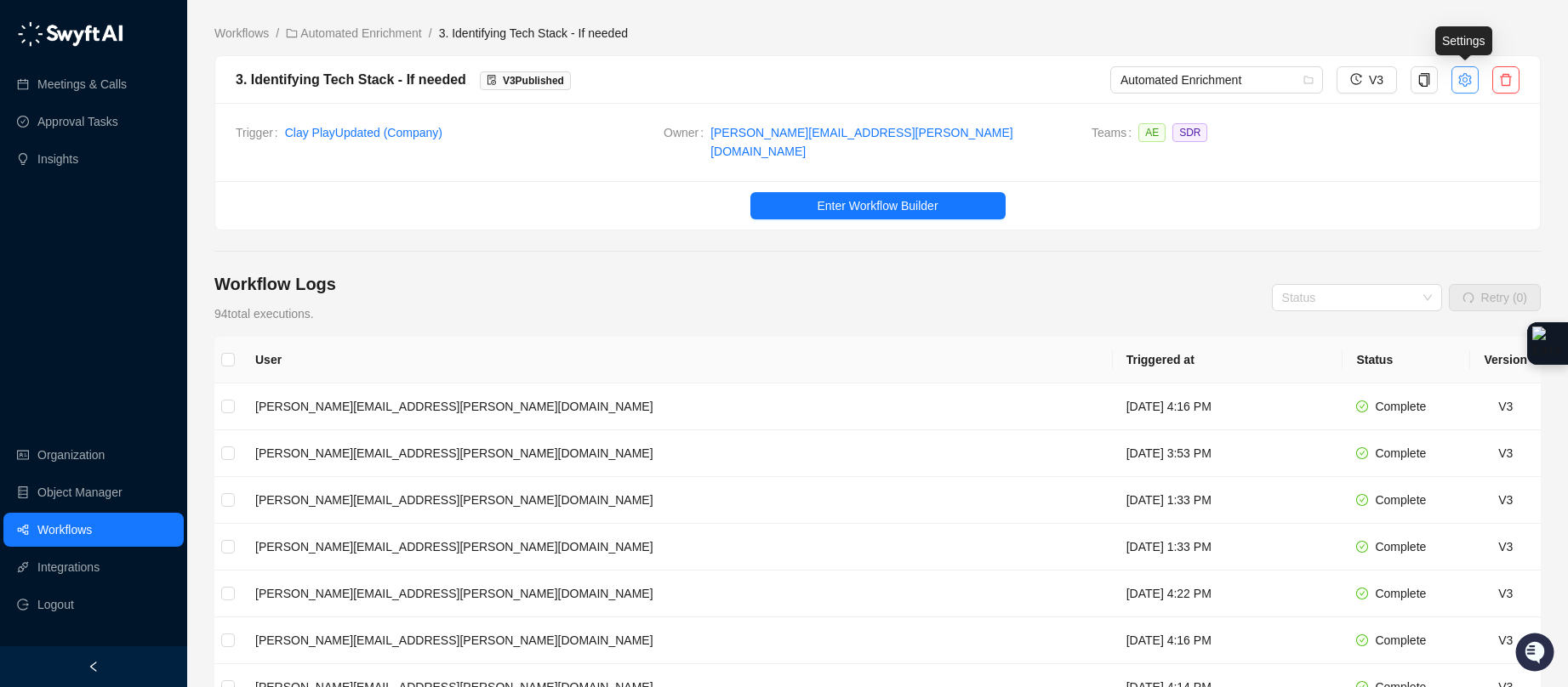
click at [1468, 77] on icon "setting" at bounding box center [1465, 80] width 13 height 13
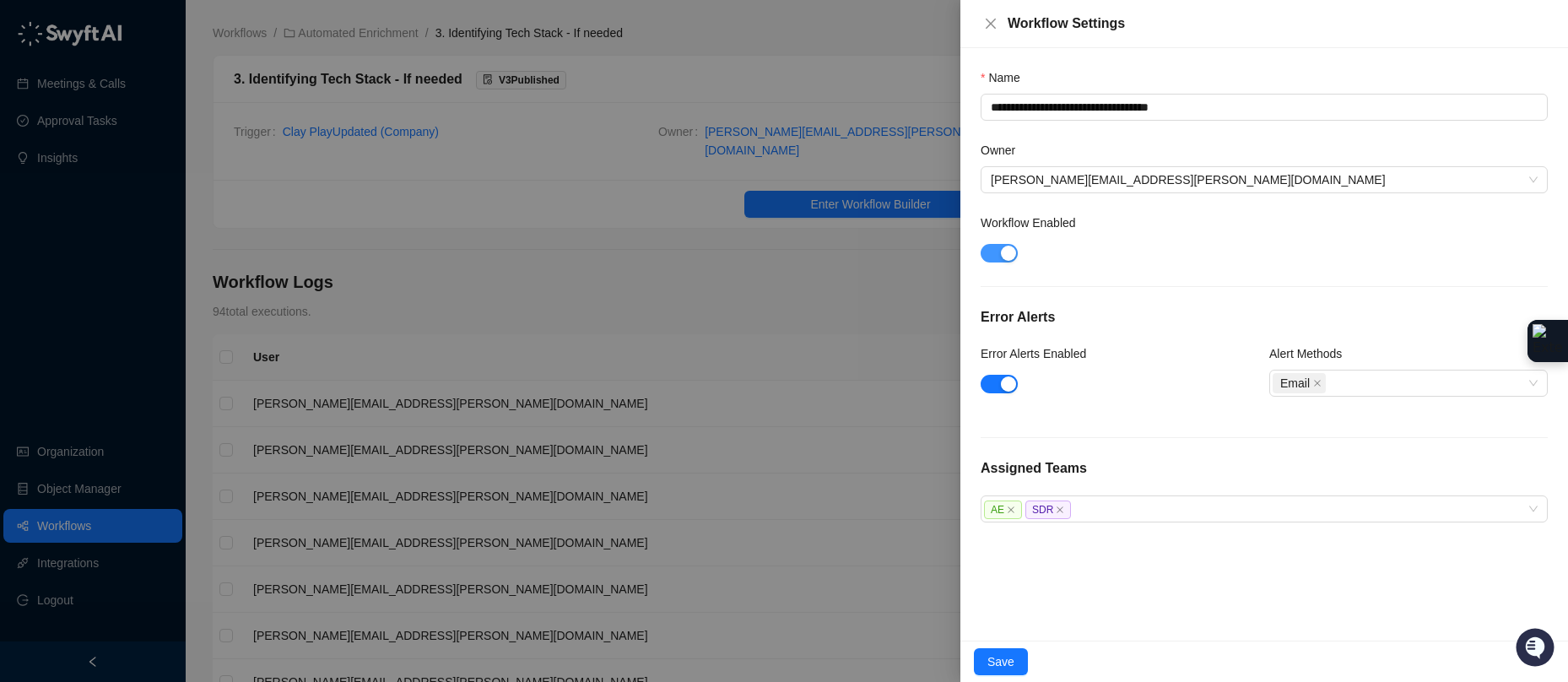
click at [996, 252] on span "button" at bounding box center [999, 253] width 37 height 19
click at [997, 659] on span "Save" at bounding box center [1000, 661] width 27 height 19
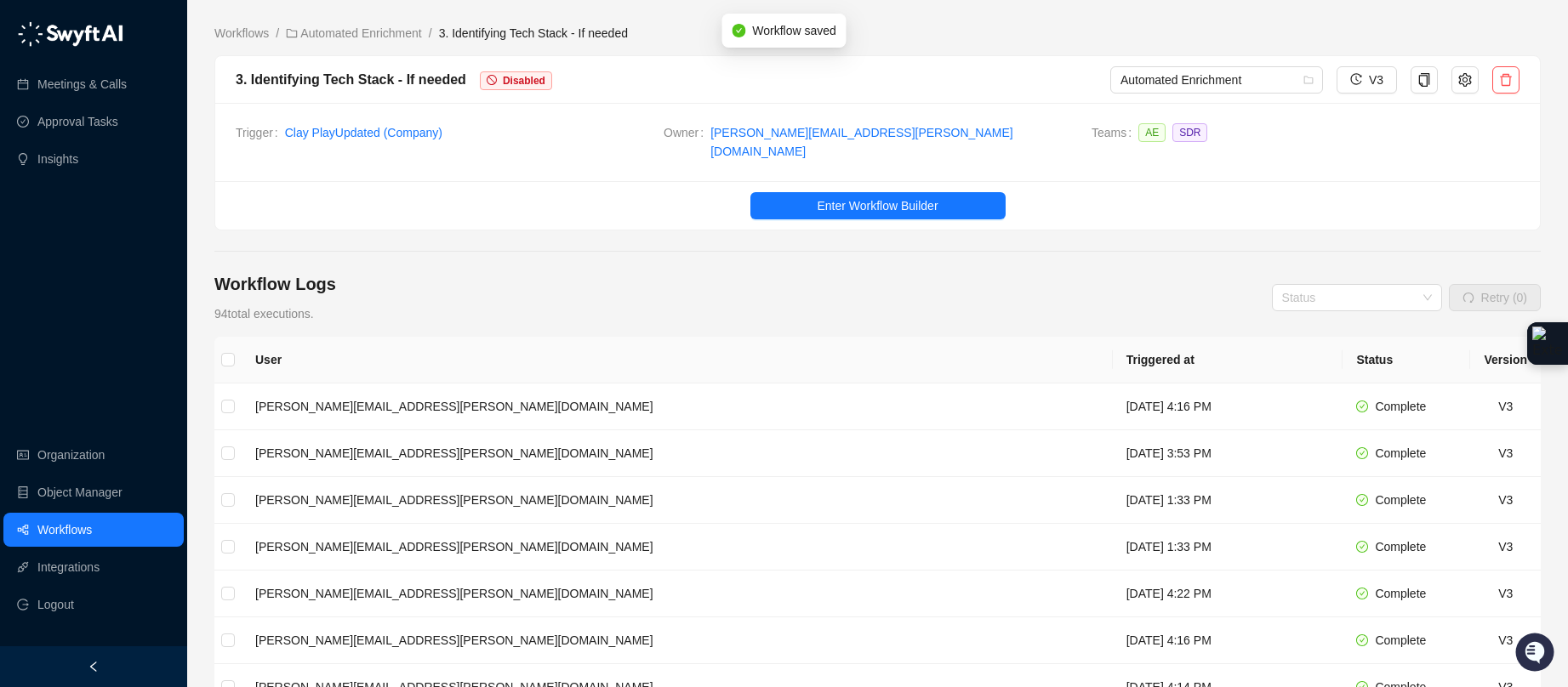
click at [307, 76] on div "3. Identifying Tech Stack - If needed" at bounding box center [350, 79] width 231 height 22
click at [1459, 77] on icon "setting" at bounding box center [1465, 79] width 13 height 13
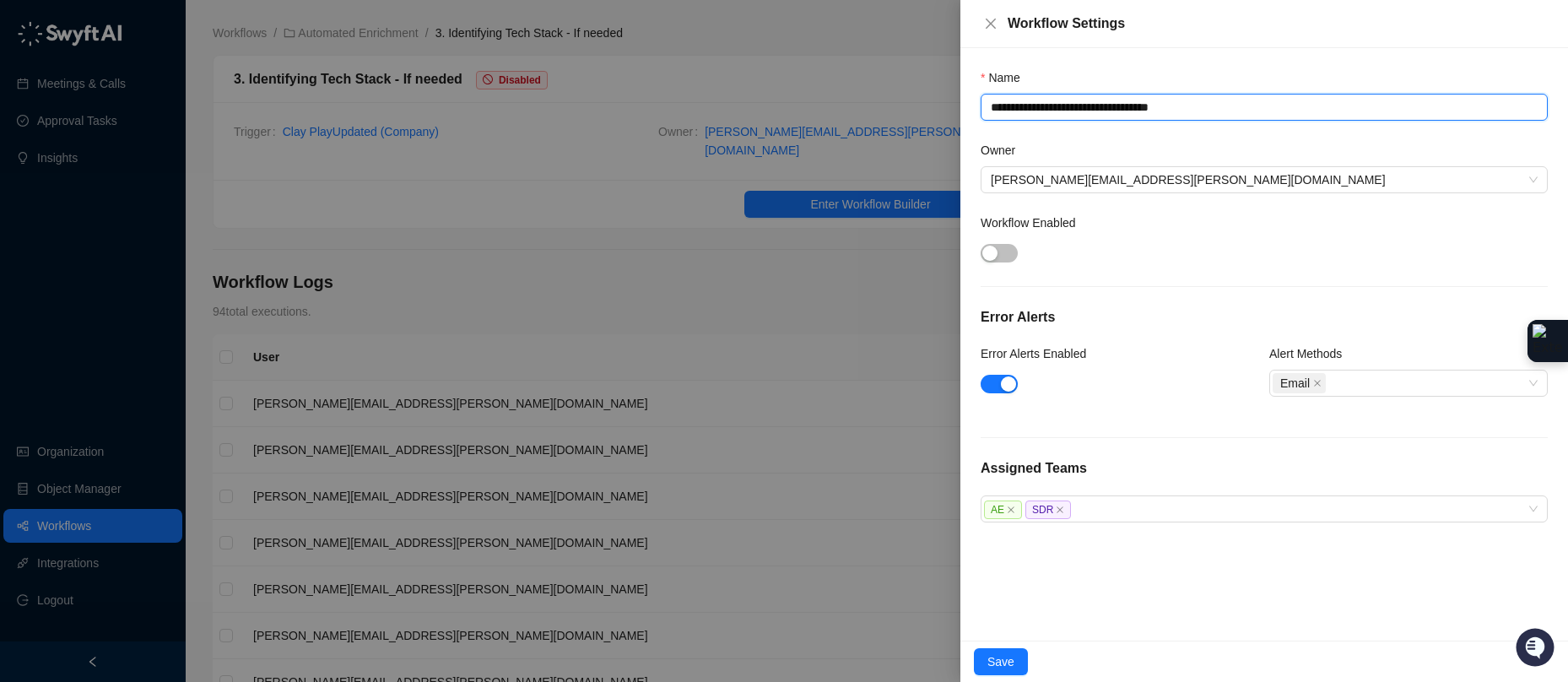
drag, startPoint x: 999, startPoint y: 110, endPoint x: 987, endPoint y: 109, distance: 12.0
click at [987, 109] on textarea "**********" at bounding box center [1264, 107] width 567 height 27
drag, startPoint x: 1002, startPoint y: 107, endPoint x: 993, endPoint y: 107, distance: 9.0
click at [993, 107] on textarea "**********" at bounding box center [1264, 107] width 567 height 27
click at [1004, 110] on textarea "**********" at bounding box center [1264, 107] width 567 height 27
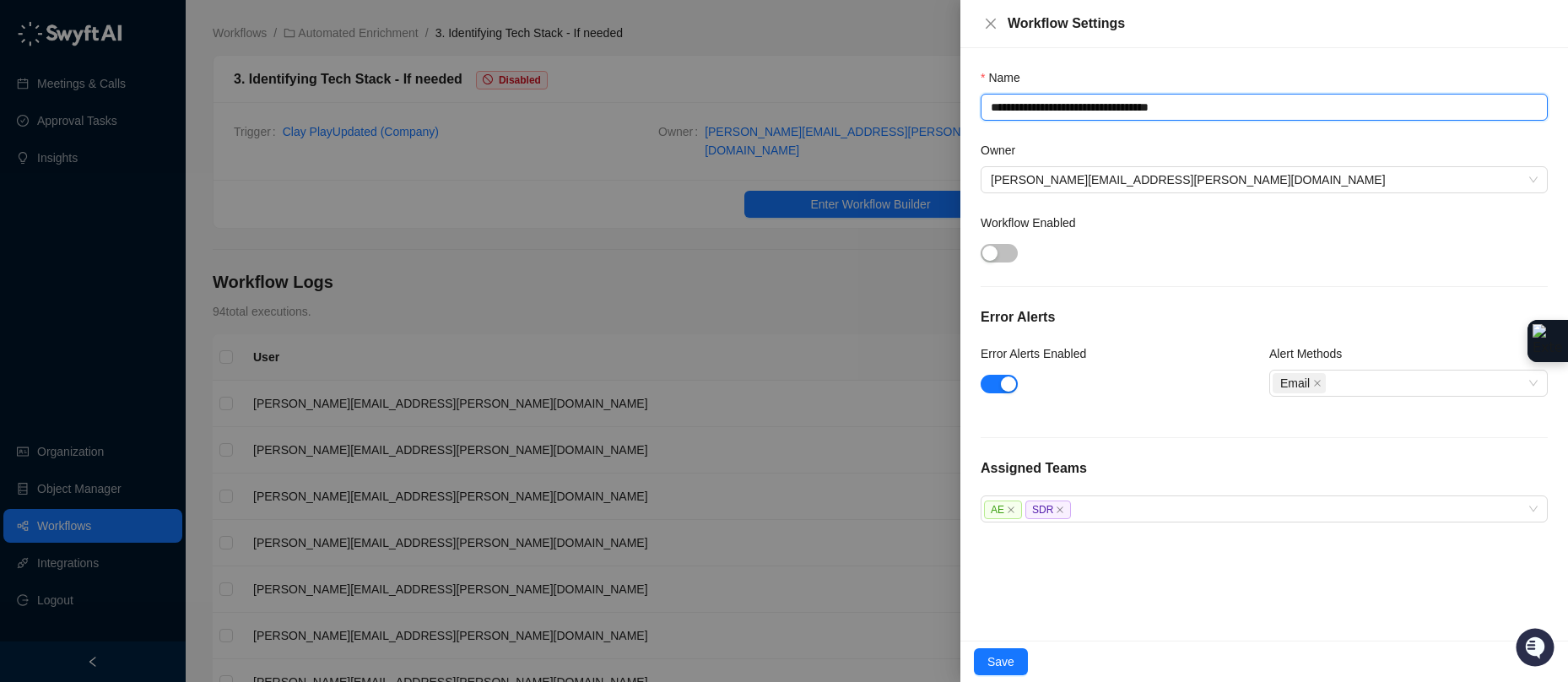
drag, startPoint x: 1001, startPoint y: 108, endPoint x: 982, endPoint y: 109, distance: 19.0
click at [982, 109] on textarea "**********" at bounding box center [1264, 107] width 567 height 27
type textarea "**********"
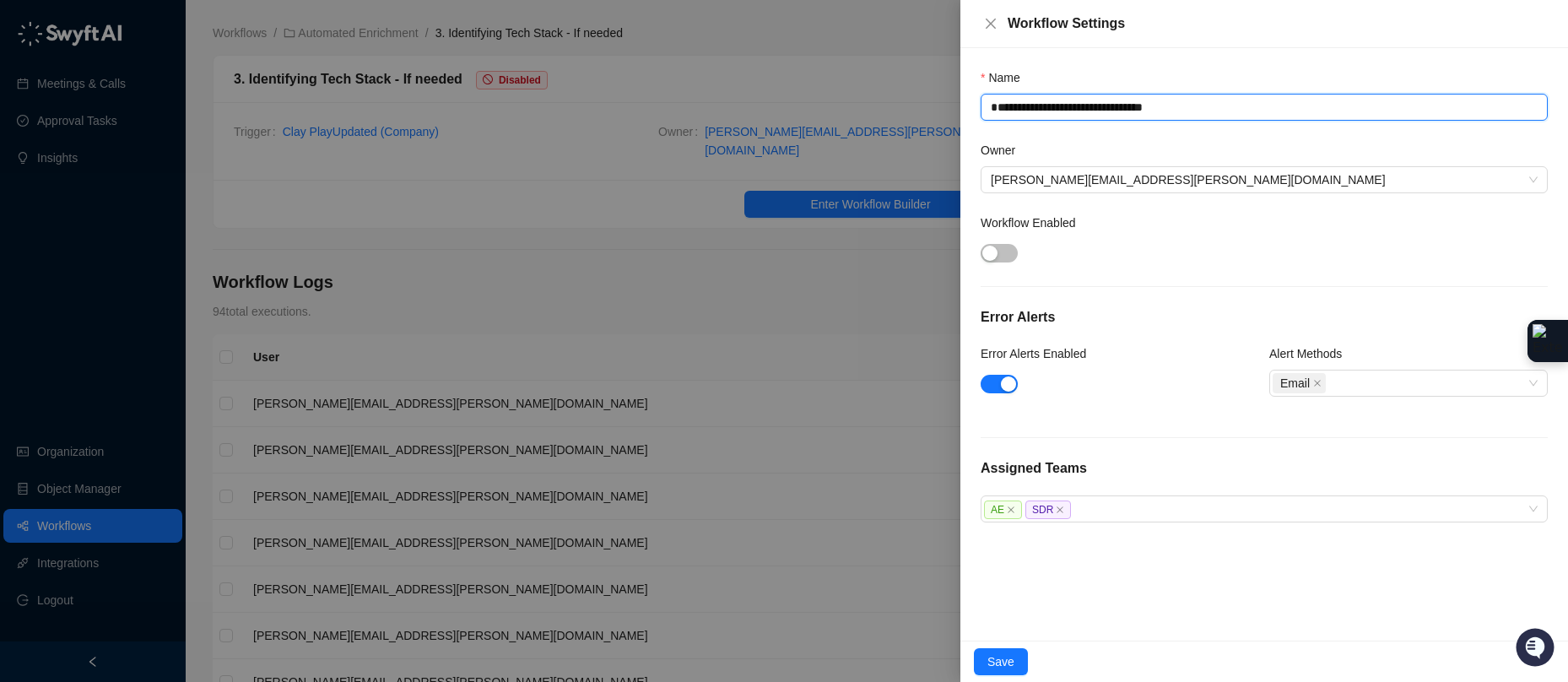
type textarea "**********"
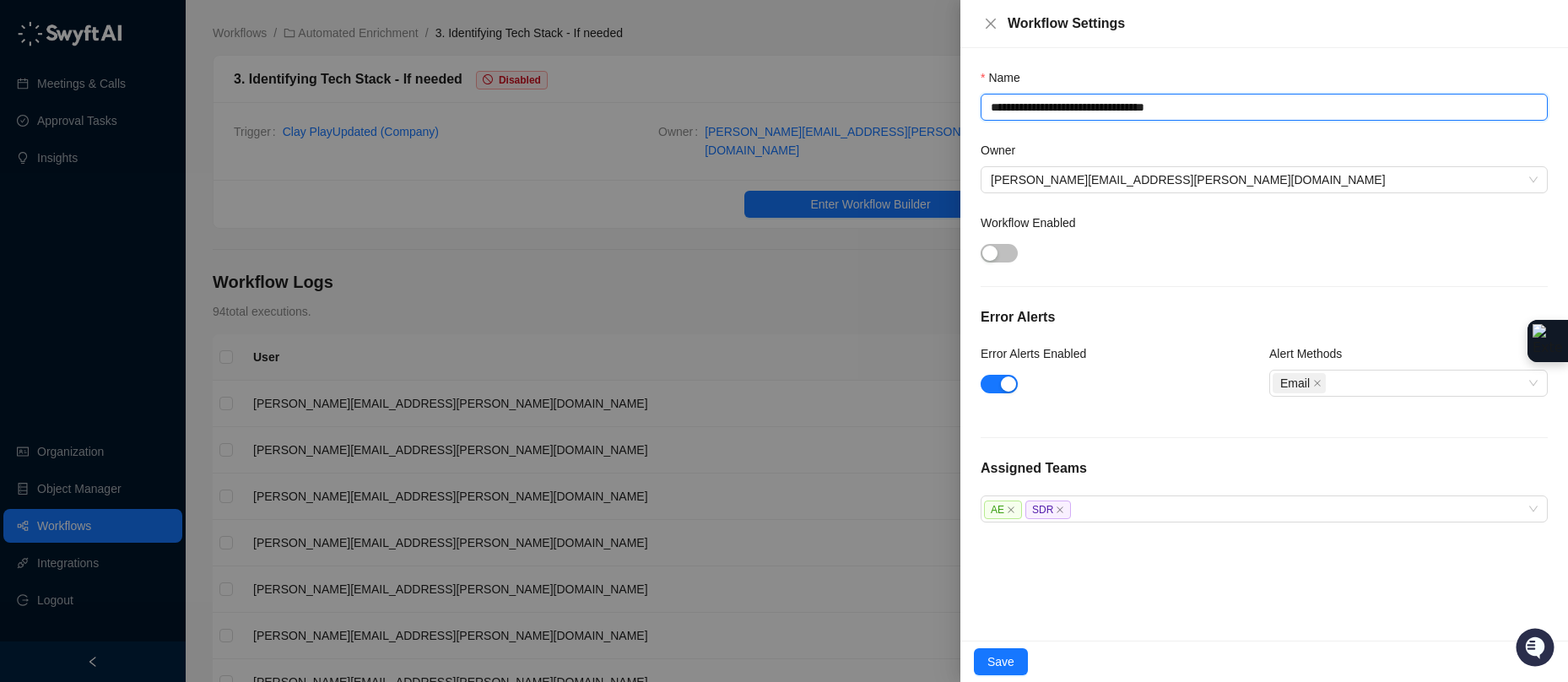
drag, startPoint x: 1140, startPoint y: 107, endPoint x: 1208, endPoint y: 112, distance: 68.2
click at [1208, 111] on textarea "**********" at bounding box center [1264, 107] width 567 height 27
drag, startPoint x: 1179, startPoint y: 110, endPoint x: 1140, endPoint y: 114, distance: 39.2
click at [1140, 114] on textarea "**********" at bounding box center [1264, 107] width 567 height 27
type textarea "**********"
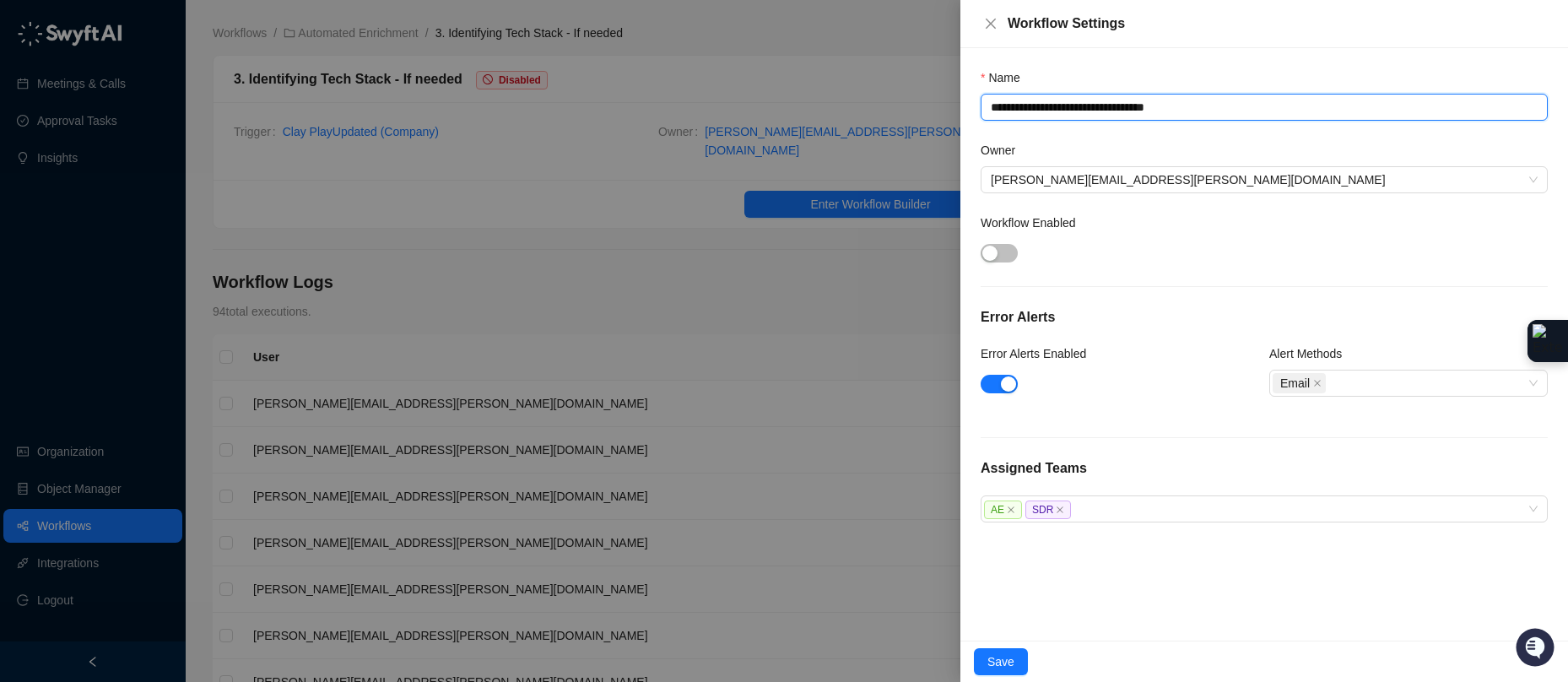
type textarea "**********"
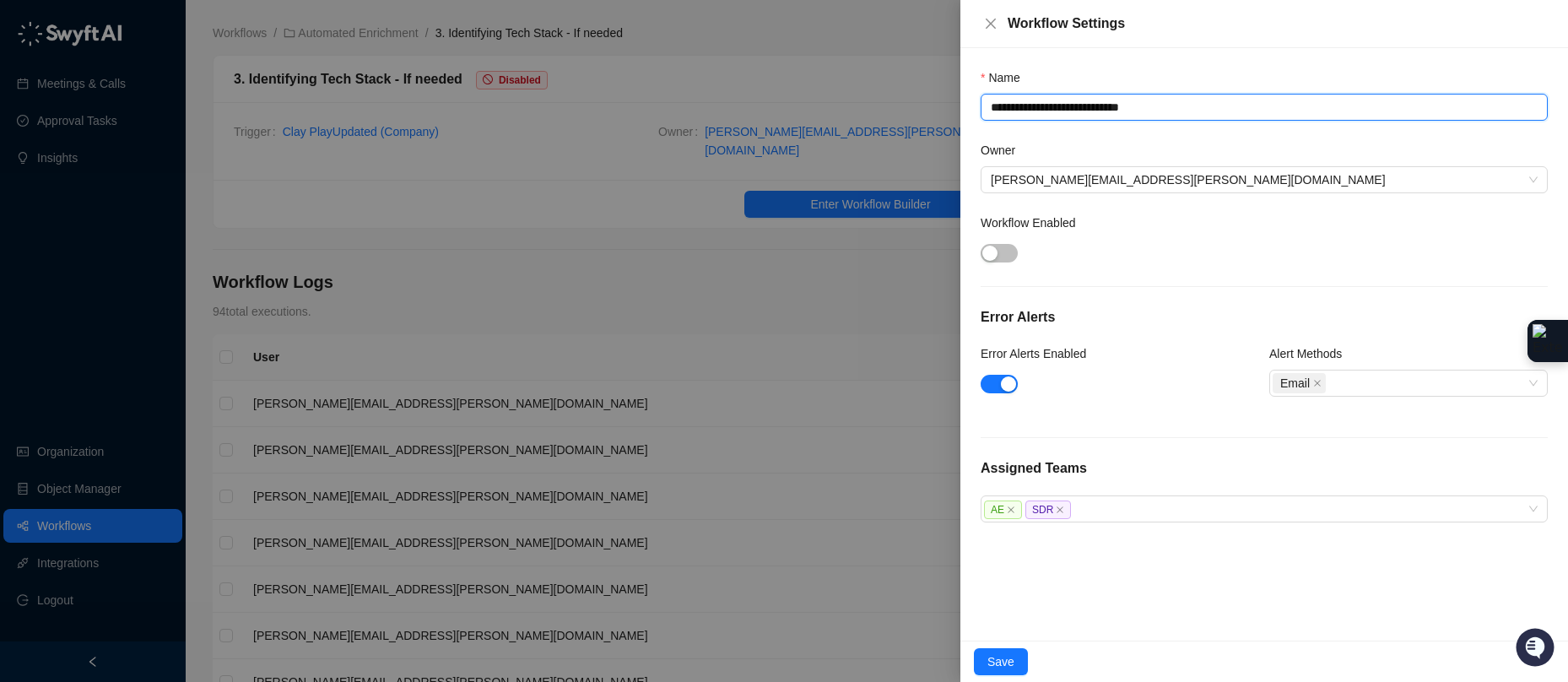
type textarea "**********"
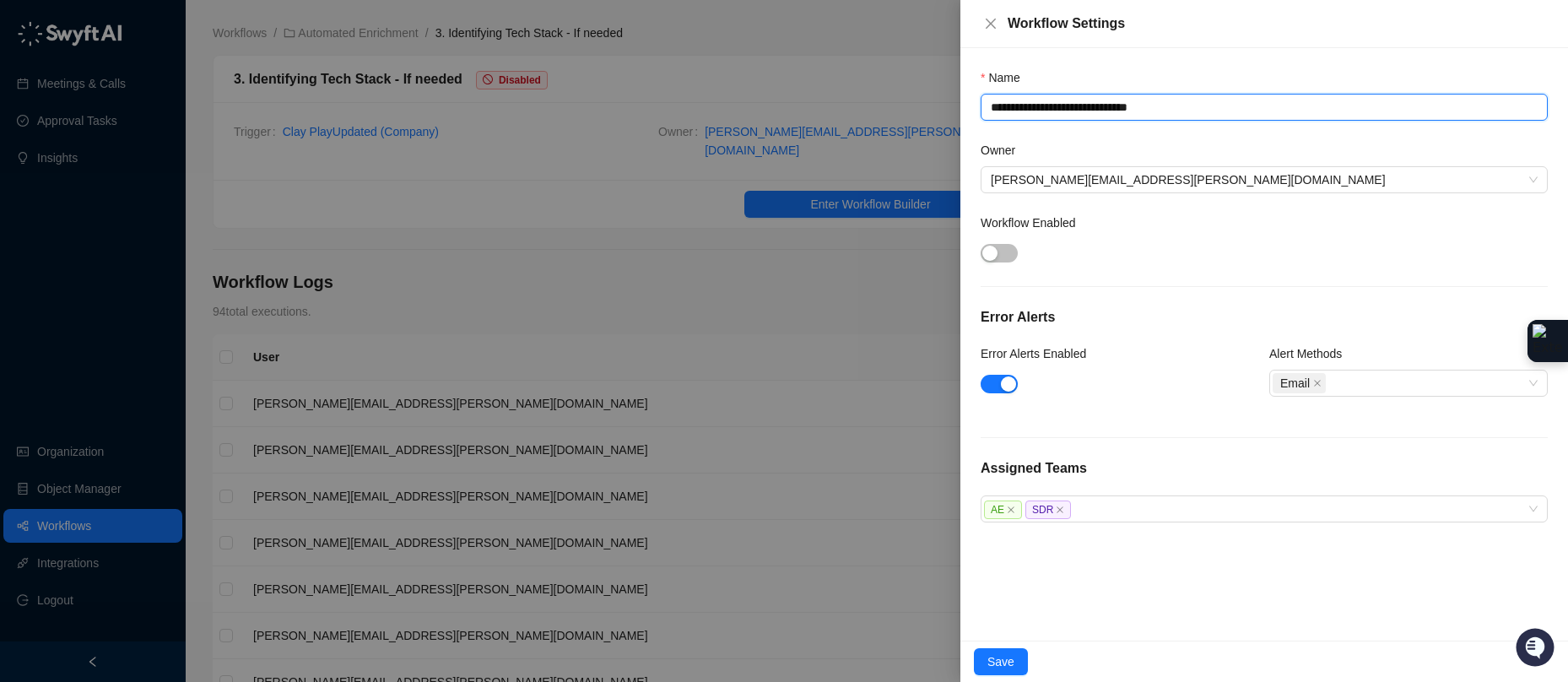
type textarea "**********"
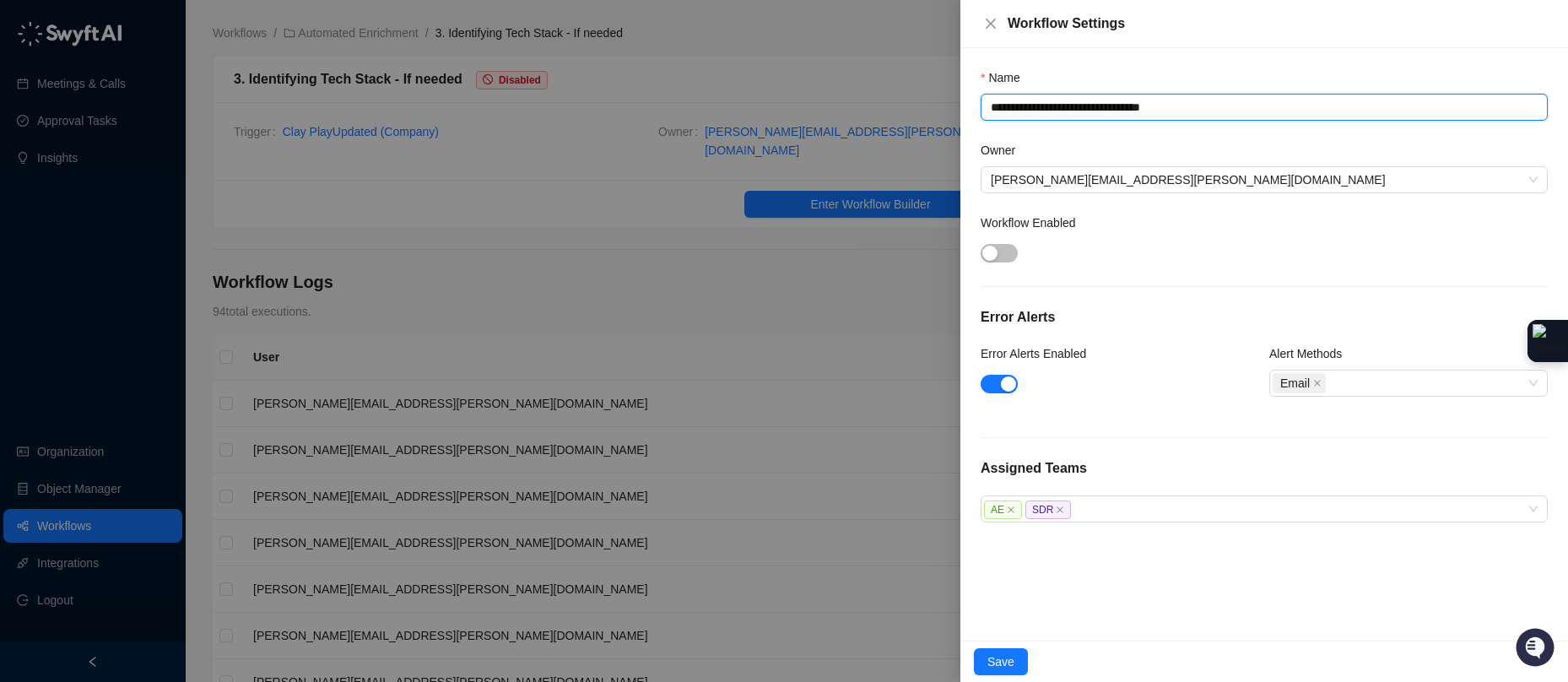
type textarea "**********"
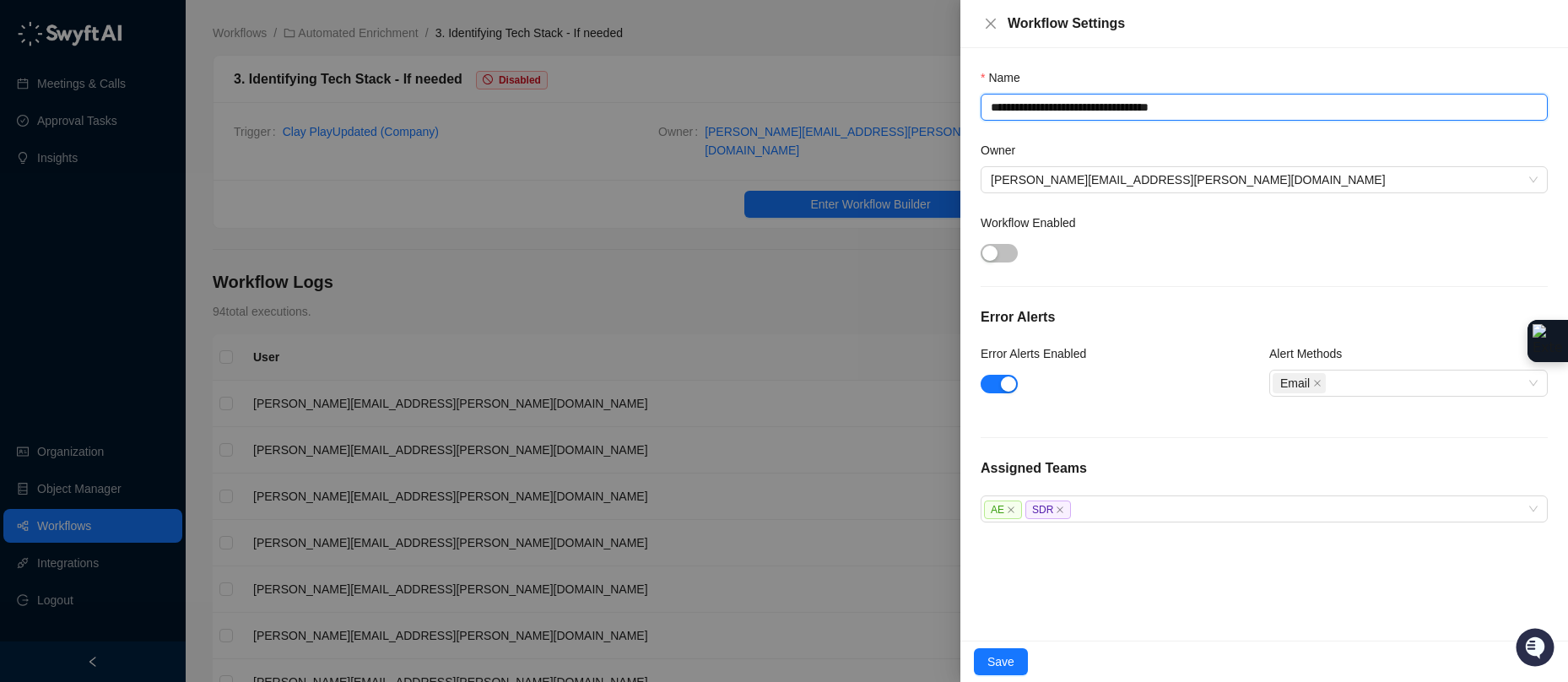
type textarea "**********"
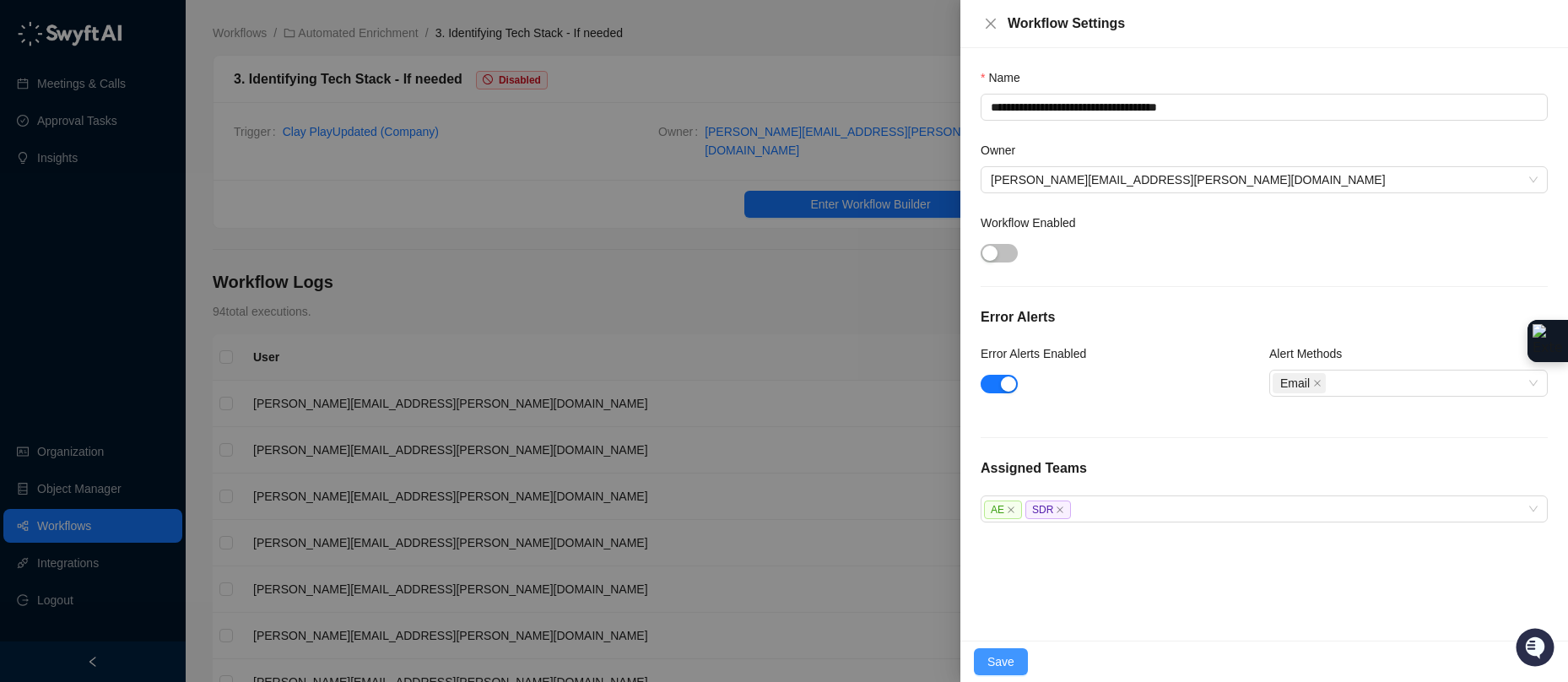
click at [996, 661] on span "Save" at bounding box center [1000, 661] width 27 height 19
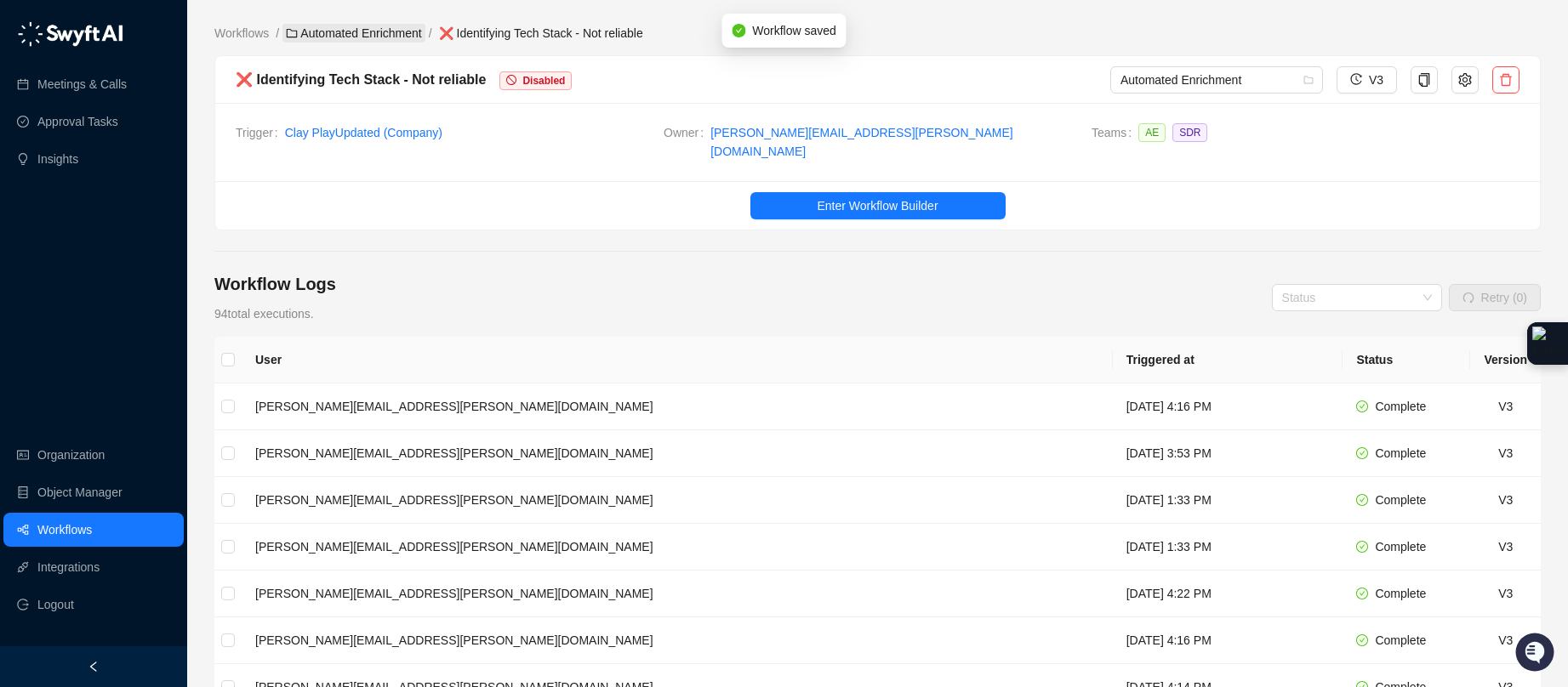
click at [381, 28] on link "Automated Enrichment" at bounding box center [354, 33] width 143 height 19
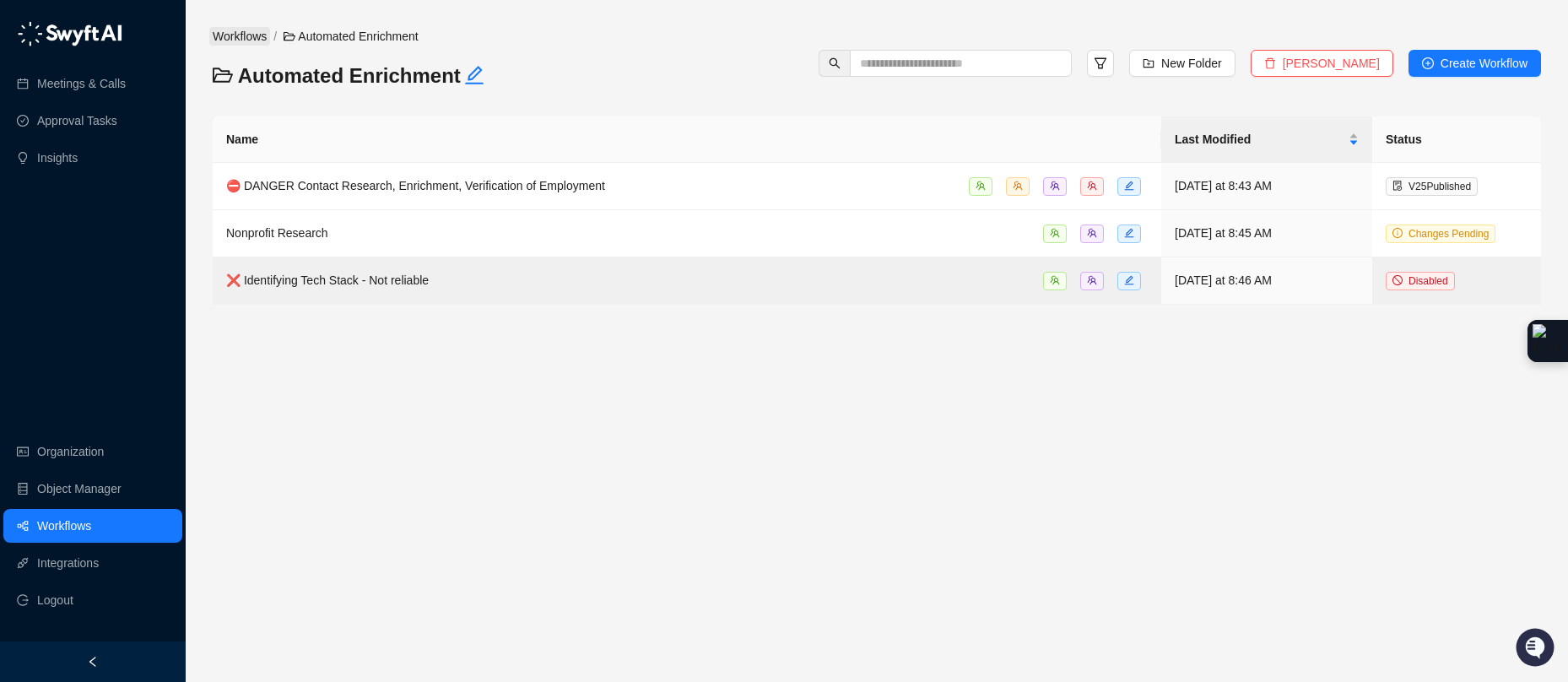
click at [237, 39] on link "Workflows" at bounding box center [239, 36] width 61 height 19
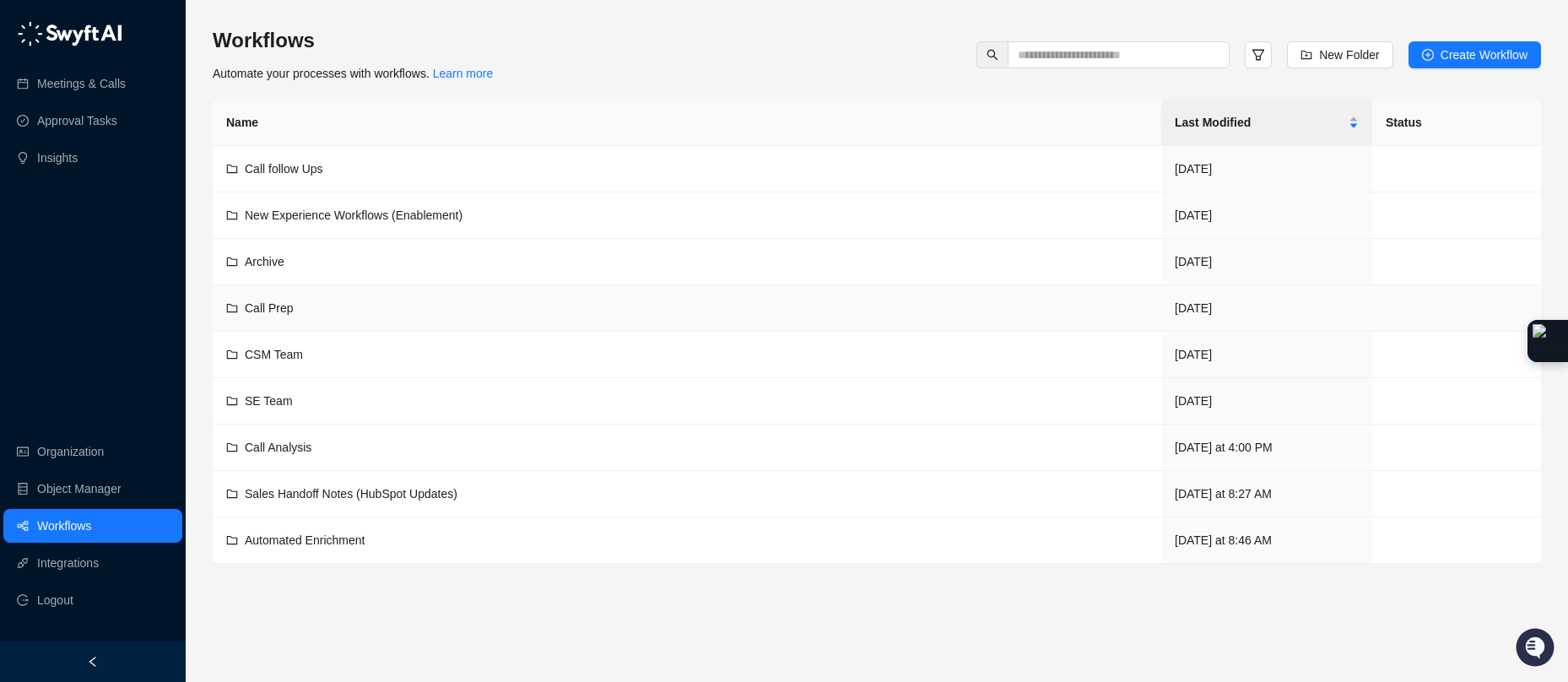
click at [277, 314] on span "Call Prep" at bounding box center [269, 308] width 49 height 13
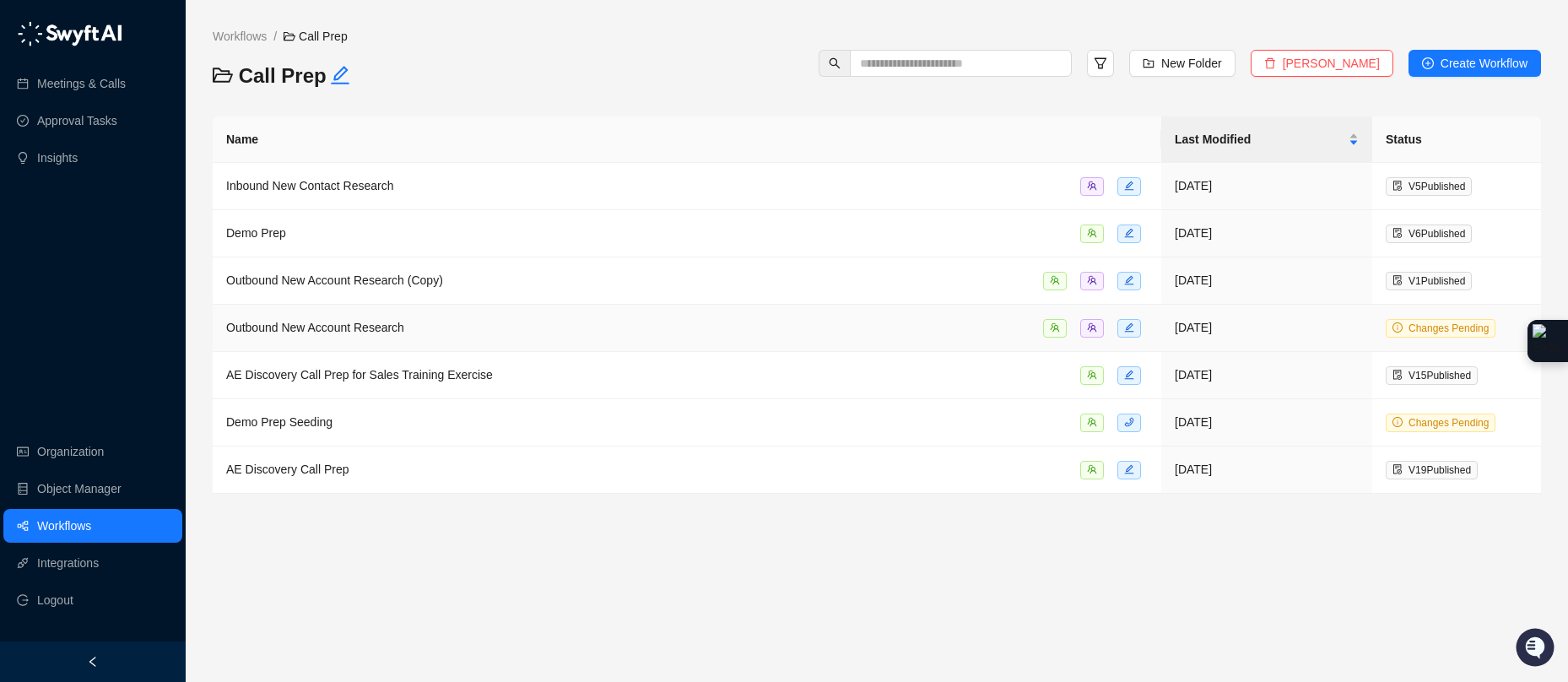
click at [393, 320] on span "Outbound New Account Research" at bounding box center [315, 327] width 178 height 13
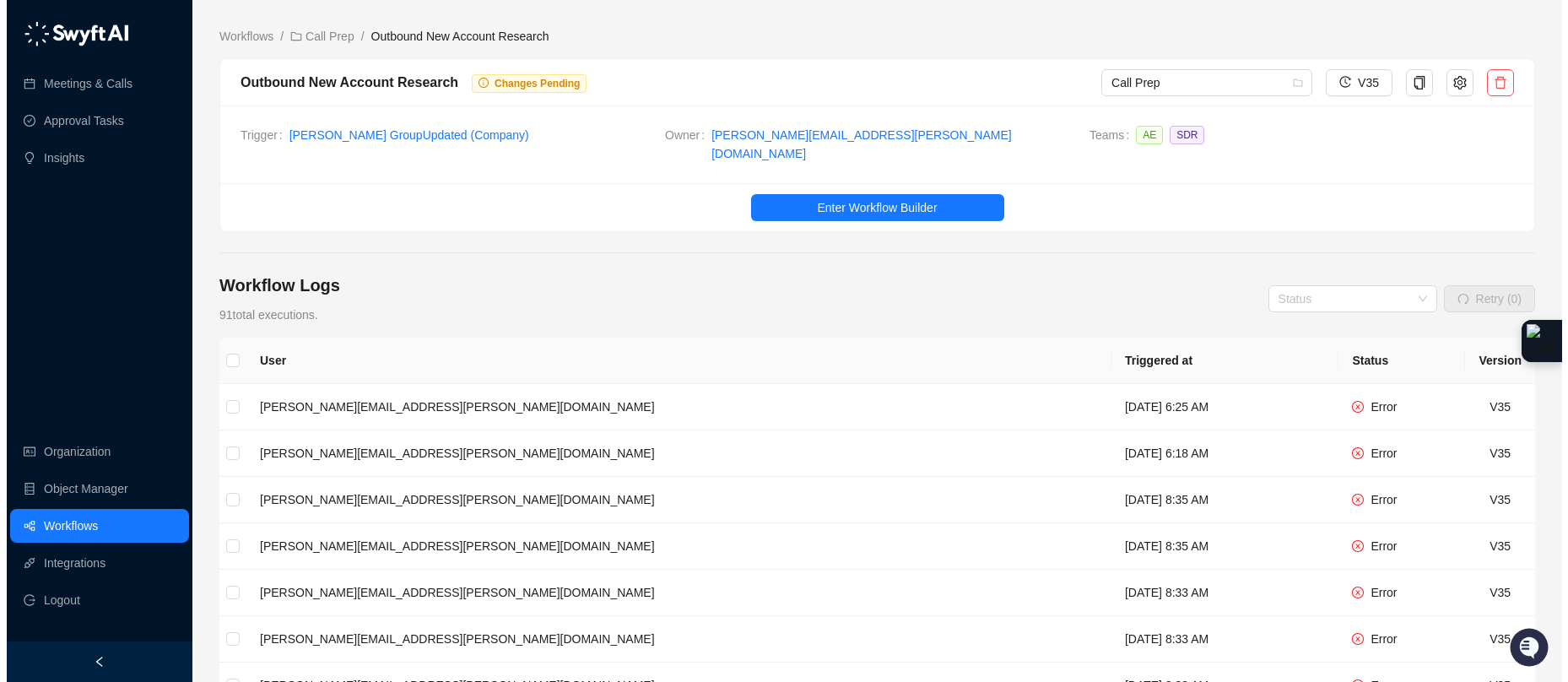
scroll to position [4, 0]
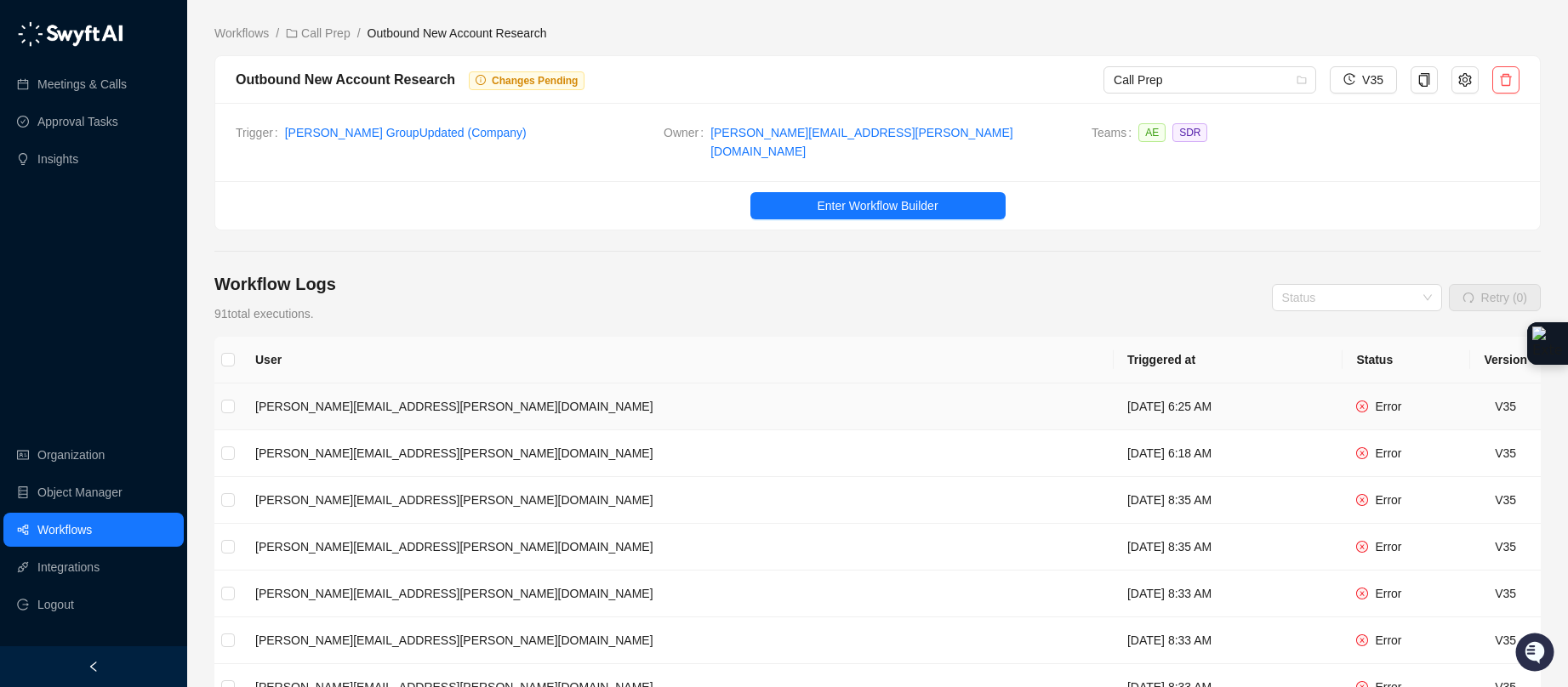
click at [405, 407] on td "[PERSON_NAME][EMAIL_ADDRESS][PERSON_NAME][DOMAIN_NAME]" at bounding box center [678, 407] width 872 height 47
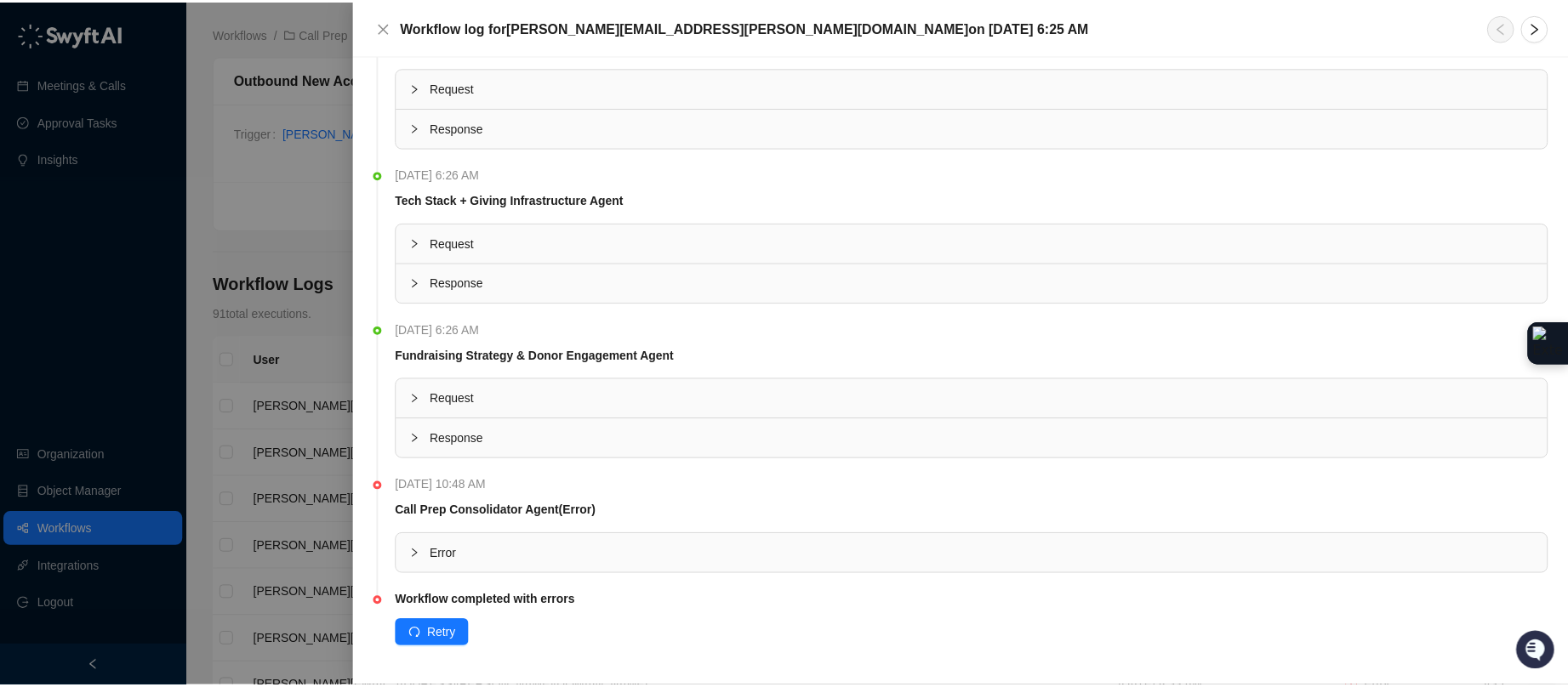
scroll to position [296, 0]
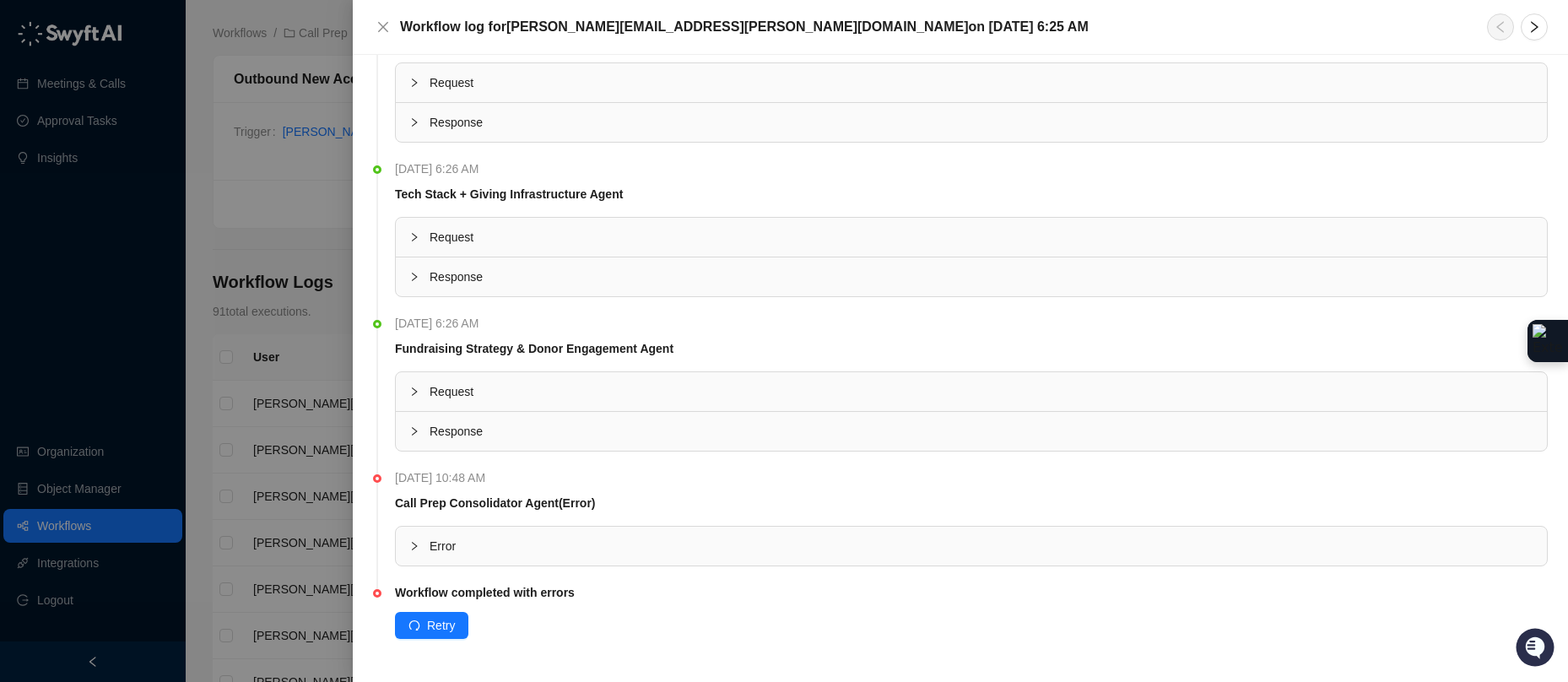
click at [415, 544] on icon "collapsed" at bounding box center [414, 546] width 5 height 8
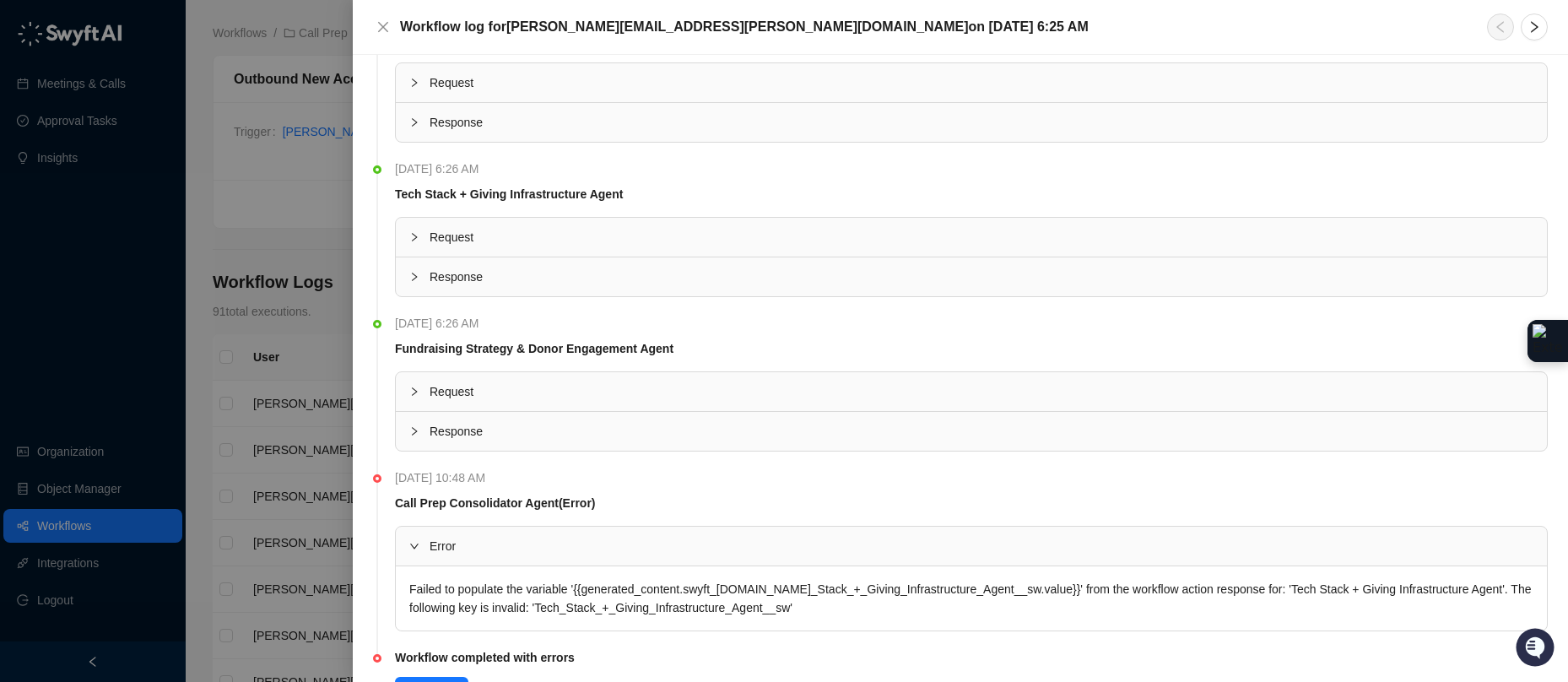
click at [462, 575] on div "Failed to populate the variable '{{generated_content.swyft_[DOMAIN_NAME]_Stack_…" at bounding box center [971, 598] width 1151 height 64
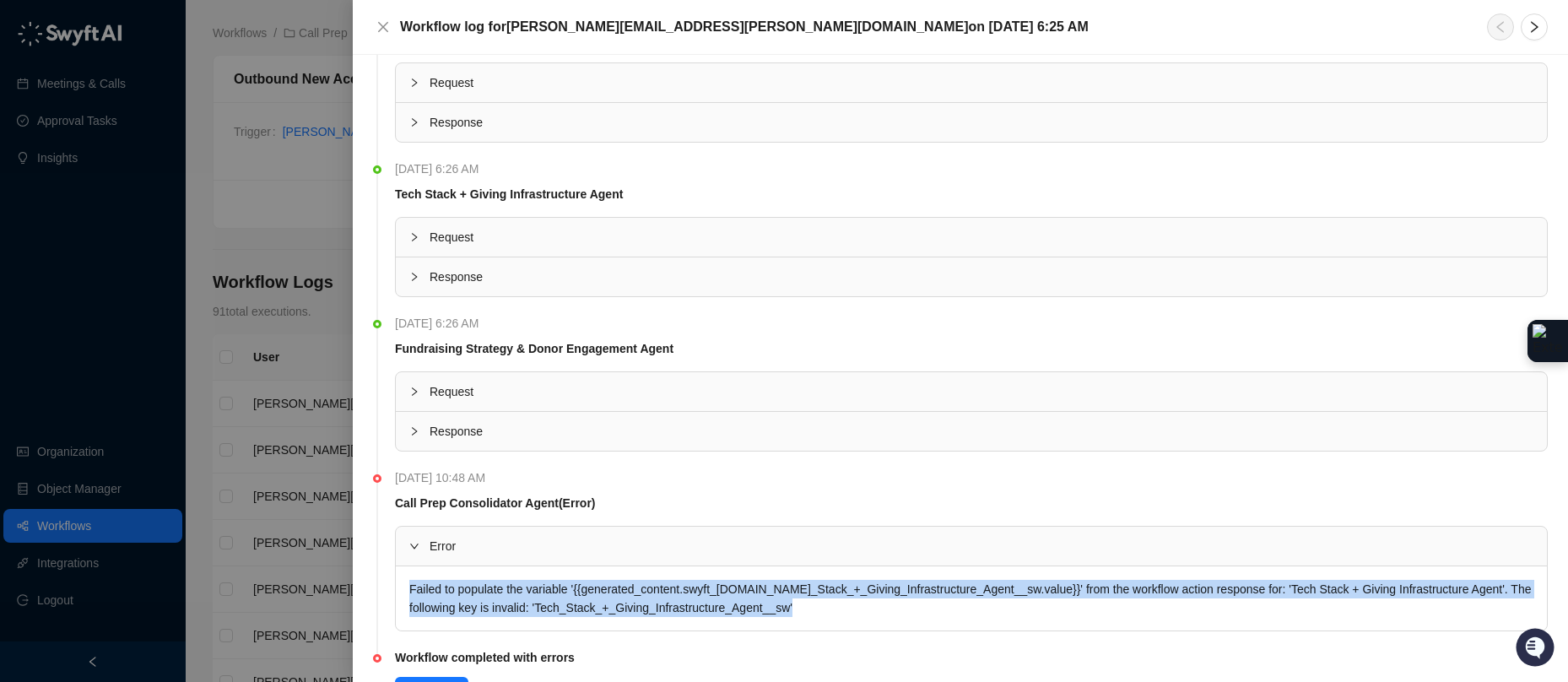
click at [462, 575] on div "Failed to populate the variable '{{generated_content.swyft_[DOMAIN_NAME]_Stack_…" at bounding box center [971, 598] width 1151 height 64
click at [473, 582] on div "Failed to populate the variable '{{generated_content.swyft_[DOMAIN_NAME]_Stack_…" at bounding box center [971, 598] width 1151 height 64
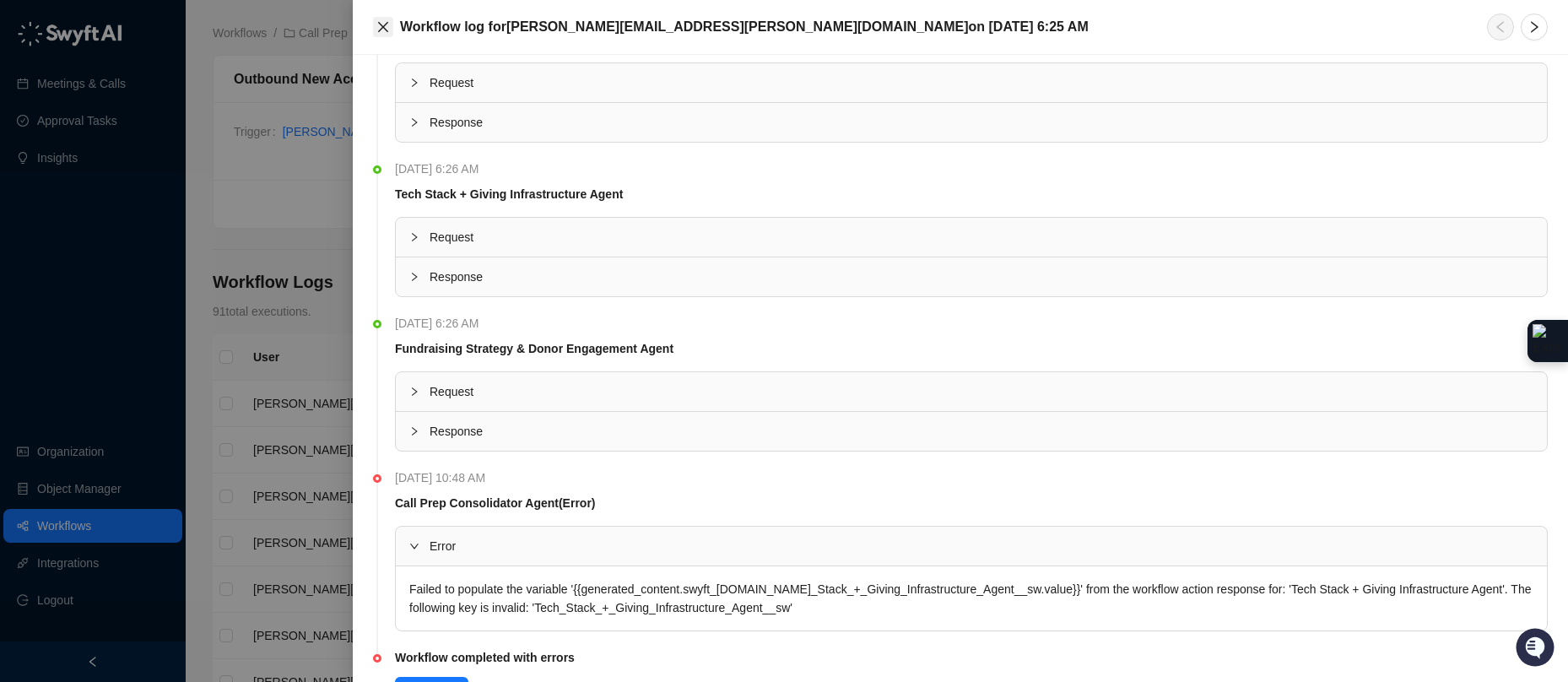
click at [381, 33] on icon "close" at bounding box center [383, 27] width 13 height 13
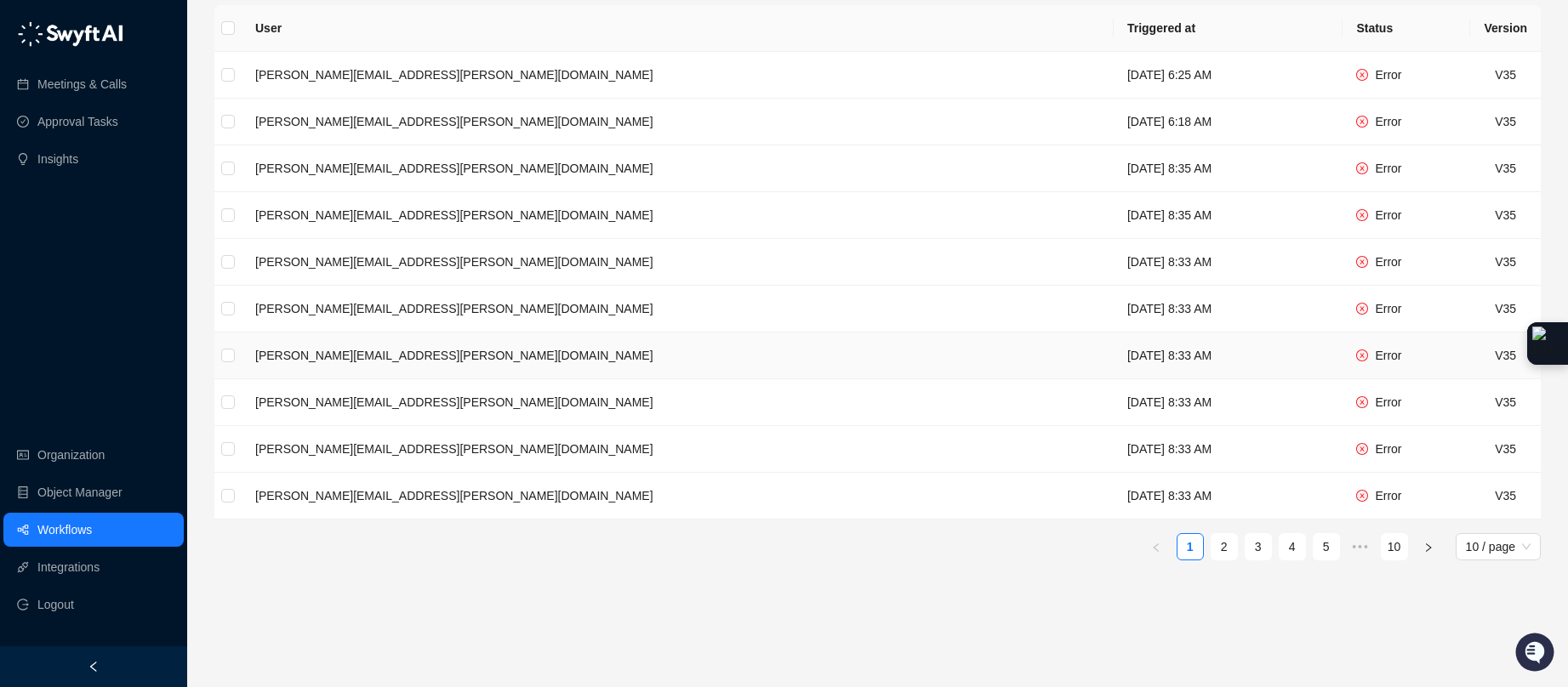
scroll to position [351, 0]
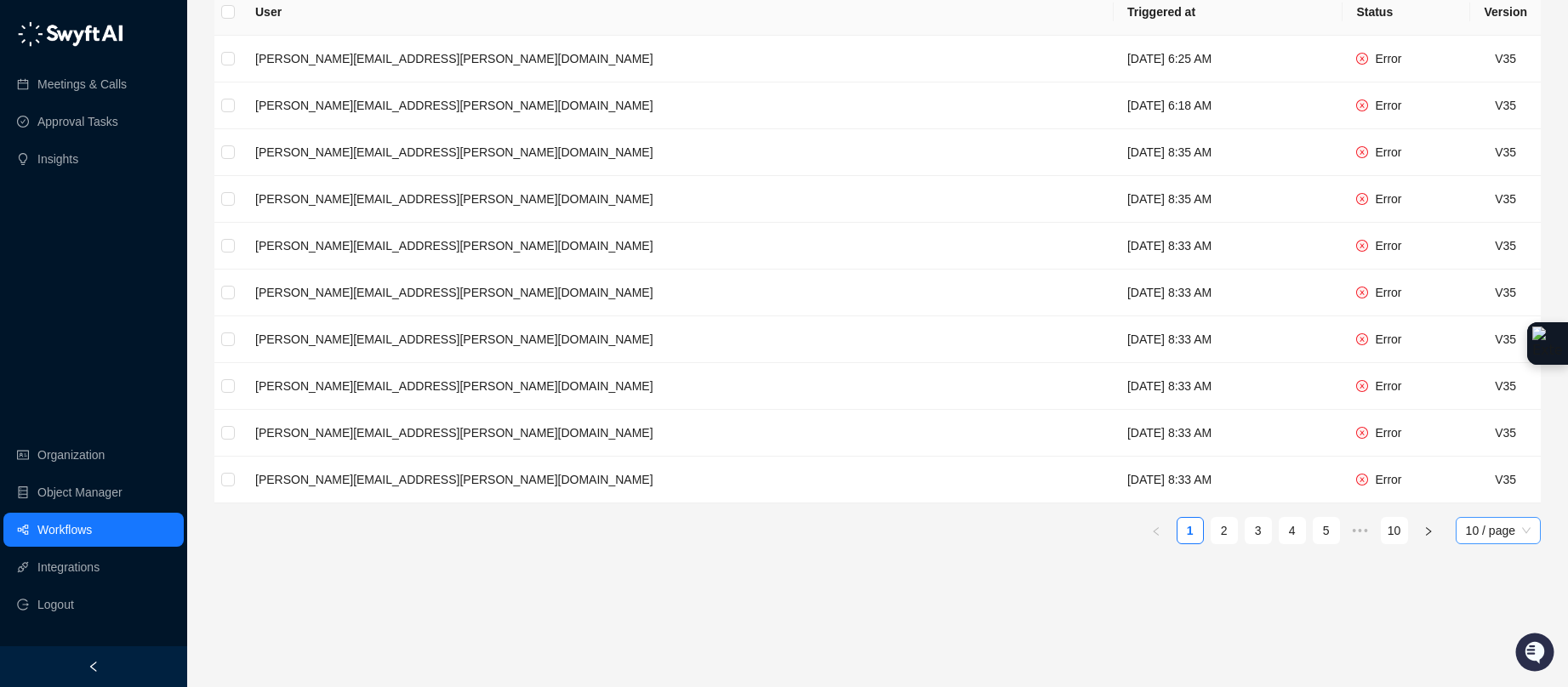
click at [1480, 518] on span "10 / page" at bounding box center [1498, 530] width 65 height 25
click at [1486, 637] on div "100 / page" at bounding box center [1498, 647] width 58 height 19
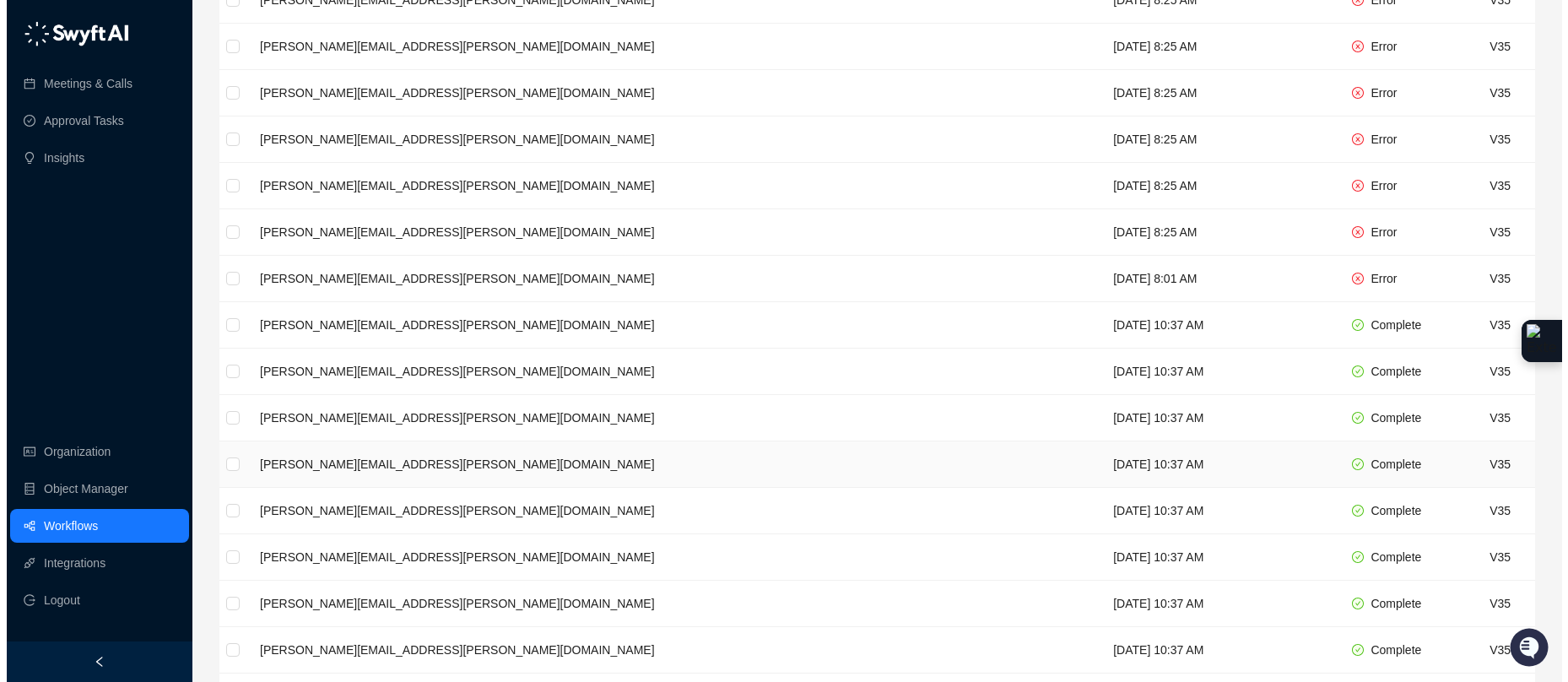
scroll to position [1613, 0]
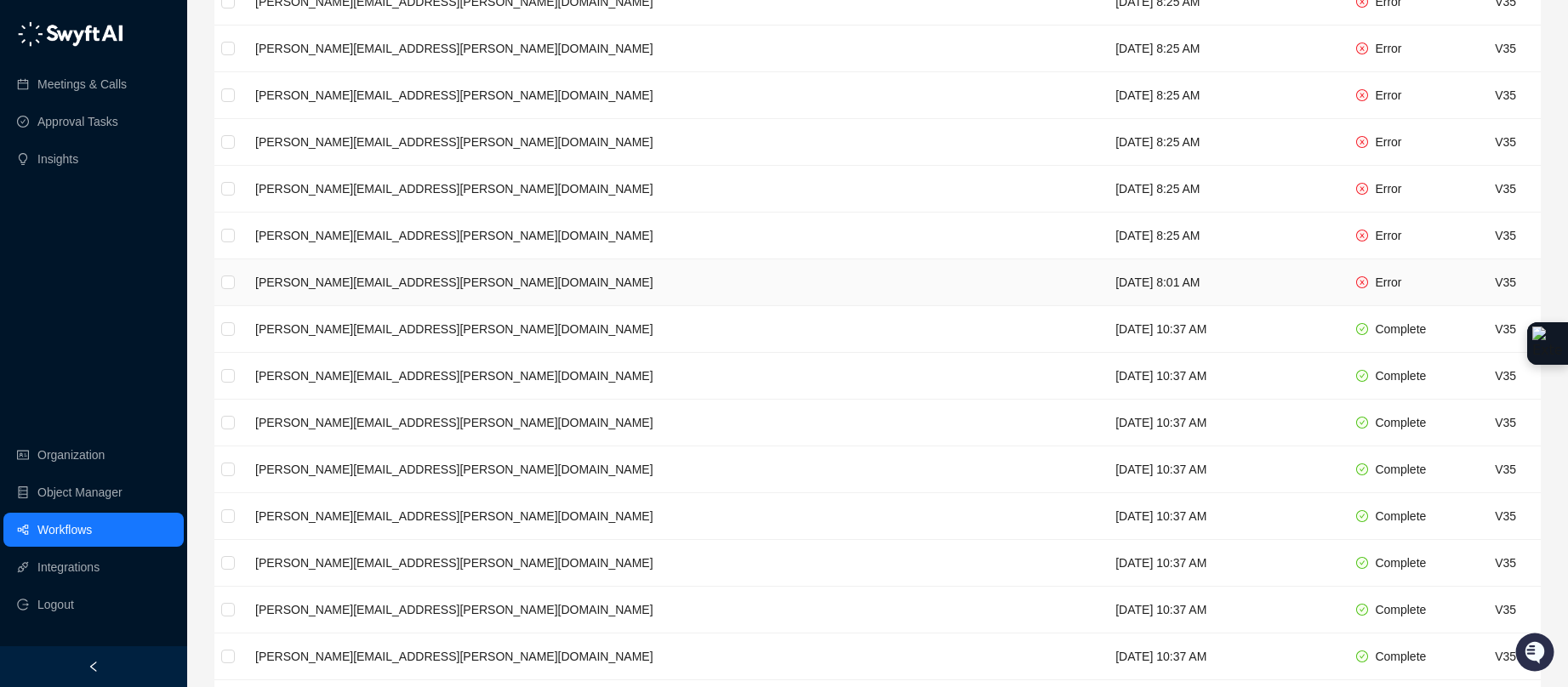
click at [671, 278] on td "[PERSON_NAME][EMAIL_ADDRESS][PERSON_NAME][DOMAIN_NAME]" at bounding box center [672, 283] width 861 height 47
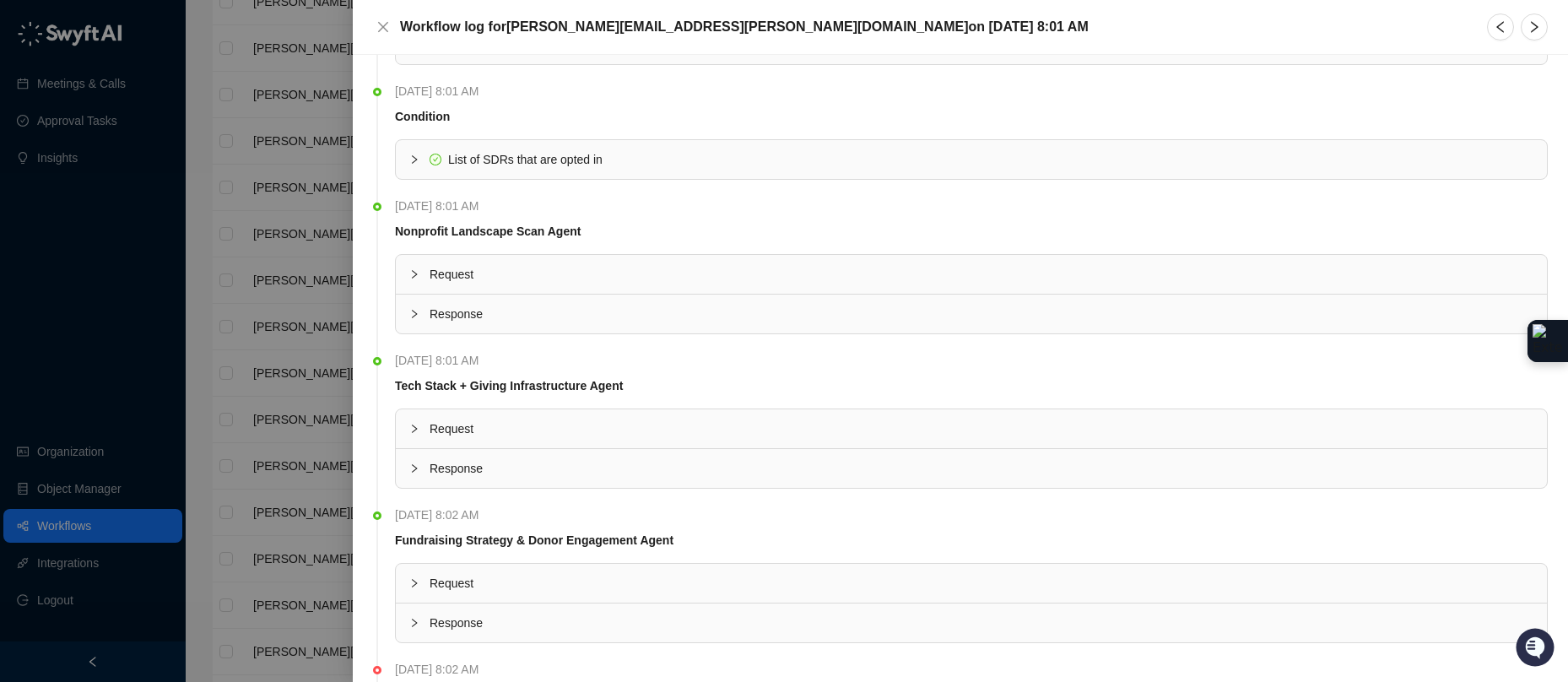
scroll to position [293, 0]
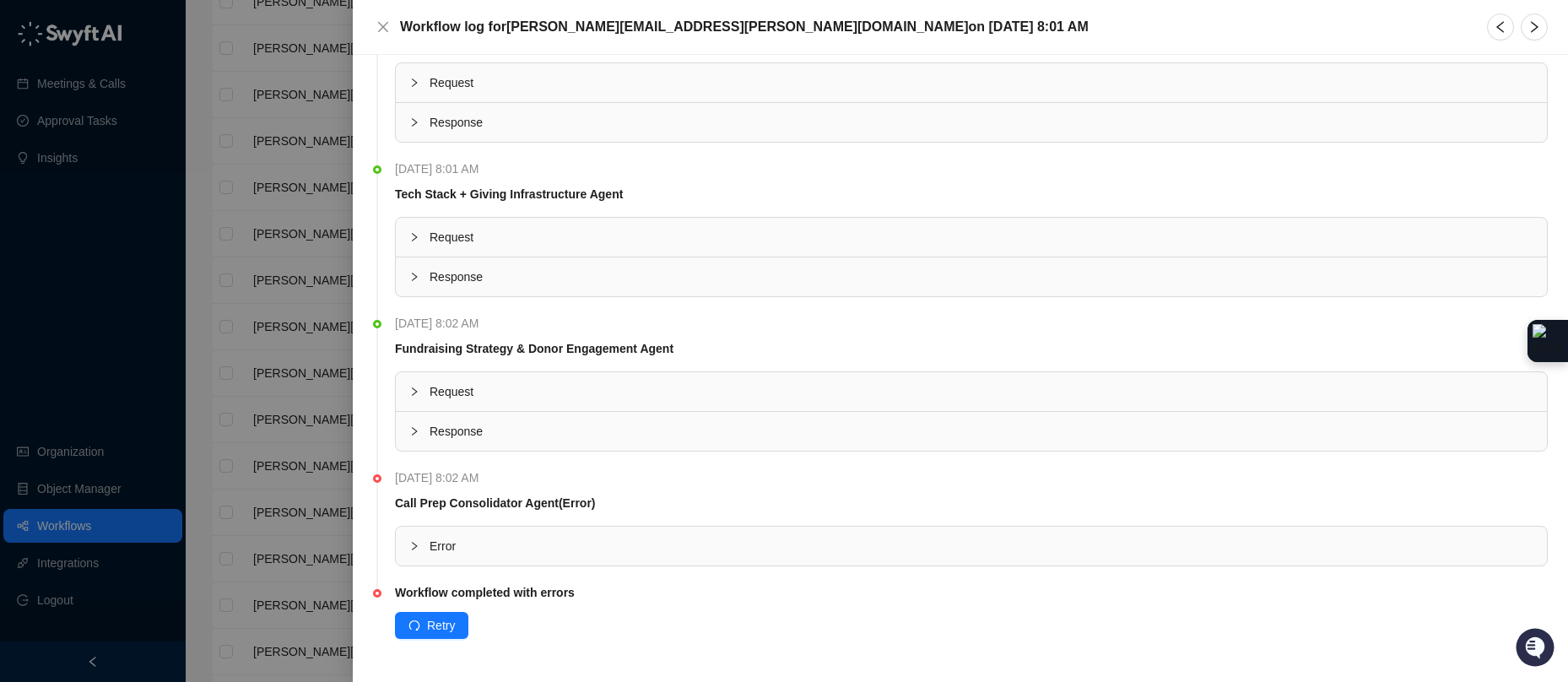
click at [401, 549] on div "Error" at bounding box center [971, 547] width 1151 height 39
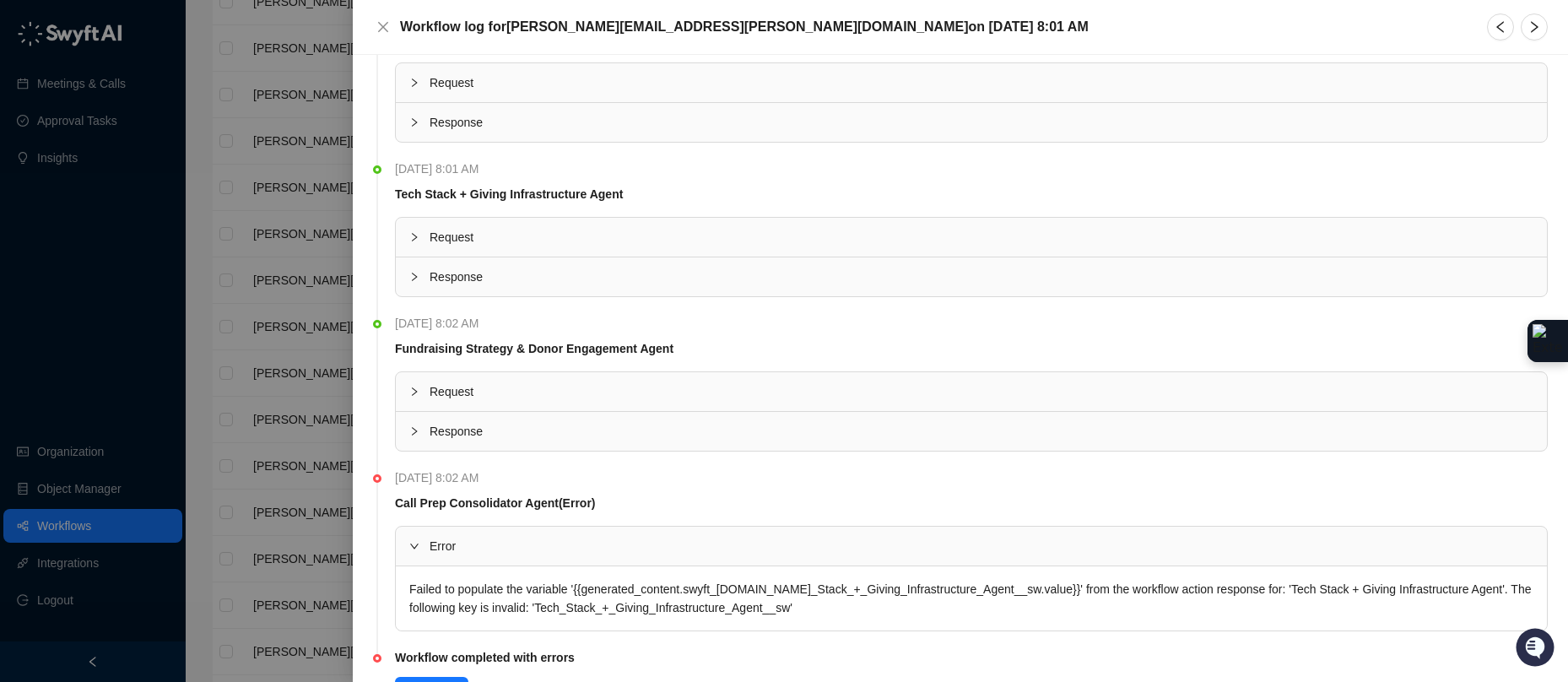
scroll to position [297, 0]
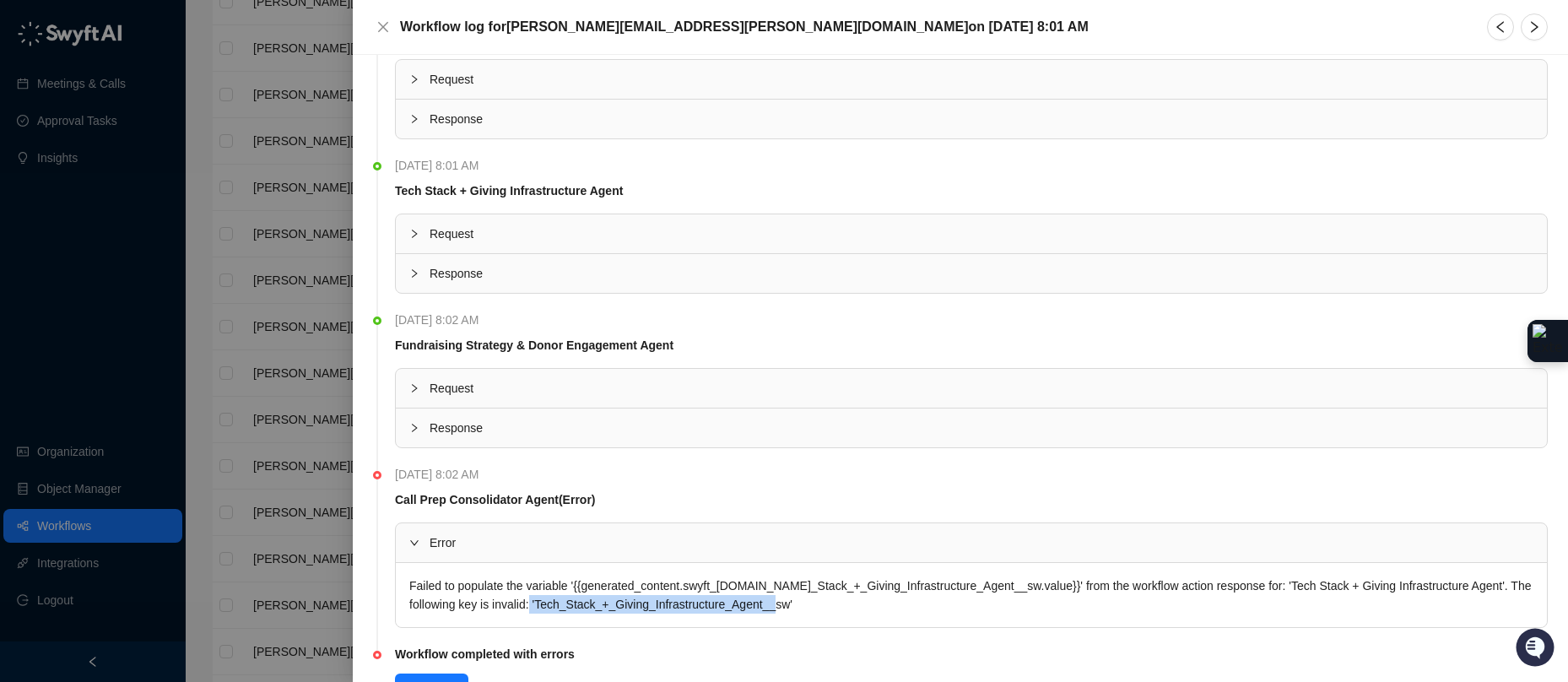
drag, startPoint x: 830, startPoint y: 601, endPoint x: 564, endPoint y: 600, distance: 266.0
click at [564, 600] on div "Failed to populate the variable '{{generated_content.swyft_[DOMAIN_NAME]_Stack_…" at bounding box center [971, 595] width 1151 height 64
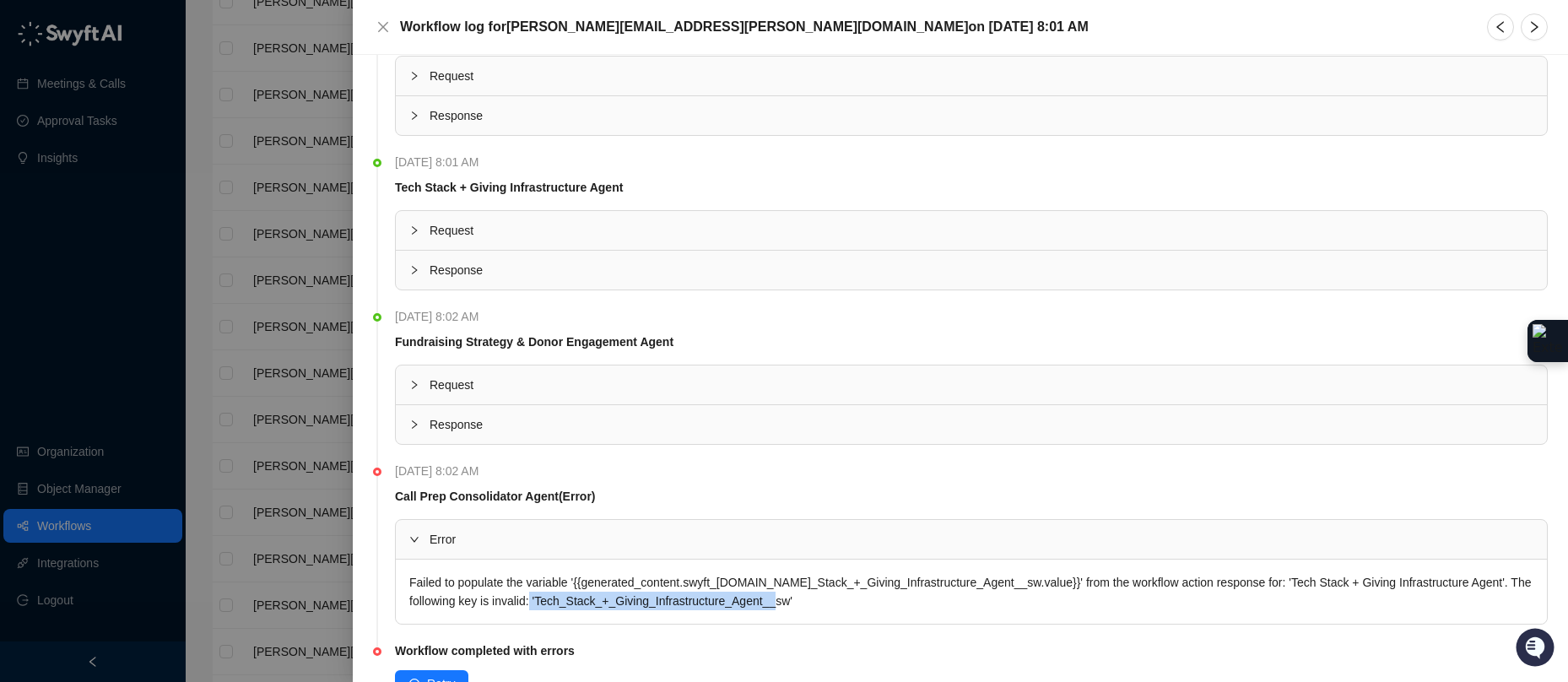
copy div "Tech_Stack_+_Giving_Infrastructure_Agent__sw"
click at [305, 337] on div at bounding box center [784, 341] width 1568 height 682
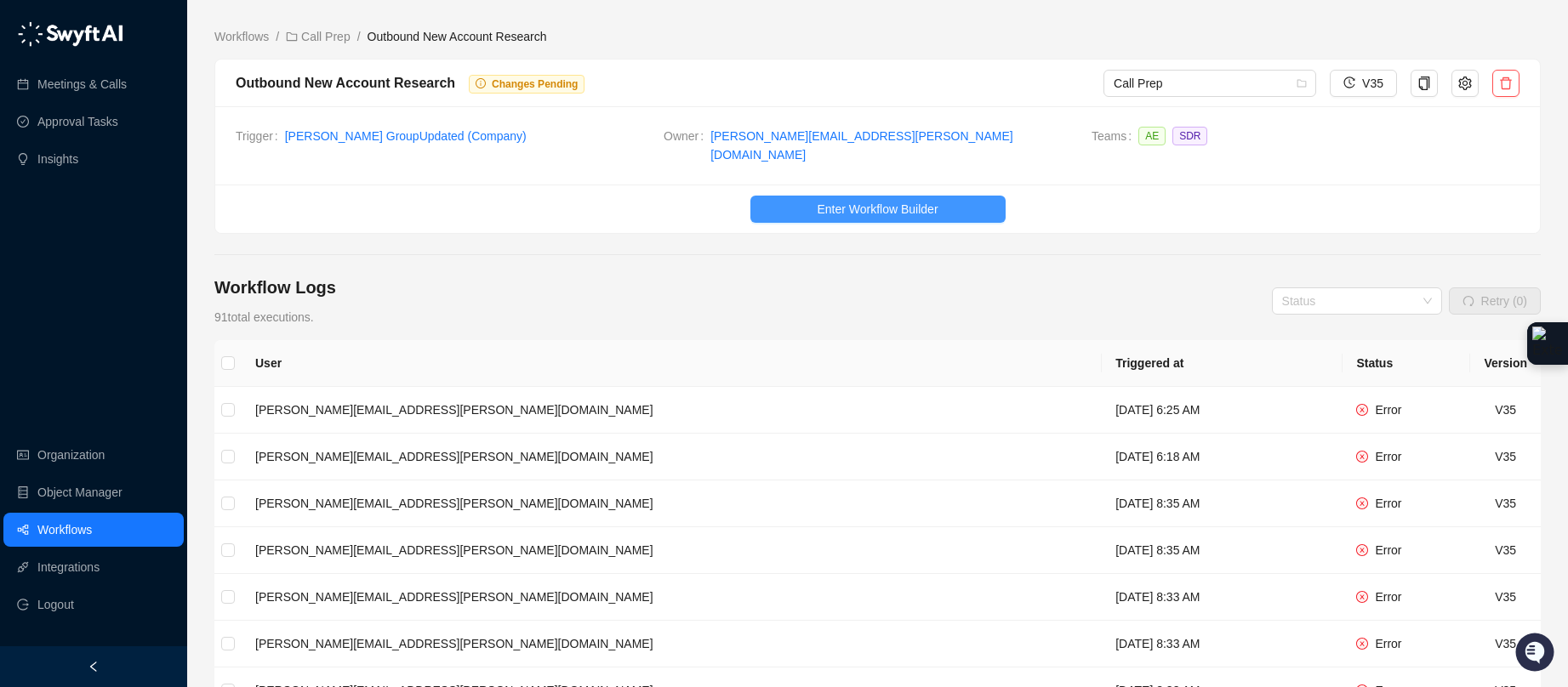
click at [881, 206] on span "Enter Workflow Builder" at bounding box center [877, 209] width 121 height 19
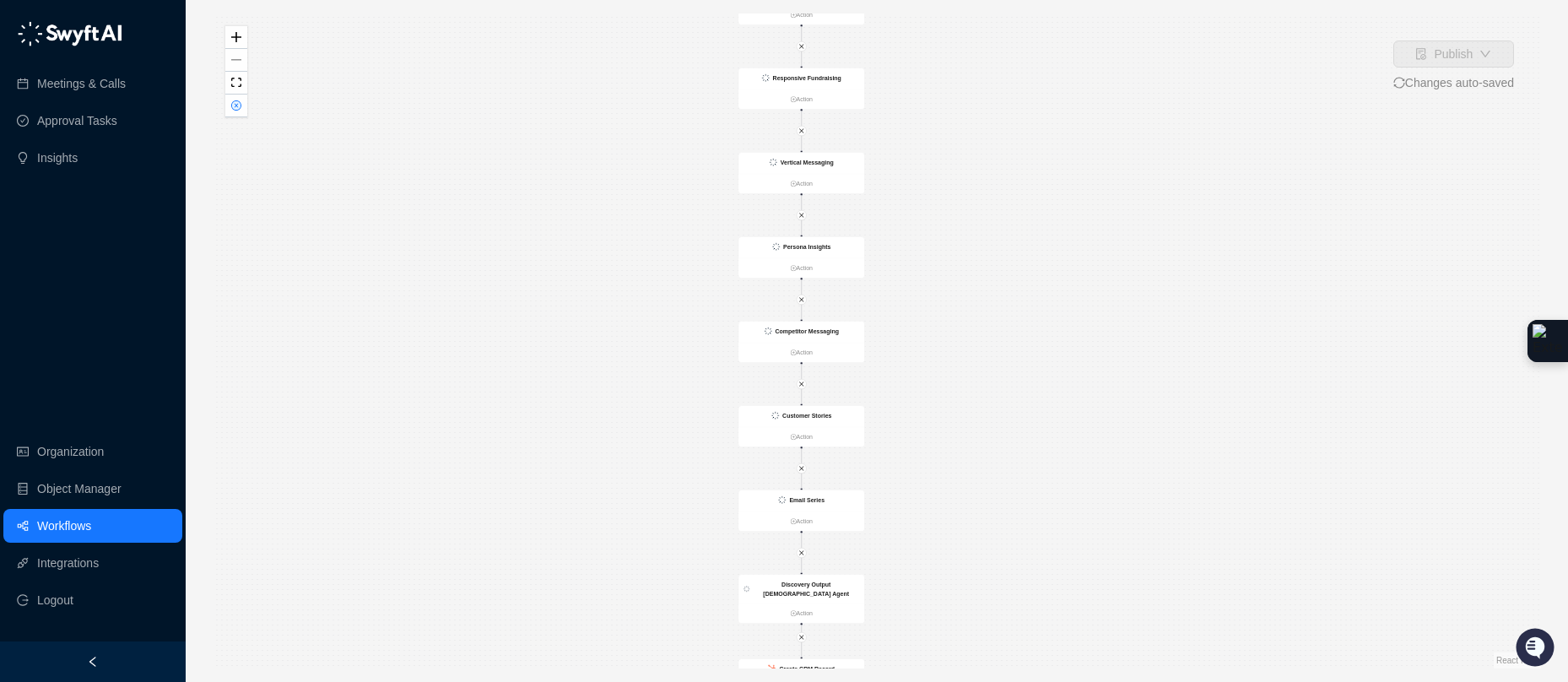
drag, startPoint x: 992, startPoint y: 504, endPoint x: 986, endPoint y: 269, distance: 235.1
click at [986, 269] on div "Is True Find CRM Record Action CRM Record Updated Action List of SDRs that are …" at bounding box center [877, 340] width 1328 height 655
drag, startPoint x: 961, startPoint y: 453, endPoint x: 956, endPoint y: 322, distance: 131.1
click at [956, 322] on div "Is True Find CRM Record Action CRM Record Updated Action List of SDRs that are …" at bounding box center [877, 340] width 1328 height 655
click at [831, 359] on ul "Action" at bounding box center [798, 366] width 126 height 21
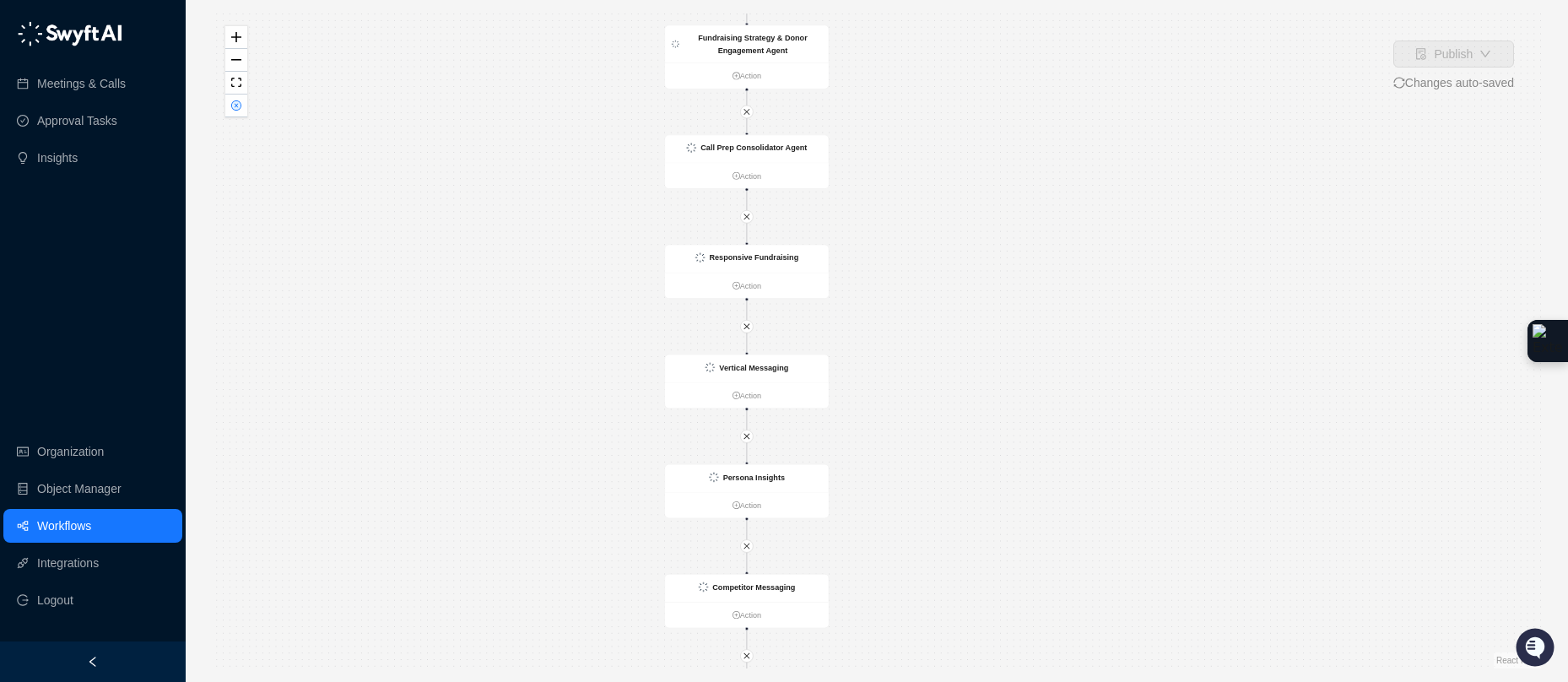
drag, startPoint x: 974, startPoint y: 254, endPoint x: 950, endPoint y: 661, distance: 407.7
click at [954, 680] on div "Publish Changes auto-saved Is True Find CRM Record Action CRM Record Updated Ac…" at bounding box center [877, 341] width 1382 height 682
click at [770, 135] on strong "Call Prep Consolidator Agent" at bounding box center [752, 135] width 106 height 8
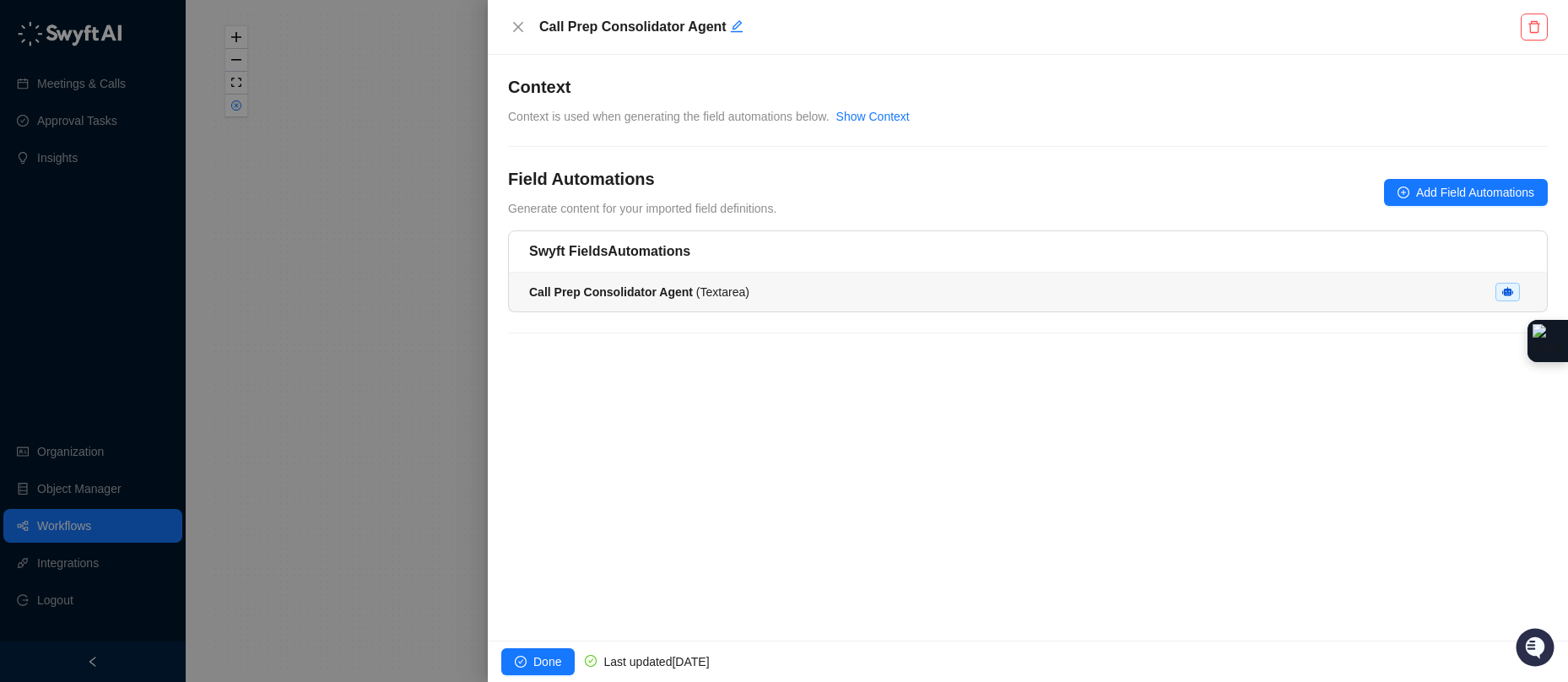
click at [740, 285] on span "Call Prep Consolidator Agent ( Textarea )" at bounding box center [640, 291] width 220 height 13
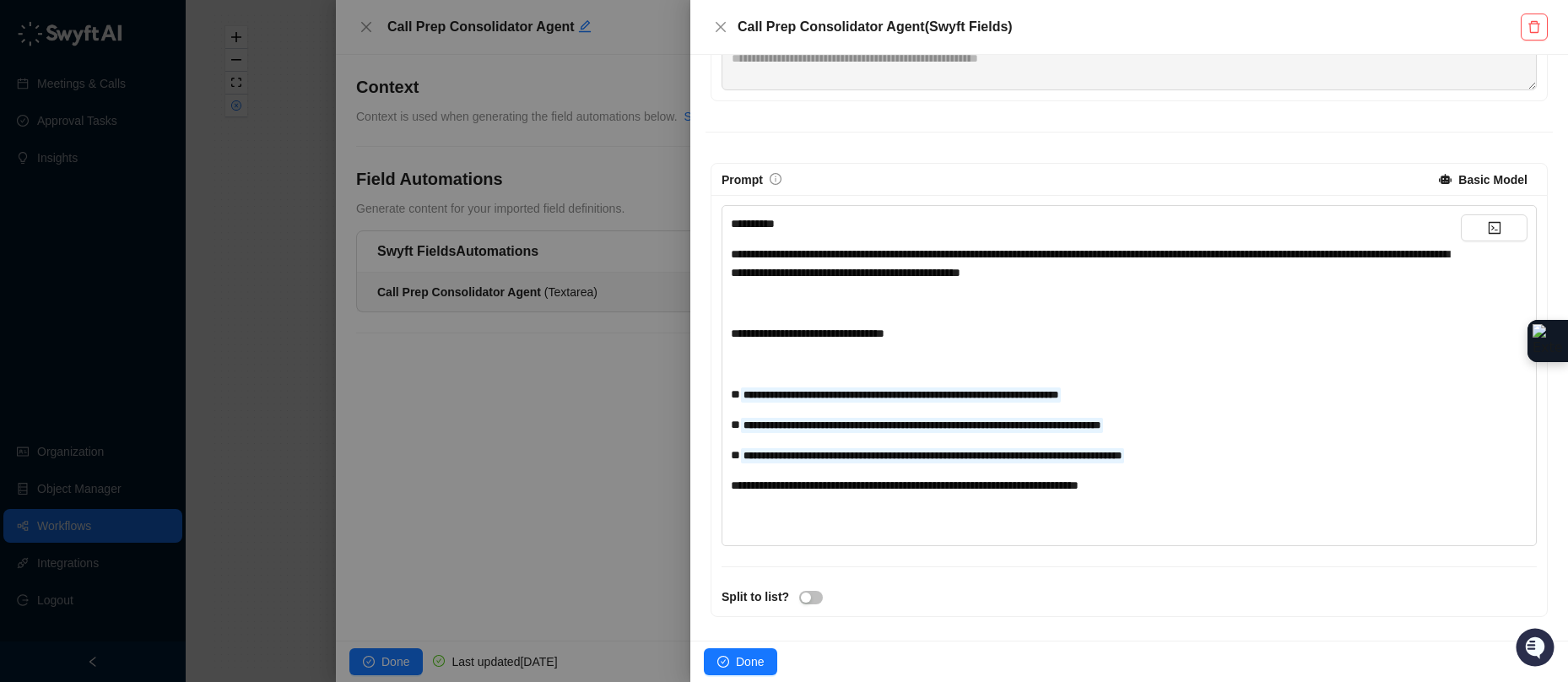
scroll to position [265, 0]
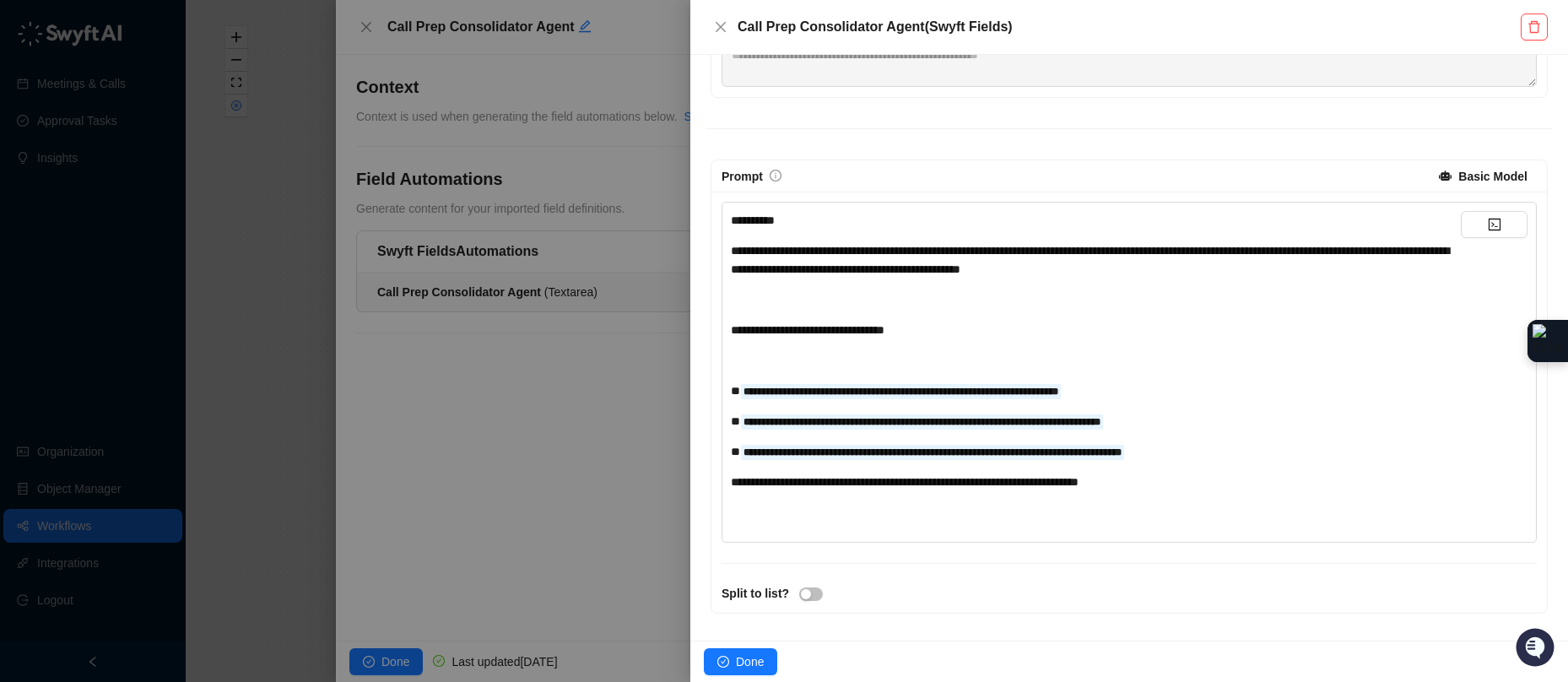
click at [298, 469] on div at bounding box center [784, 341] width 1568 height 682
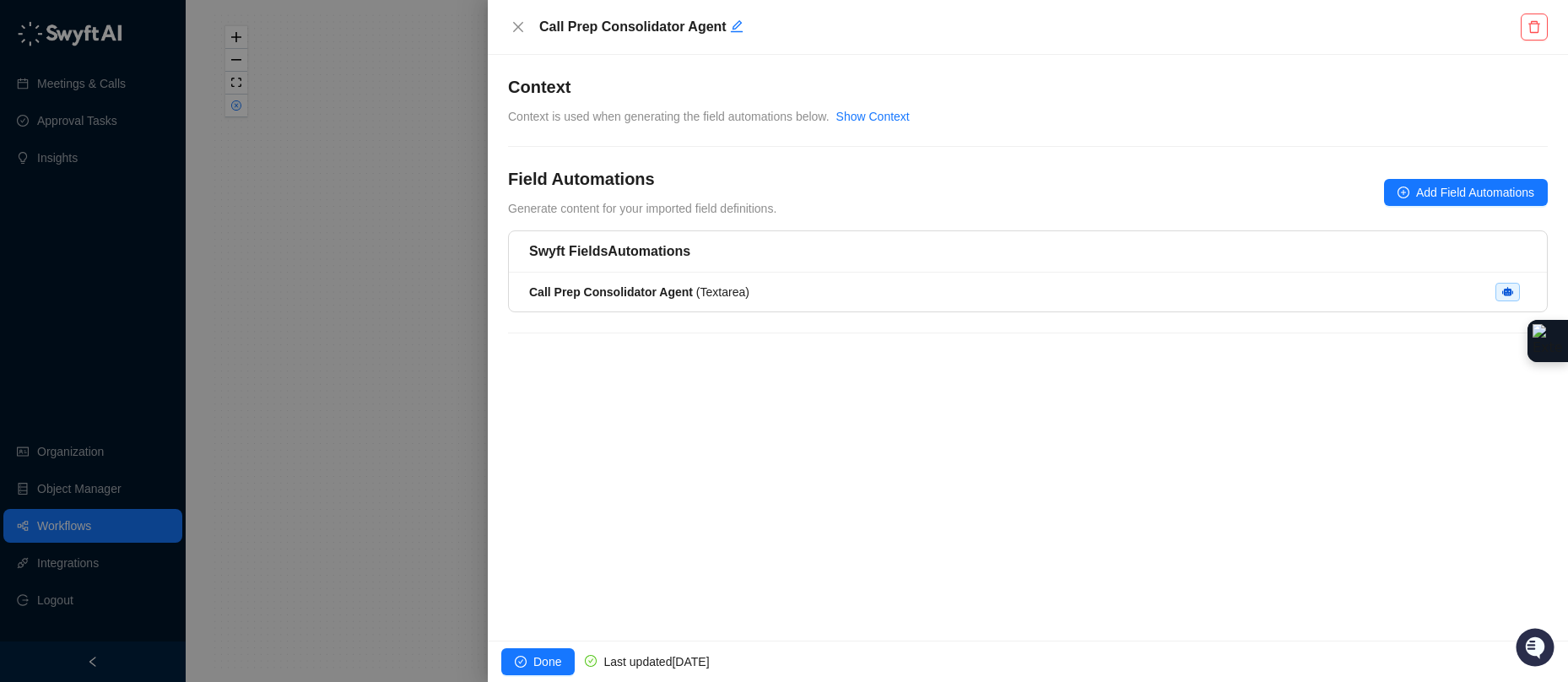
click at [331, 463] on div at bounding box center [784, 341] width 1568 height 682
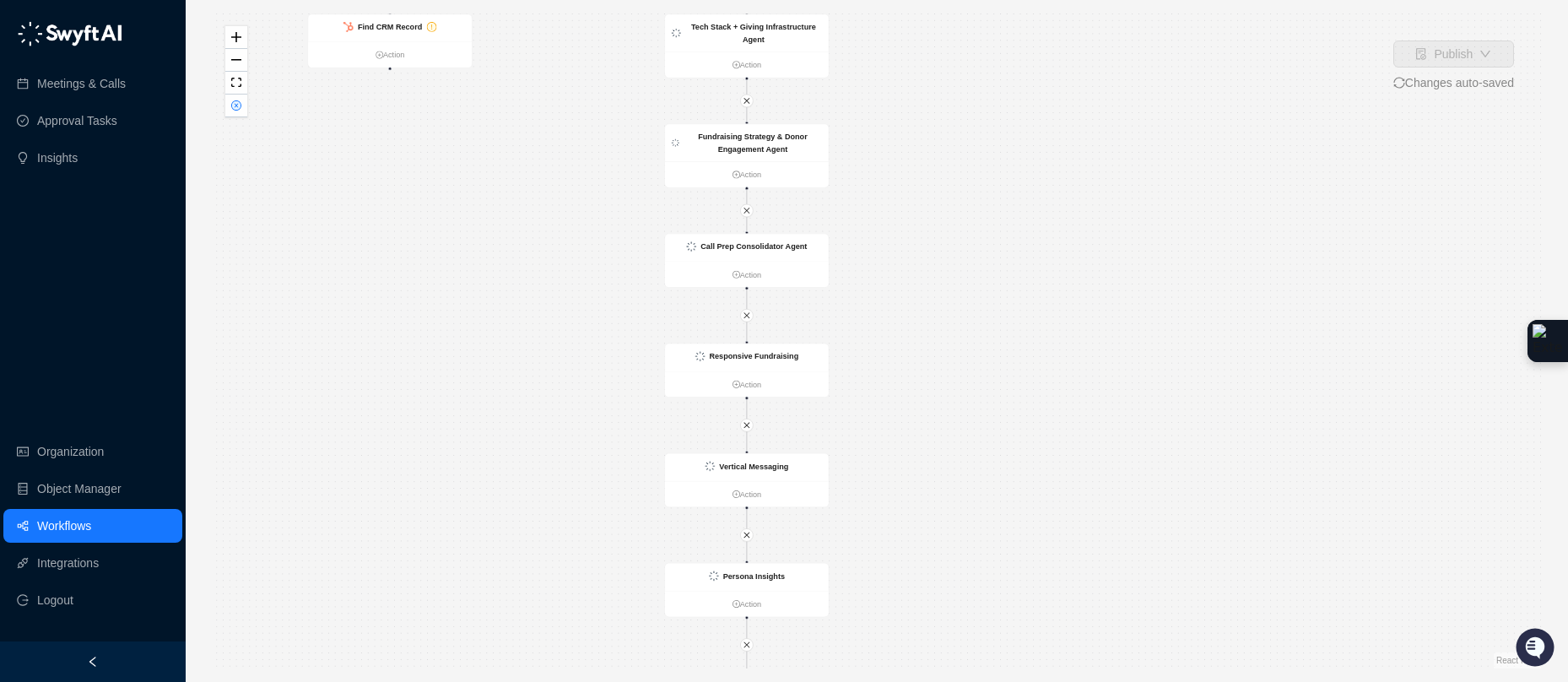
drag, startPoint x: 1029, startPoint y: 197, endPoint x: 1031, endPoint y: 307, distance: 110.0
click at [1031, 307] on div "Is True Find CRM Record Action CRM Record Updated Action List of SDRs that are …" at bounding box center [877, 340] width 1328 height 655
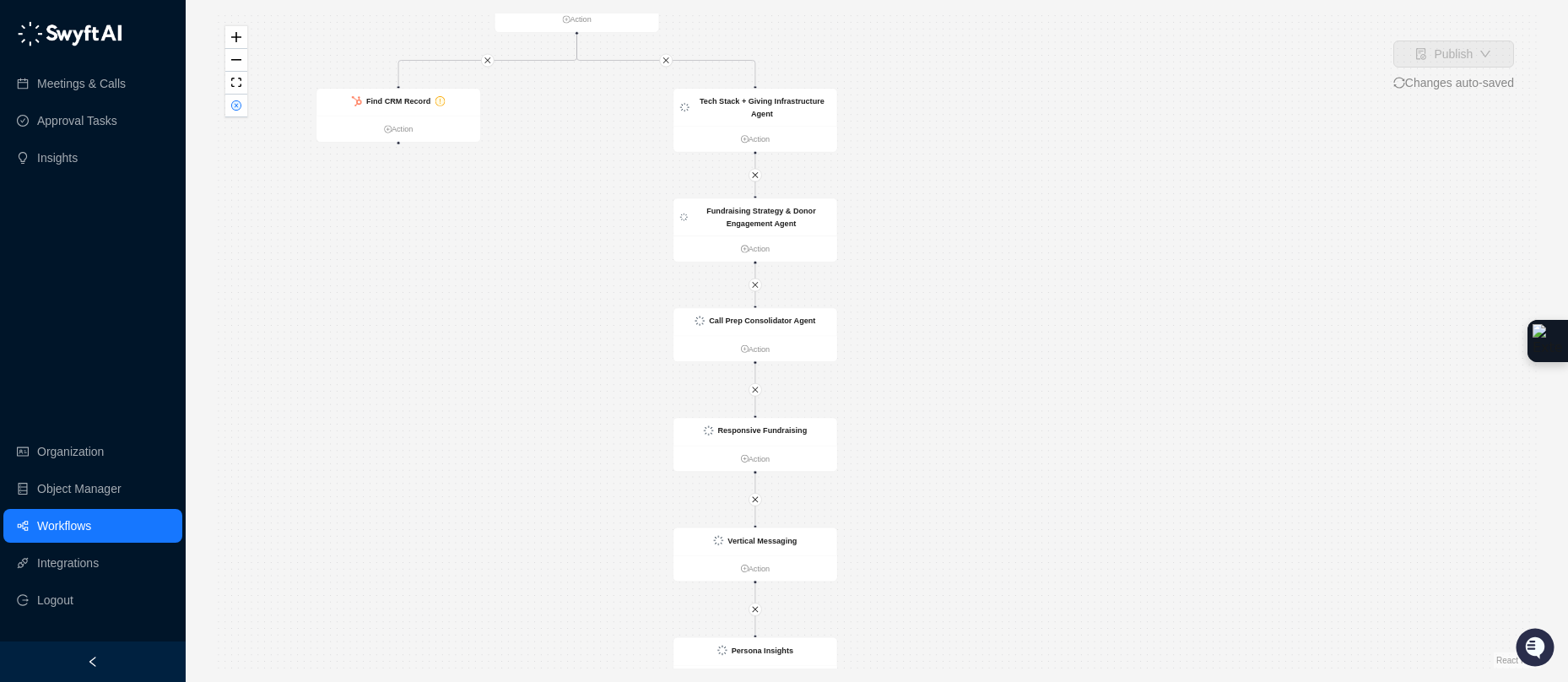
drag, startPoint x: 939, startPoint y: 191, endPoint x: 946, endPoint y: 259, distance: 68.4
click at [946, 259] on div "Is True Find CRM Record Action CRM Record Updated Action List of SDRs that are …" at bounding box center [877, 340] width 1328 height 655
click at [826, 120] on div "Tech Stack + Giving Infrastructure Agent" at bounding box center [755, 107] width 163 height 37
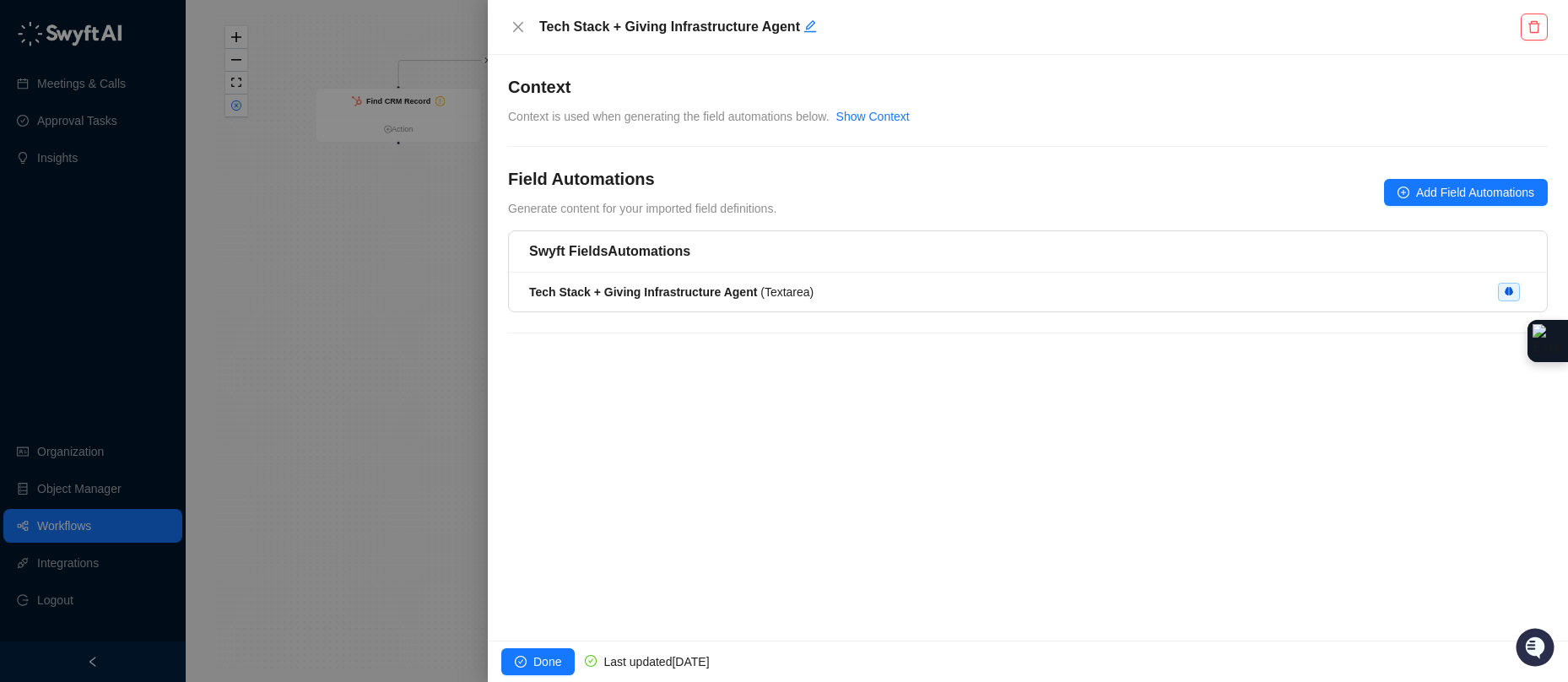
click at [448, 217] on div at bounding box center [784, 341] width 1568 height 682
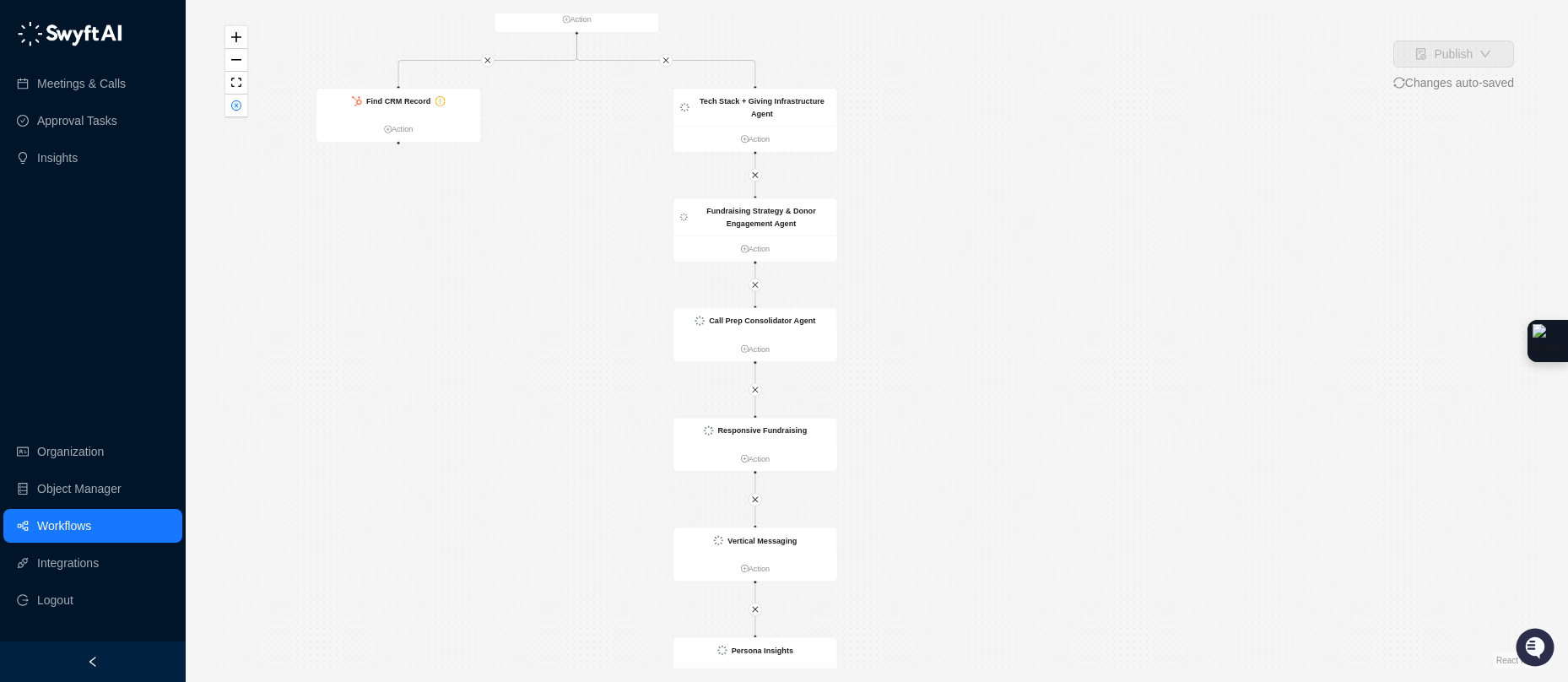
click at [857, 100] on div "Is True Find CRM Record Action CRM Record Updated Action List of SDRs that are …" at bounding box center [877, 340] width 1328 height 655
click at [809, 106] on div "Tech Stack + Giving Infrastructure Agent" at bounding box center [762, 107] width 136 height 24
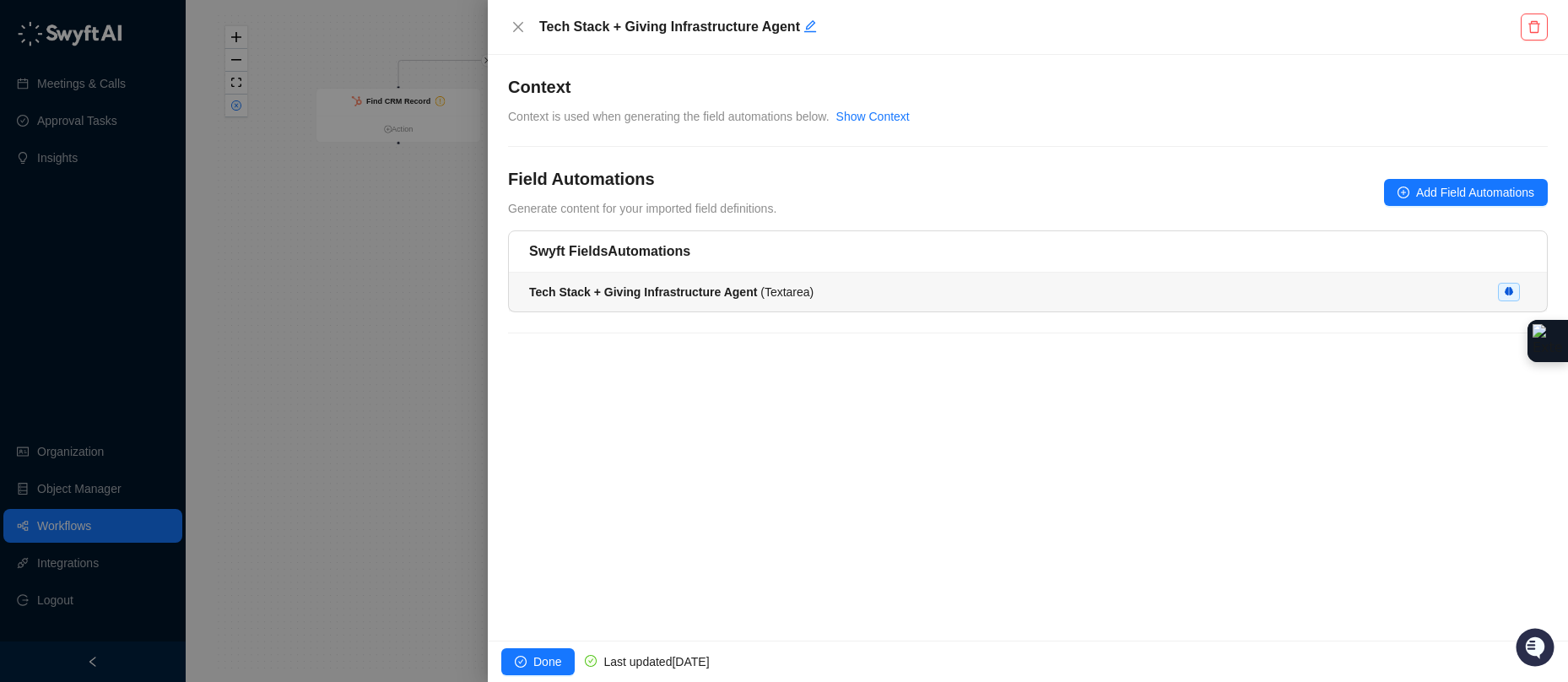
click at [766, 285] on span "Tech Stack + Giving Infrastructure Agent ( Textarea )" at bounding box center [671, 291] width 285 height 13
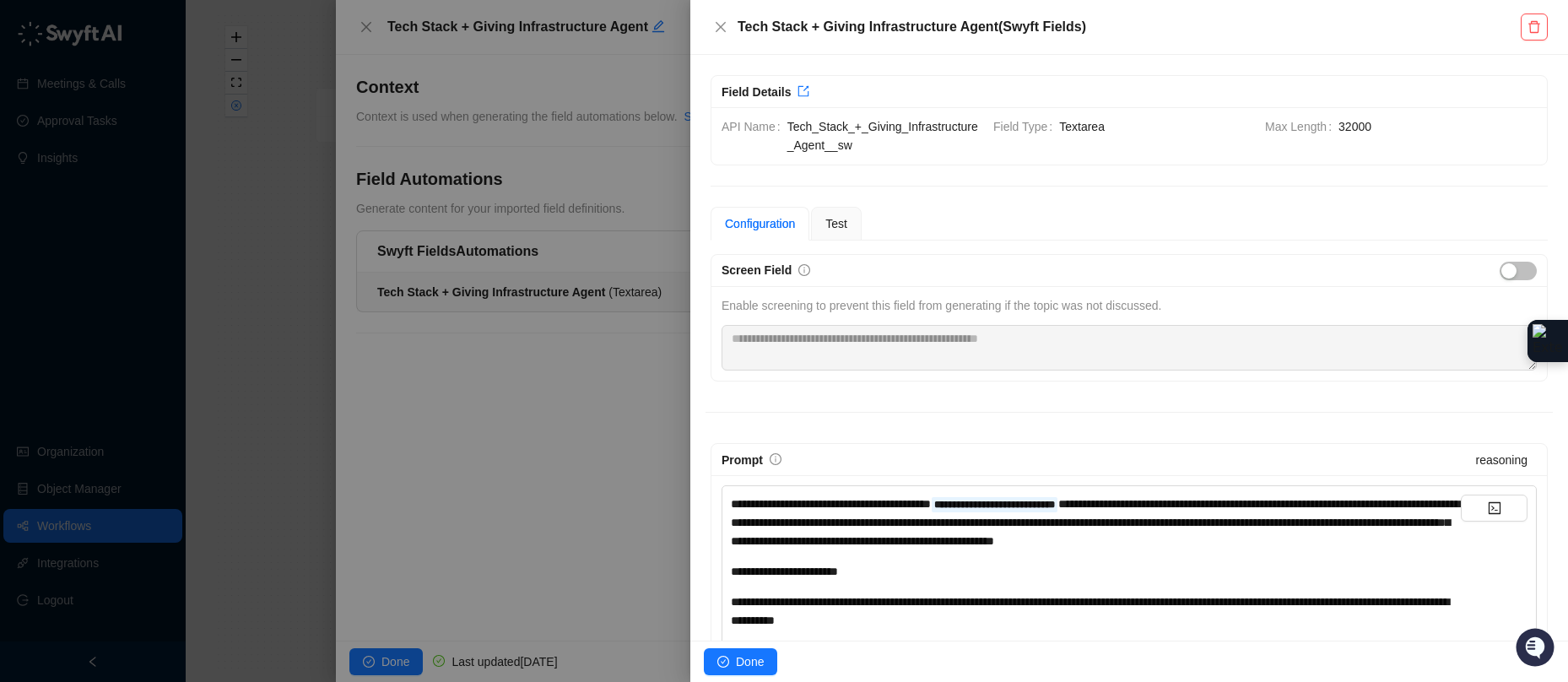
click at [363, 27] on div at bounding box center [784, 341] width 1568 height 682
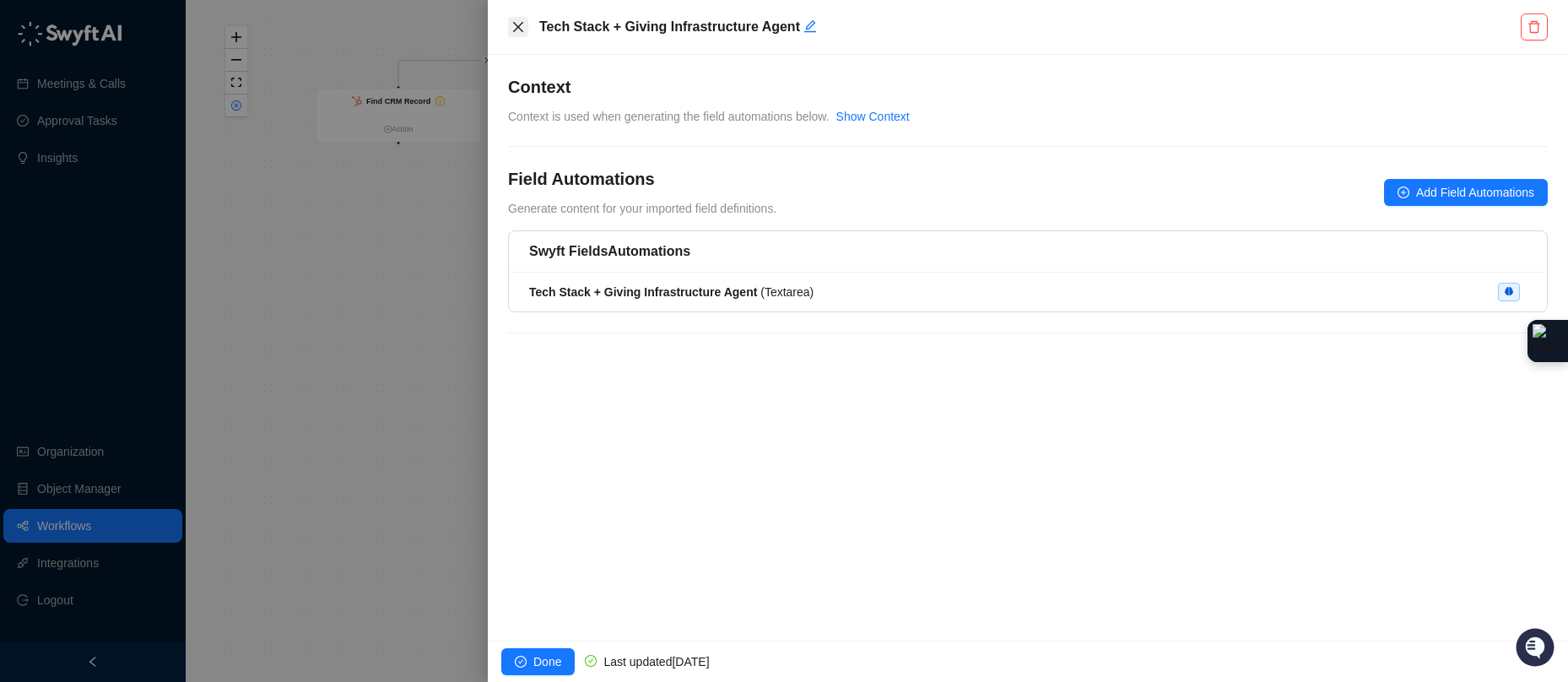
click at [520, 25] on icon "close" at bounding box center [517, 26] width 10 height 10
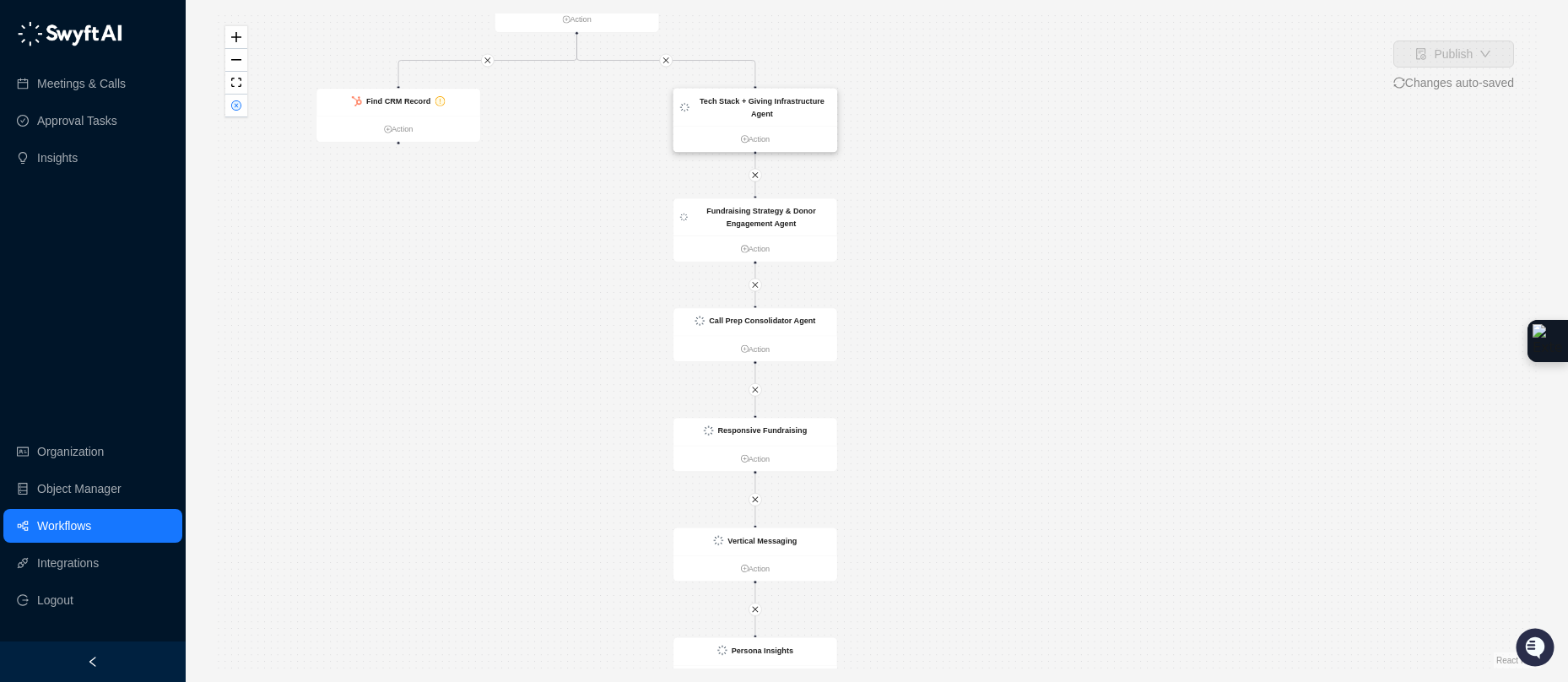
click at [756, 101] on strong "Tech Stack + Giving Infrastructure Agent" at bounding box center [762, 107] width 125 height 21
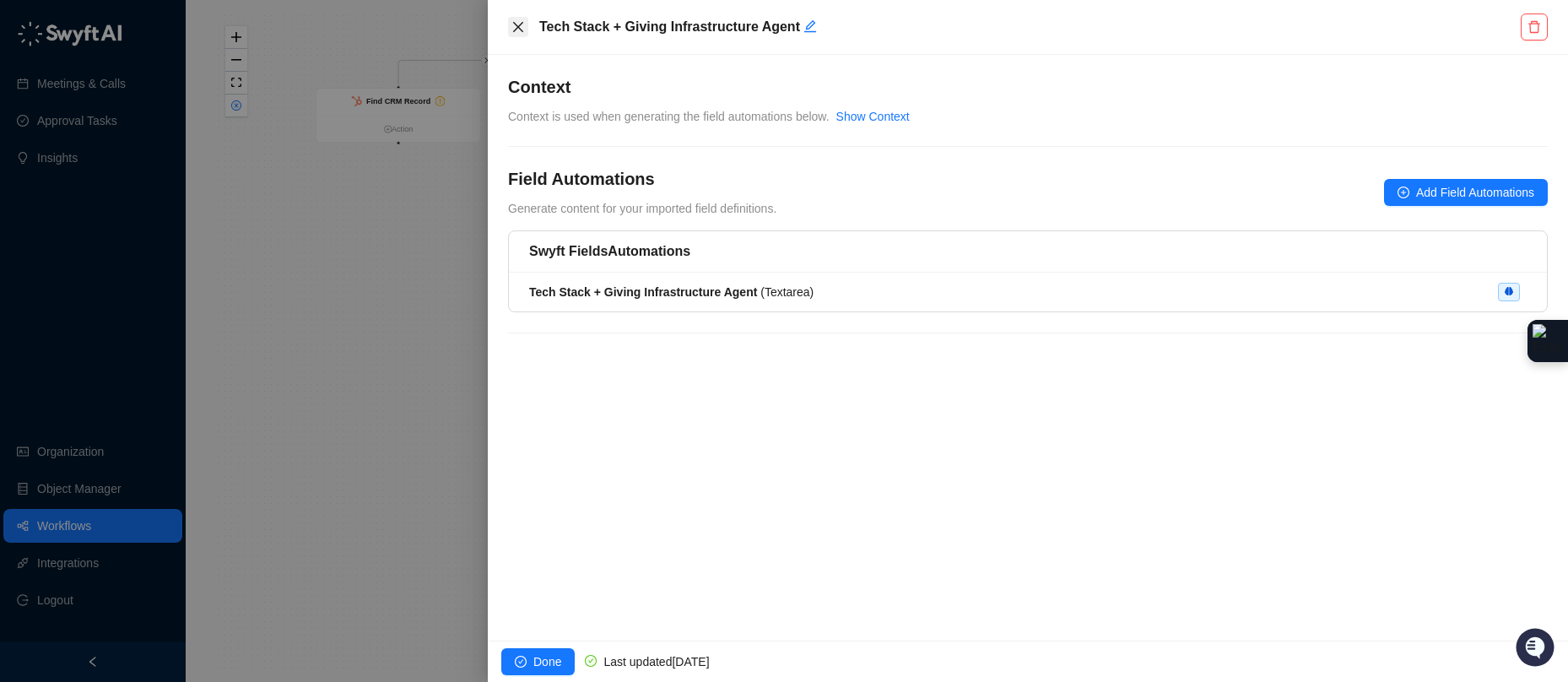
click at [514, 29] on icon "close" at bounding box center [518, 27] width 13 height 13
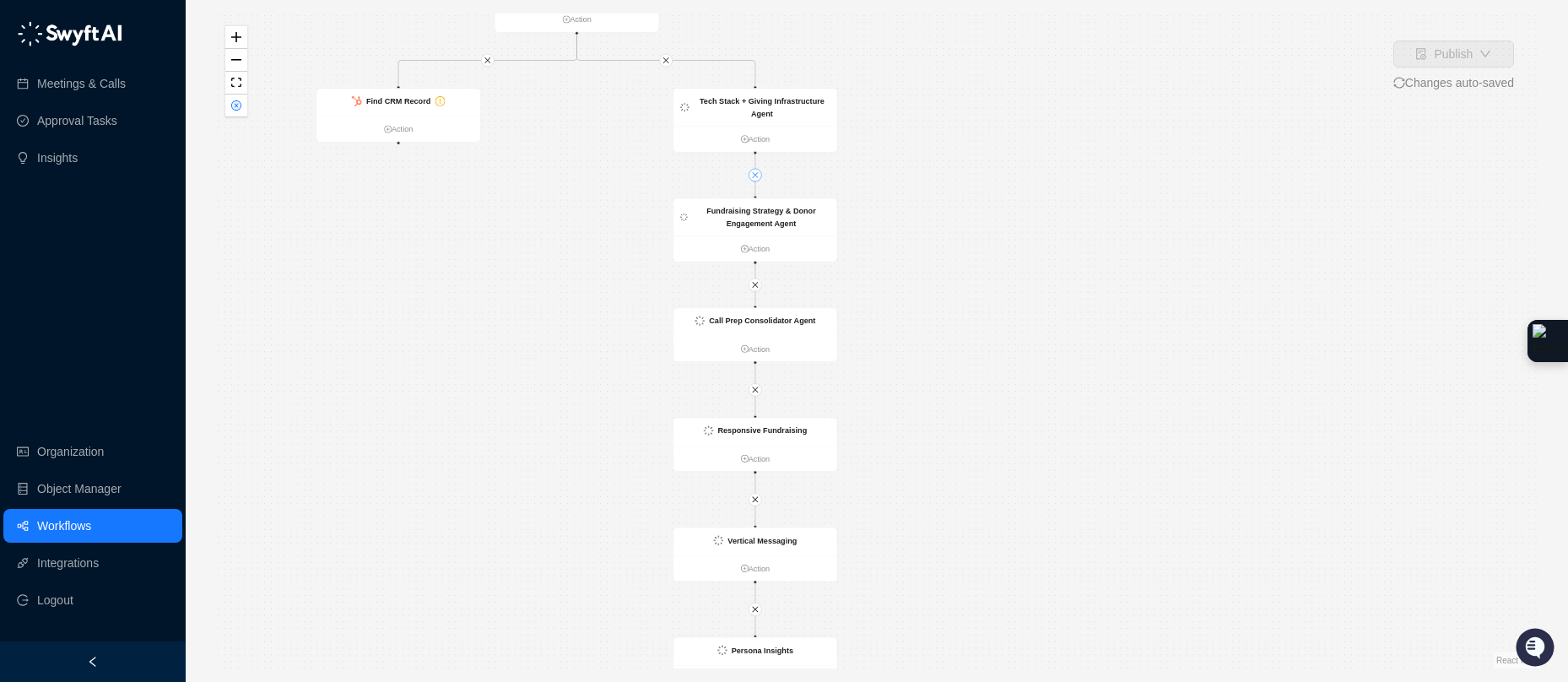
click at [756, 171] on icon "close" at bounding box center [755, 175] width 7 height 7
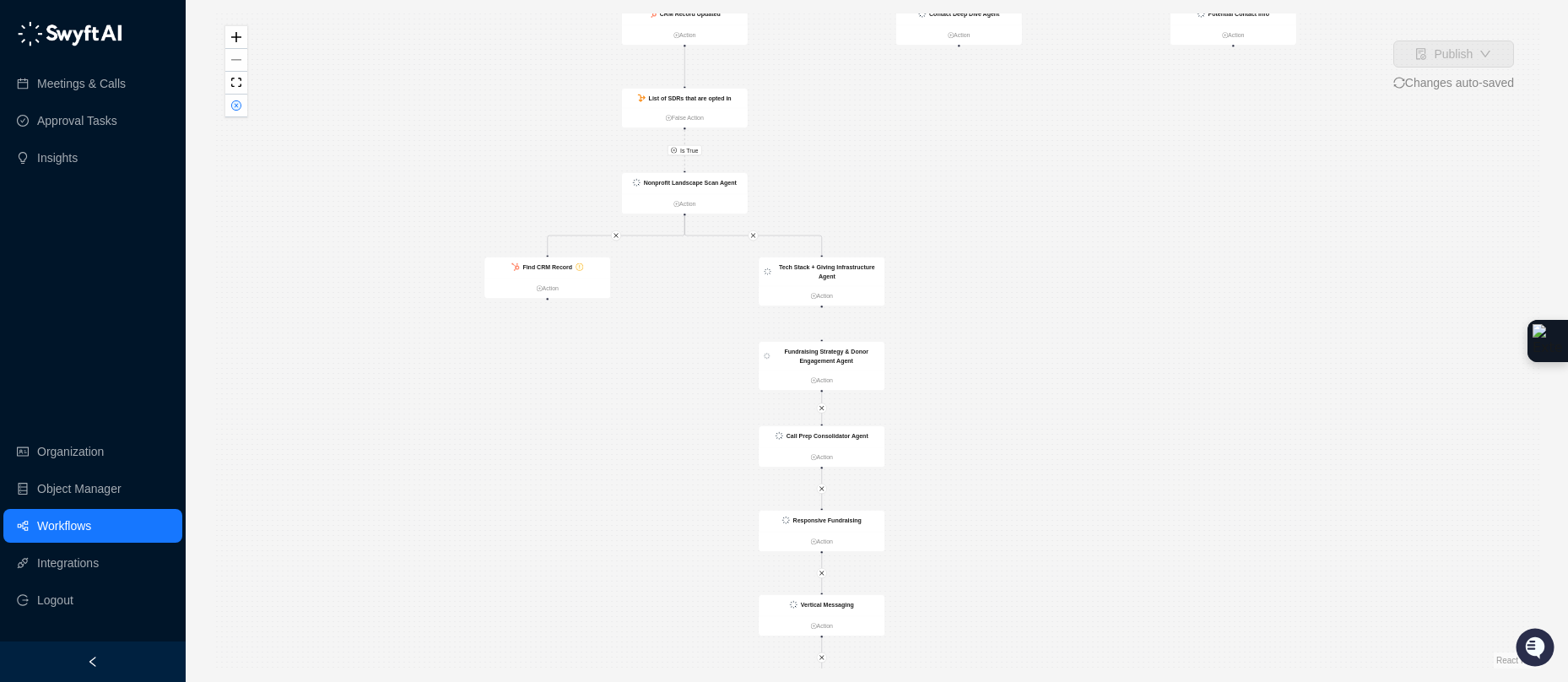
drag, startPoint x: 940, startPoint y: 101, endPoint x: 952, endPoint y: 303, distance: 202.4
click at [952, 303] on div "Is True Find CRM Record Action CRM Record Updated Action List of SDRs that are …" at bounding box center [877, 340] width 1328 height 655
click at [754, 246] on icon "close" at bounding box center [756, 247] width 6 height 6
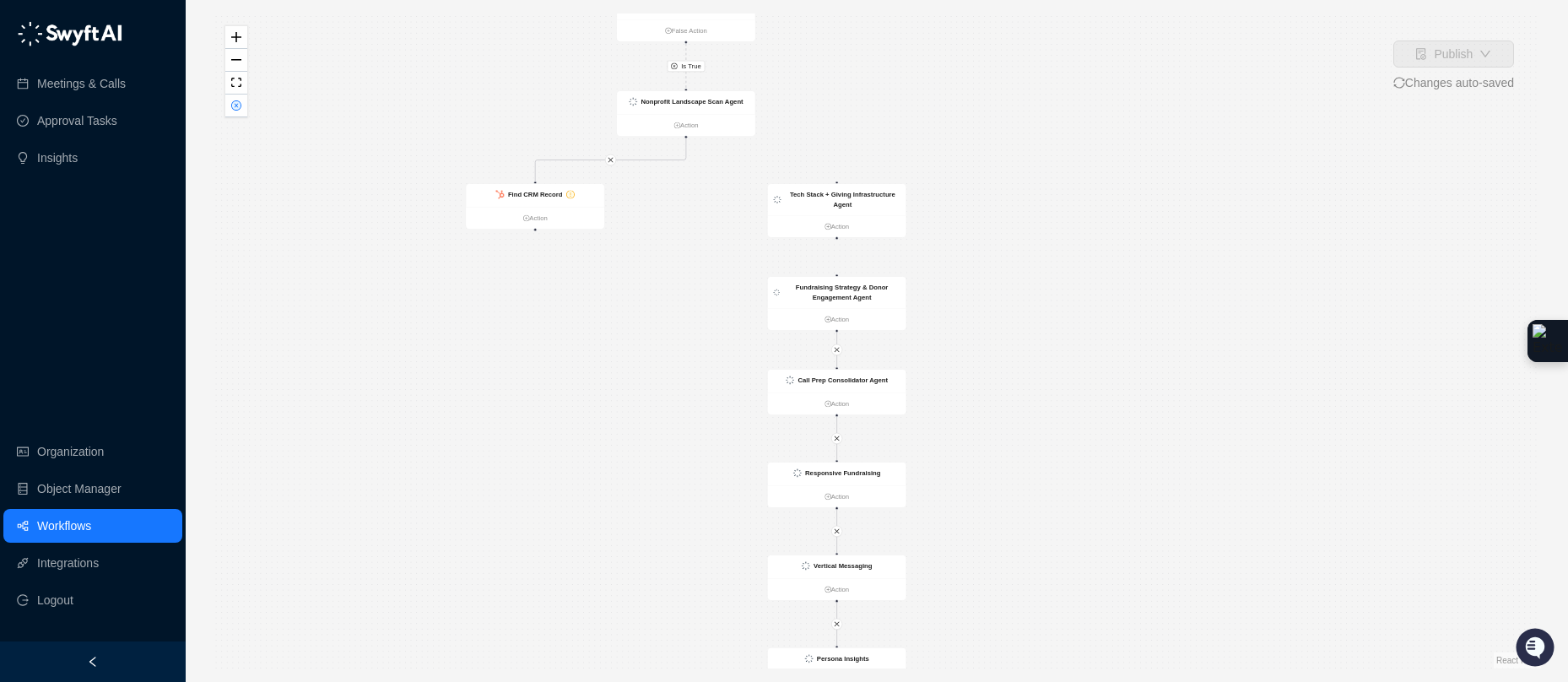
drag, startPoint x: 942, startPoint y: 222, endPoint x: 987, endPoint y: 497, distance: 278.7
click at [987, 497] on div "Is True Find CRM Record Action CRM Record Updated Action List of SDRs that are …" at bounding box center [877, 340] width 1328 height 655
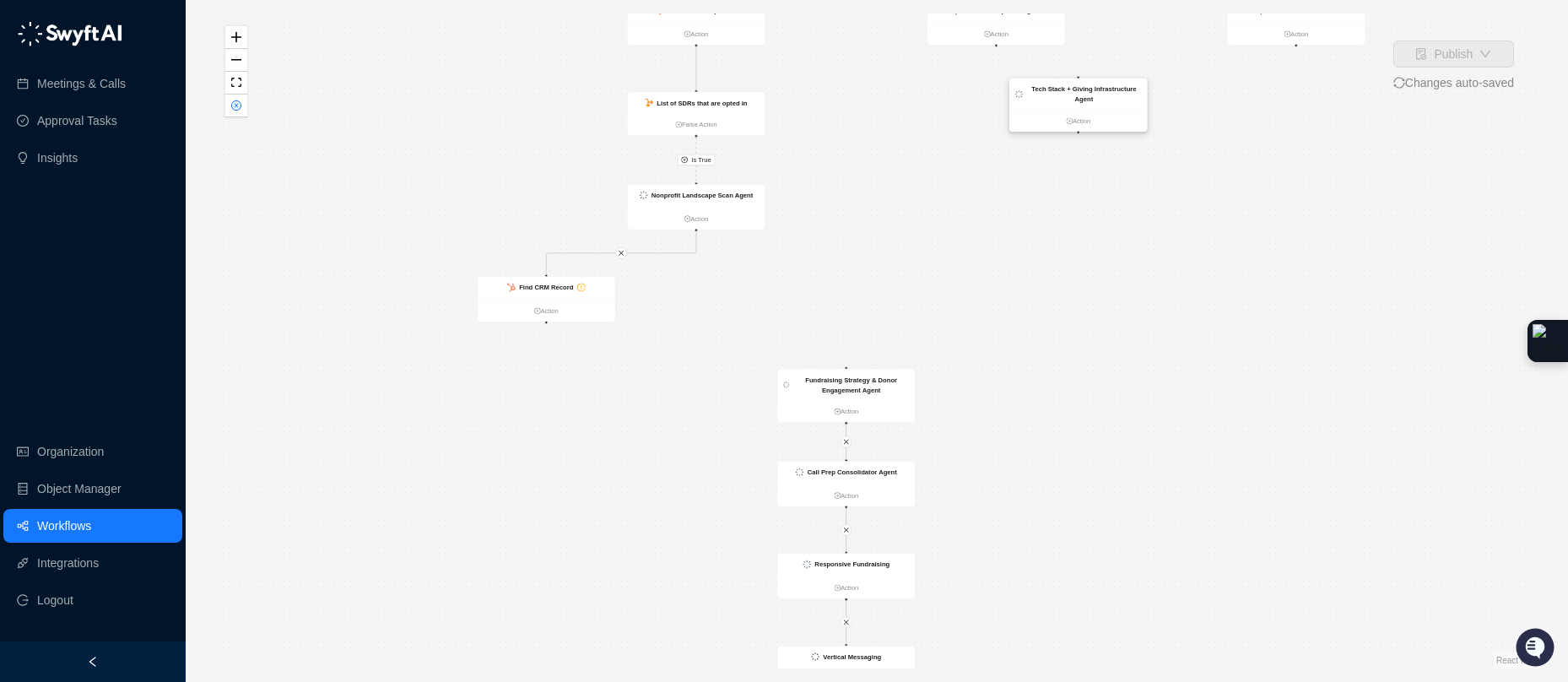
drag, startPoint x: 860, startPoint y: 302, endPoint x: 1092, endPoint y: 104, distance: 305.0
click at [1092, 104] on div "Tech Stack + Giving Infrastructure Agent" at bounding box center [1078, 93] width 137 height 31
drag, startPoint x: 696, startPoint y: 230, endPoint x: 852, endPoint y: 372, distance: 211.0
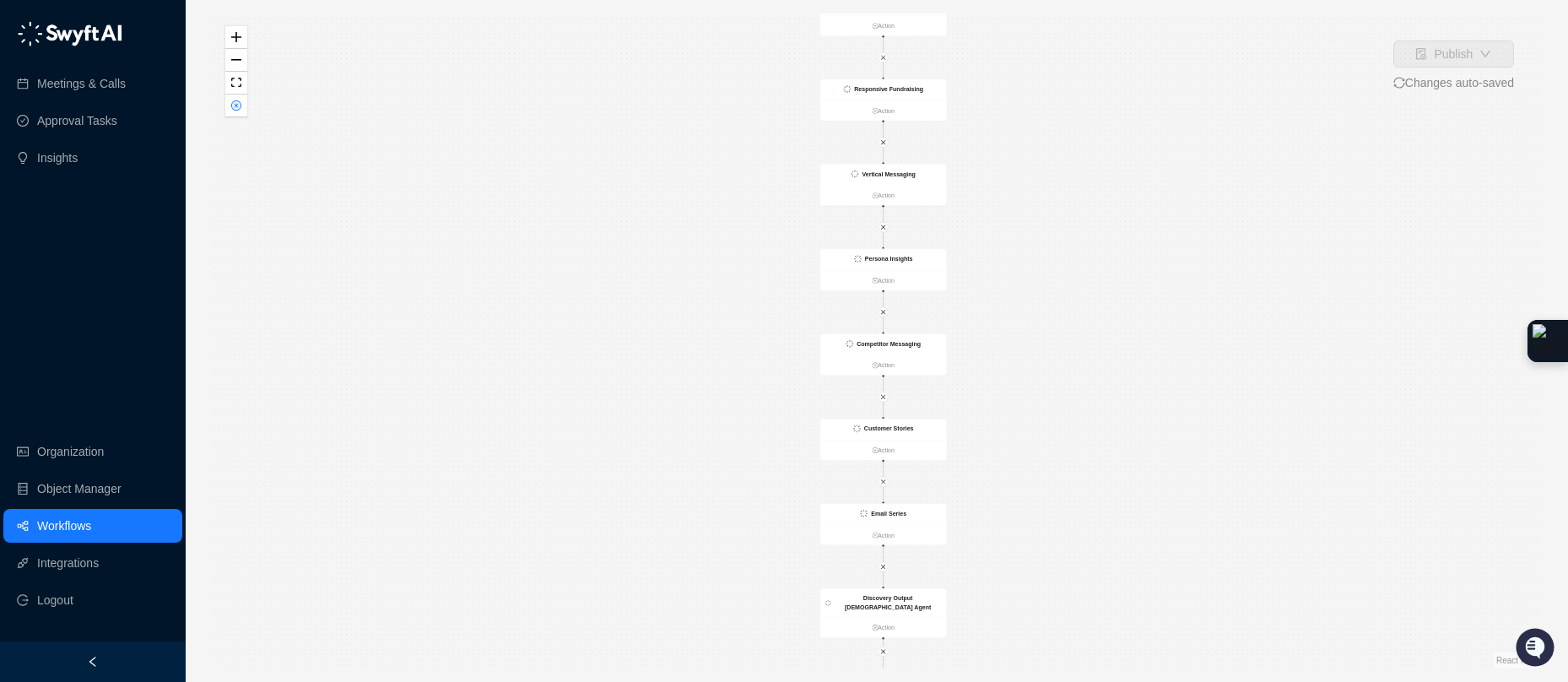
drag, startPoint x: 1015, startPoint y: 555, endPoint x: 1020, endPoint y: 353, distance: 202.1
click at [1020, 353] on div "Is True Find CRM Record Action CRM Record Updated Action List of SDRs that are …" at bounding box center [877, 340] width 1328 height 655
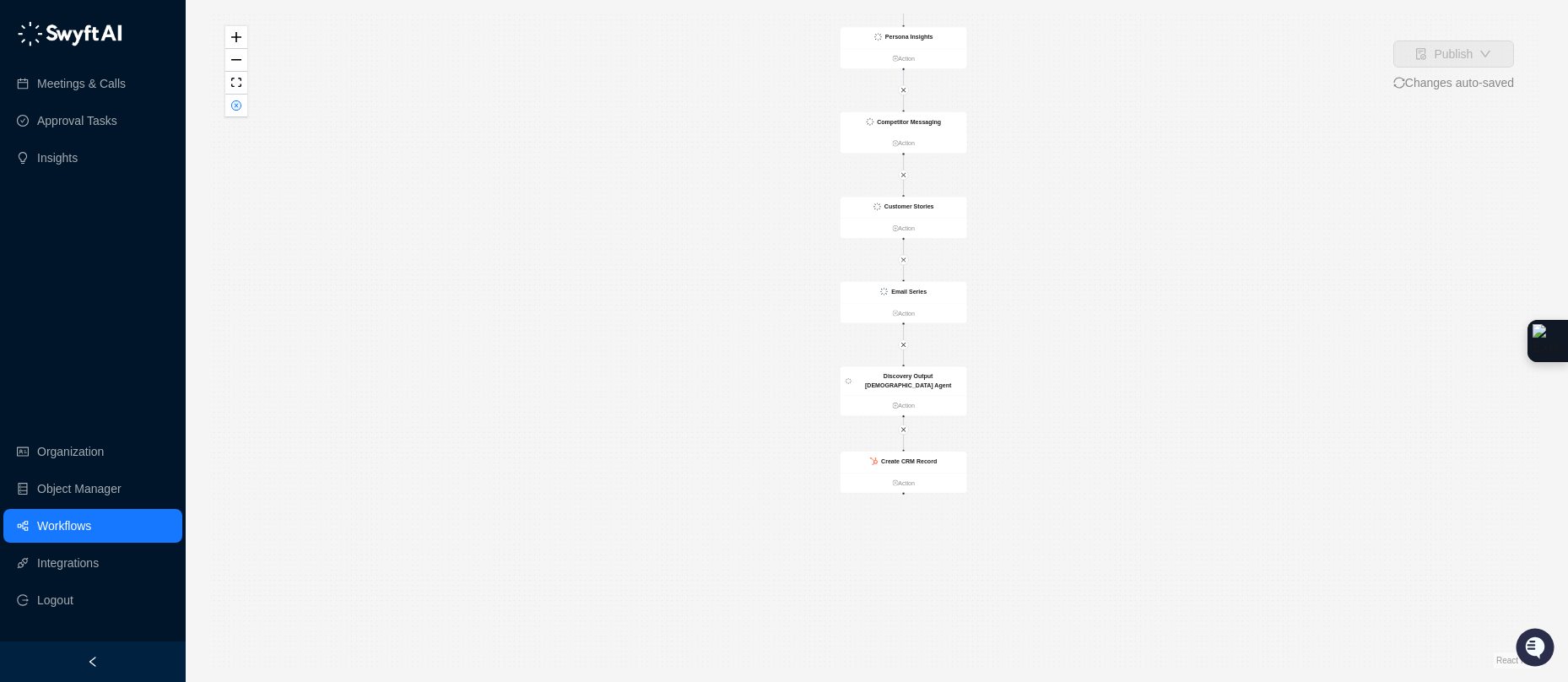
drag, startPoint x: 1014, startPoint y: 477, endPoint x: 1030, endPoint y: 278, distance: 199.6
click at [1036, 260] on div "Is True Find CRM Record Action CRM Record Updated Action List of SDRs that are …" at bounding box center [877, 340] width 1328 height 655
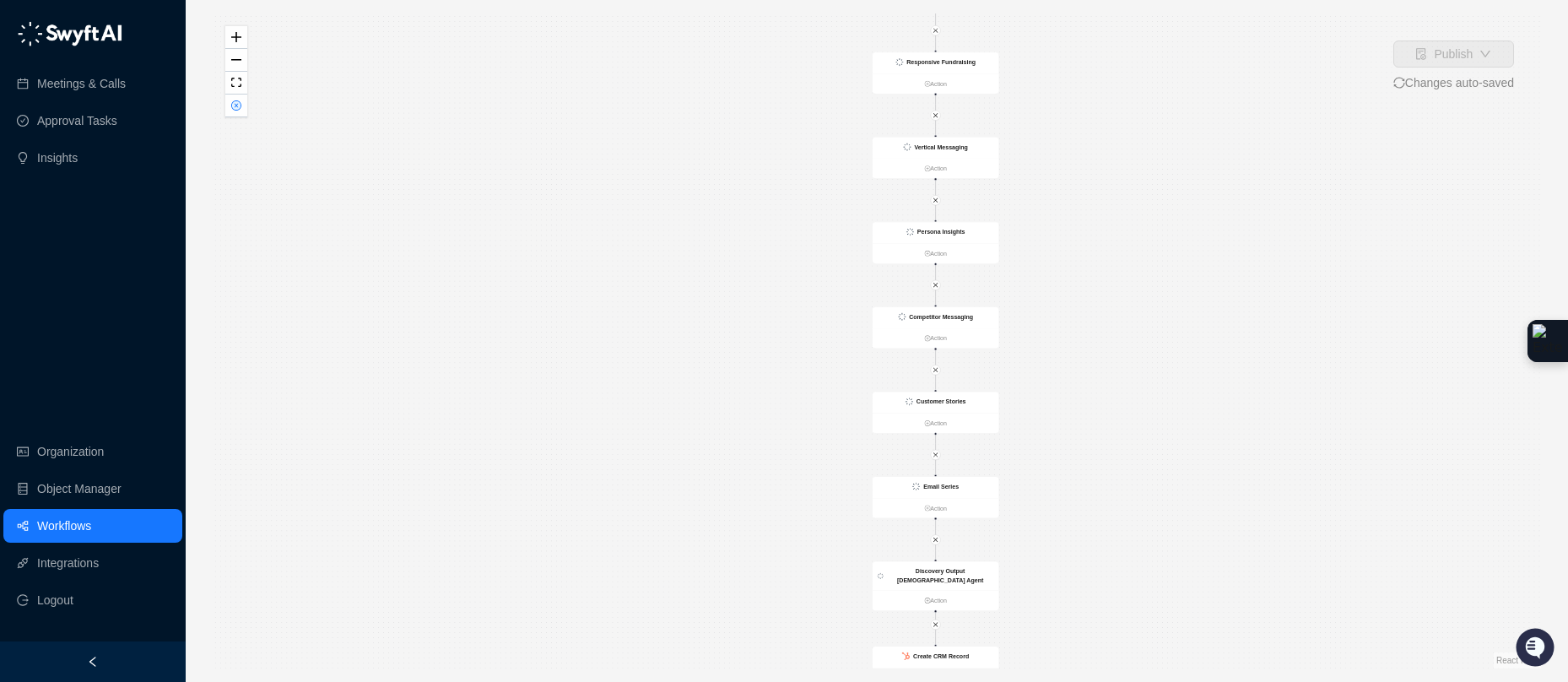
drag, startPoint x: 1026, startPoint y: 311, endPoint x: 1054, endPoint y: 582, distance: 272.4
click at [1064, 618] on div "Is True Find CRM Record Action CRM Record Updated Action List of SDRs that are …" at bounding box center [877, 340] width 1328 height 655
drag, startPoint x: 1086, startPoint y: 290, endPoint x: 1090, endPoint y: 433, distance: 143.1
click at [1091, 448] on div "Is True Find CRM Record Action CRM Record Updated Action List of SDRs that are …" at bounding box center [877, 340] width 1328 height 655
click at [979, 258] on ul "Action" at bounding box center [946, 268] width 127 height 21
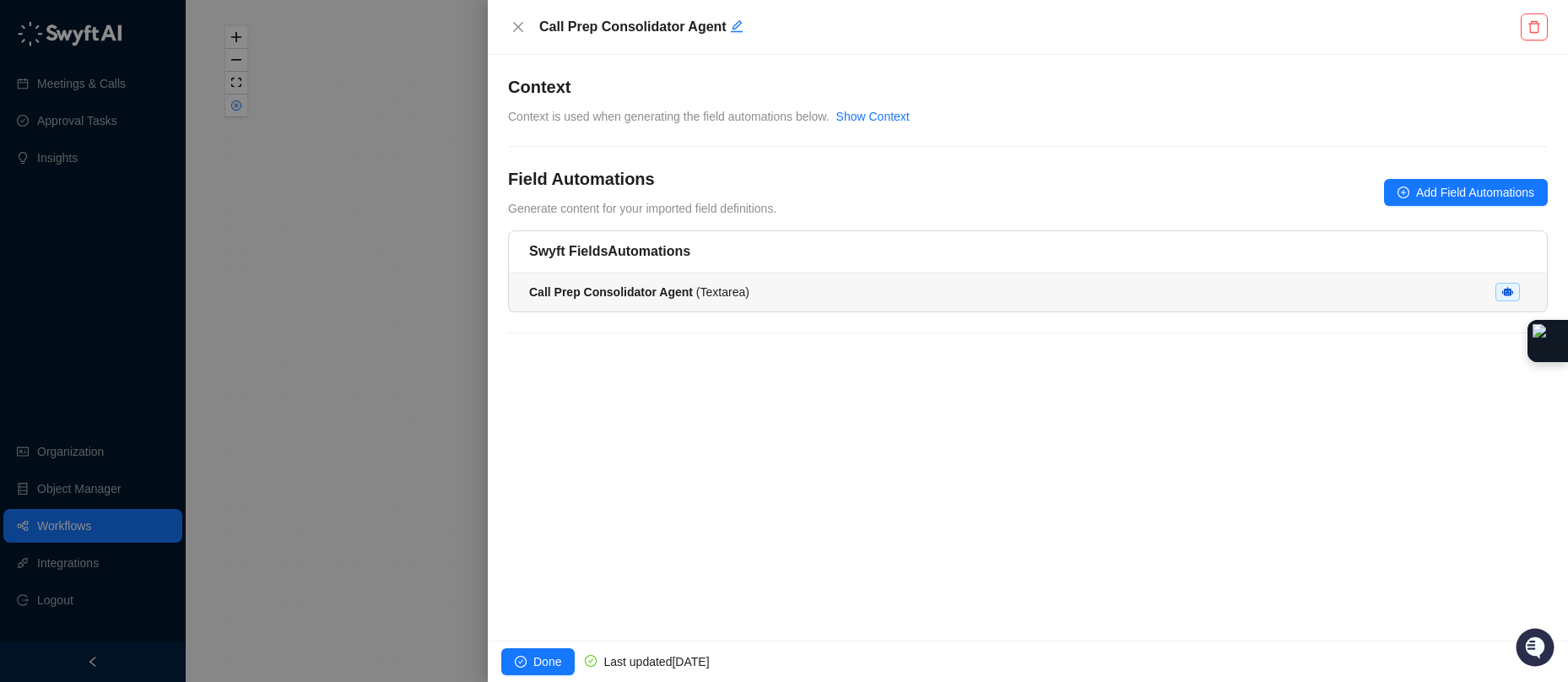
click at [986, 293] on div "Call Prep Consolidator Agent ( Textarea )" at bounding box center [1028, 292] width 997 height 19
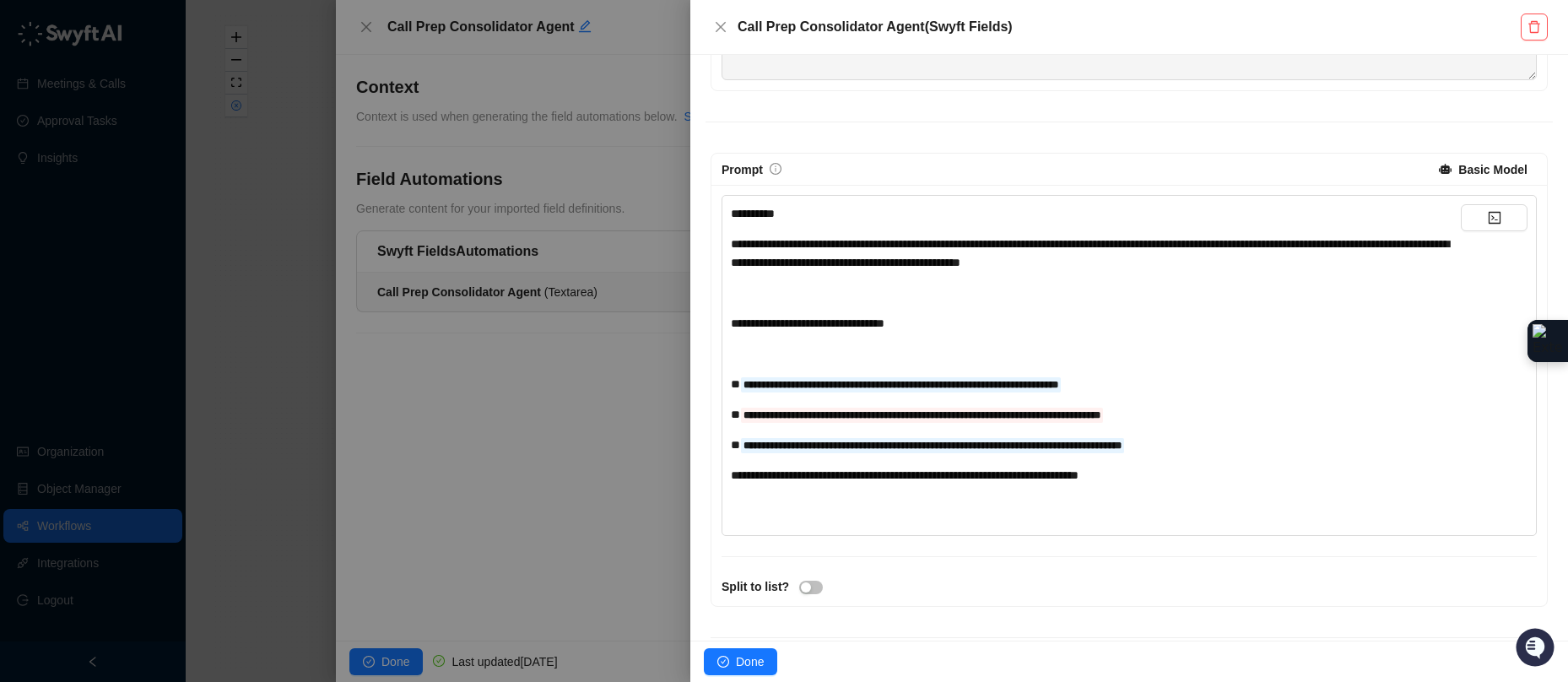
scroll to position [408, 0]
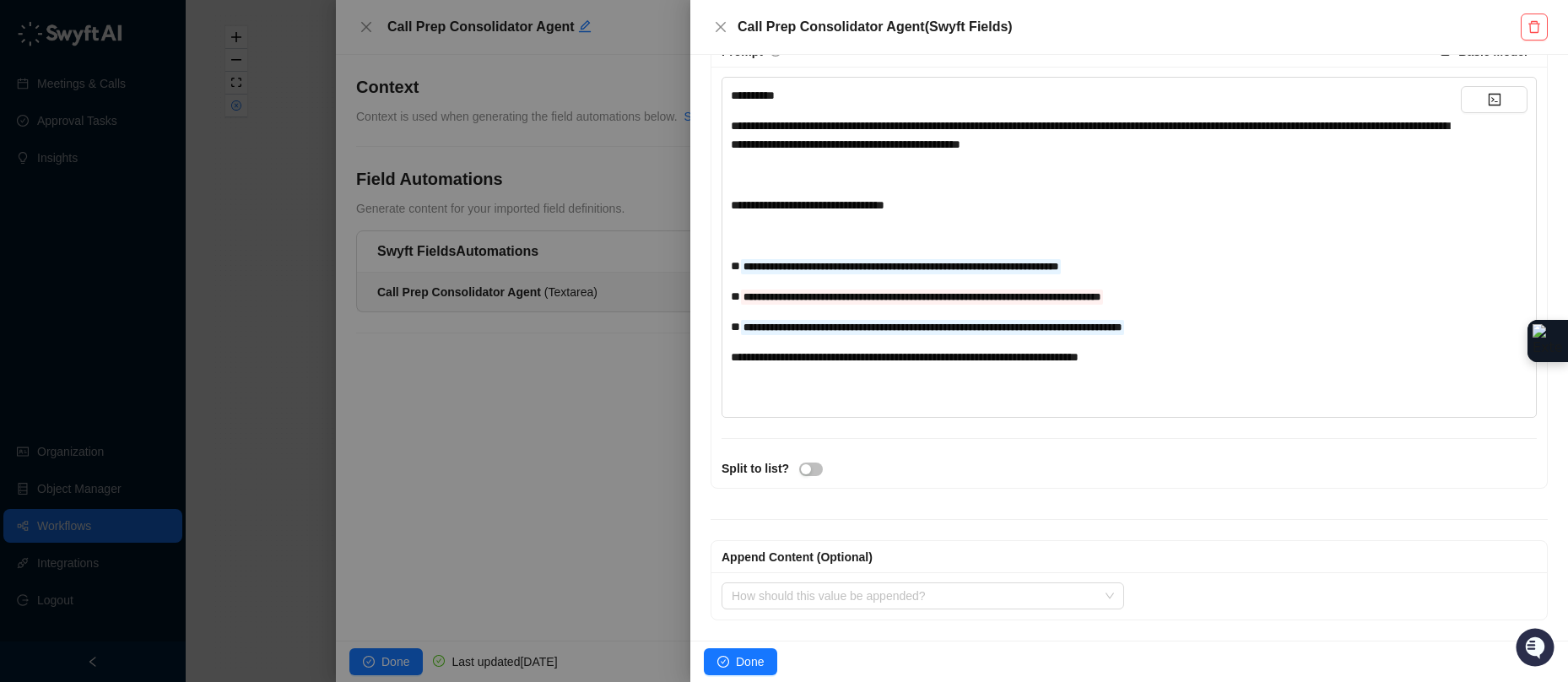
click at [1230, 293] on div "**********" at bounding box center [1096, 296] width 730 height 19
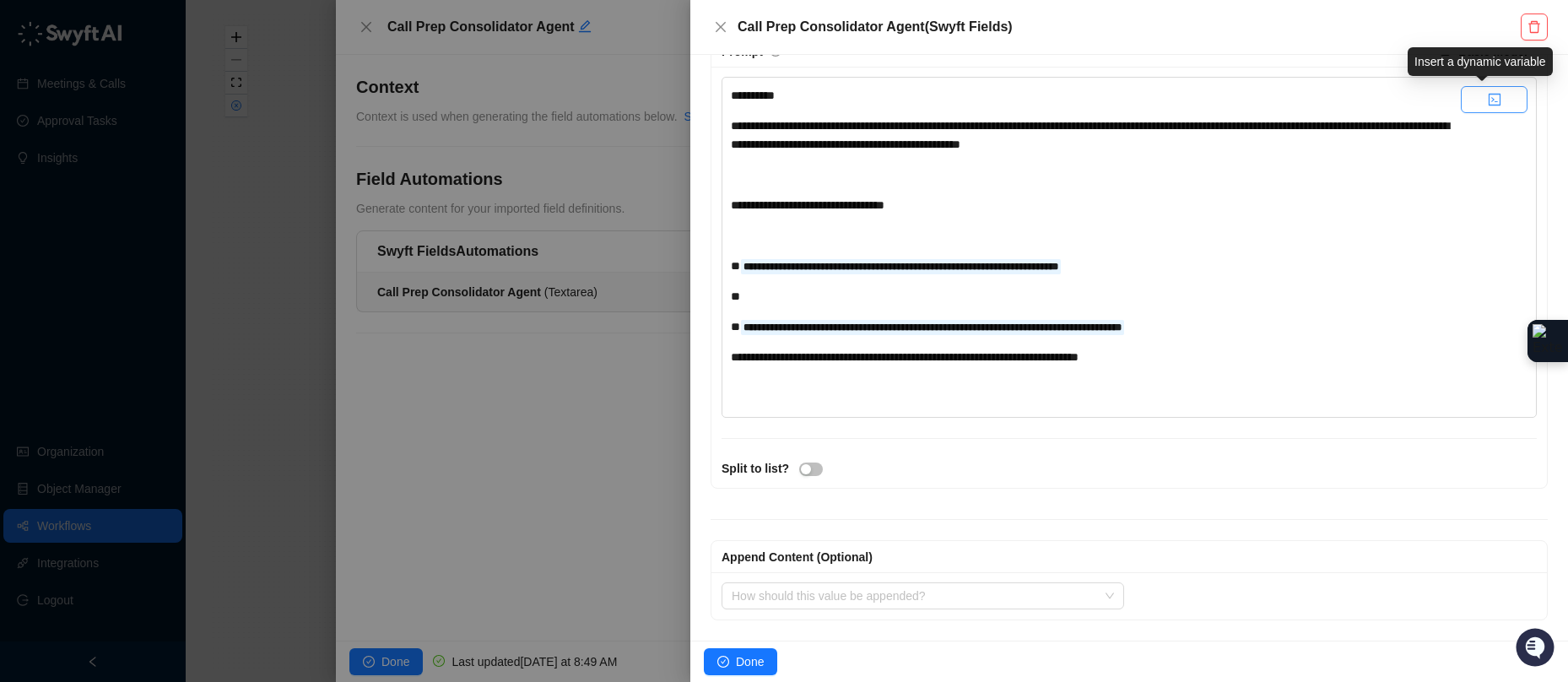
click at [1501, 101] on button "button" at bounding box center [1493, 99] width 66 height 27
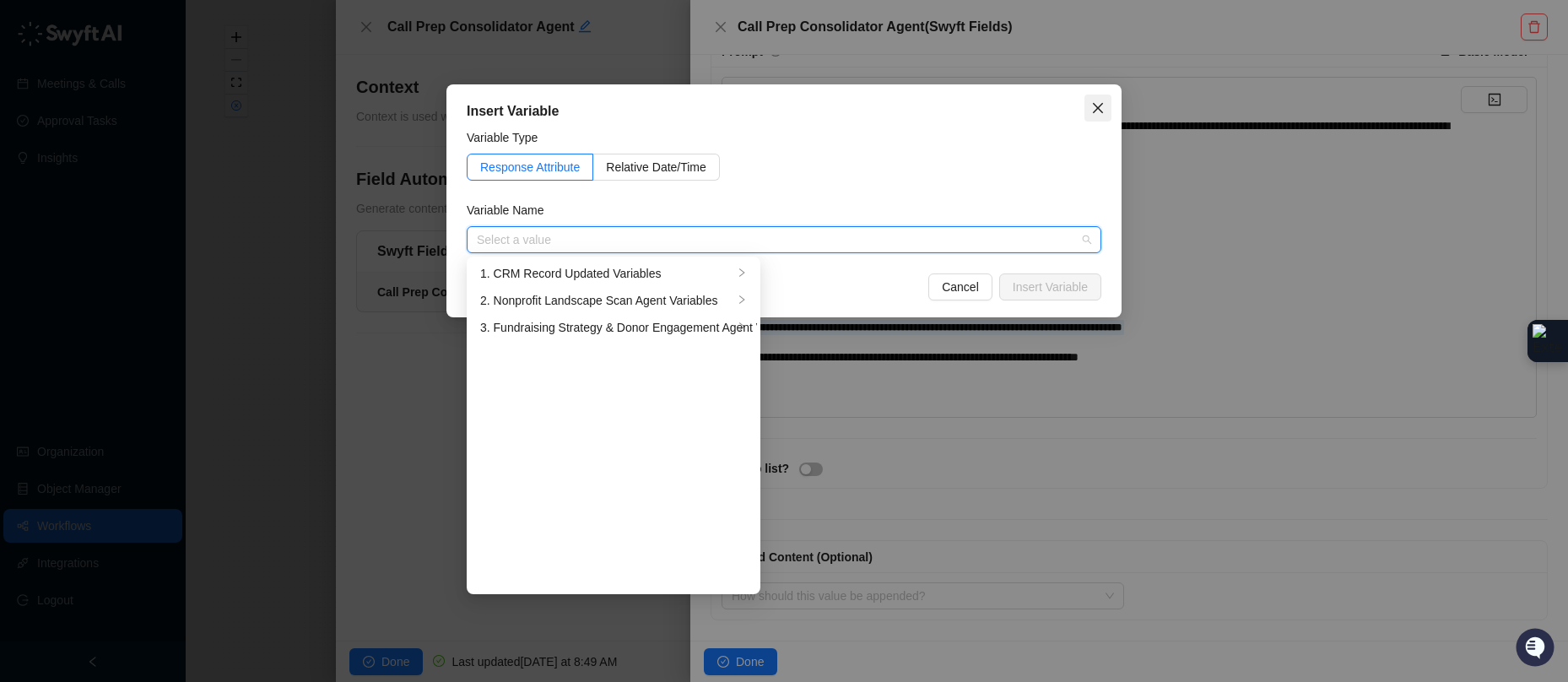
click at [1089, 113] on span "Close" at bounding box center [1097, 107] width 27 height 13
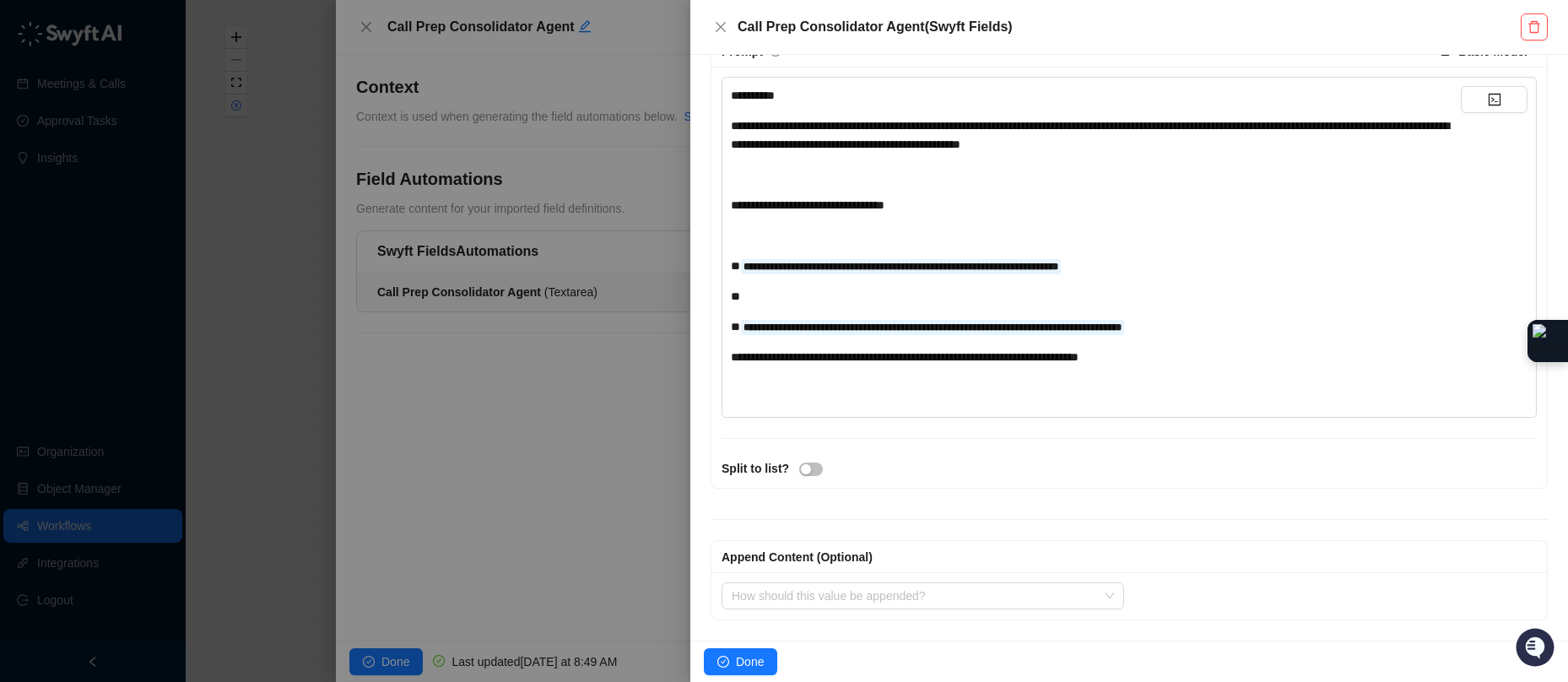
click at [839, 294] on div "*" at bounding box center [1096, 296] width 730 height 19
click at [1501, 93] on button "button" at bounding box center [1493, 99] width 66 height 27
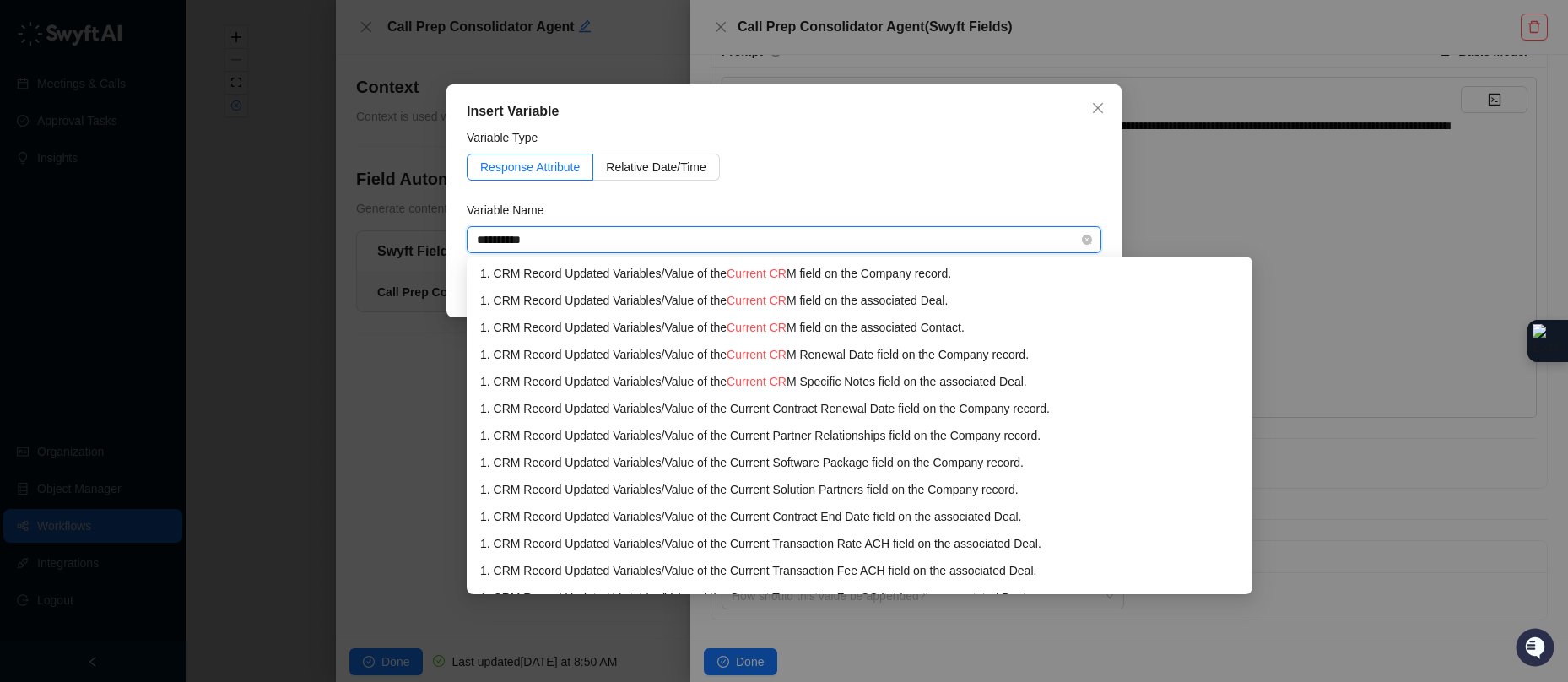
type input "**********"
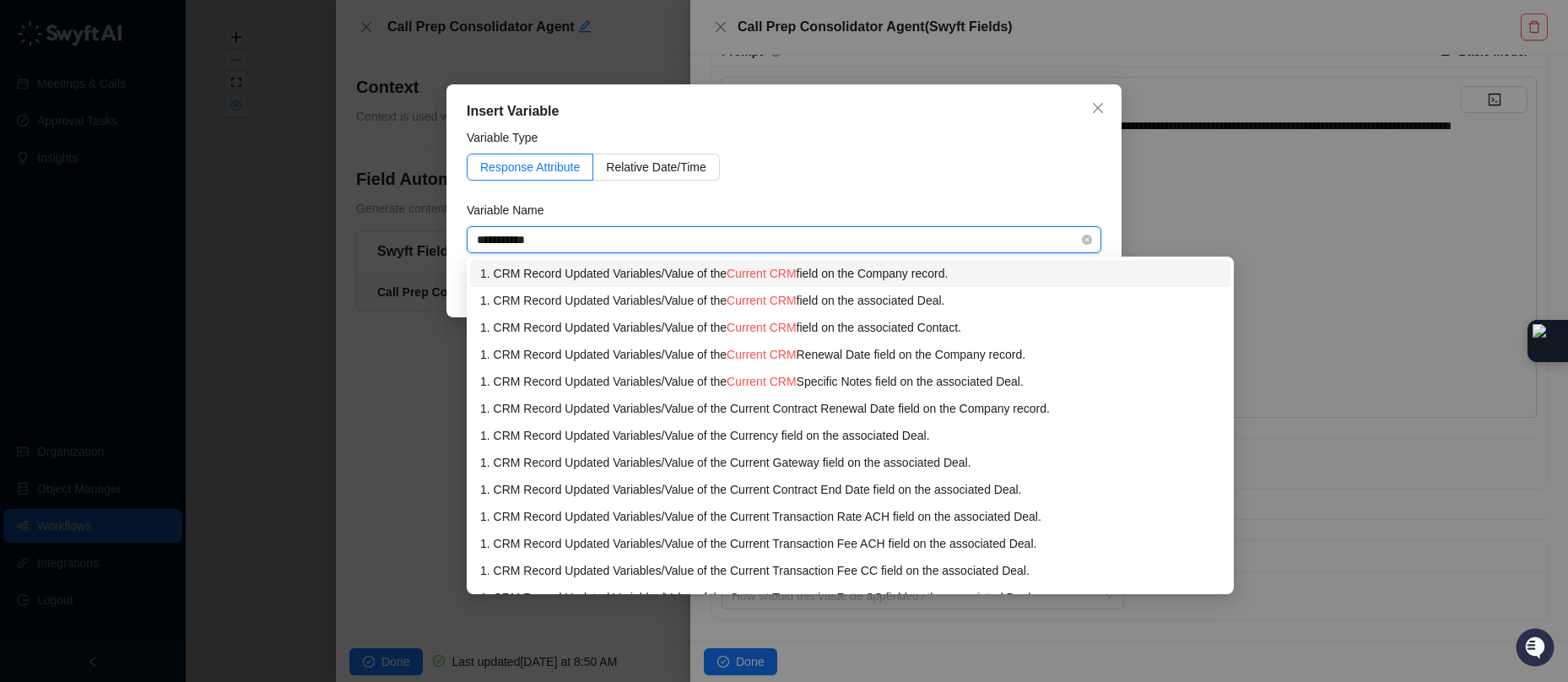
click at [773, 273] on span "Current CRM" at bounding box center [761, 274] width 69 height 13
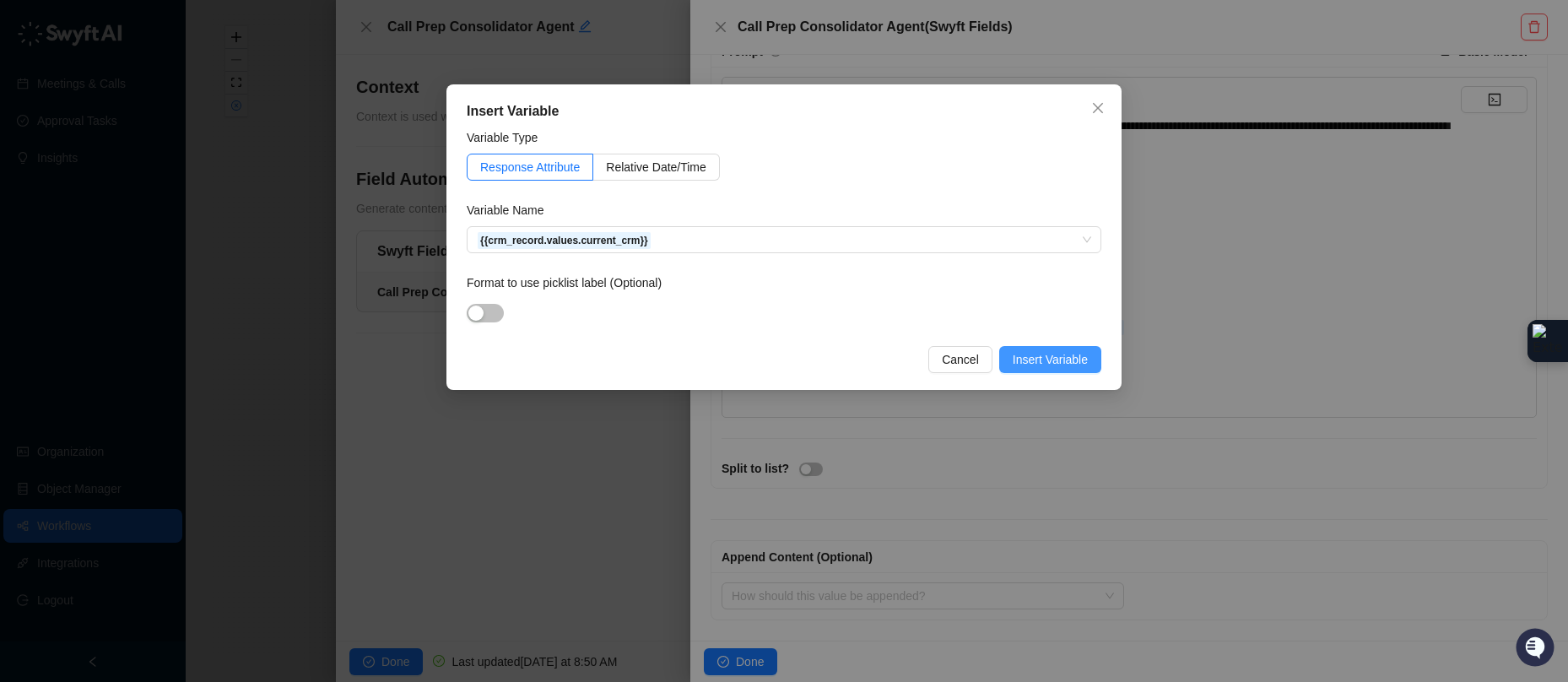
click at [1038, 347] on button "Insert Variable" at bounding box center [1050, 359] width 102 height 27
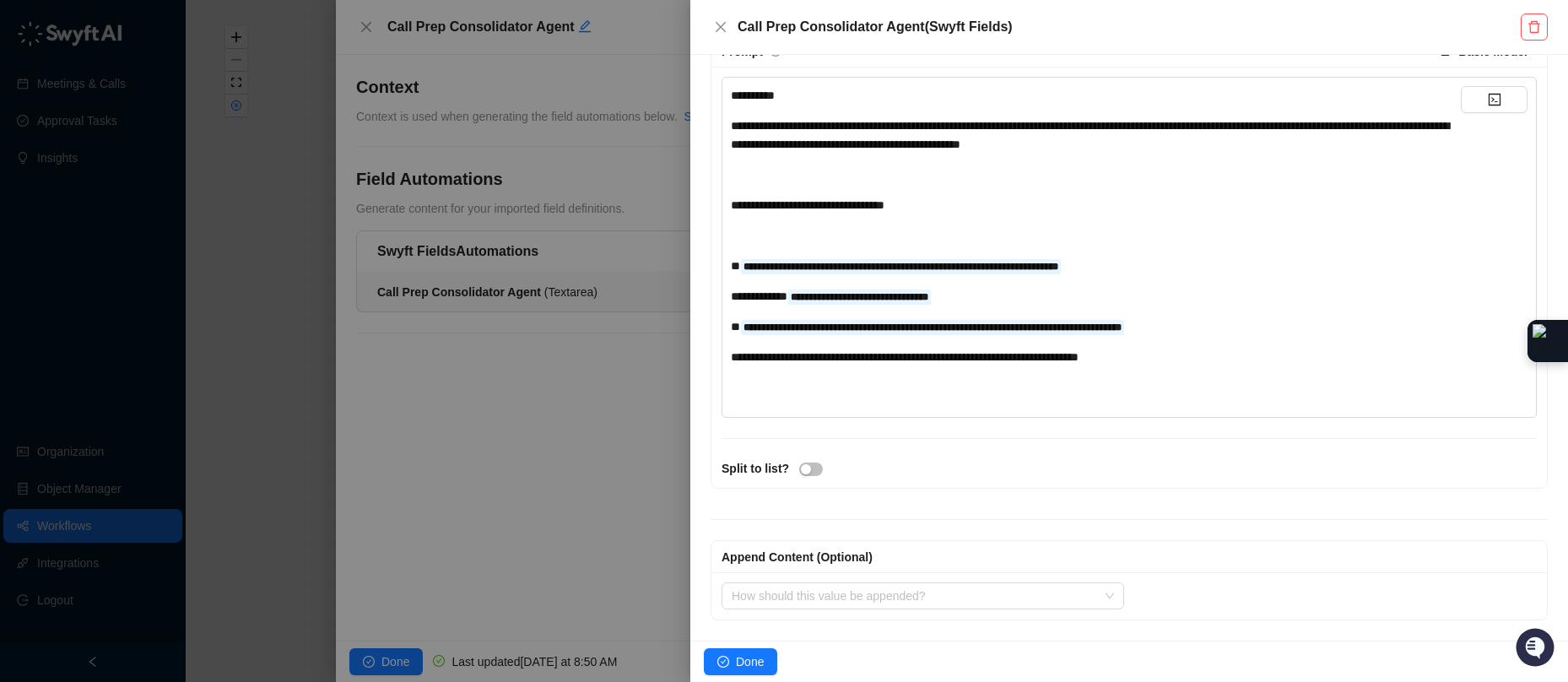
click at [1040, 291] on div "**********" at bounding box center [1096, 296] width 730 height 19
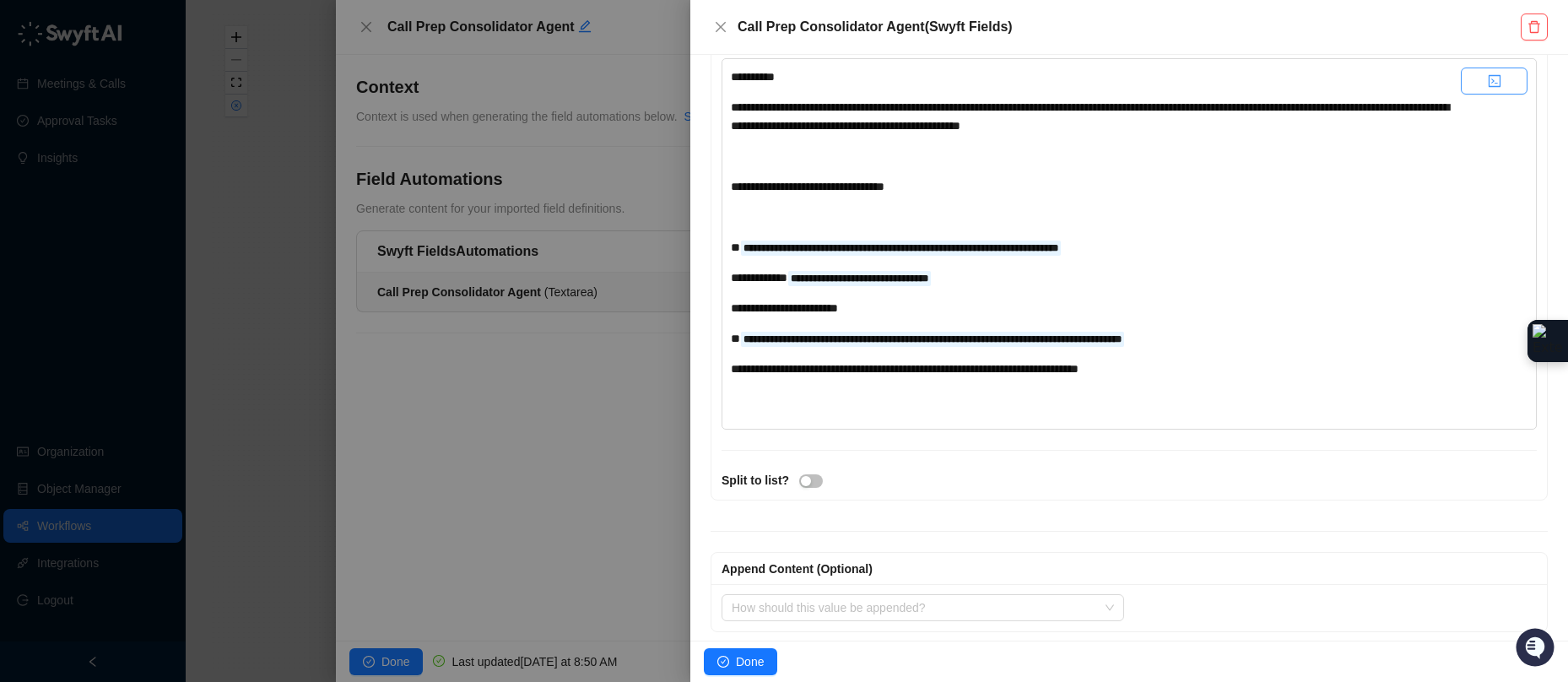
click at [1493, 94] on button "button" at bounding box center [1493, 80] width 66 height 27
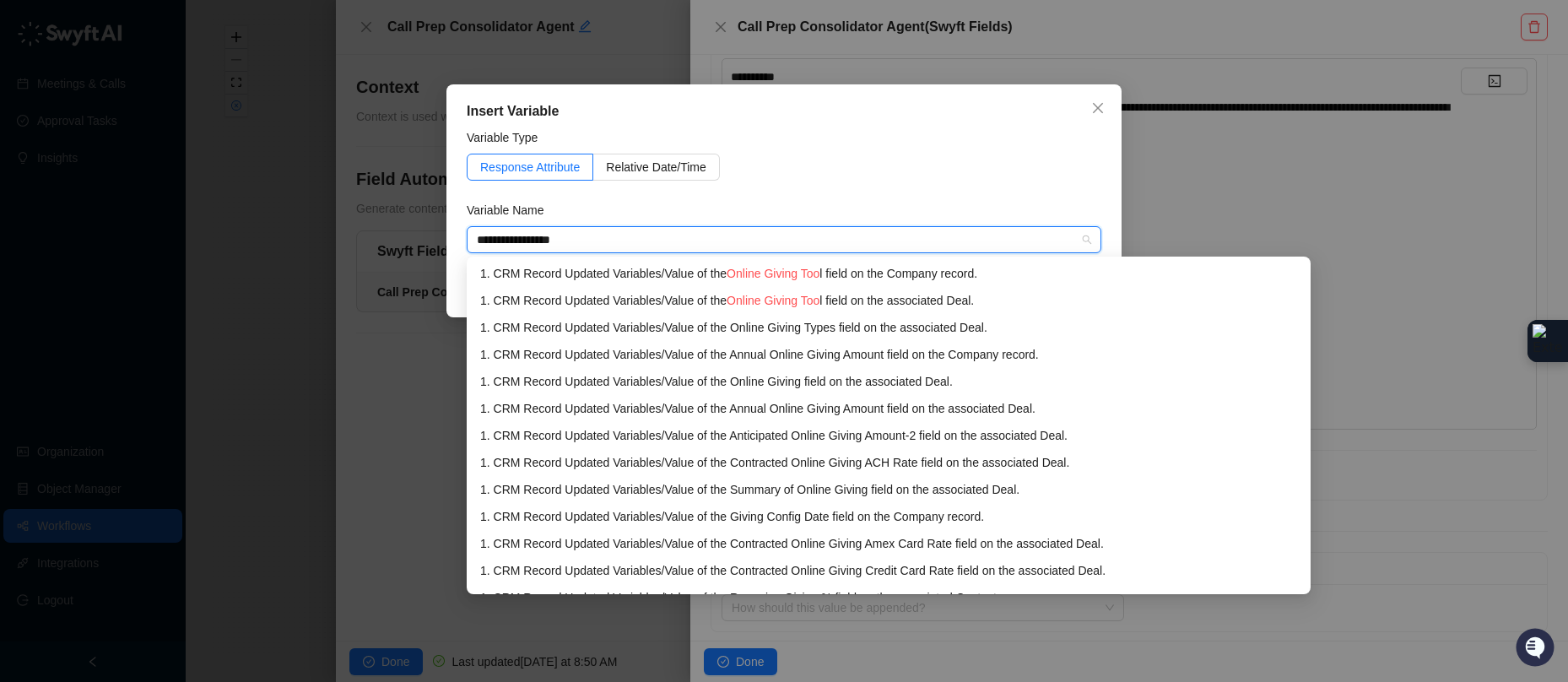
type input "**********"
click at [942, 283] on li "1. CRM Record Updated Variables / Value of the Online Giving Tool field on the …" at bounding box center [954, 273] width 968 height 27
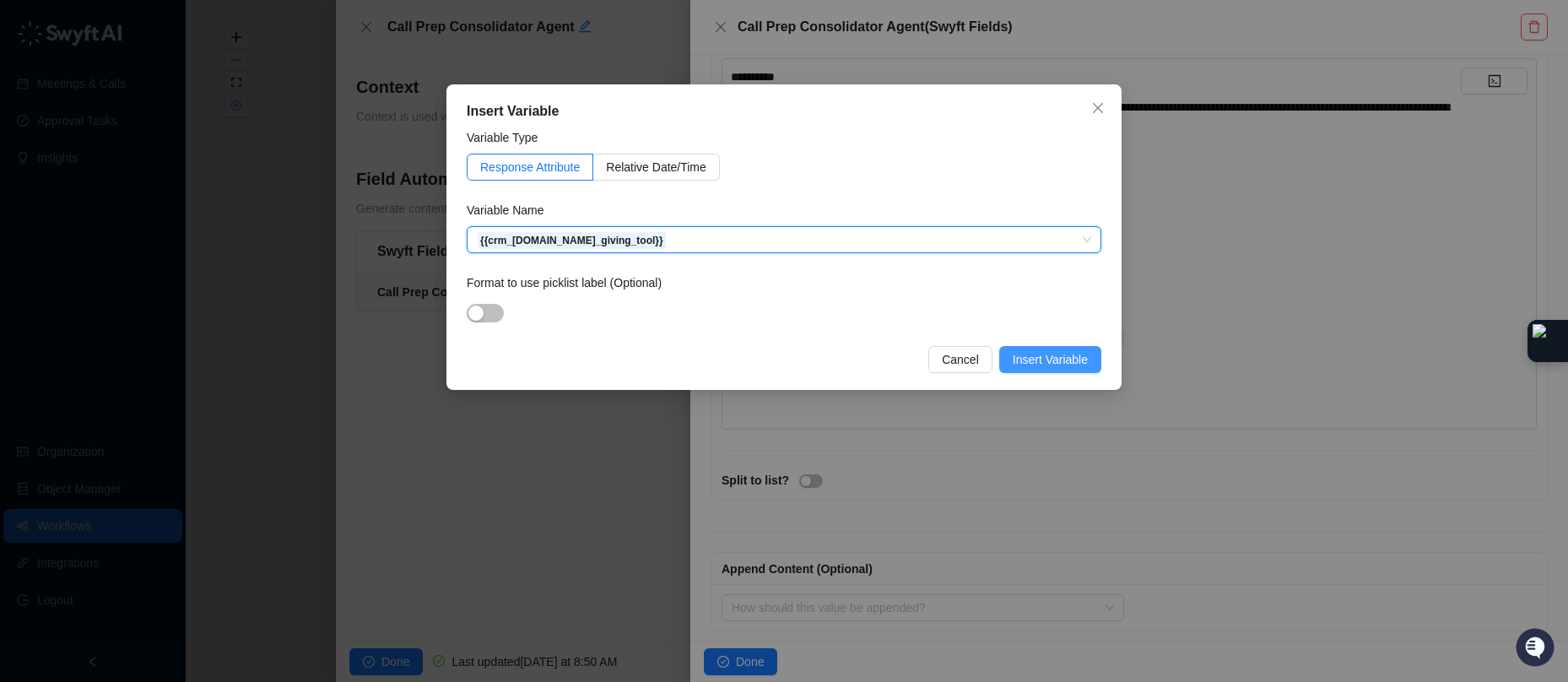
click at [1067, 358] on span "Insert Variable" at bounding box center [1050, 360] width 75 height 19
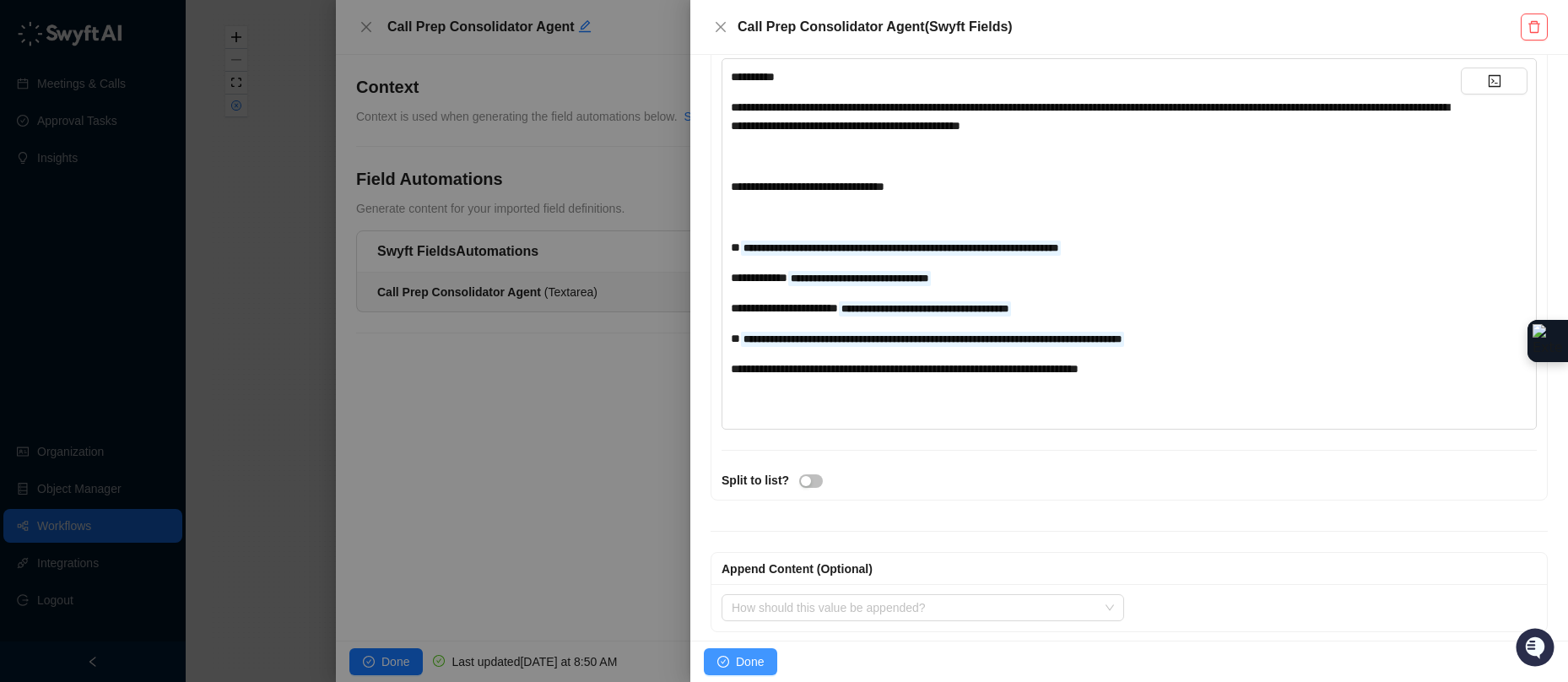
click at [749, 658] on span "Done" at bounding box center [750, 661] width 28 height 19
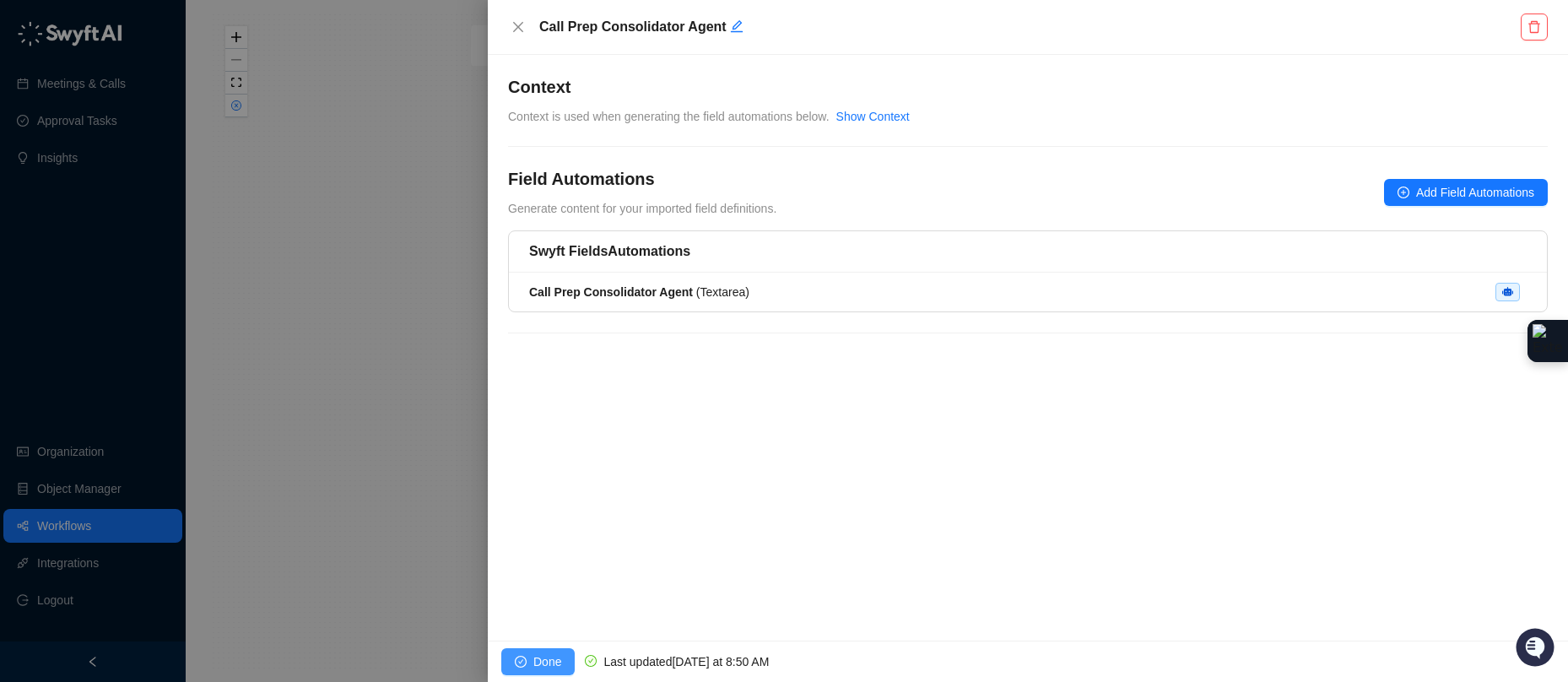
click at [552, 666] on span "Done" at bounding box center [547, 661] width 28 height 19
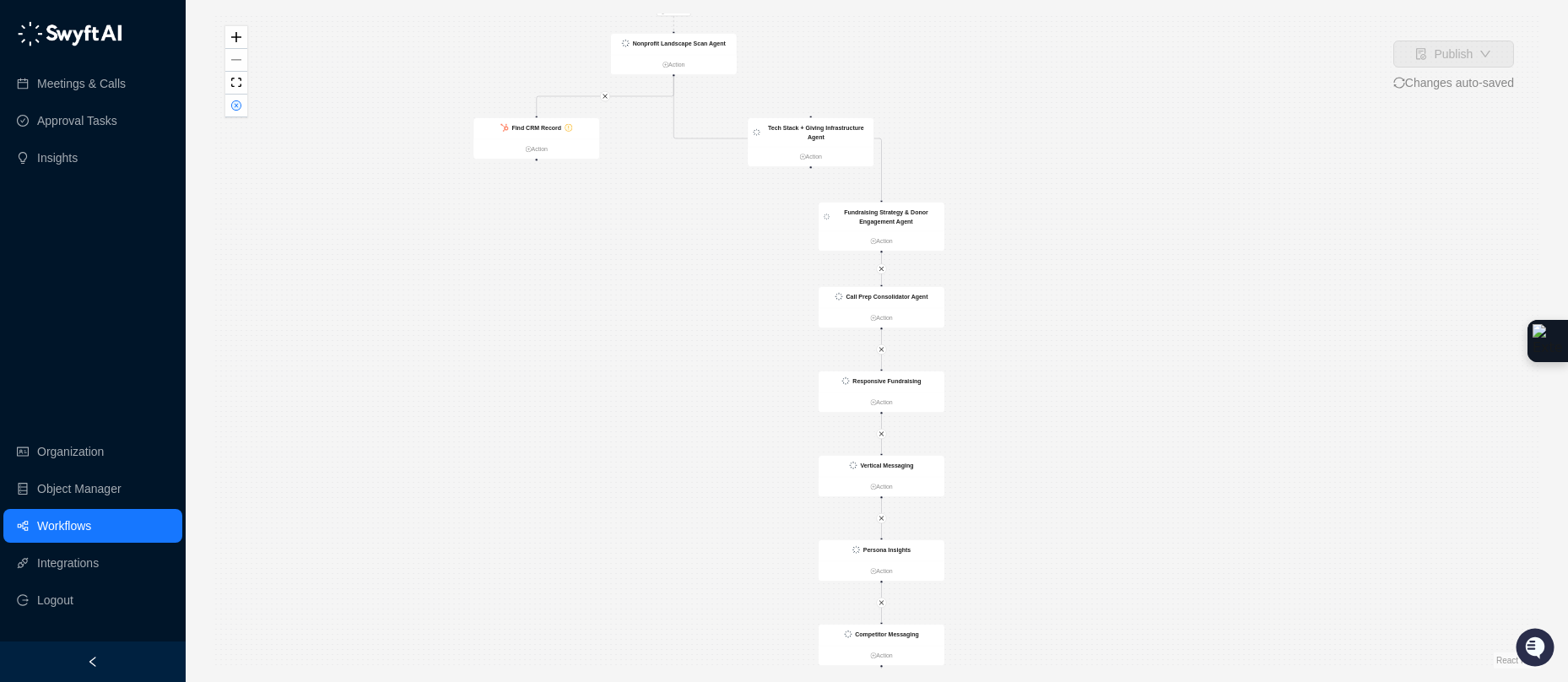
drag, startPoint x: 1025, startPoint y: 111, endPoint x: 1028, endPoint y: 205, distance: 94.0
click at [1028, 206] on div "Is True Find CRM Record Action CRM Record Updated Action List of SDRs that are …" at bounding box center [877, 340] width 1328 height 655
click at [541, 149] on link "Action" at bounding box center [536, 149] width 126 height 9
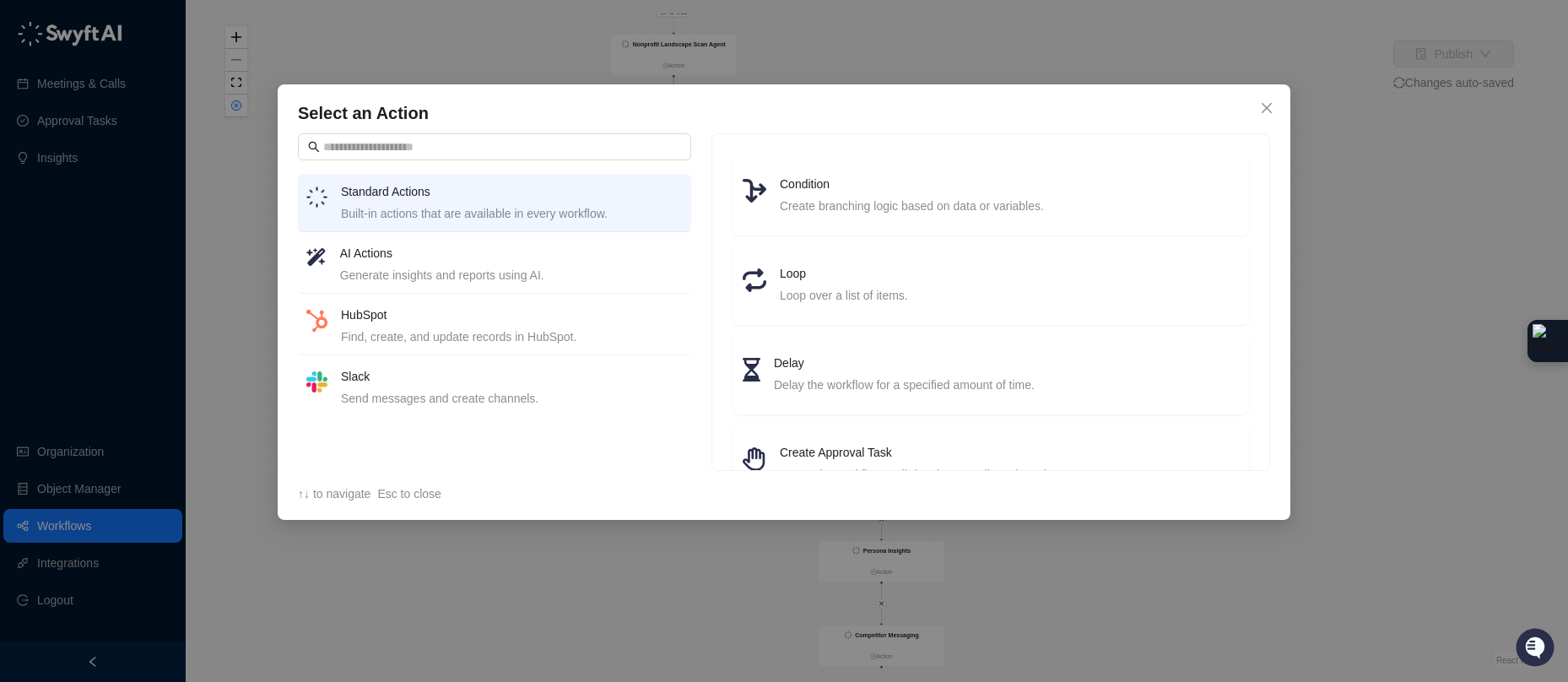
click at [1274, 92] on div "Select an Action Standard Actions Built-in actions that are available in every …" at bounding box center [784, 302] width 1012 height 435
click at [1266, 103] on icon "close" at bounding box center [1266, 107] width 13 height 13
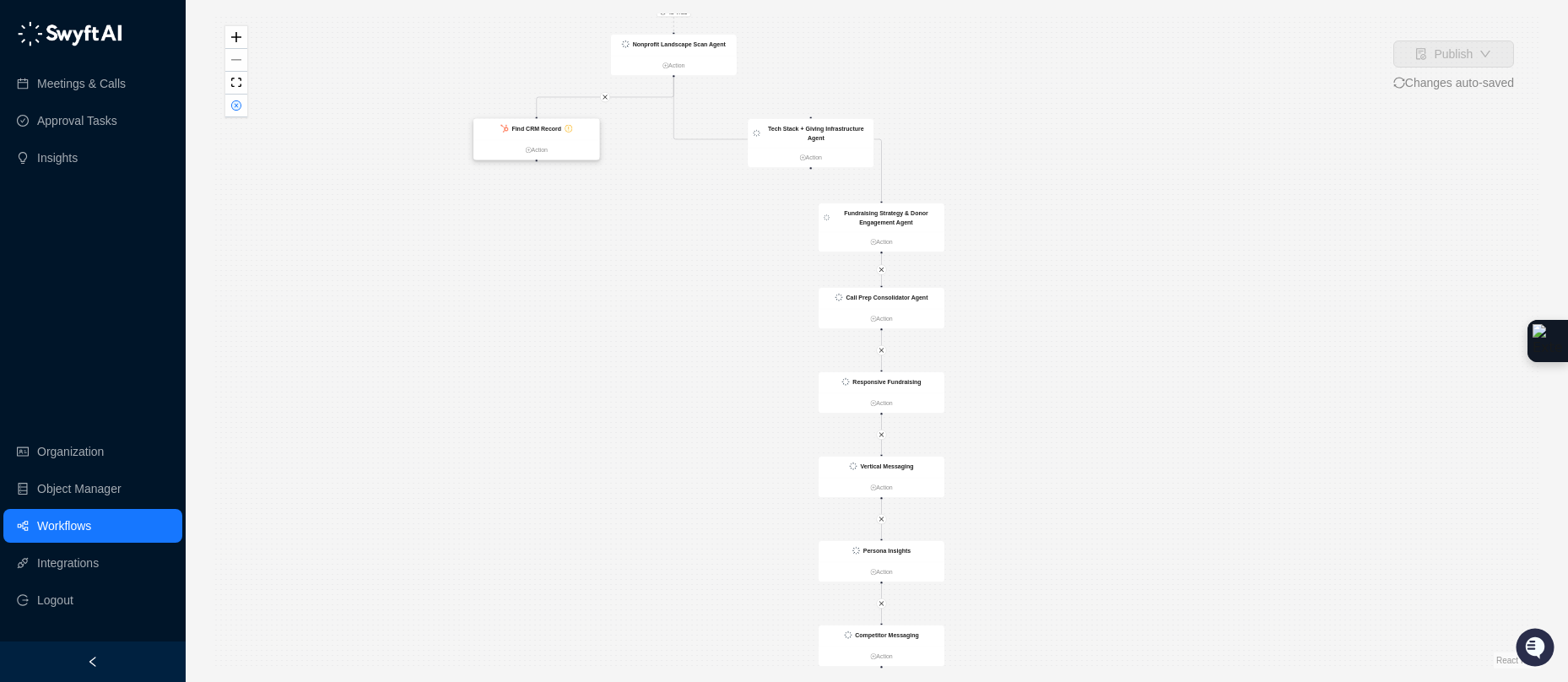
click at [577, 132] on div "Find CRM Record" at bounding box center [536, 129] width 126 height 21
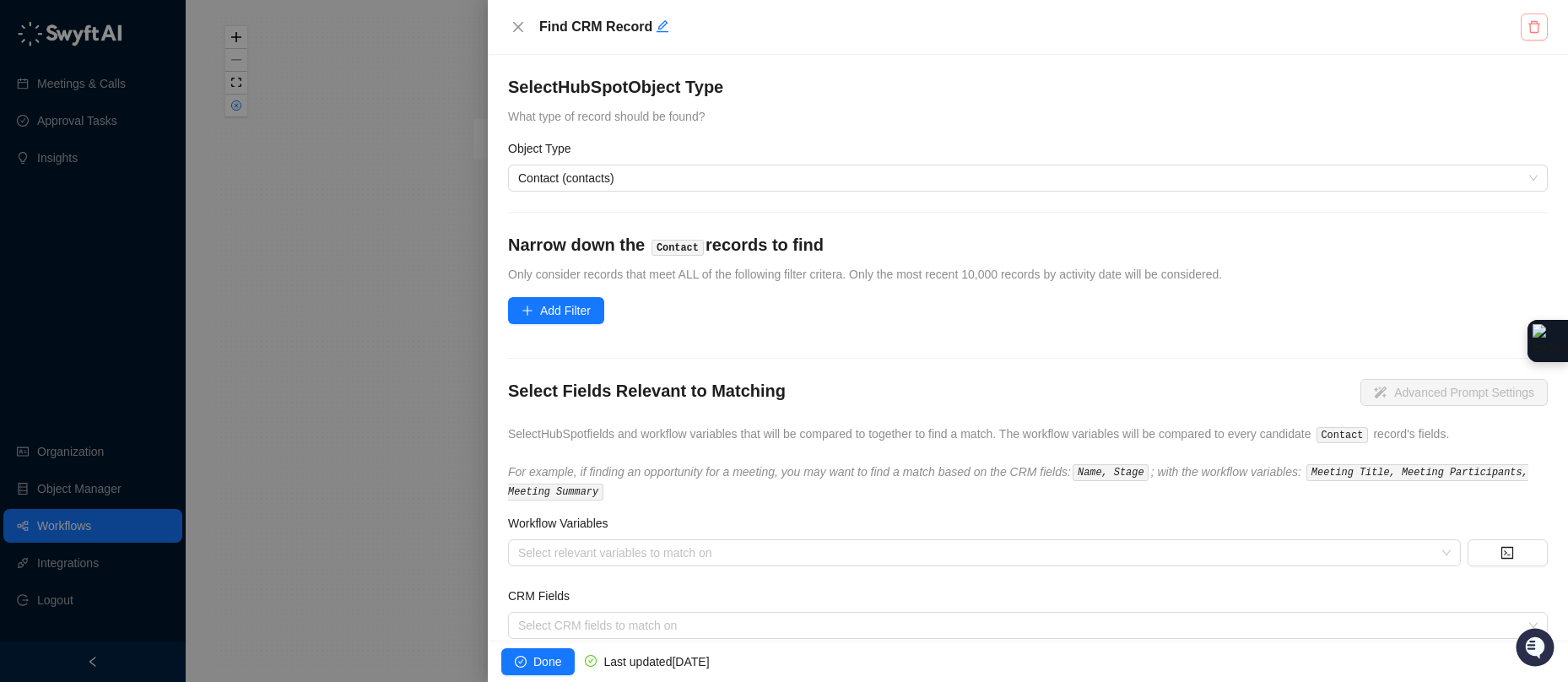
click at [1521, 30] on button "button" at bounding box center [1533, 26] width 27 height 27
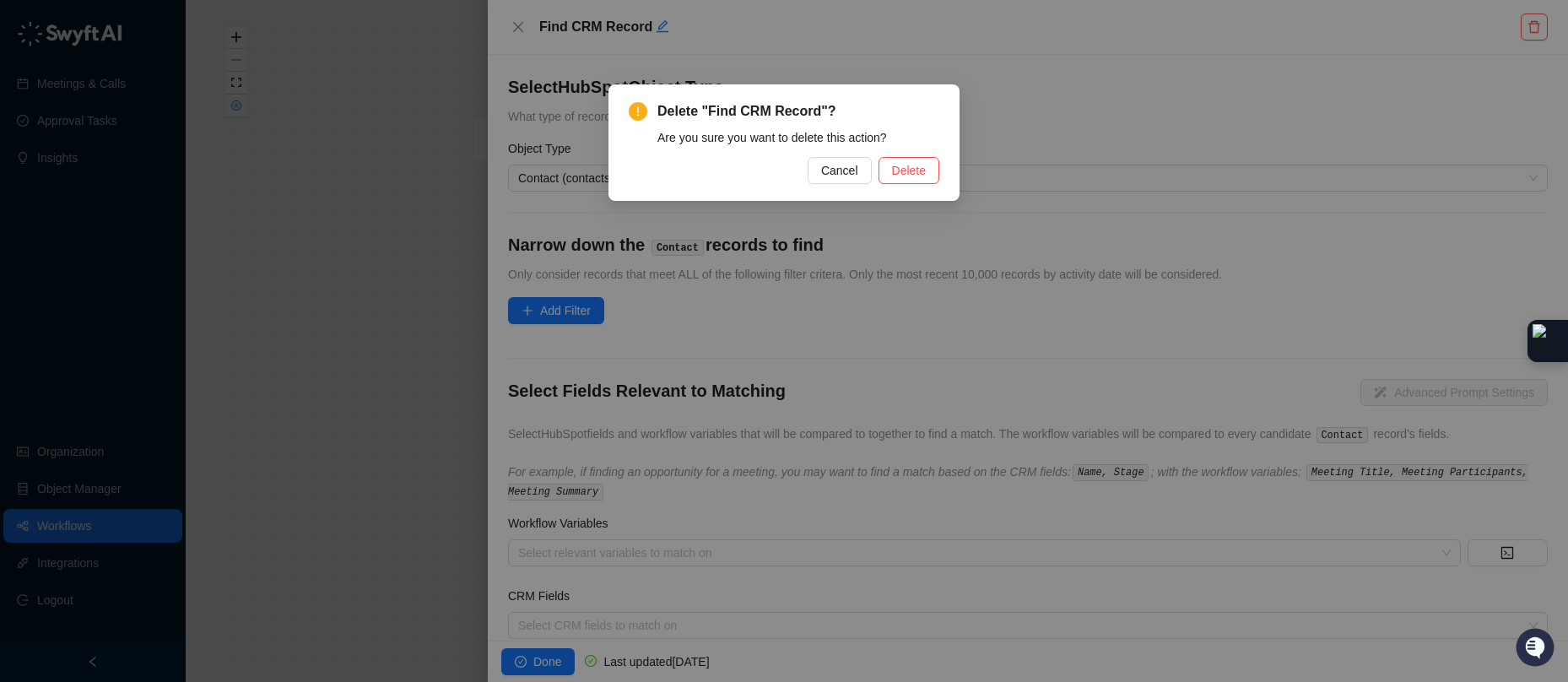
click at [1527, 26] on div "Delete "Find CRM Record"? Are you sure you want to delete this action? Cancel D…" at bounding box center [784, 341] width 1568 height 682
click at [894, 175] on span "Delete" at bounding box center [909, 171] width 34 height 19
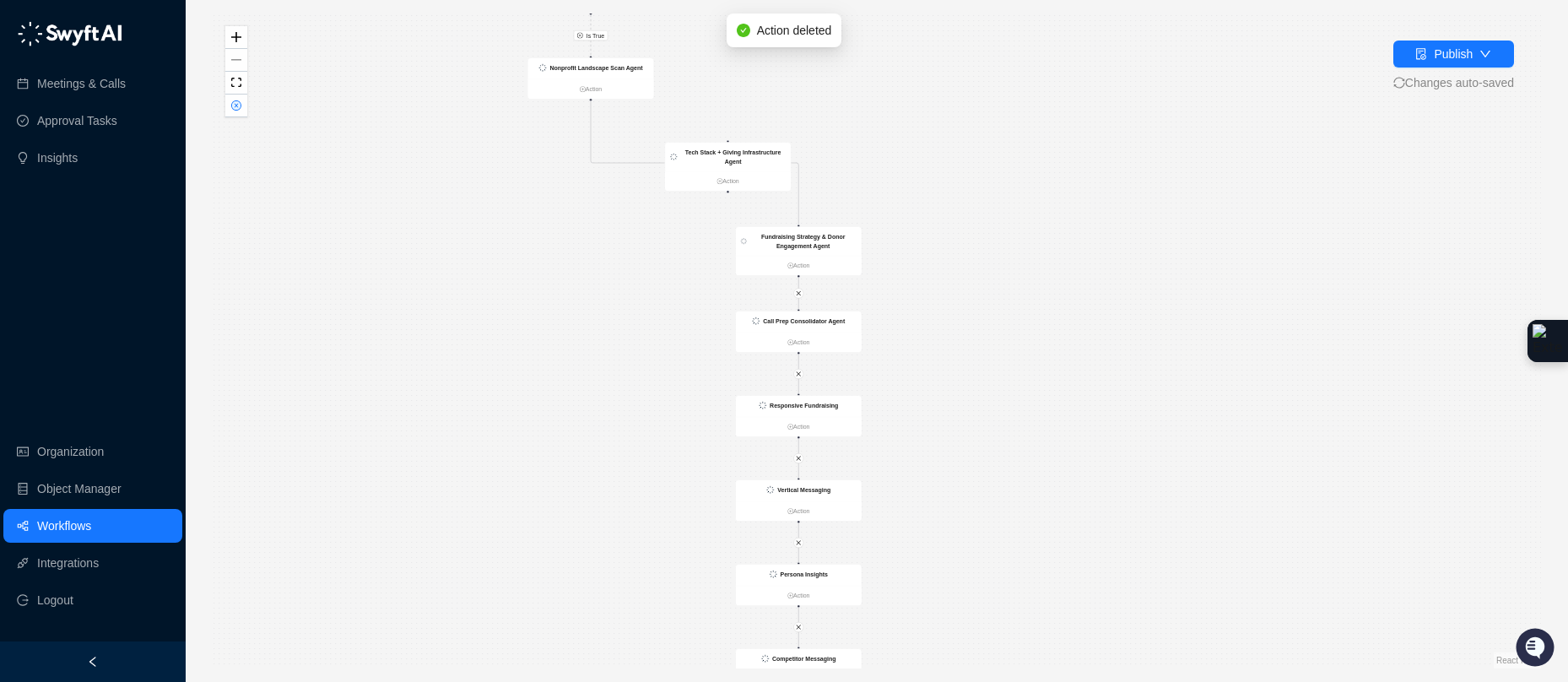
drag, startPoint x: 1087, startPoint y: 140, endPoint x: 1076, endPoint y: 256, distance: 116.5
click at [1076, 256] on div "Is True CRM Record Updated Action List of SDRs that are opted in False Action C…" at bounding box center [877, 340] width 1328 height 655
click at [1438, 52] on div "Publish" at bounding box center [1453, 54] width 39 height 19
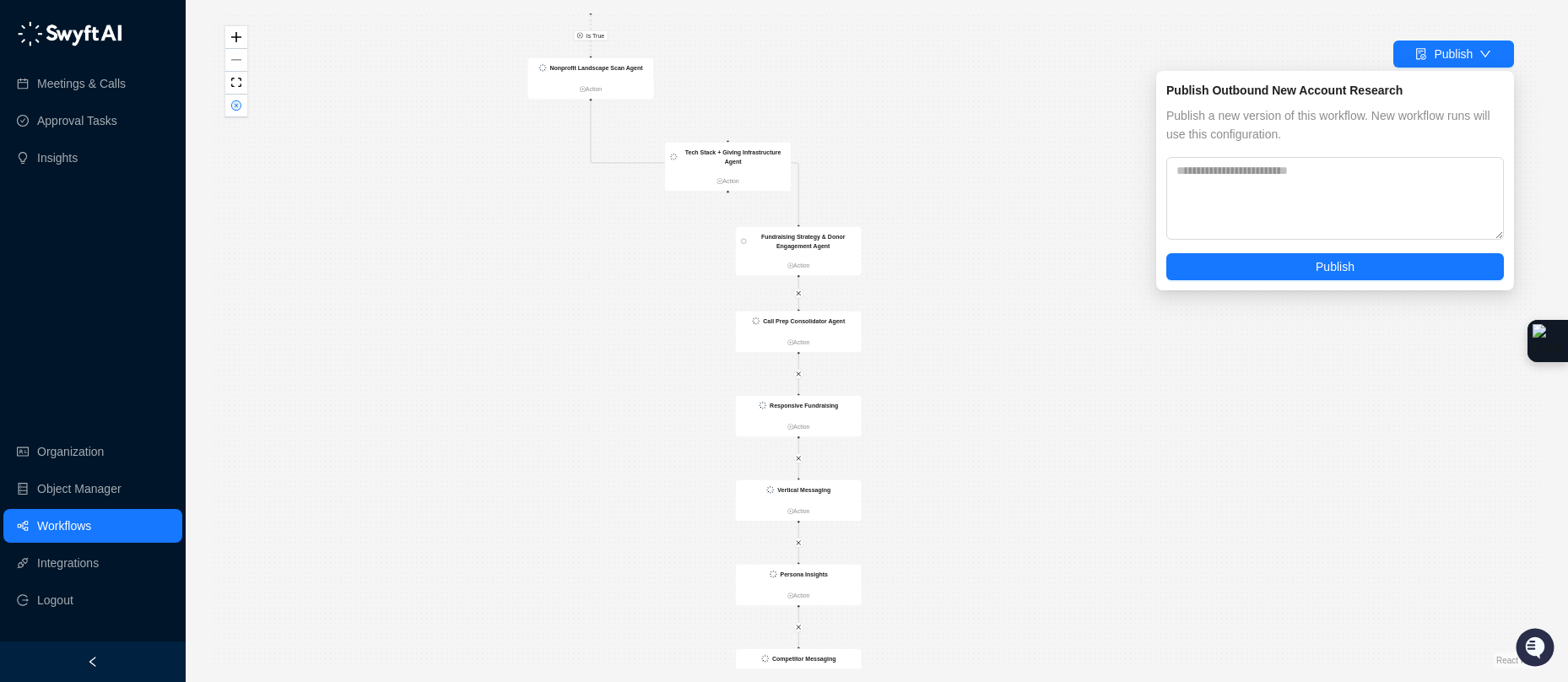
click at [848, 107] on div "Is True CRM Record Updated Action List of SDRs that are opted in False Action C…" at bounding box center [877, 340] width 1328 height 655
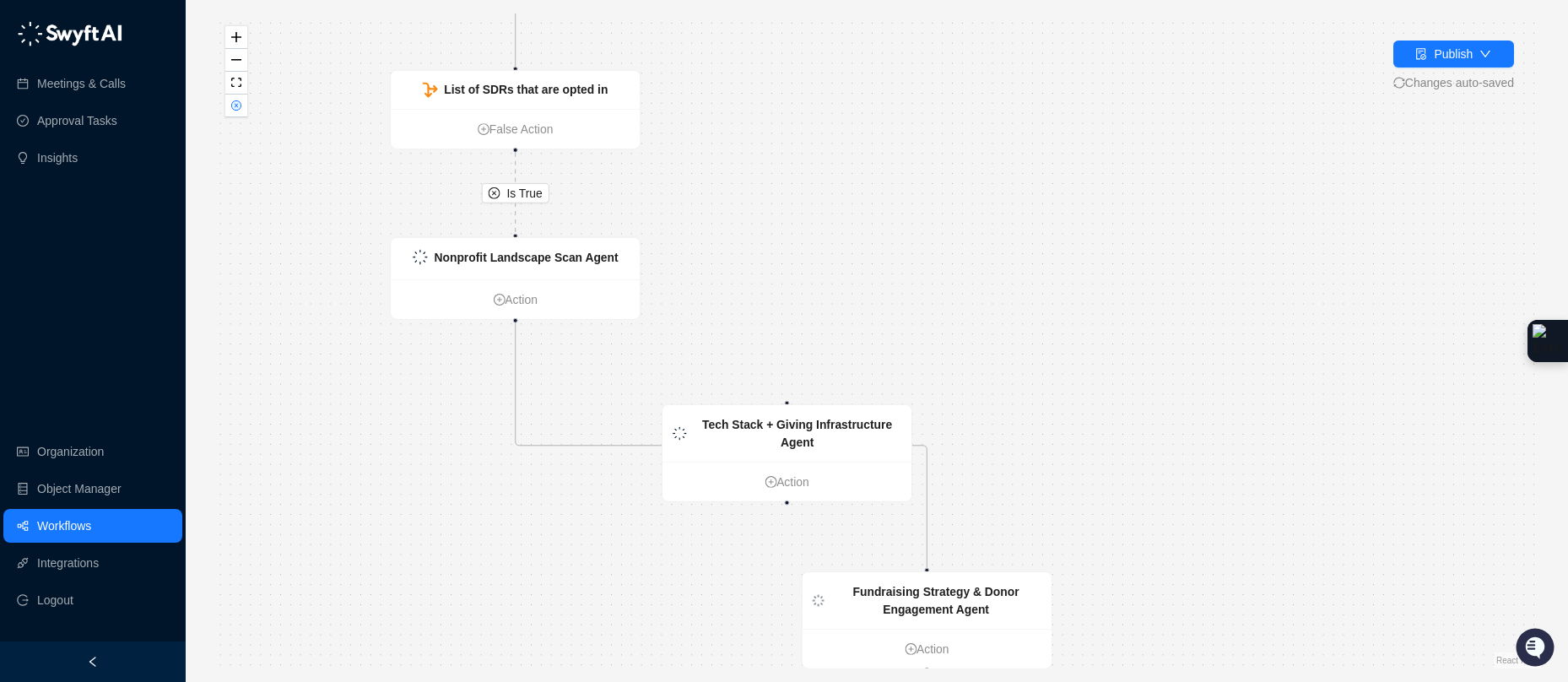
drag, startPoint x: 672, startPoint y: 72, endPoint x: 828, endPoint y: 263, distance: 246.6
click at [827, 266] on div "Is True CRM Record Updated Action List of SDRs that are opted in False Action C…" at bounding box center [877, 340] width 1328 height 655
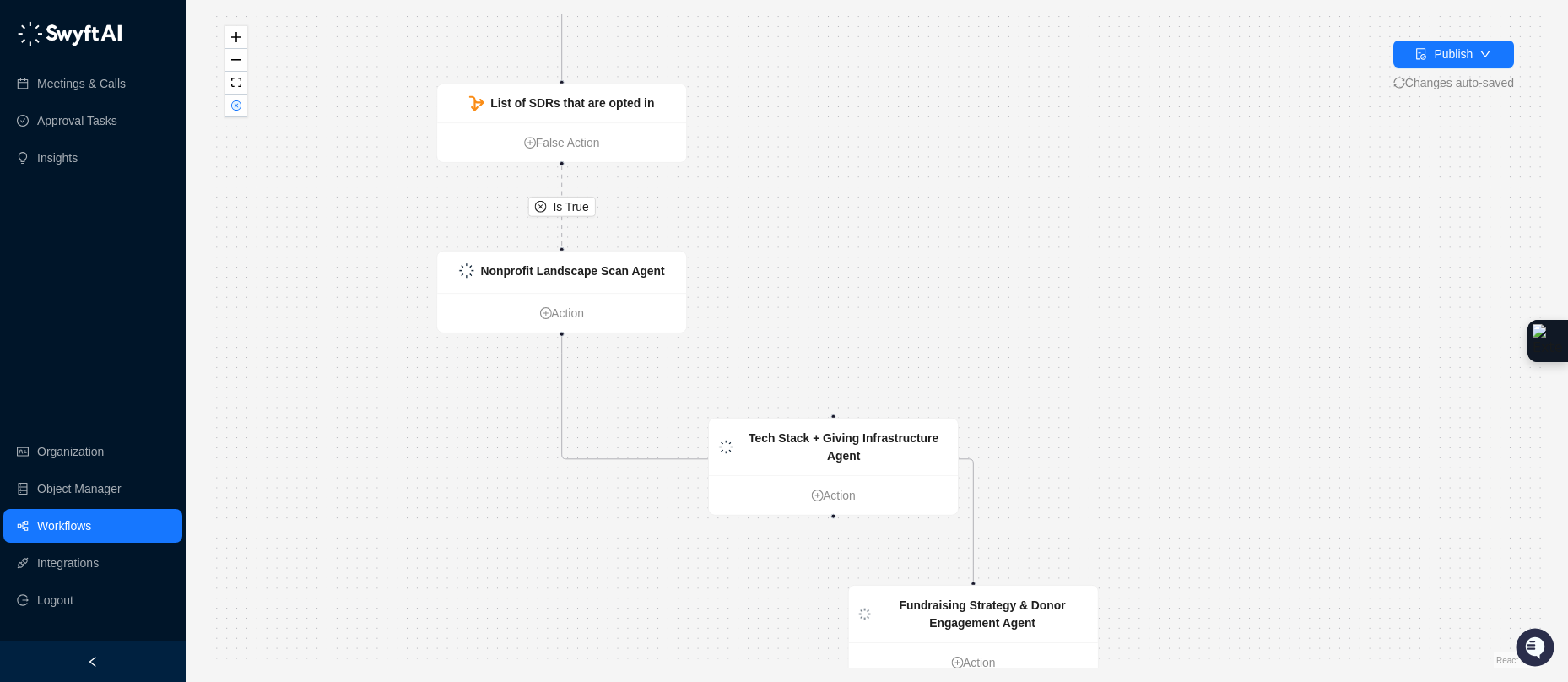
drag, startPoint x: 788, startPoint y: 187, endPoint x: 901, endPoint y: 373, distance: 217.6
click at [903, 384] on div "Is True CRM Record Updated Action List of SDRs that are opted in False Action C…" at bounding box center [877, 340] width 1328 height 655
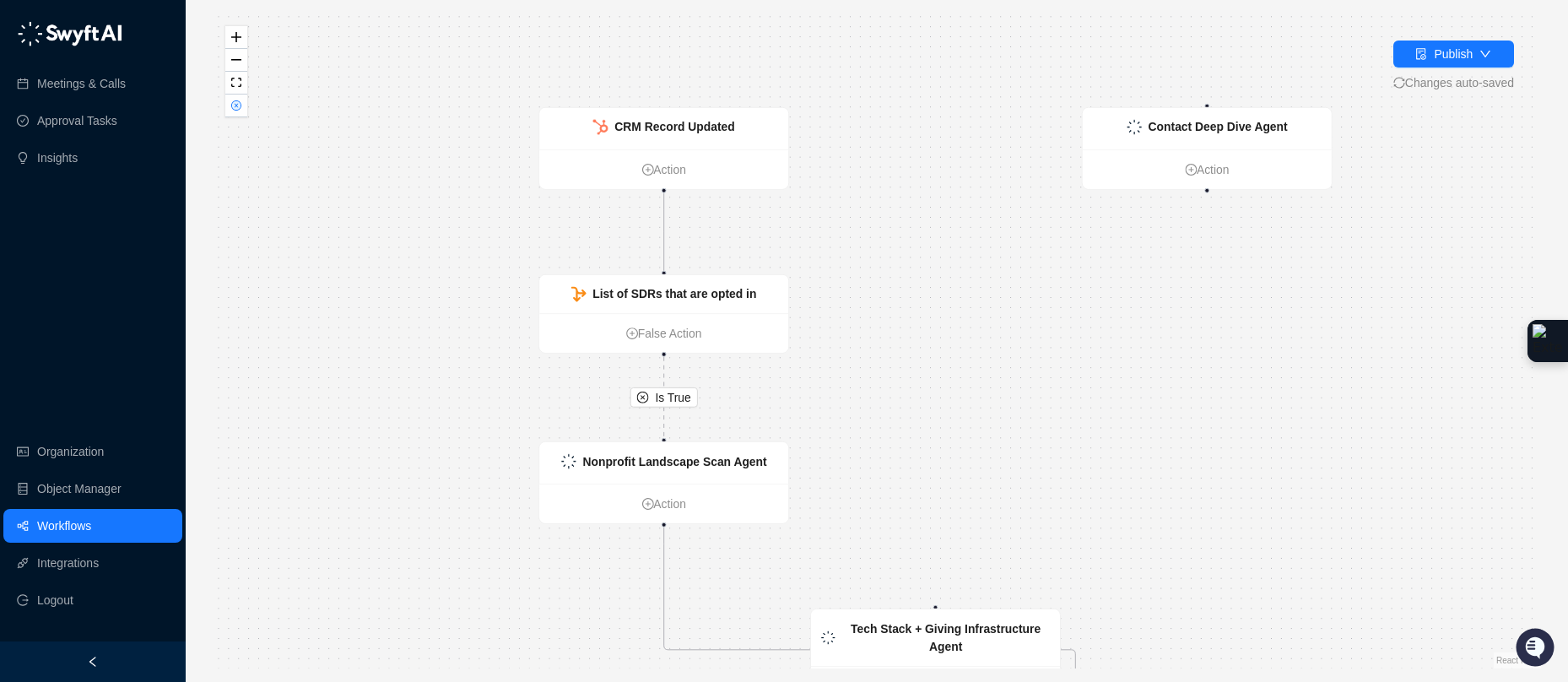
drag, startPoint x: 860, startPoint y: 191, endPoint x: 855, endPoint y: 202, distance: 12.1
click at [860, 197] on div "Is True CRM Record Updated Action List of SDRs that are opted in False Action C…" at bounding box center [877, 340] width 1328 height 655
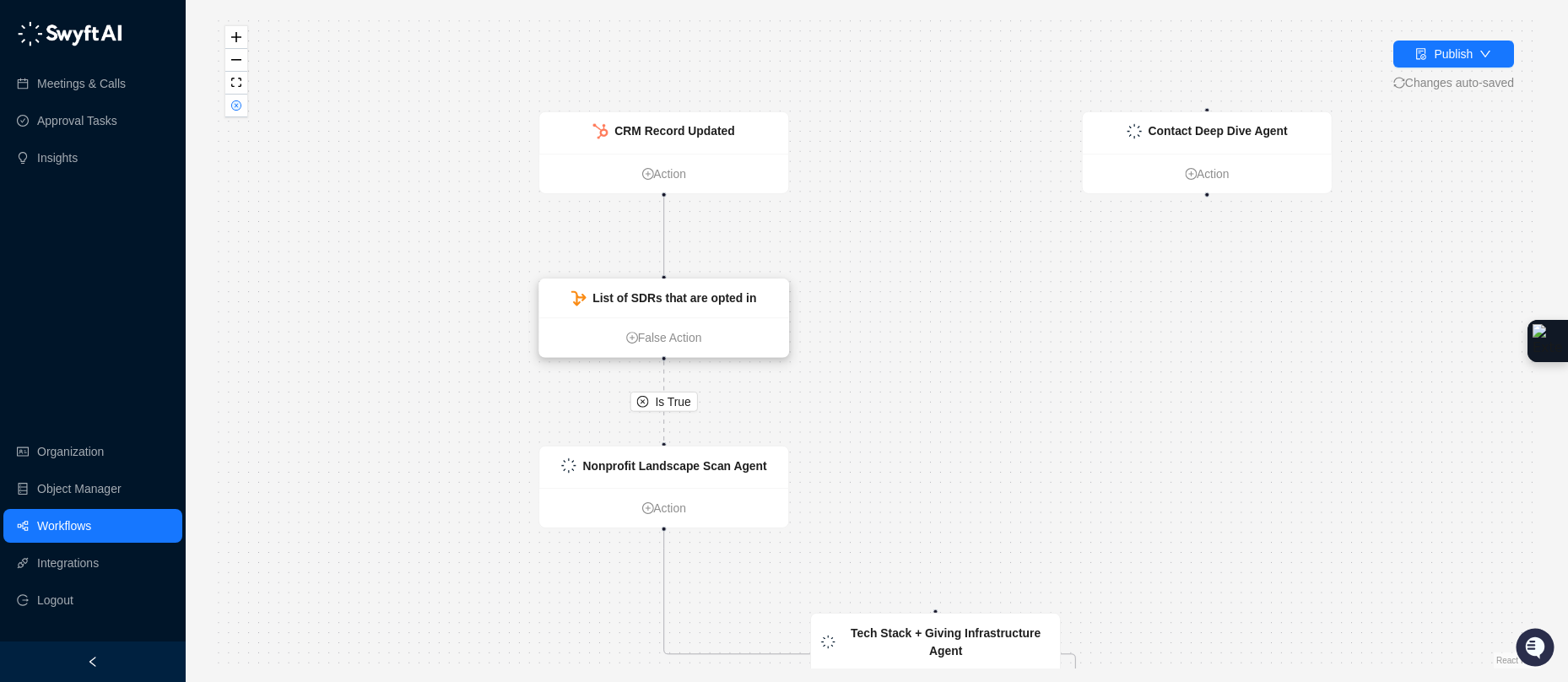
click at [719, 305] on div "List of SDRs that are opted in" at bounding box center [673, 299] width 163 height 19
click at [719, 305] on strong "List of SDRs that are opted in" at bounding box center [674, 299] width 163 height 13
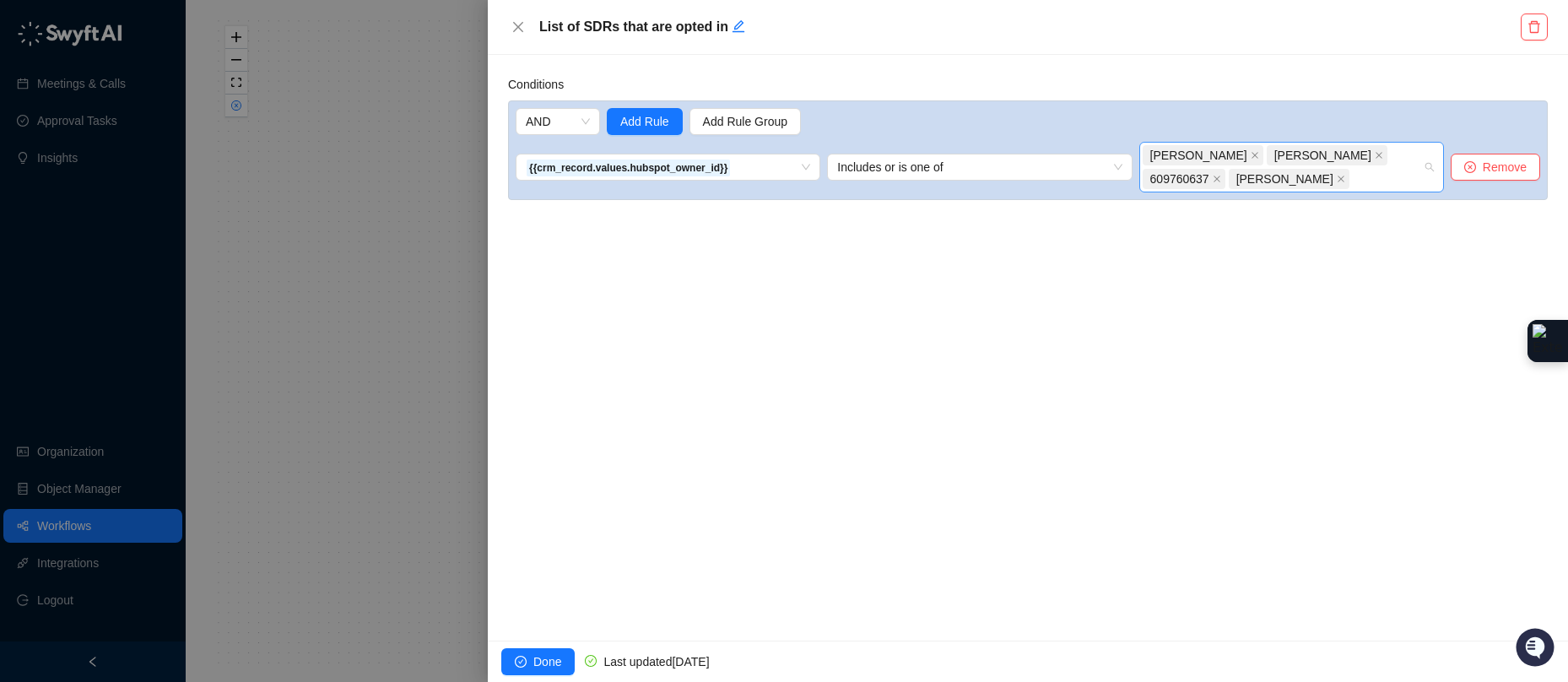
click at [1302, 171] on div "[PERSON_NAME] [PERSON_NAME] 609760637 [PERSON_NAME]" at bounding box center [1282, 167] width 280 height 48
type input "****"
click at [1270, 208] on div "[PERSON_NAME]" at bounding box center [1291, 213] width 277 height 19
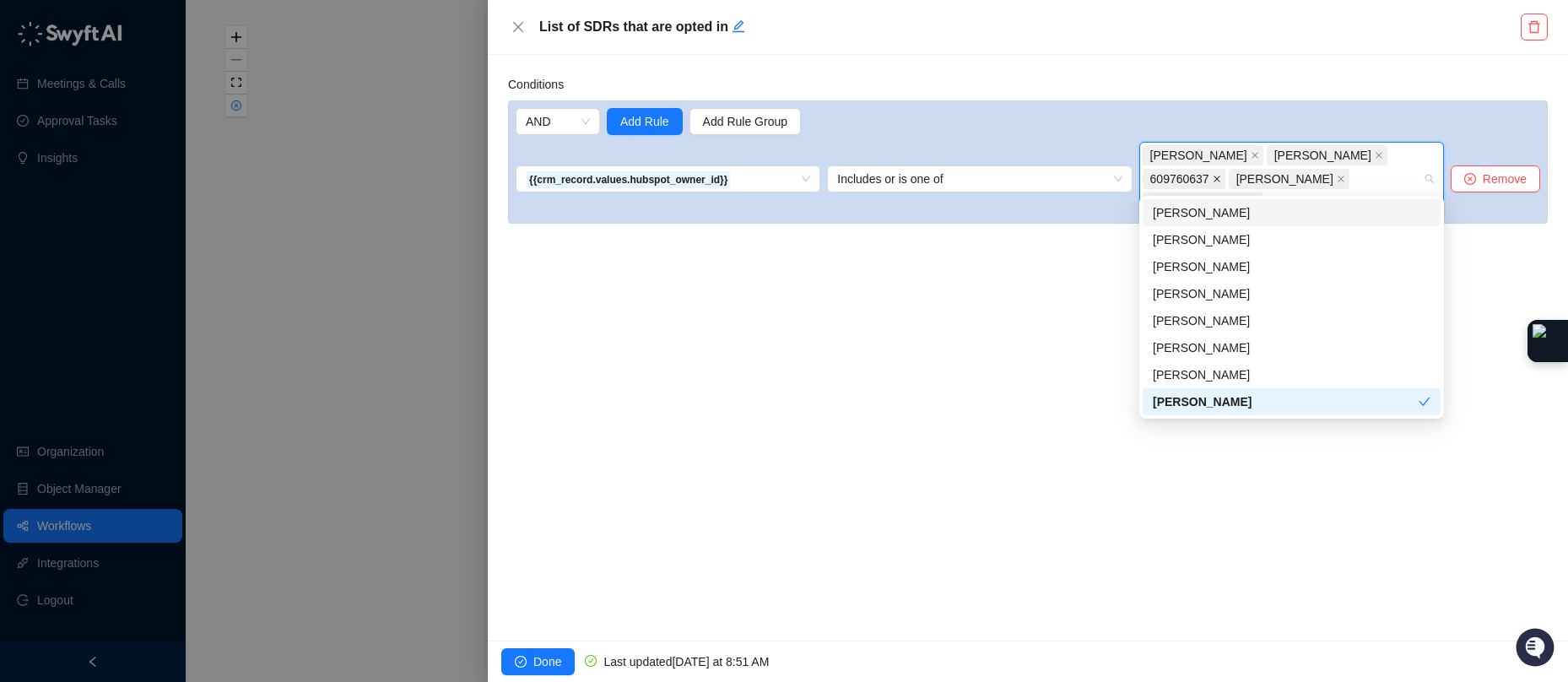
click at [1221, 175] on icon "close" at bounding box center [1216, 178] width 8 height 8
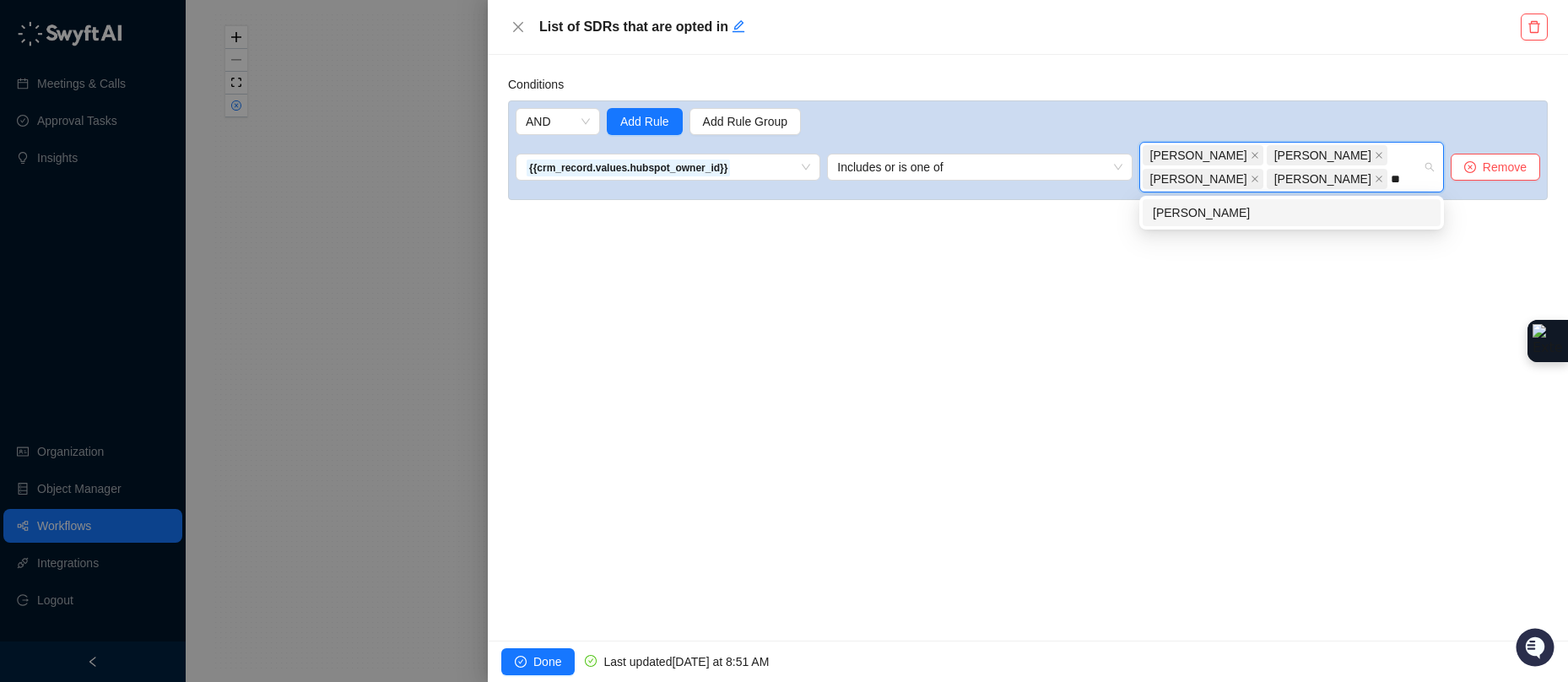
type input "*"
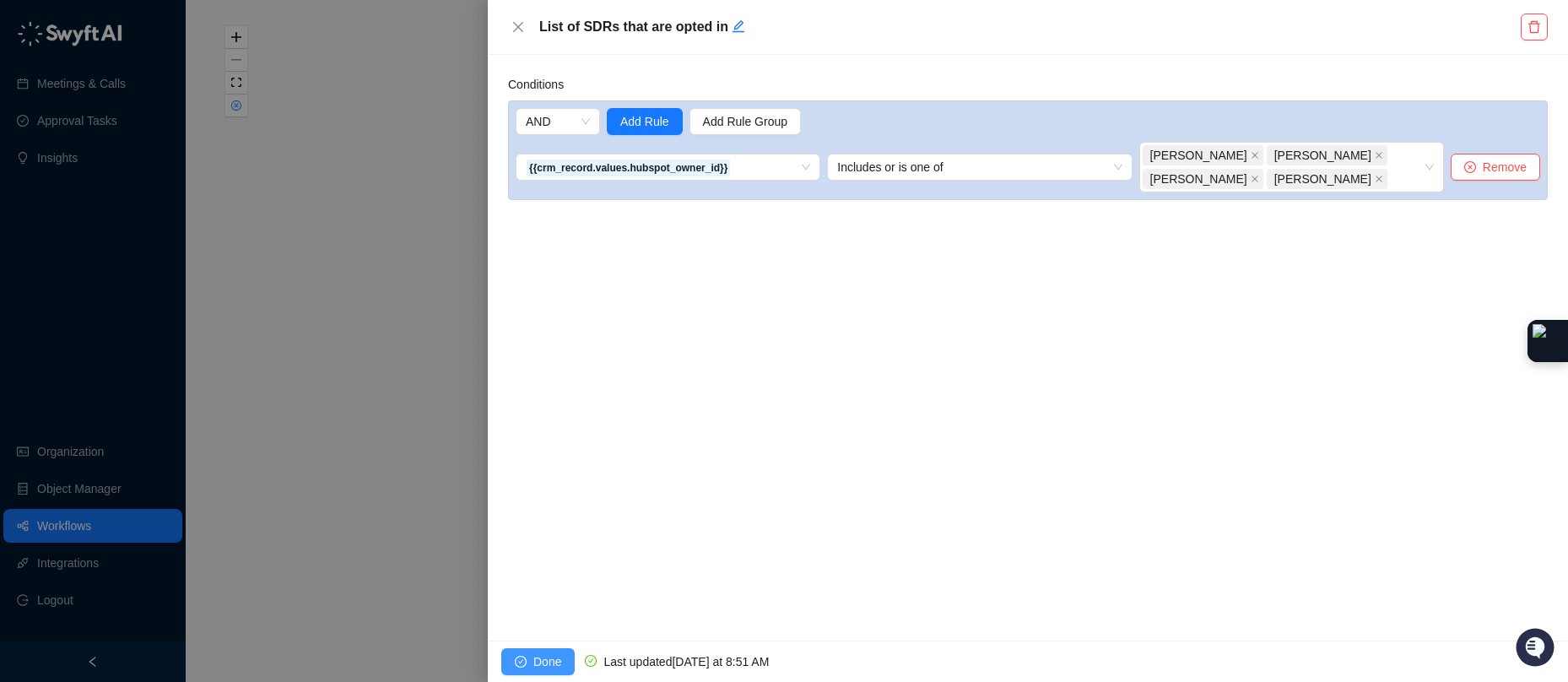
click at [532, 648] on button "Done" at bounding box center [538, 661] width 74 height 27
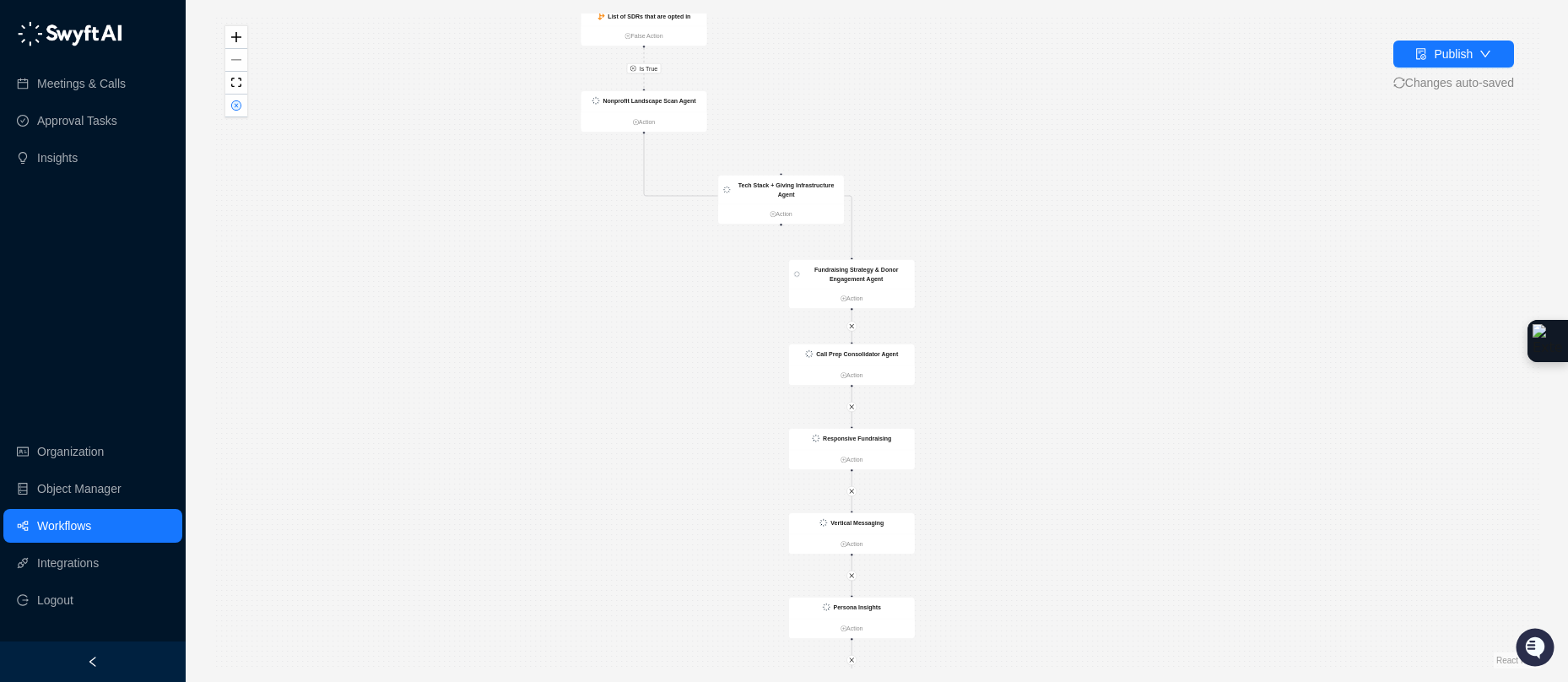
drag, startPoint x: 991, startPoint y: 66, endPoint x: 1070, endPoint y: 357, distance: 301.5
click at [1070, 357] on div "Is True CRM Record Updated Action List of SDRs that are opted in False Action C…" at bounding box center [877, 340] width 1328 height 655
